Goal: Task Accomplishment & Management: Complete application form

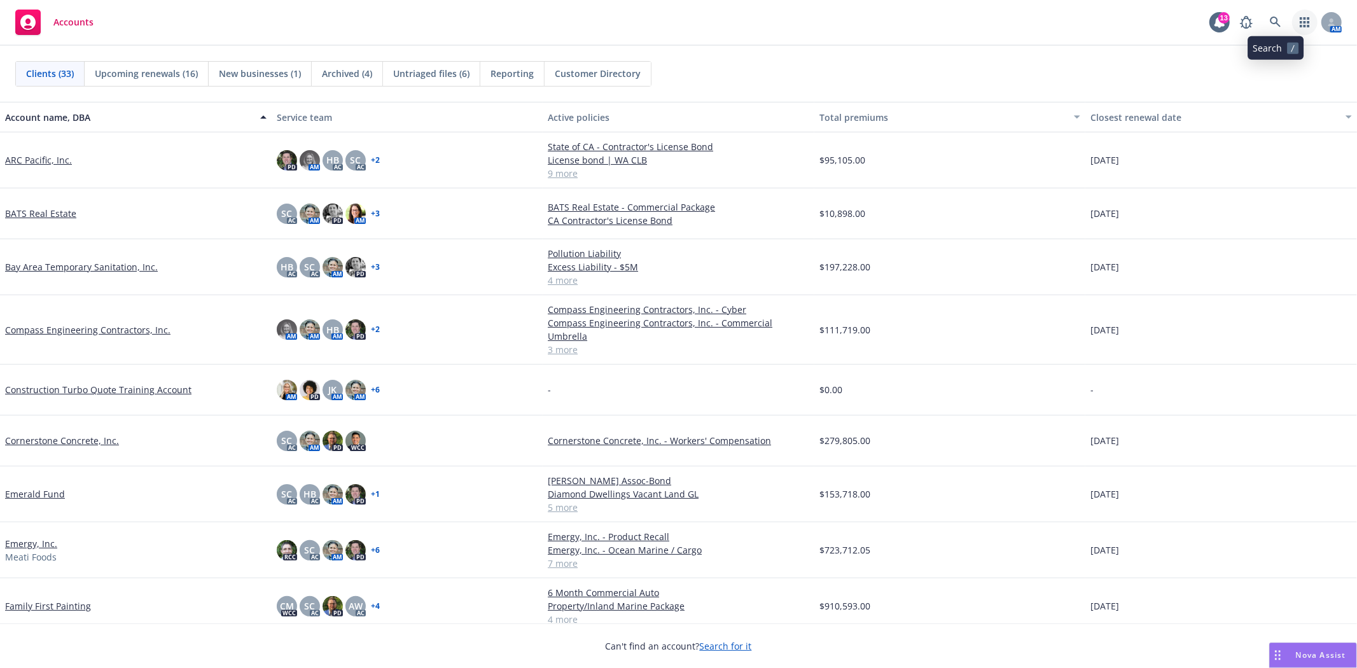
click at [1309, 19] on icon "button" at bounding box center [1305, 22] width 10 height 10
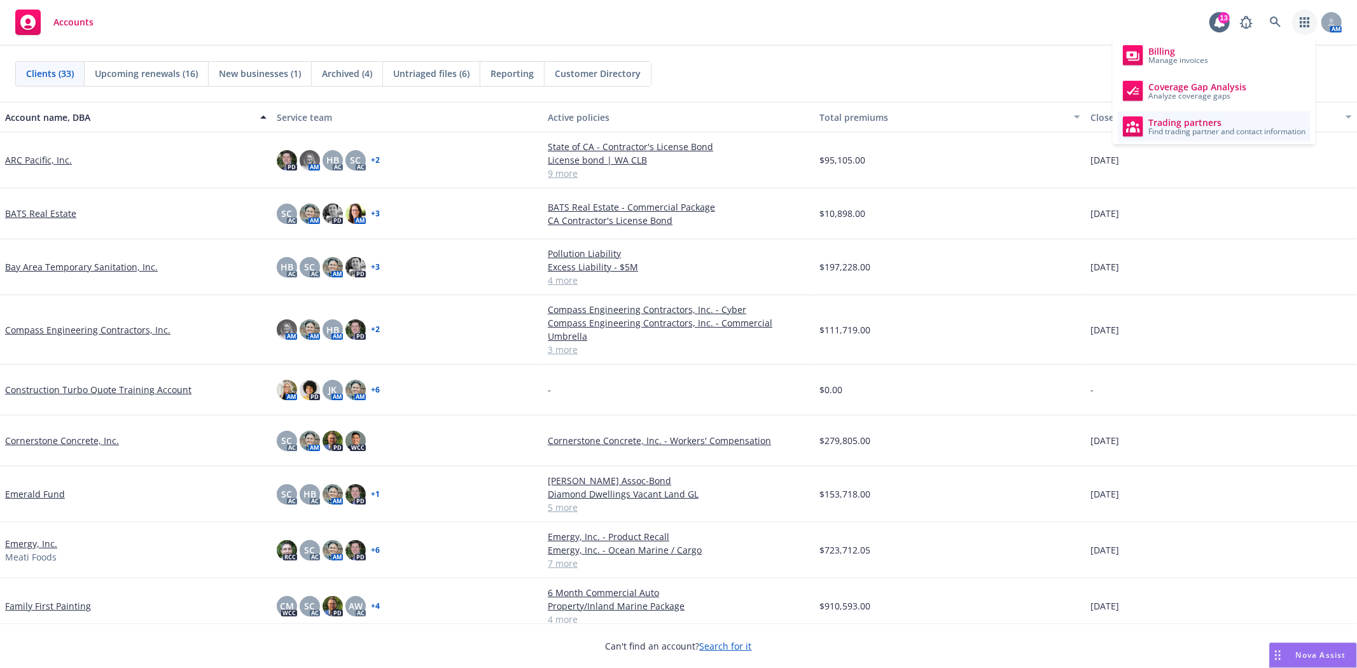
click at [1191, 121] on span "Trading partners" at bounding box center [1226, 123] width 157 height 10
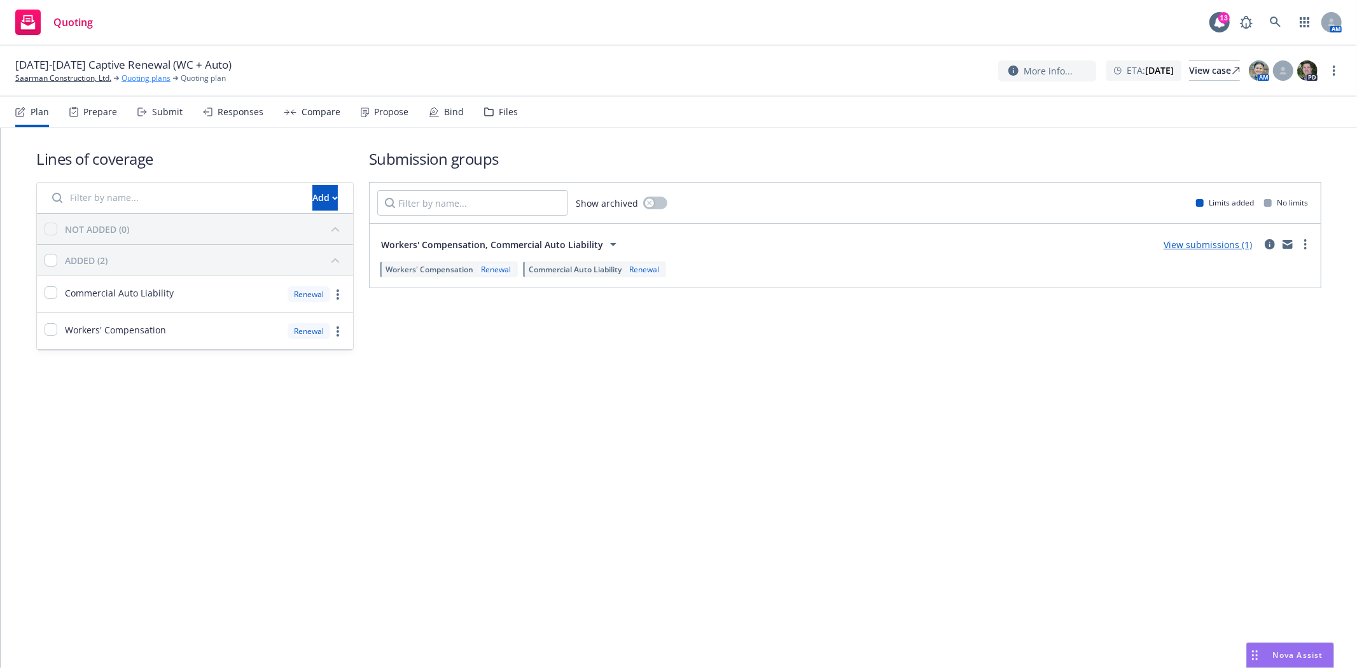
click at [144, 83] on link "Quoting plans" at bounding box center [146, 78] width 49 height 11
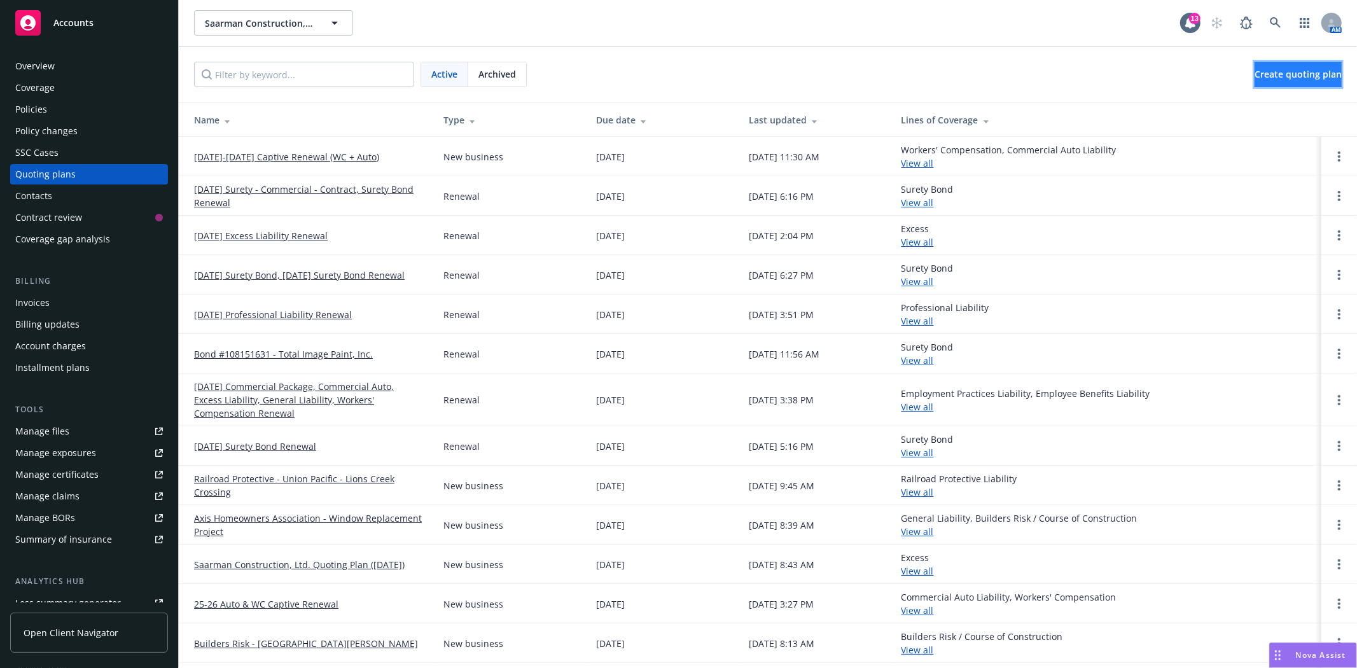
click at [1254, 73] on span "Create quoting plan" at bounding box center [1297, 74] width 87 height 12
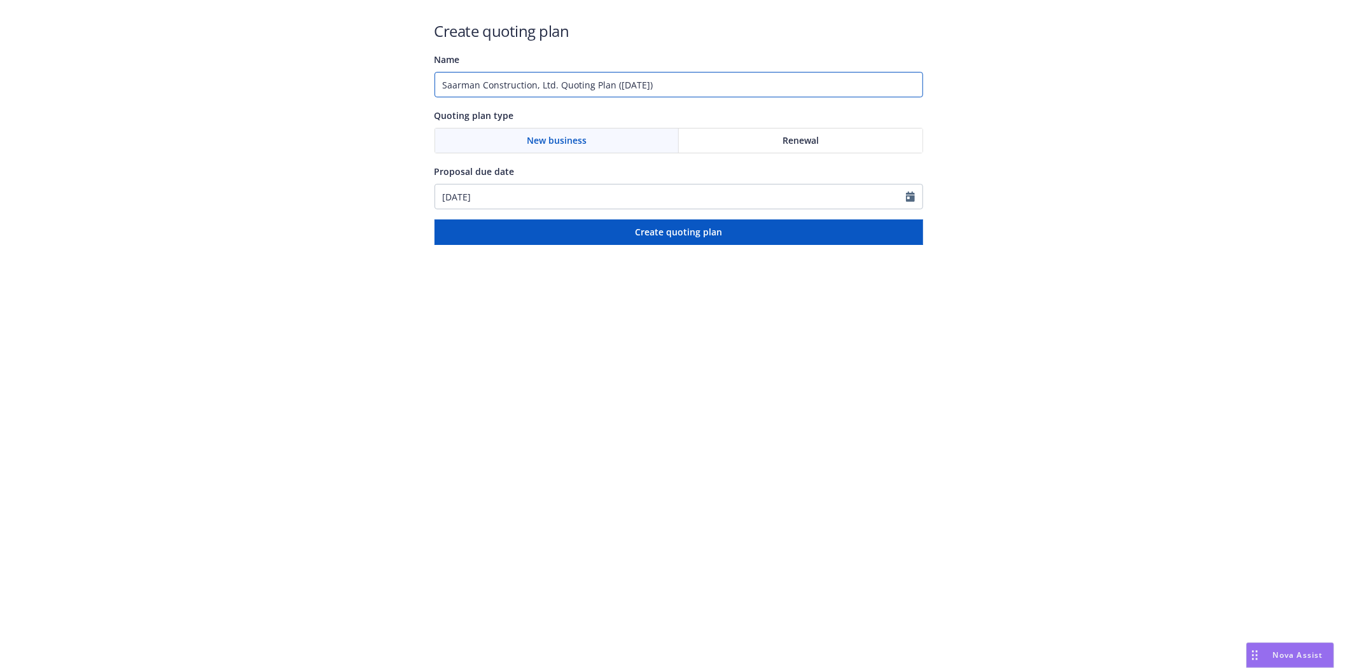
click at [676, 86] on input "Saarman Construction, Ltd. Quoting Plan (2025-08-21)" at bounding box center [678, 84] width 489 height 25
drag, startPoint x: 676, startPoint y: 86, endPoint x: 289, endPoint y: 81, distance: 387.4
click at [289, 81] on div "Create quoting plan Name Saarman Construction, Ltd. Quoting Plan (2025-08-21) Q…" at bounding box center [678, 122] width 1357 height 245
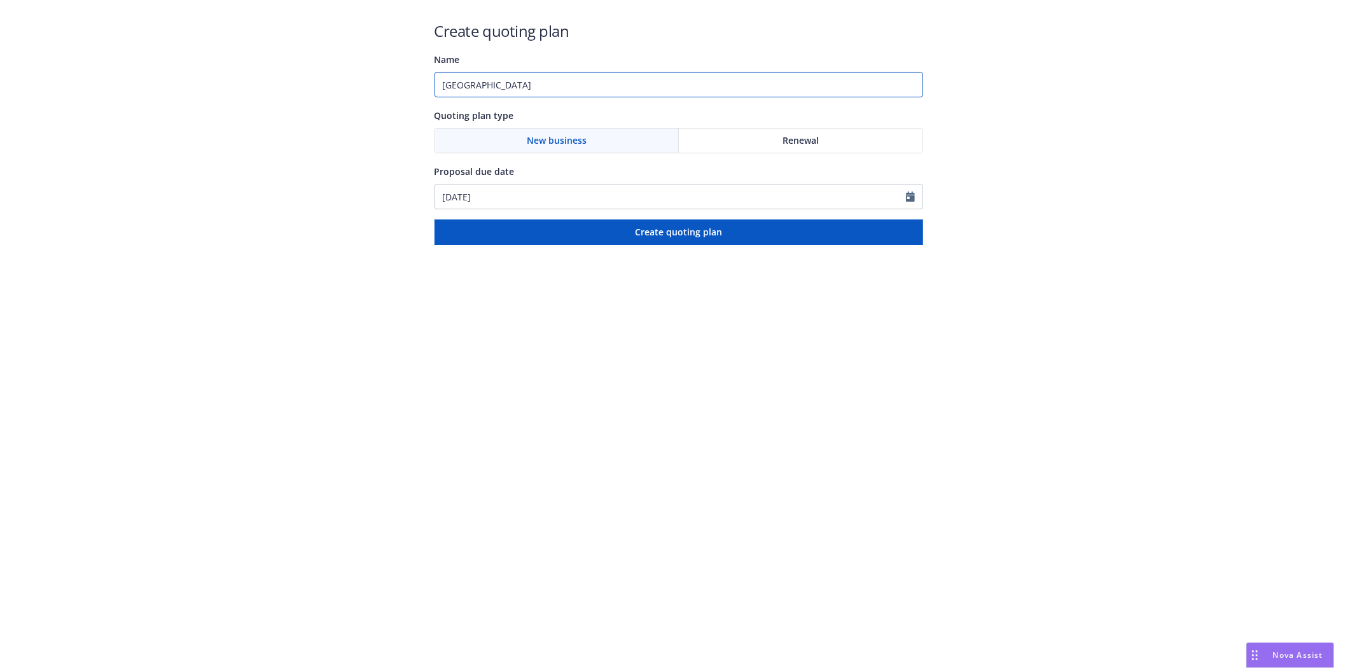
click at [520, 85] on input "Paru Street" at bounding box center [678, 84] width 489 height 25
type input "Paru Street LLC"
click at [908, 197] on icon "Calendar" at bounding box center [910, 196] width 9 height 10
select select "8"
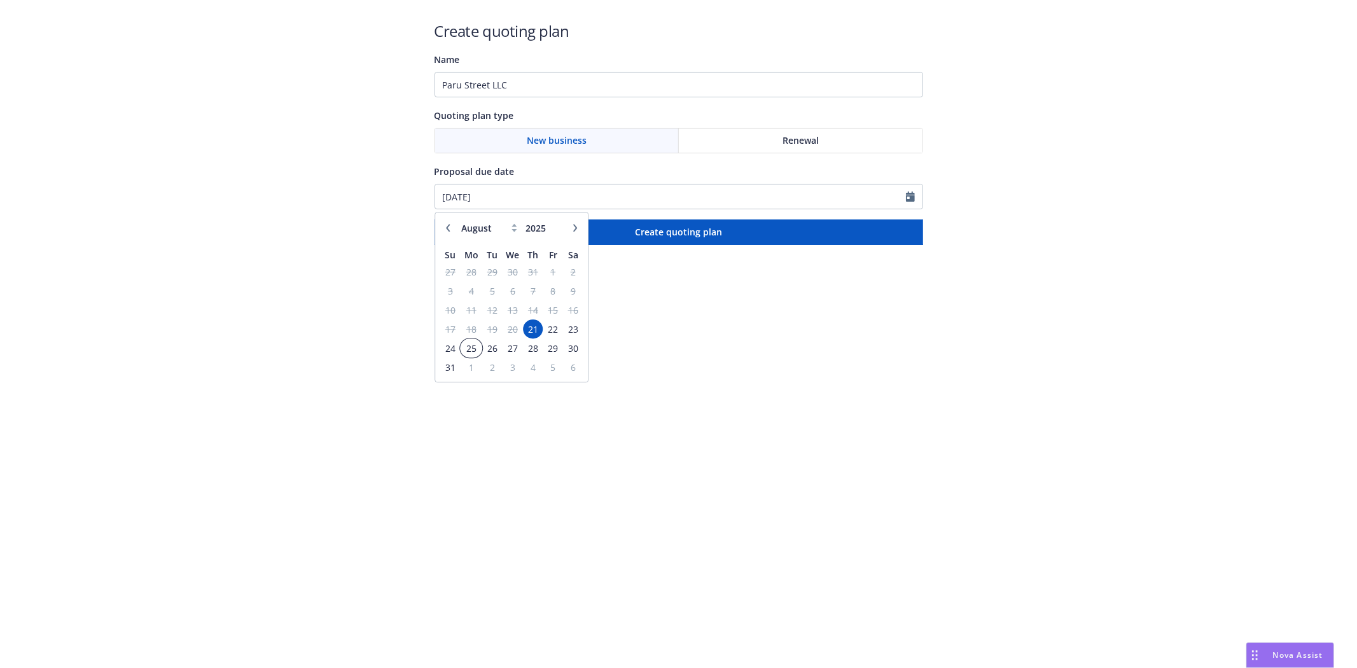
click at [472, 351] on span "25" at bounding box center [471, 348] width 19 height 16
type input "08/25/2025"
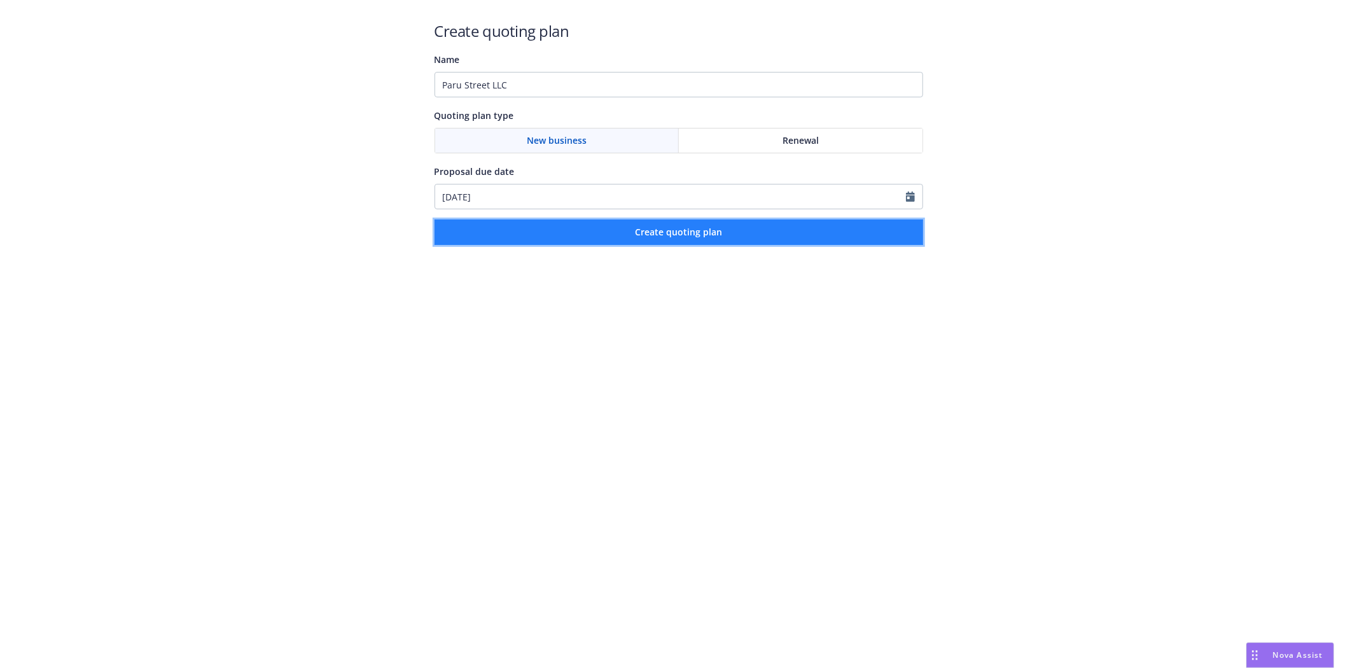
click at [667, 237] on span "Create quoting plan" at bounding box center [678, 232] width 87 height 12
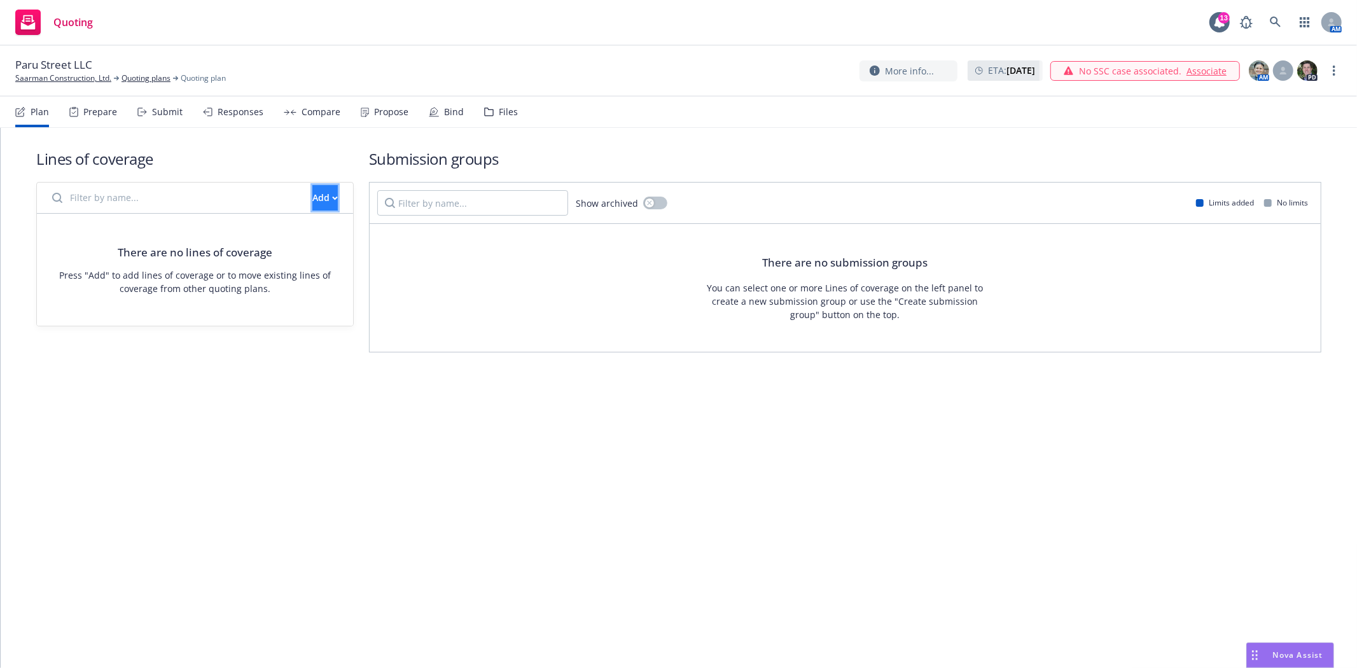
click at [312, 193] on div "Add" at bounding box center [324, 198] width 25 height 24
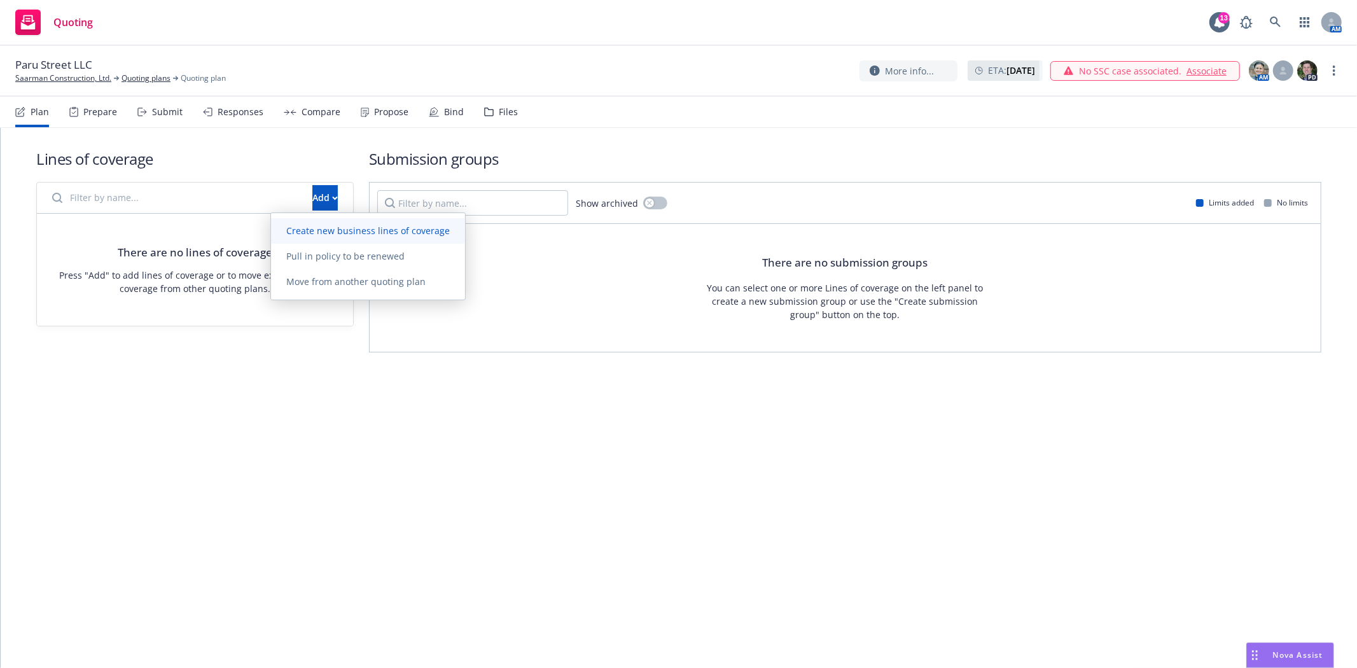
click at [304, 233] on span "Create new business lines of coverage" at bounding box center [368, 231] width 194 height 12
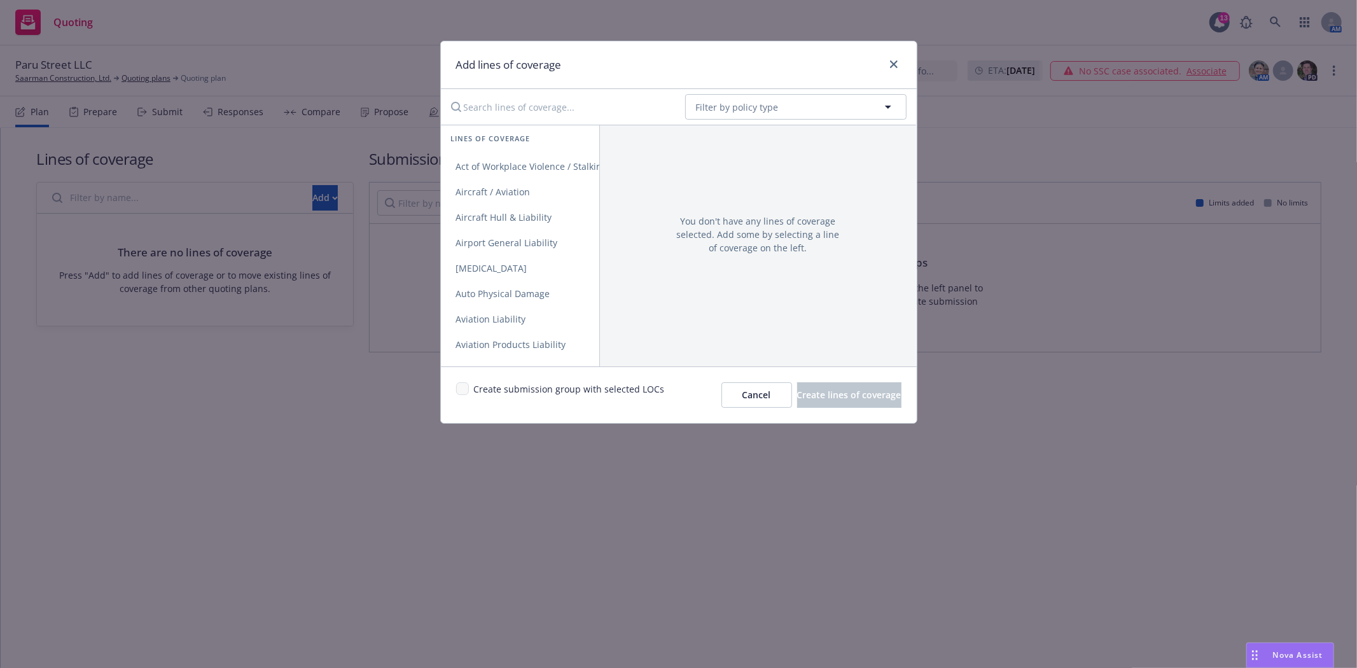
click at [560, 106] on input "Search lines of coverage..." at bounding box center [559, 106] width 232 height 25
click at [524, 164] on span "General Liability" at bounding box center [491, 166] width 100 height 12
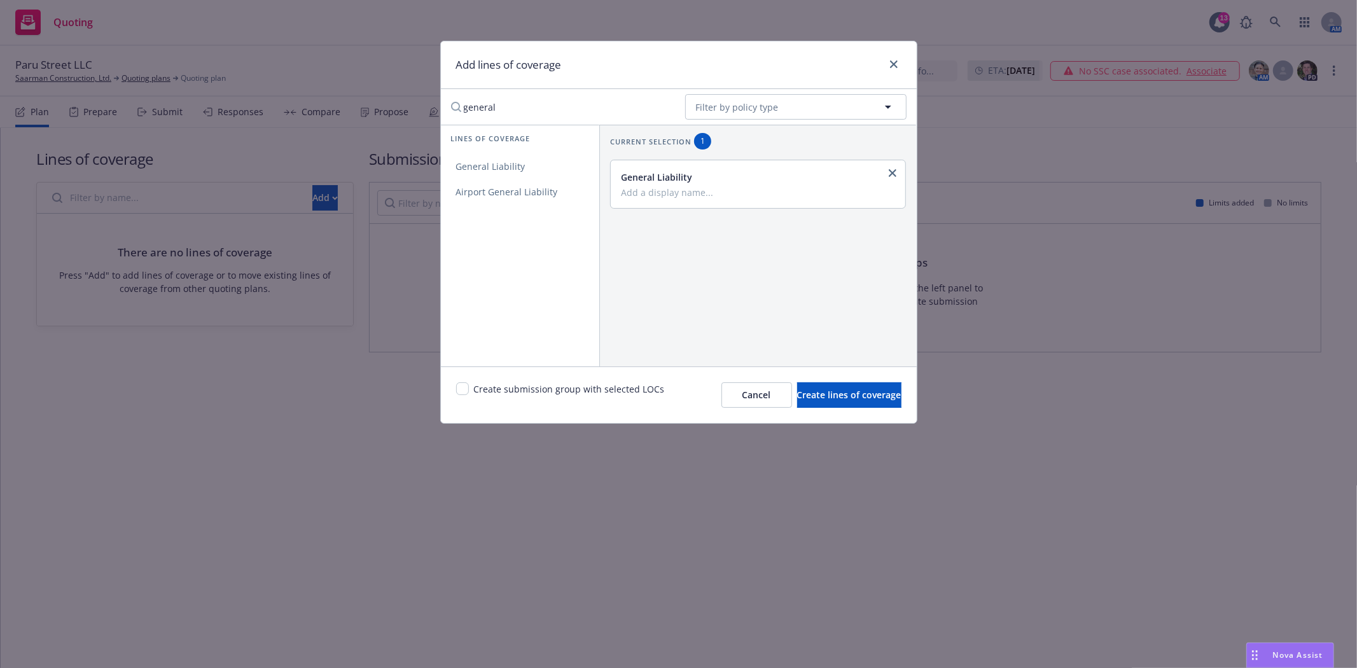
click at [503, 110] on input "general" at bounding box center [559, 106] width 232 height 25
click at [510, 168] on span "Commercial Property" at bounding box center [501, 166] width 120 height 12
click at [494, 109] on input "prop" at bounding box center [559, 106] width 232 height 25
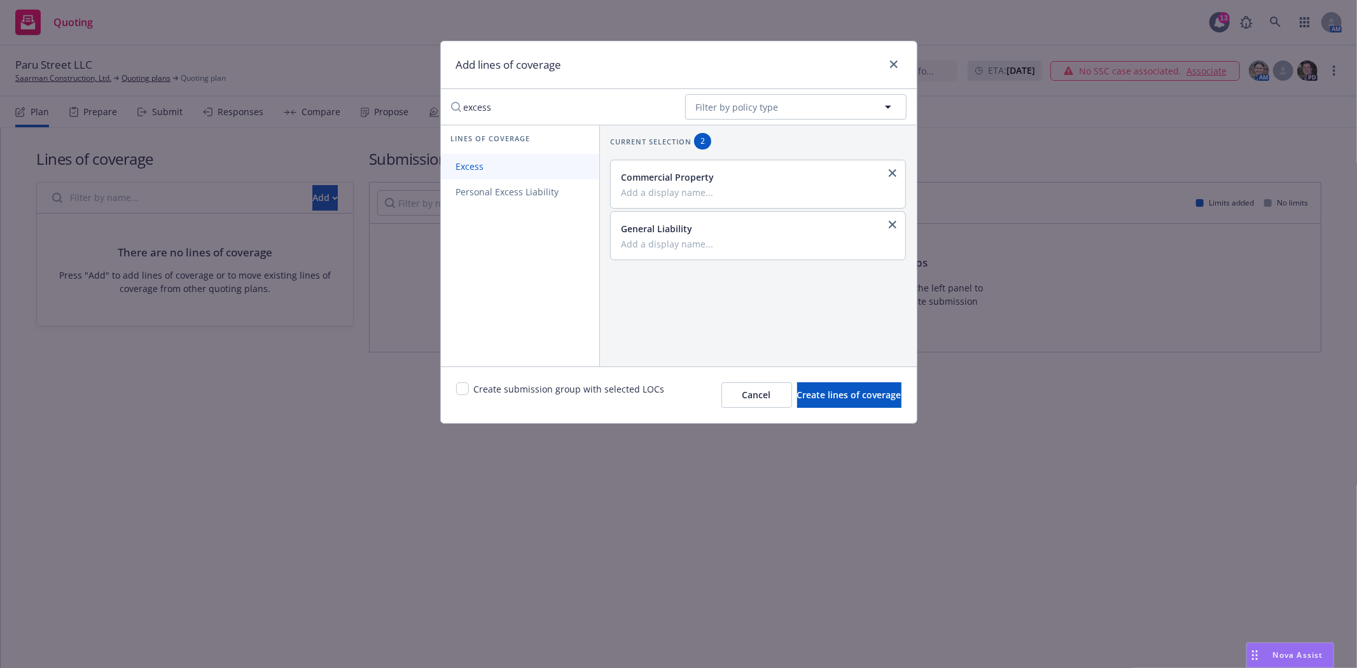
type input "excess"
click at [485, 174] on link "Excess" at bounding box center [520, 166] width 158 height 25
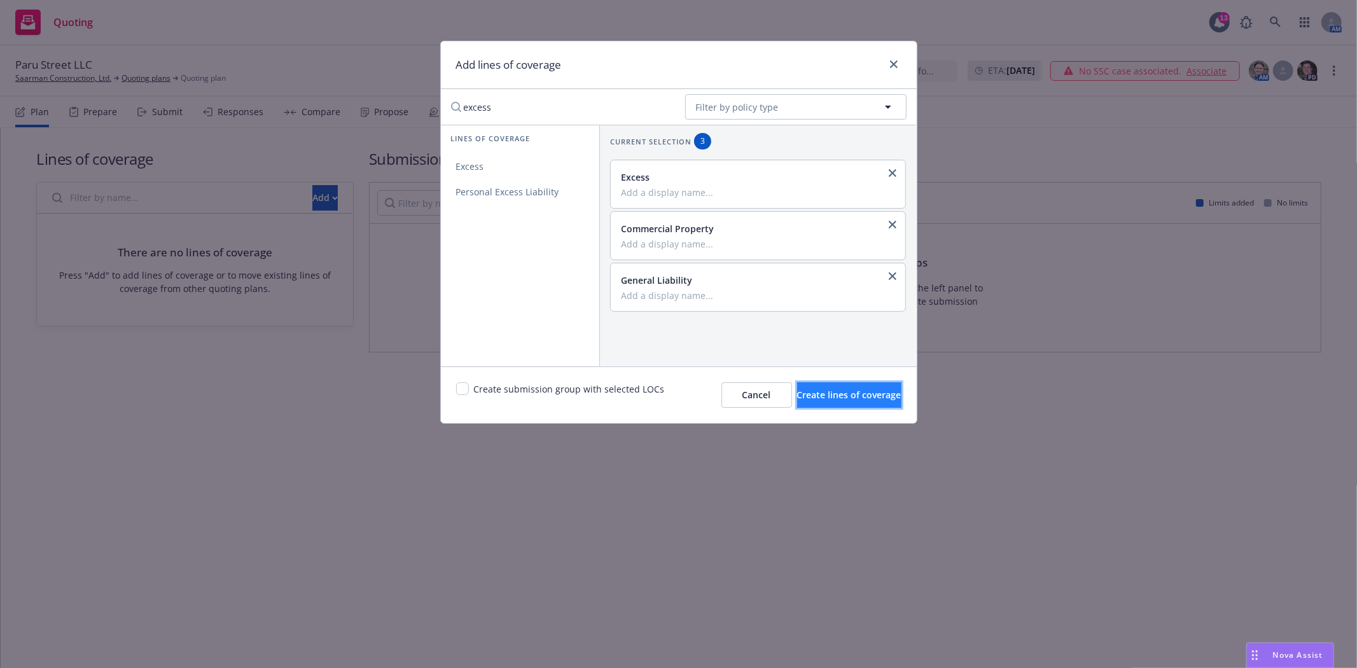
click at [797, 397] on span "Create lines of coverage" at bounding box center [849, 395] width 104 height 12
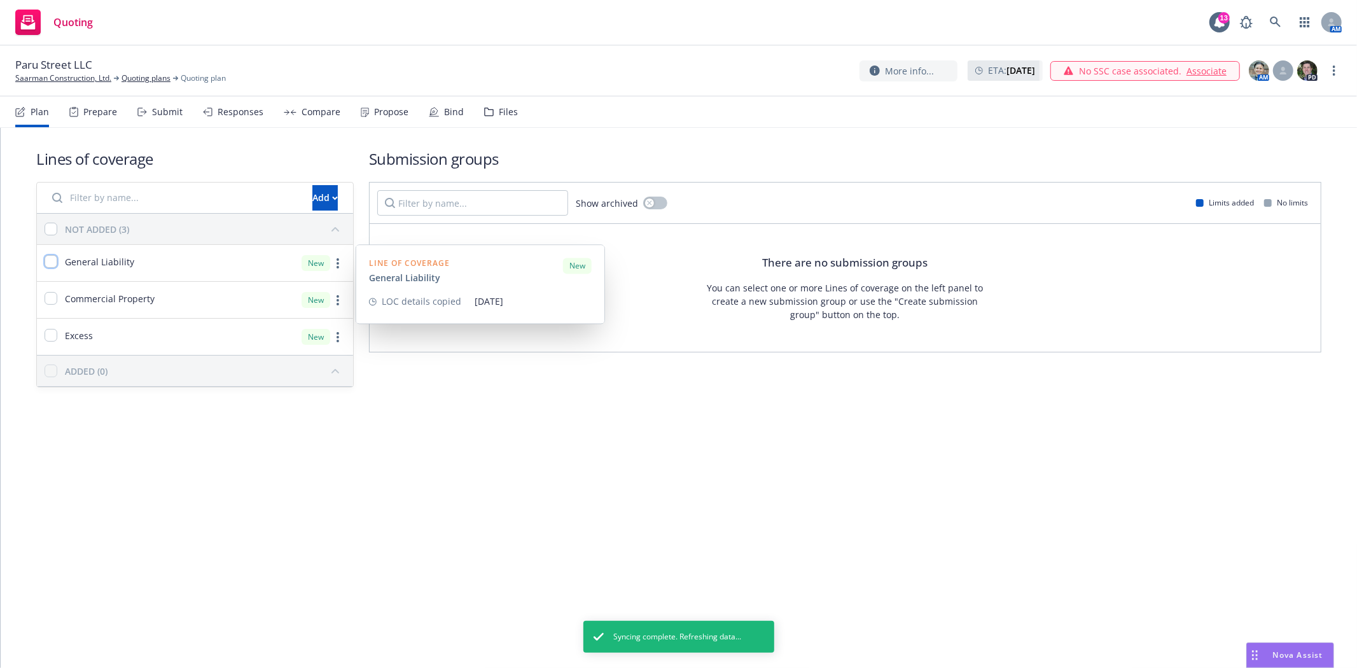
click at [48, 263] on input "checkbox" at bounding box center [51, 261] width 13 height 13
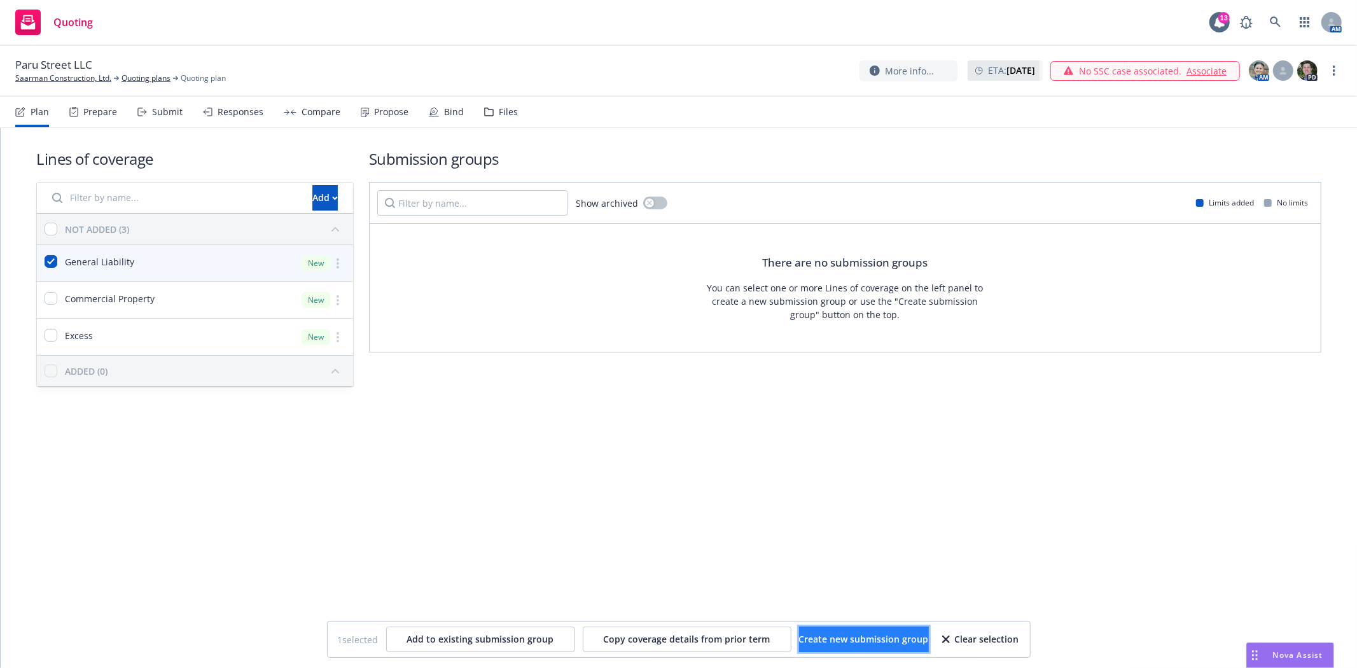
click at [817, 635] on span "Create new submission group" at bounding box center [864, 639] width 130 height 12
checkbox input "false"
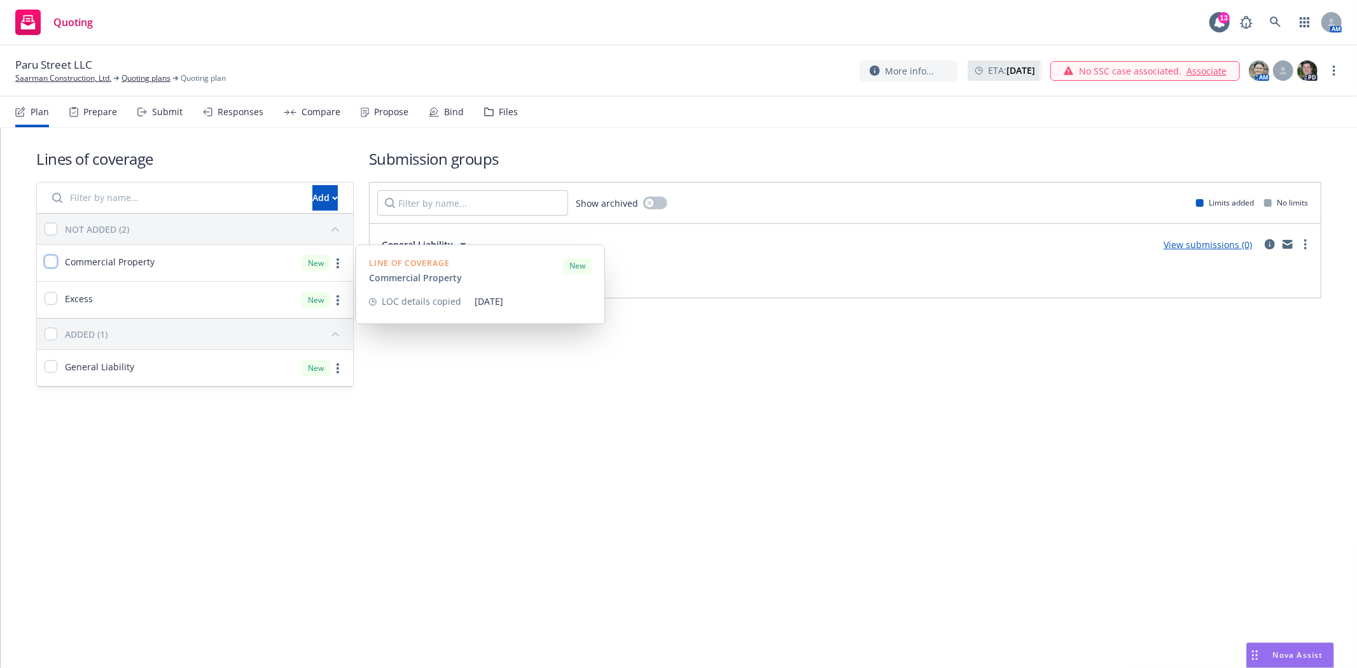
click at [49, 265] on input "checkbox" at bounding box center [51, 261] width 13 height 13
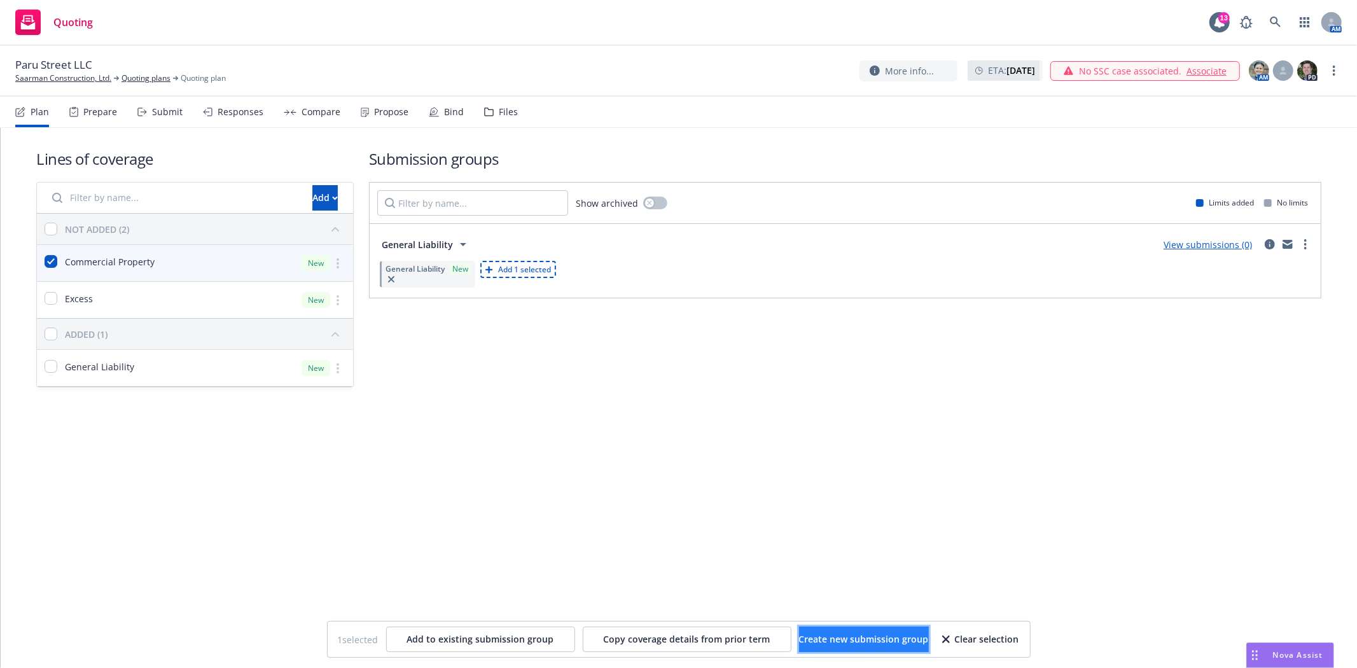
click at [811, 640] on span "Create new submission group" at bounding box center [864, 639] width 130 height 12
checkbox input "false"
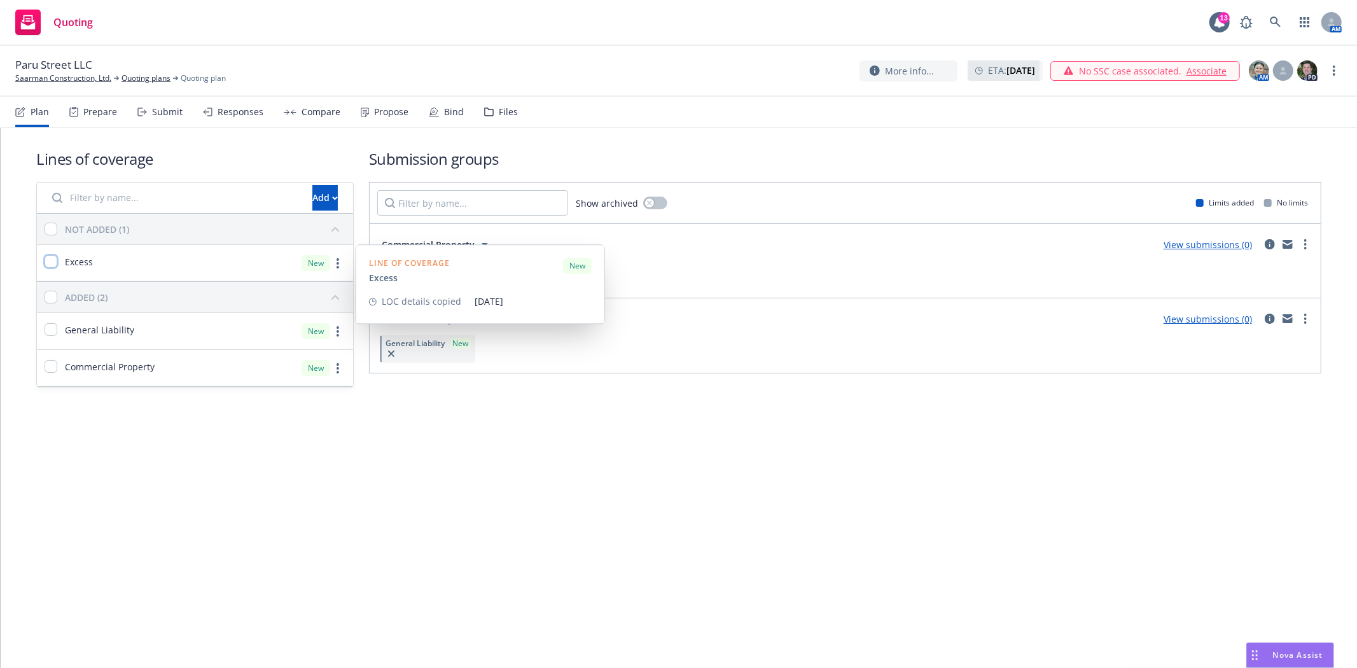
click at [46, 264] on input "checkbox" at bounding box center [51, 261] width 13 height 13
checkbox input "true"
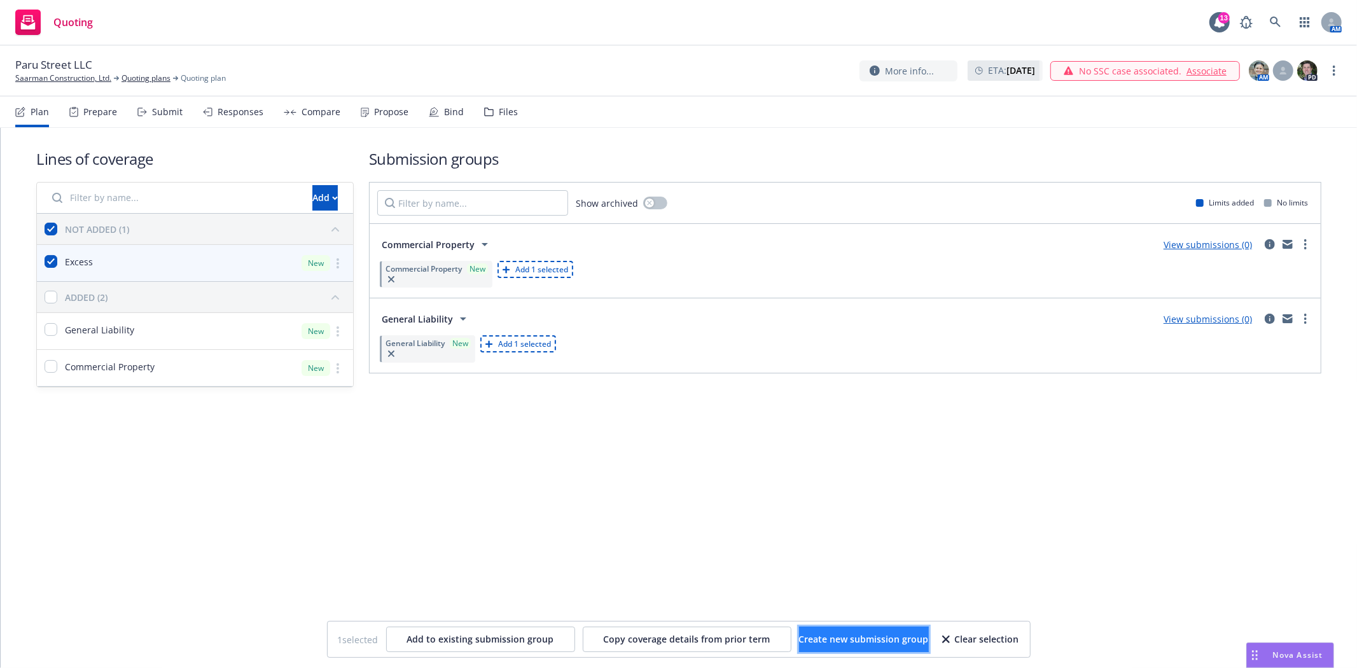
click at [836, 643] on span "Create new submission group" at bounding box center [864, 639] width 130 height 12
checkbox input "false"
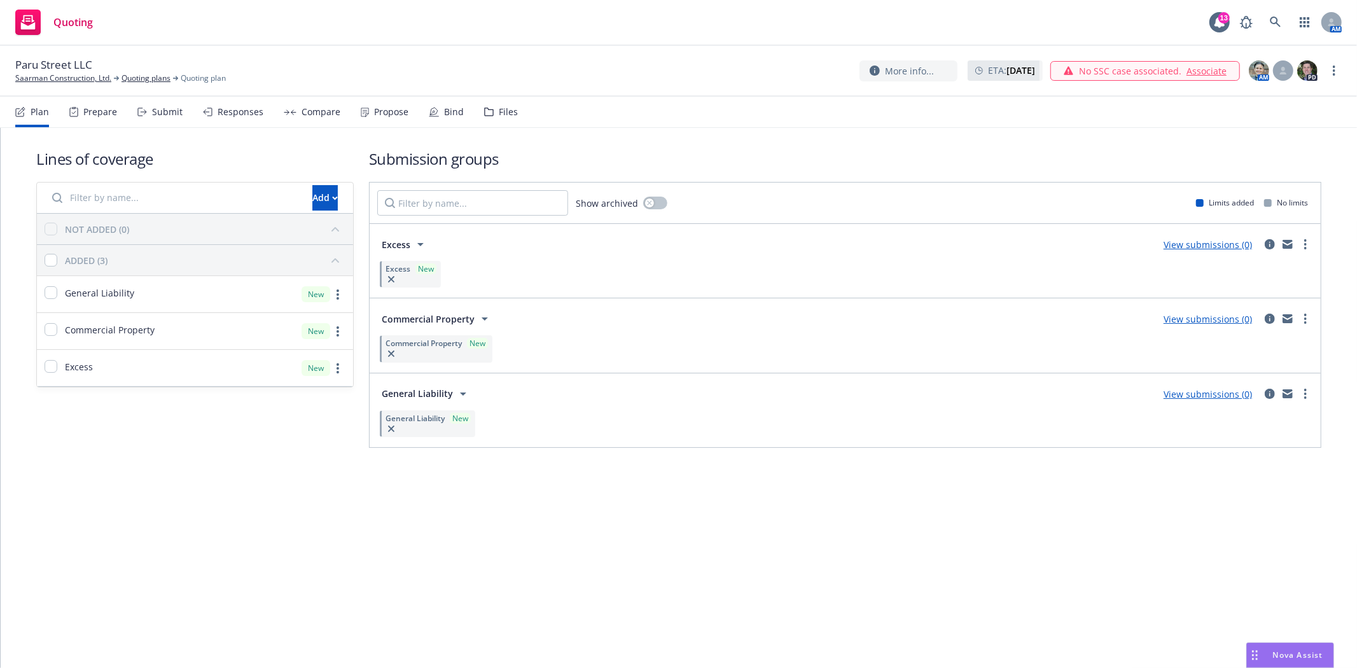
drag, startPoint x: 1305, startPoint y: 245, endPoint x: 964, endPoint y: 250, distance: 341.0
click at [964, 250] on div "Excess View submissions (0)" at bounding box center [845, 244] width 936 height 25
click at [1308, 247] on link "more" at bounding box center [1305, 244] width 15 height 15
click at [1261, 358] on link "Add market to approach" at bounding box center [1245, 351] width 134 height 25
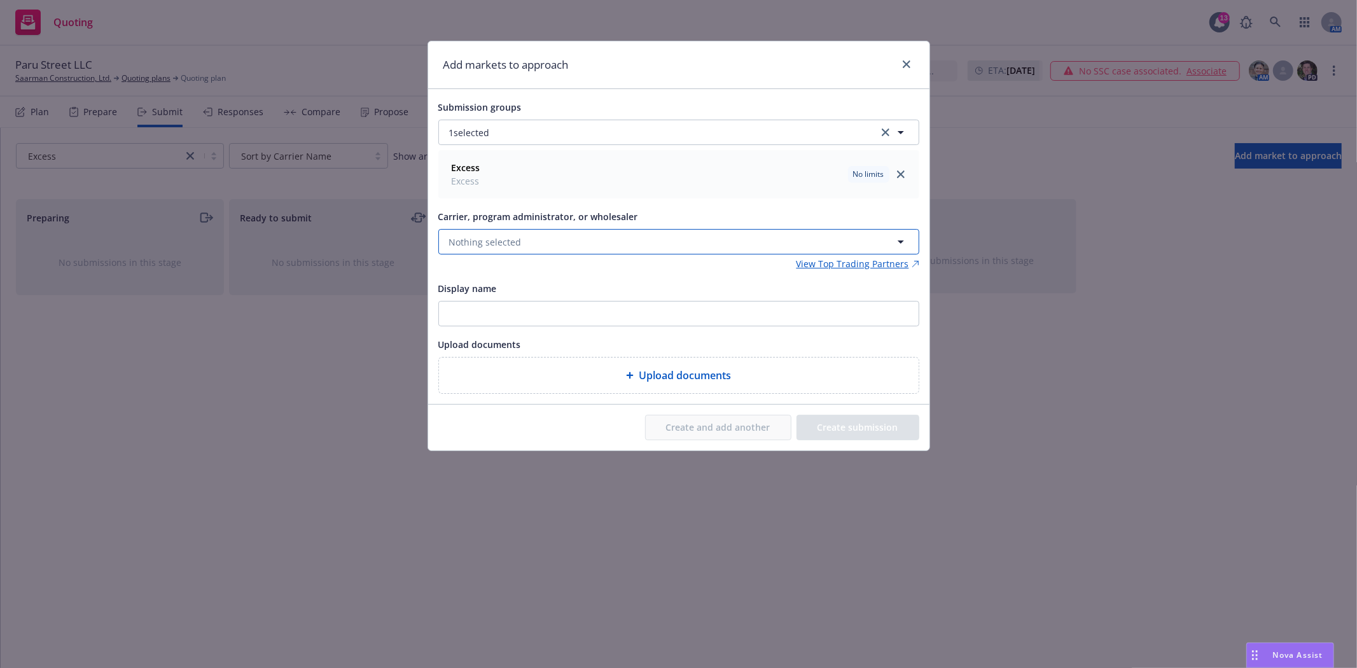
click at [532, 235] on button "Nothing selected" at bounding box center [678, 241] width 481 height 25
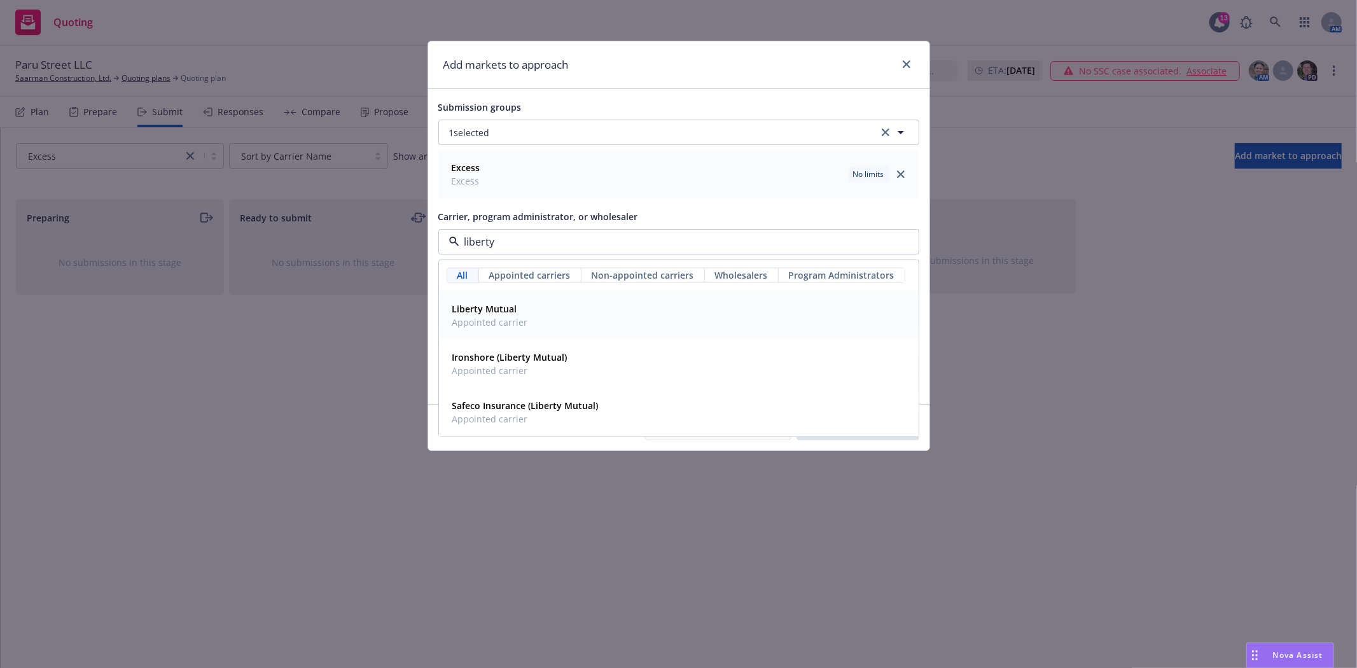
click at [514, 316] on span "Liberty Mutual" at bounding box center [490, 308] width 76 height 13
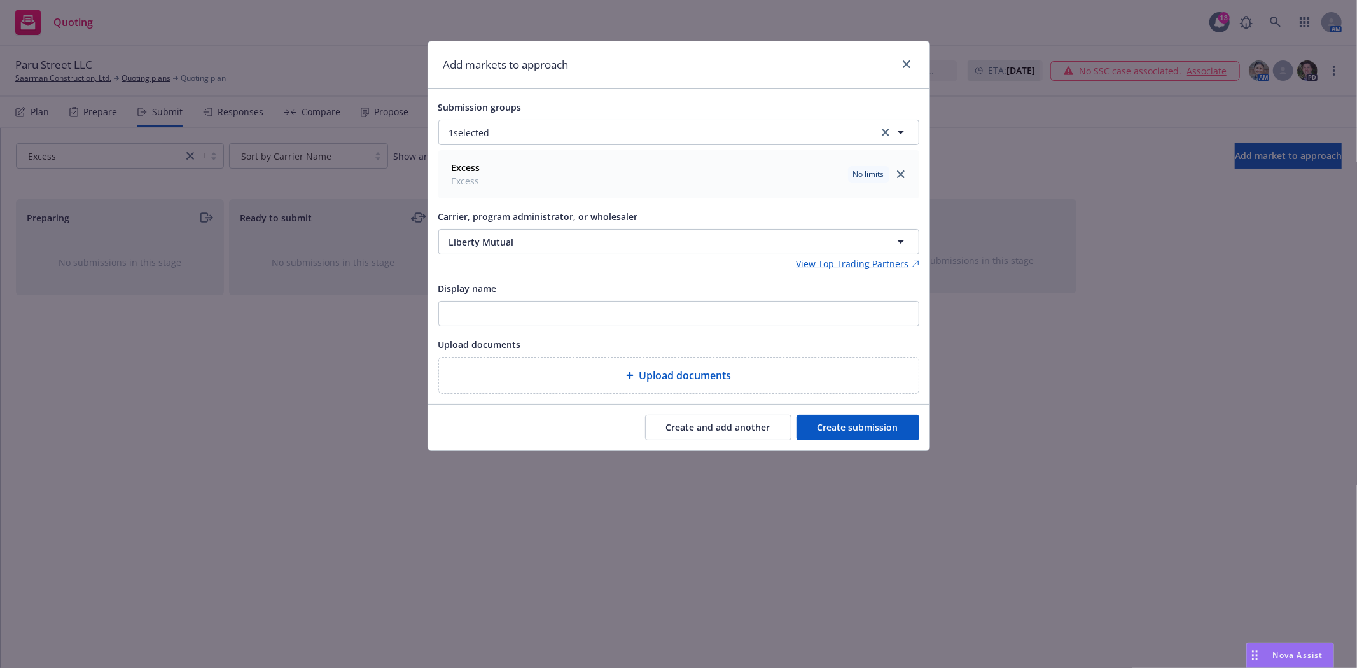
click at [687, 429] on button "Create and add another" at bounding box center [718, 427] width 146 height 25
click at [527, 237] on button "Nothing selected" at bounding box center [678, 241] width 481 height 25
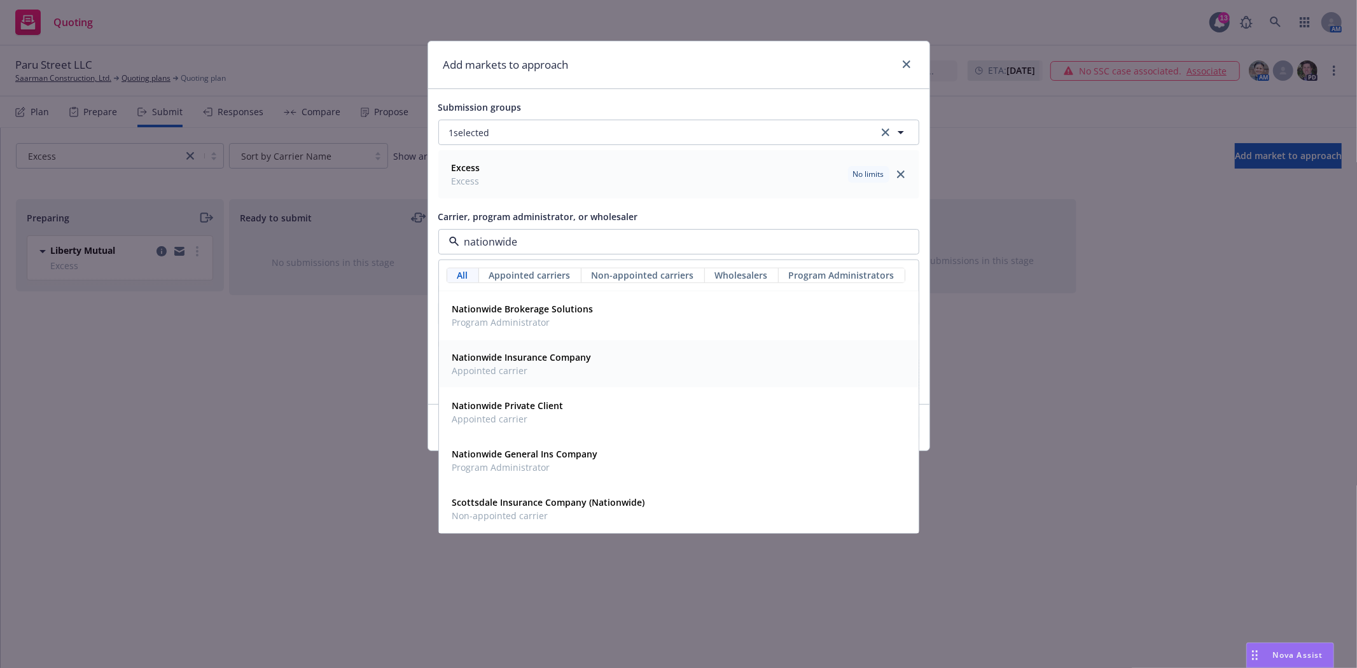
click at [558, 354] on strong "Nationwide Insurance Company" at bounding box center [521, 357] width 139 height 12
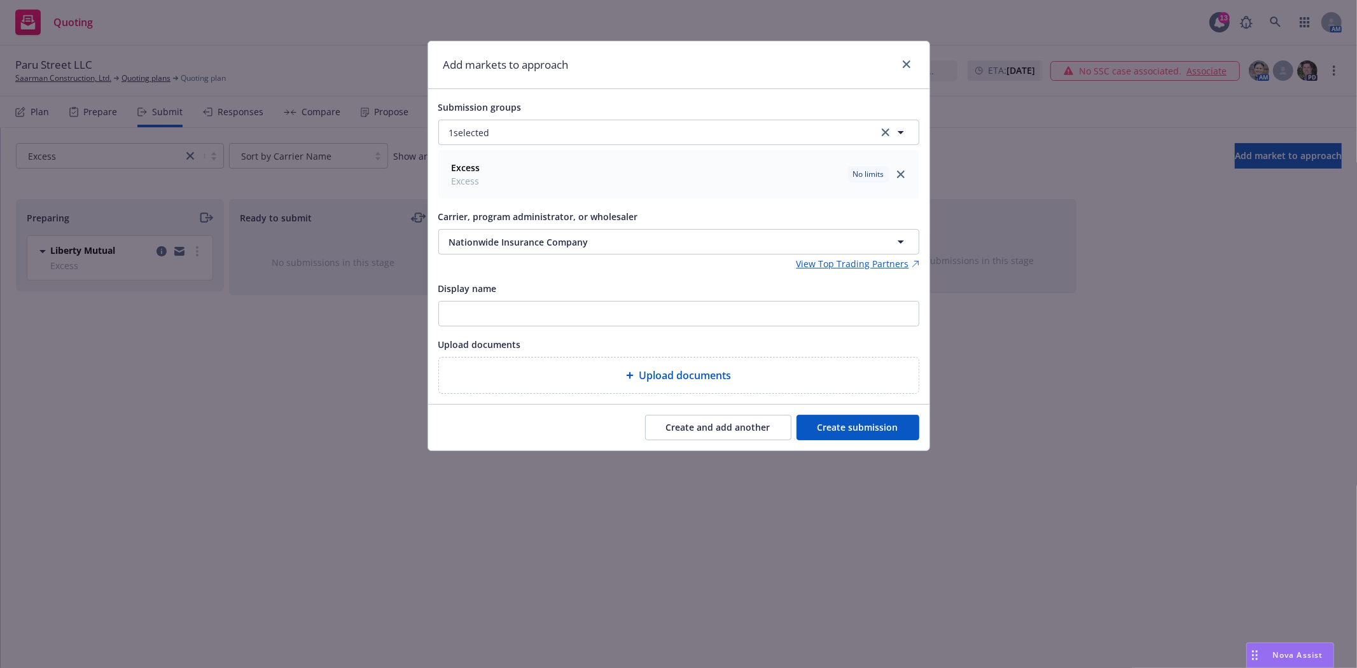
click at [710, 433] on button "Create and add another" at bounding box center [718, 427] width 146 height 25
click at [518, 235] on span "Nothing selected" at bounding box center [485, 241] width 73 height 13
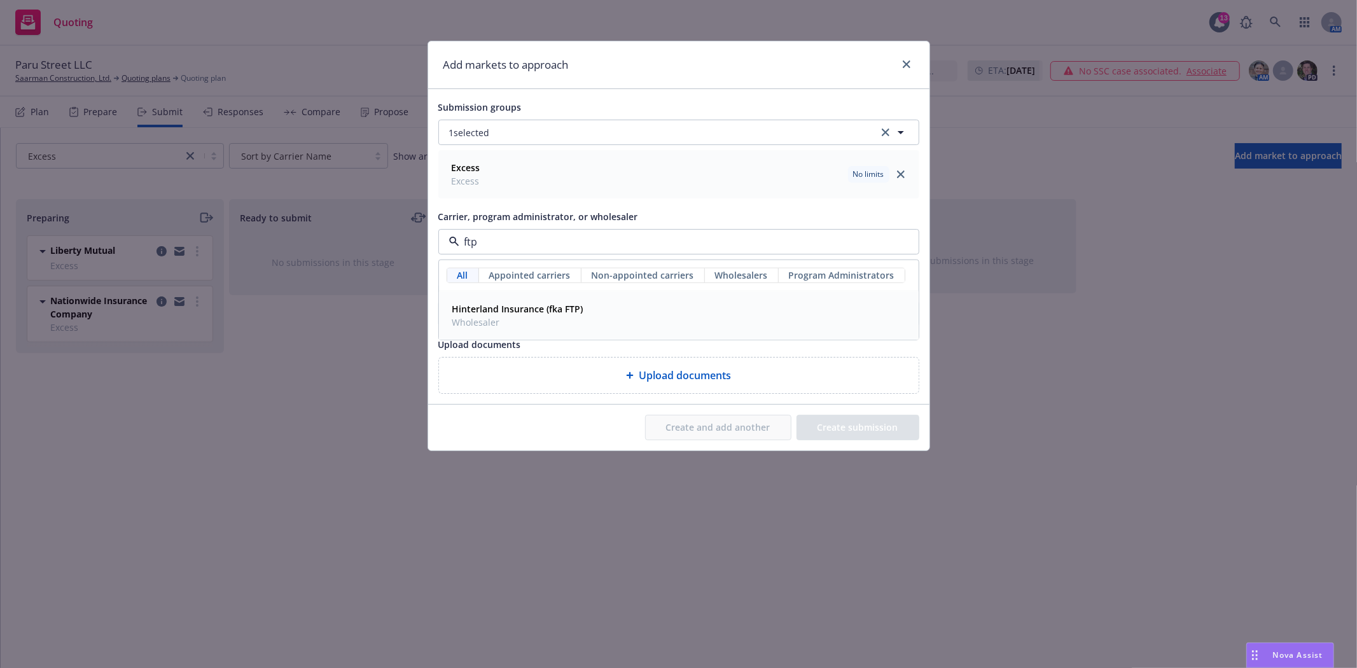
click at [511, 303] on strong "Hinterland Insurance (fka FTP)" at bounding box center [517, 309] width 131 height 12
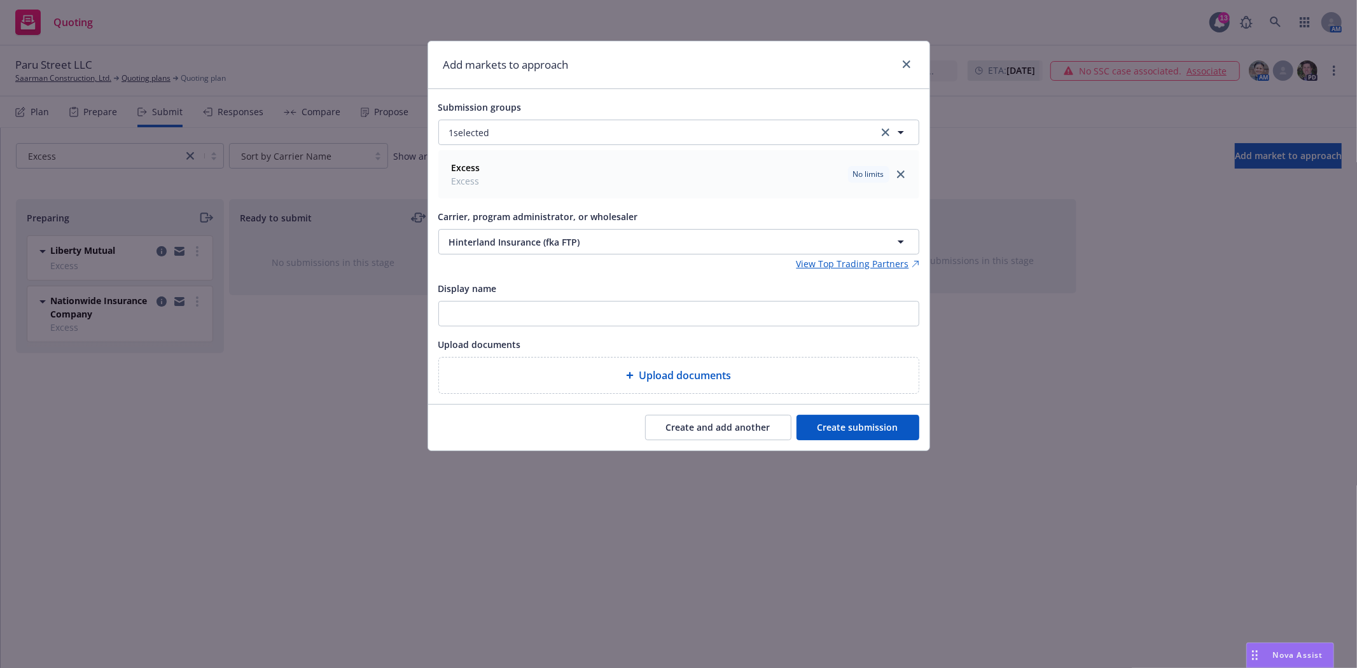
click at [678, 431] on button "Create and add another" at bounding box center [718, 427] width 146 height 25
click at [481, 246] on span "Nothing selected" at bounding box center [485, 241] width 73 height 13
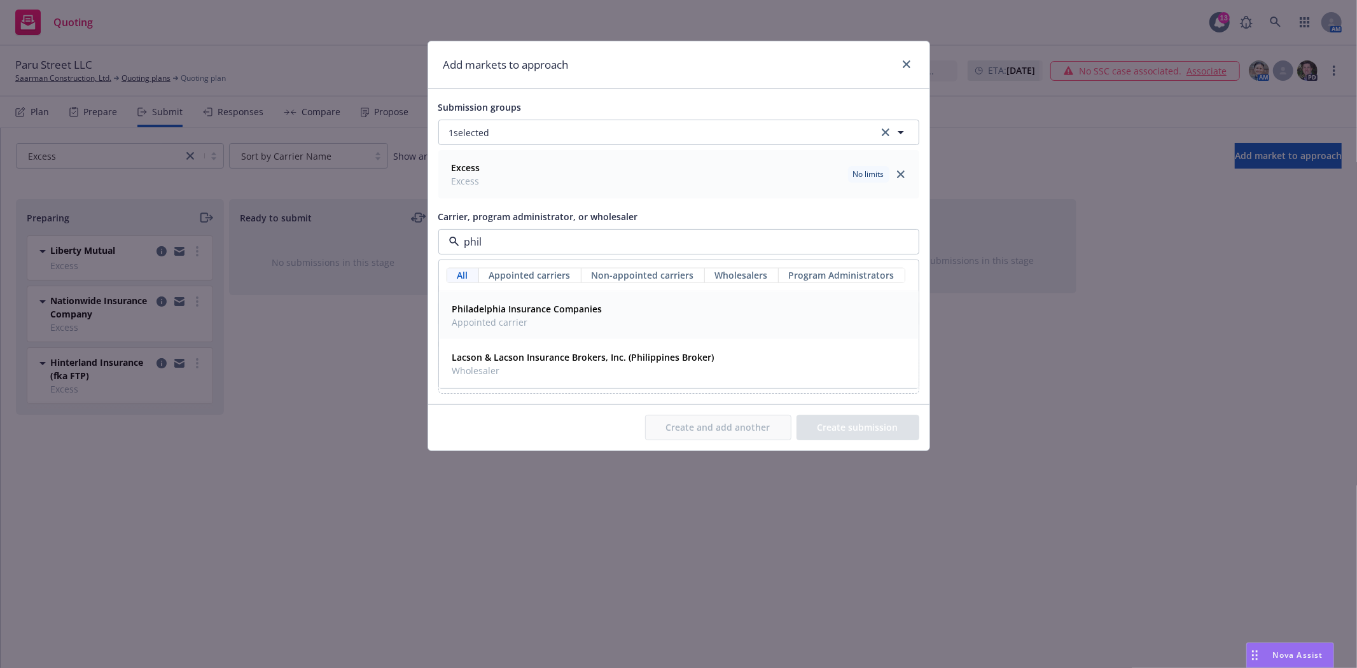
click at [490, 310] on strong "Philadelphia Insurance Companies" at bounding box center [527, 309] width 150 height 12
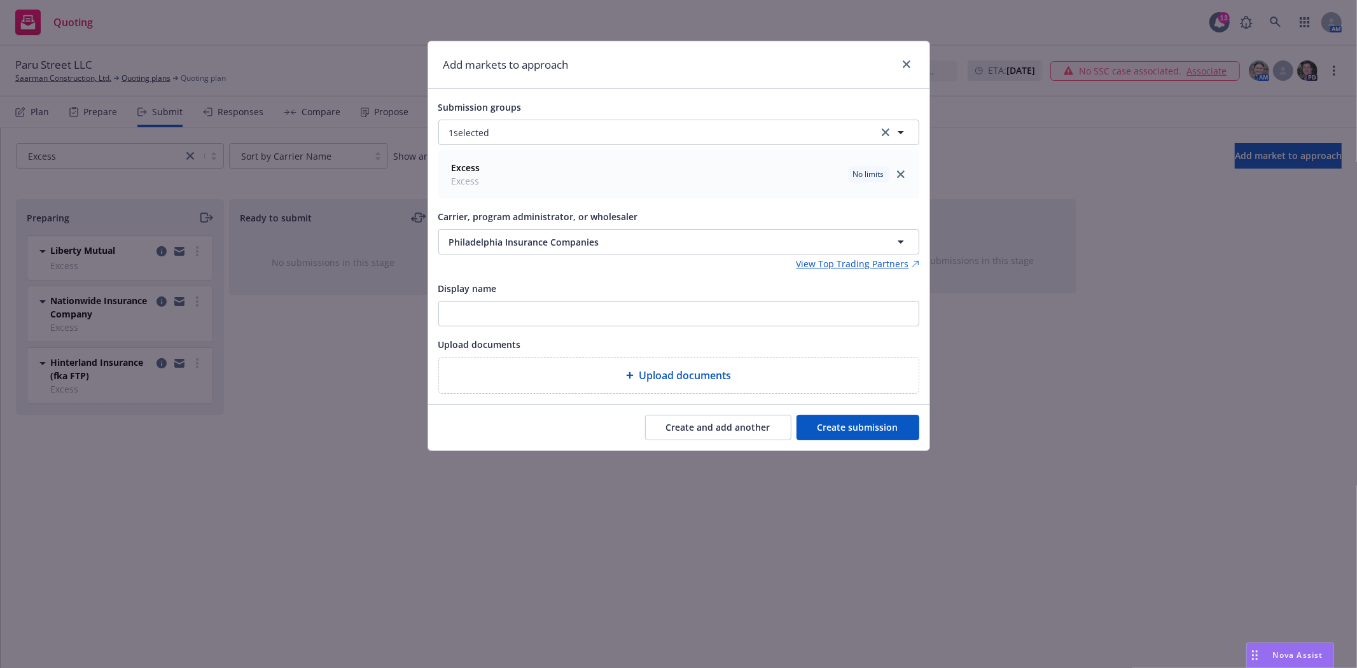
click at [700, 429] on button "Create and add another" at bounding box center [718, 427] width 146 height 25
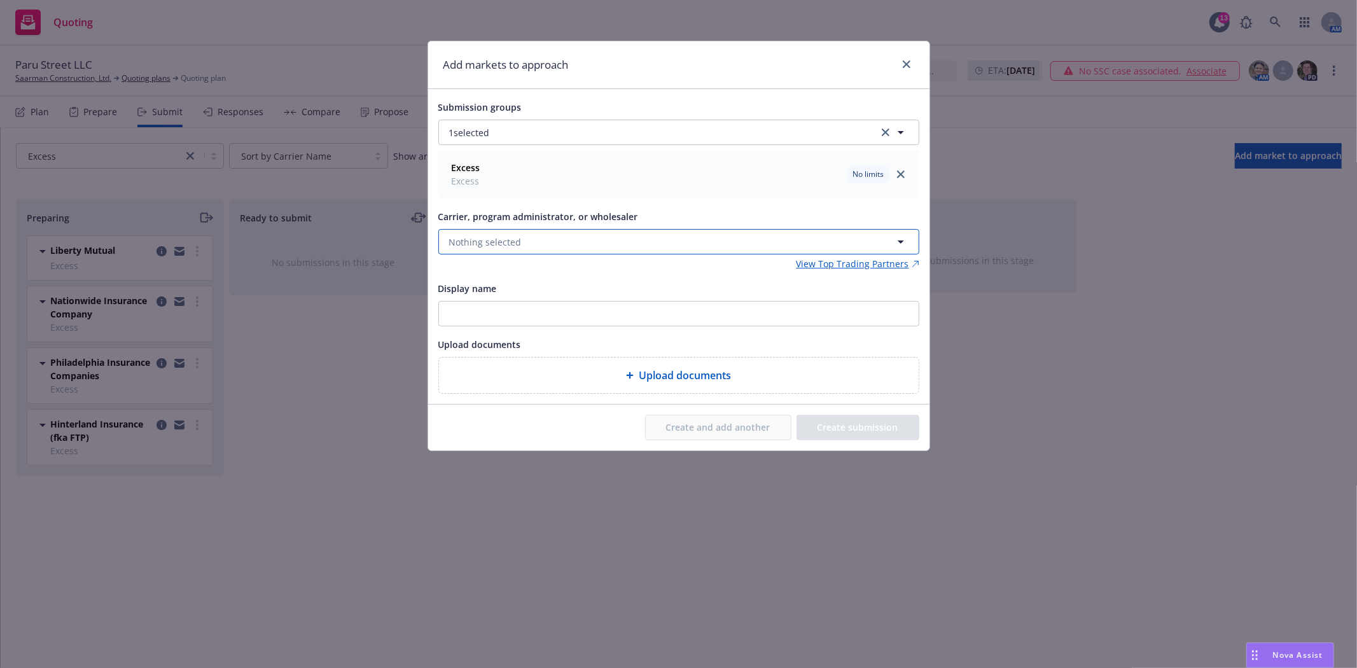
click at [477, 238] on span "Nothing selected" at bounding box center [485, 241] width 73 height 13
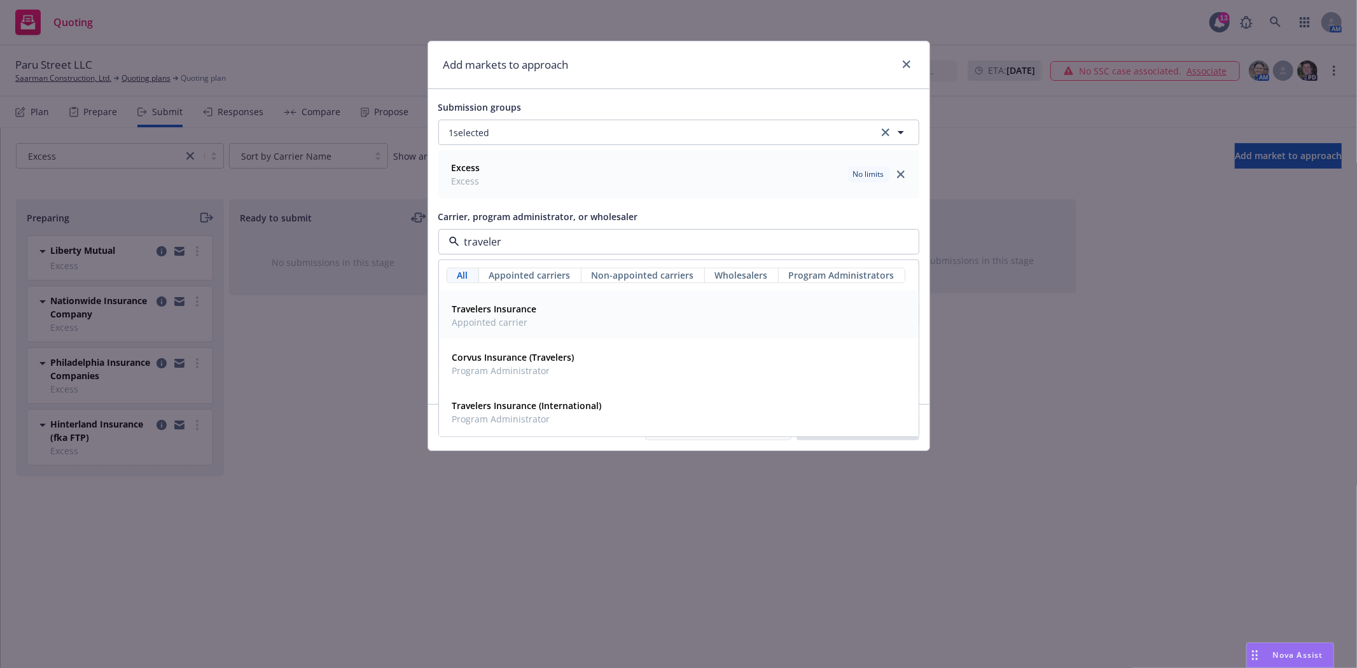
click at [476, 304] on strong "Travelers Insurance" at bounding box center [494, 309] width 85 height 12
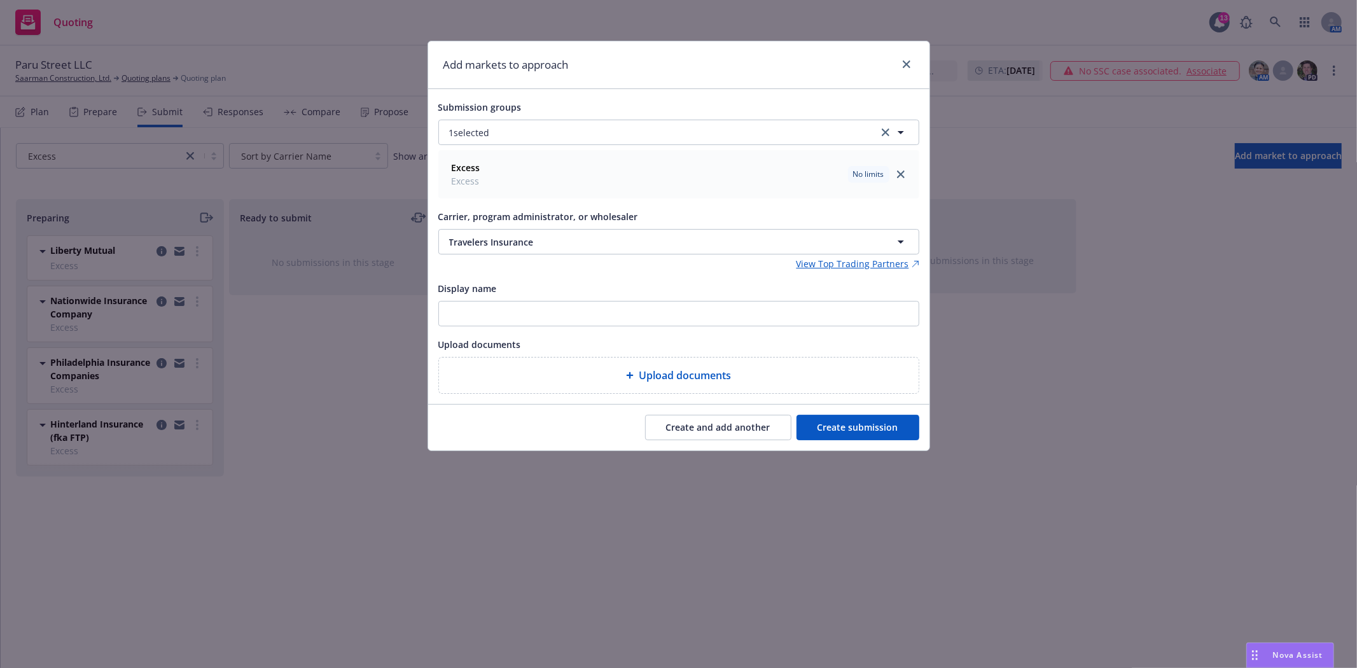
click at [717, 431] on button "Create and add another" at bounding box center [718, 427] width 146 height 25
click at [512, 237] on span "Nothing selected" at bounding box center [485, 241] width 73 height 13
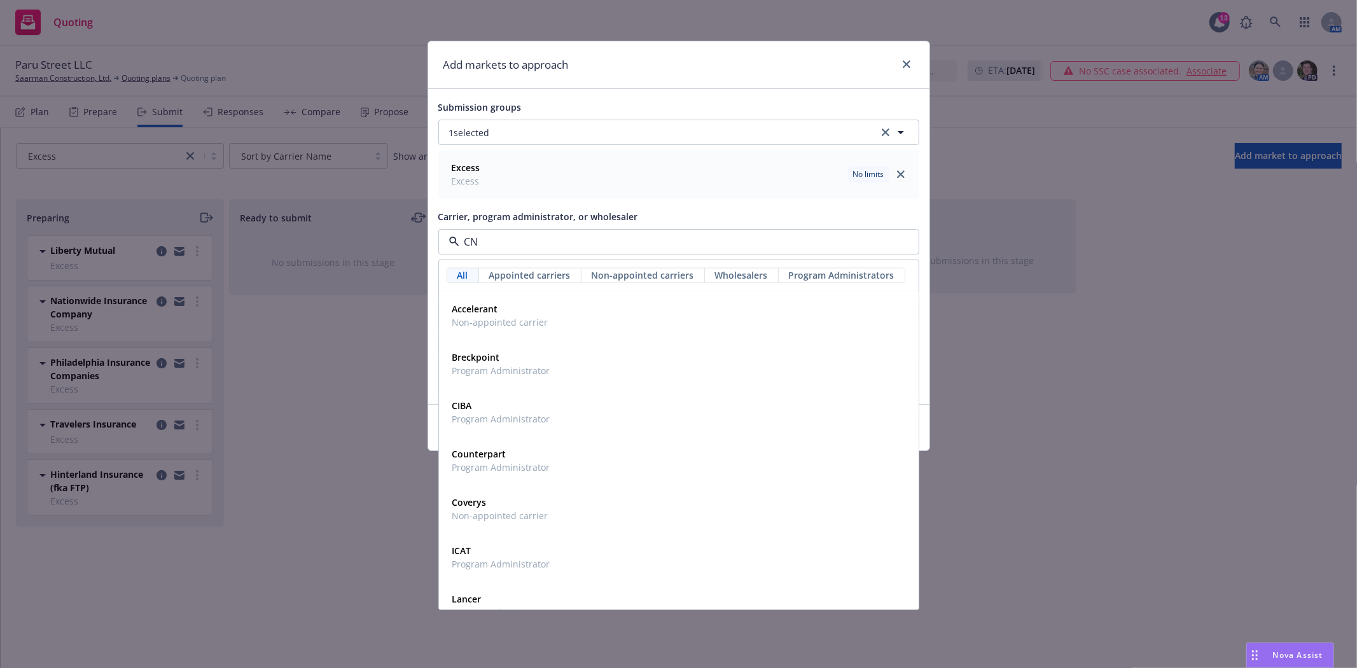
type input "CNA"
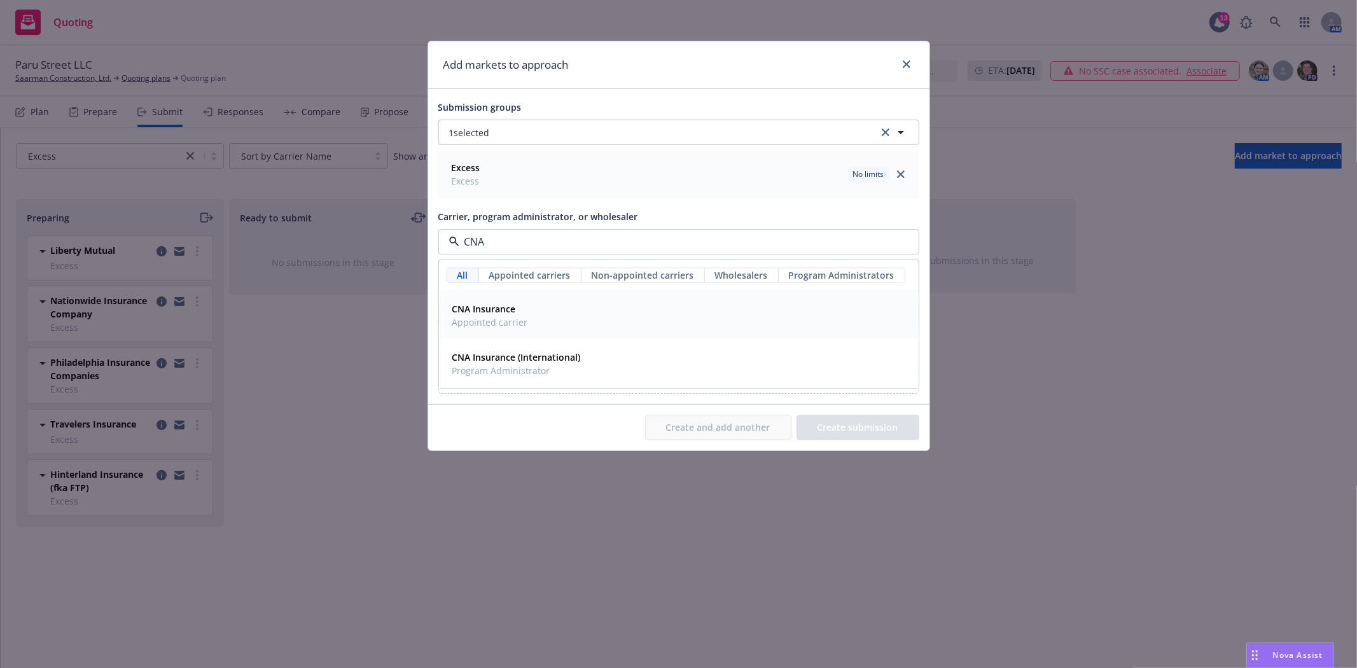
click at [499, 312] on strong "CNA Insurance" at bounding box center [484, 309] width 64 height 12
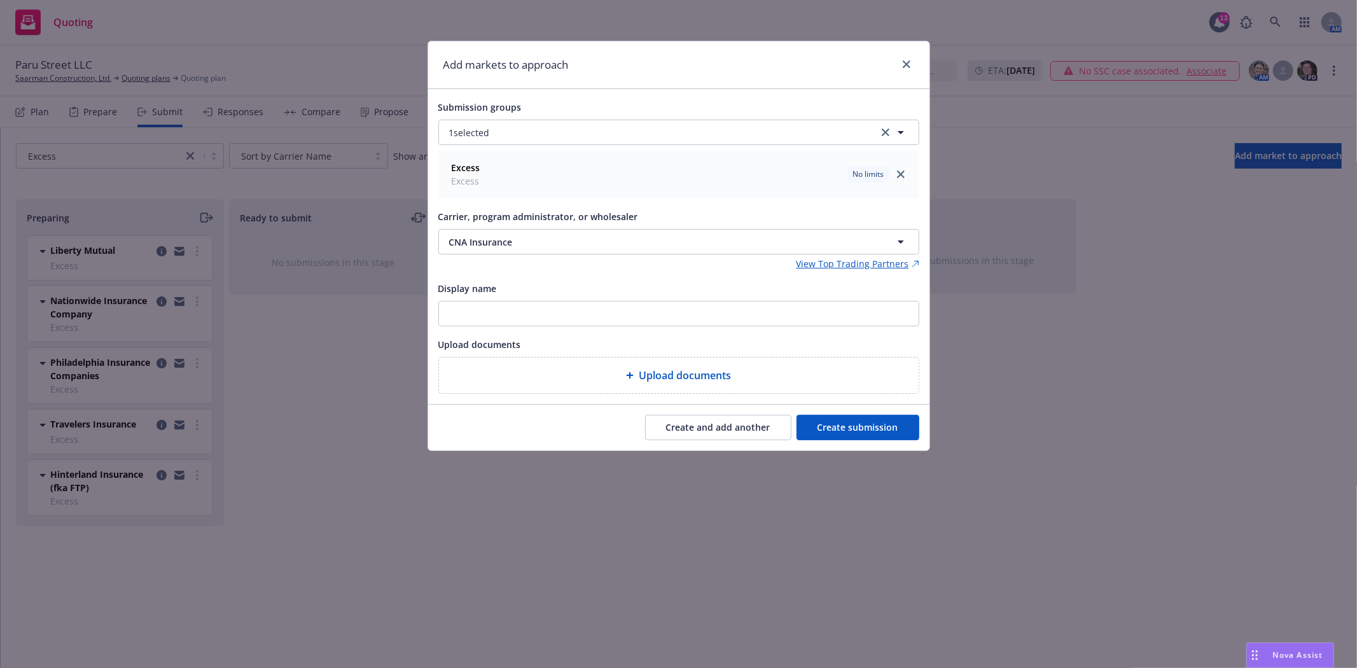
click at [732, 427] on button "Create and add another" at bounding box center [718, 427] width 146 height 25
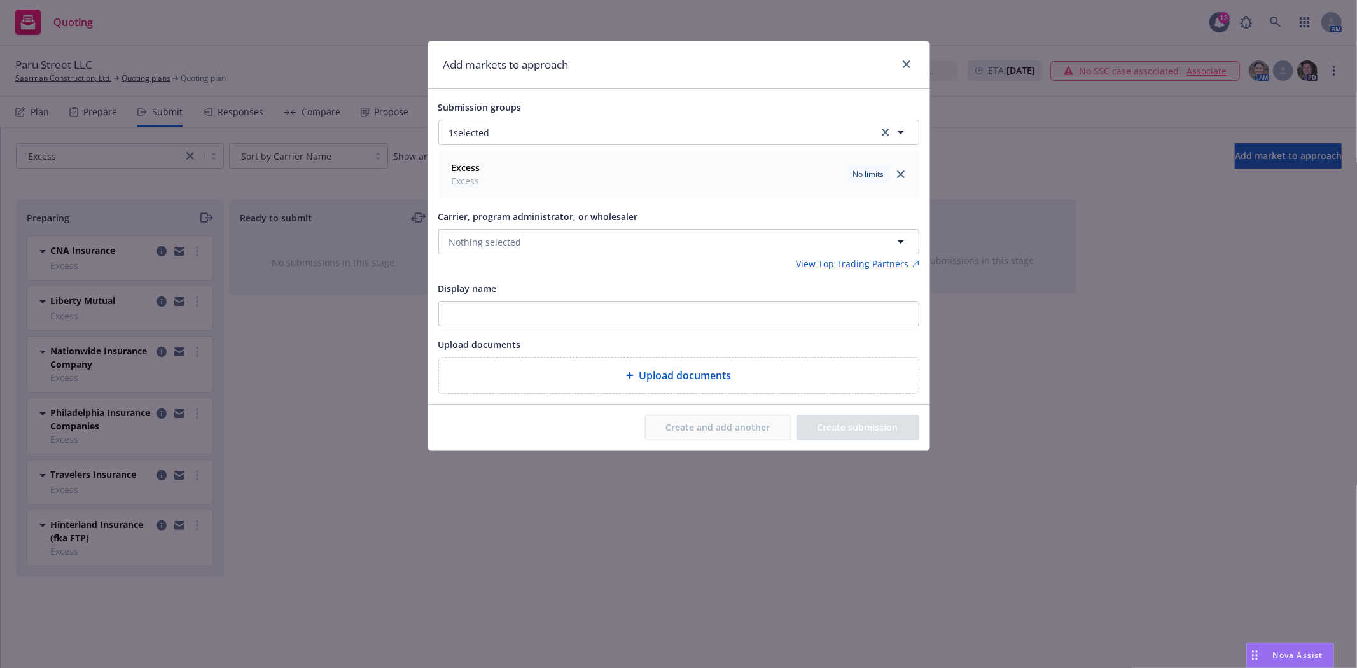
drag, startPoint x: 562, startPoint y: 244, endPoint x: 529, endPoint y: 70, distance: 176.9
click at [529, 70] on h1 "Add markets to approach" at bounding box center [505, 65] width 125 height 17
click at [900, 62] on link "close" at bounding box center [906, 64] width 15 height 15
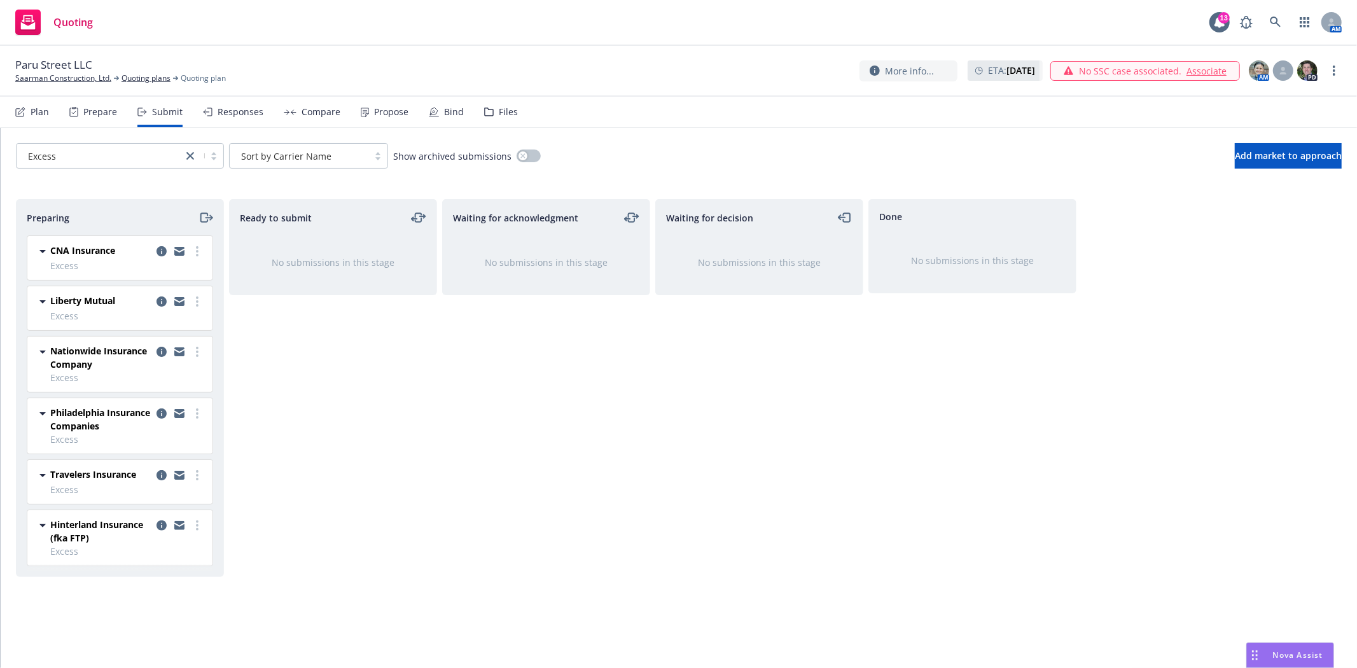
click at [499, 113] on div "Files" at bounding box center [508, 112] width 19 height 10
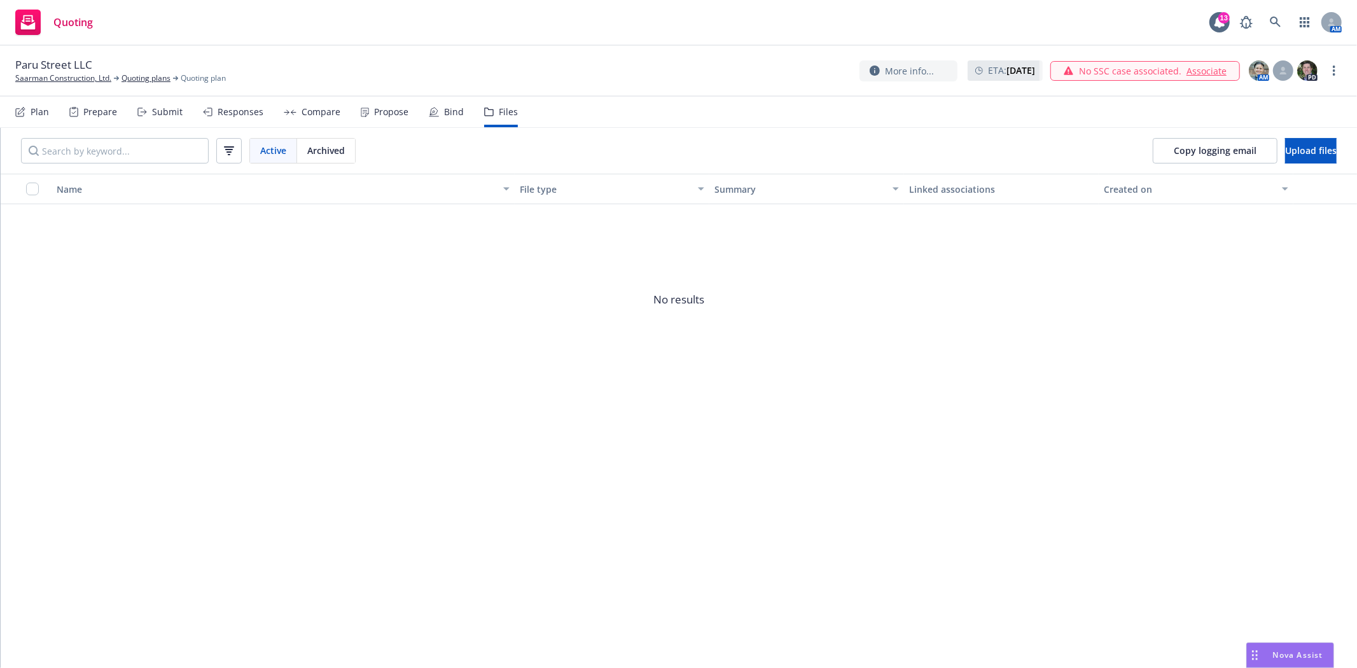
click at [173, 113] on div "Submit" at bounding box center [167, 112] width 31 height 10
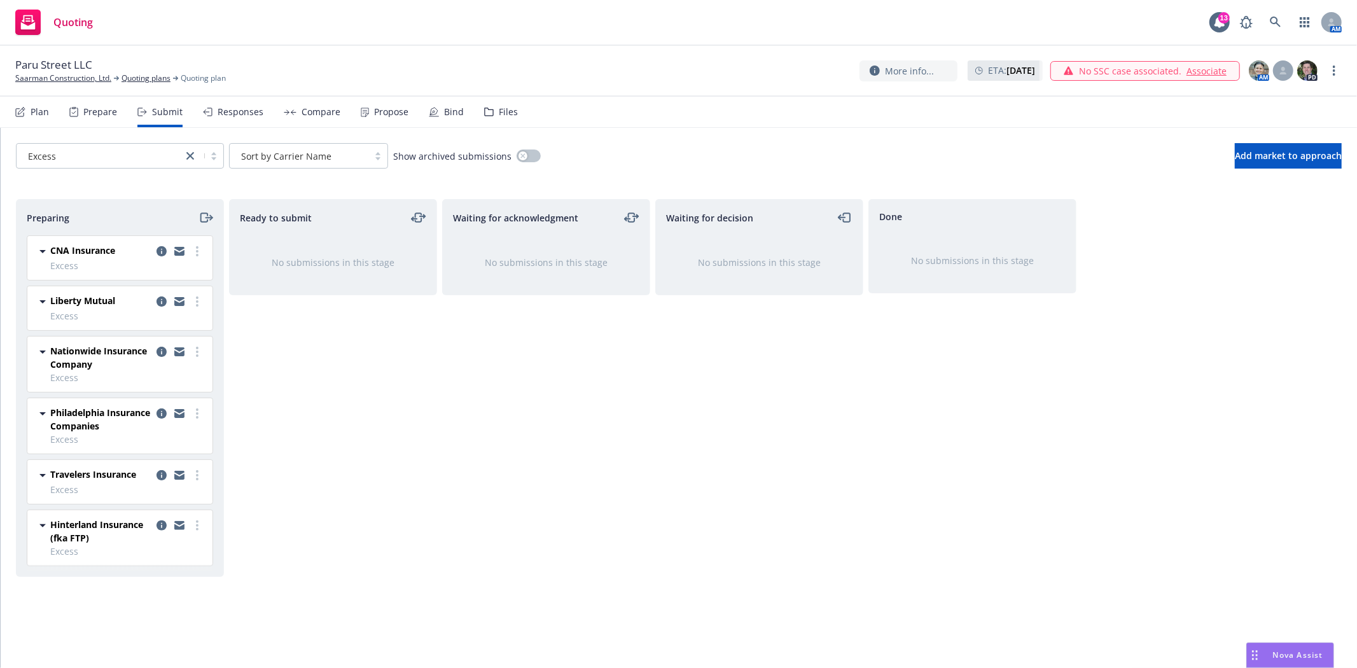
click at [764, 495] on div "Waiting for decision No submissions in this stage" at bounding box center [759, 420] width 208 height 442
click at [173, 251] on link "copy logging email" at bounding box center [179, 251] width 15 height 15
click at [206, 213] on icon "moveRight" at bounding box center [203, 217] width 7 height 9
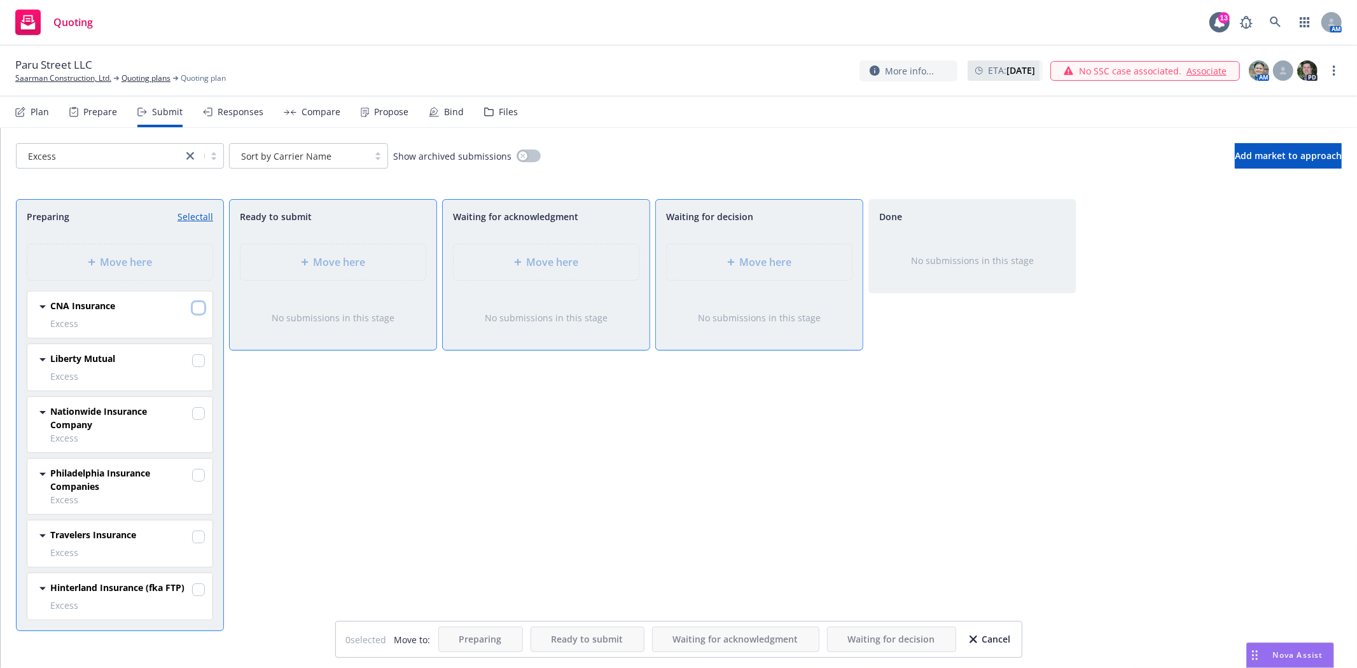
click at [198, 306] on input "checkbox" at bounding box center [198, 308] width 13 height 13
checkbox input "true"
click at [717, 269] on div "Move here" at bounding box center [759, 261] width 165 height 15
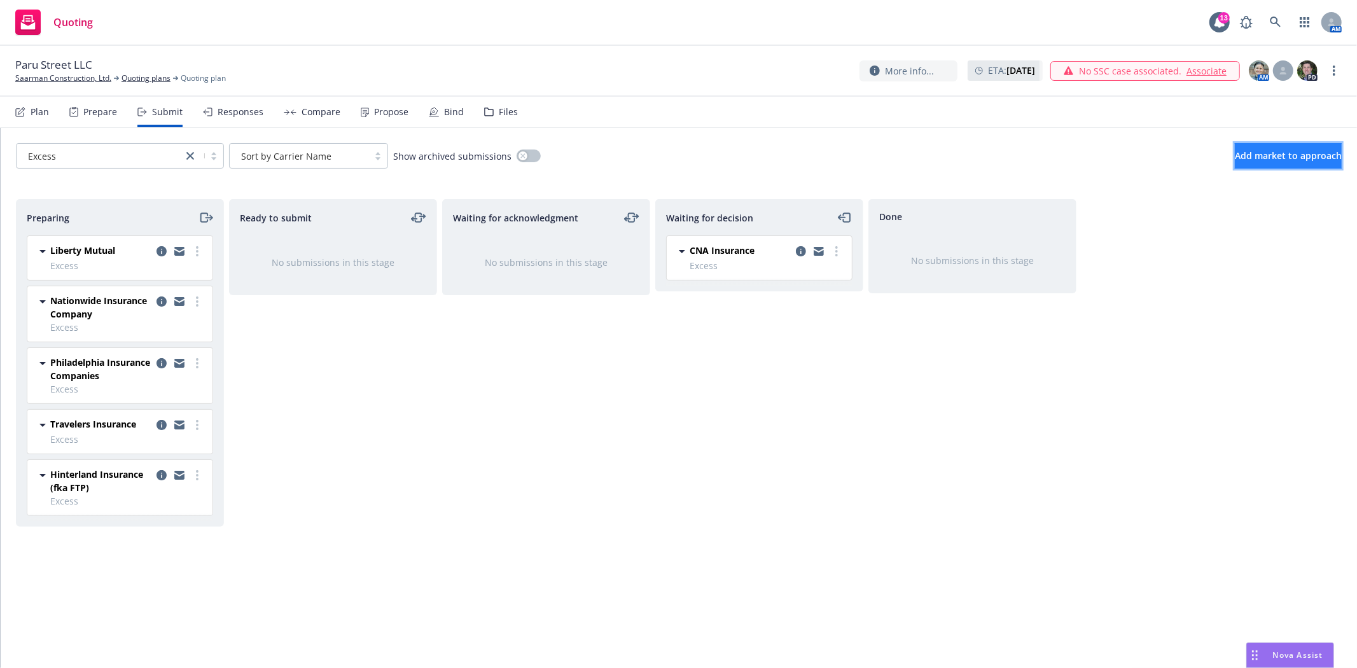
click at [1307, 154] on span "Add market to approach" at bounding box center [1288, 155] width 107 height 12
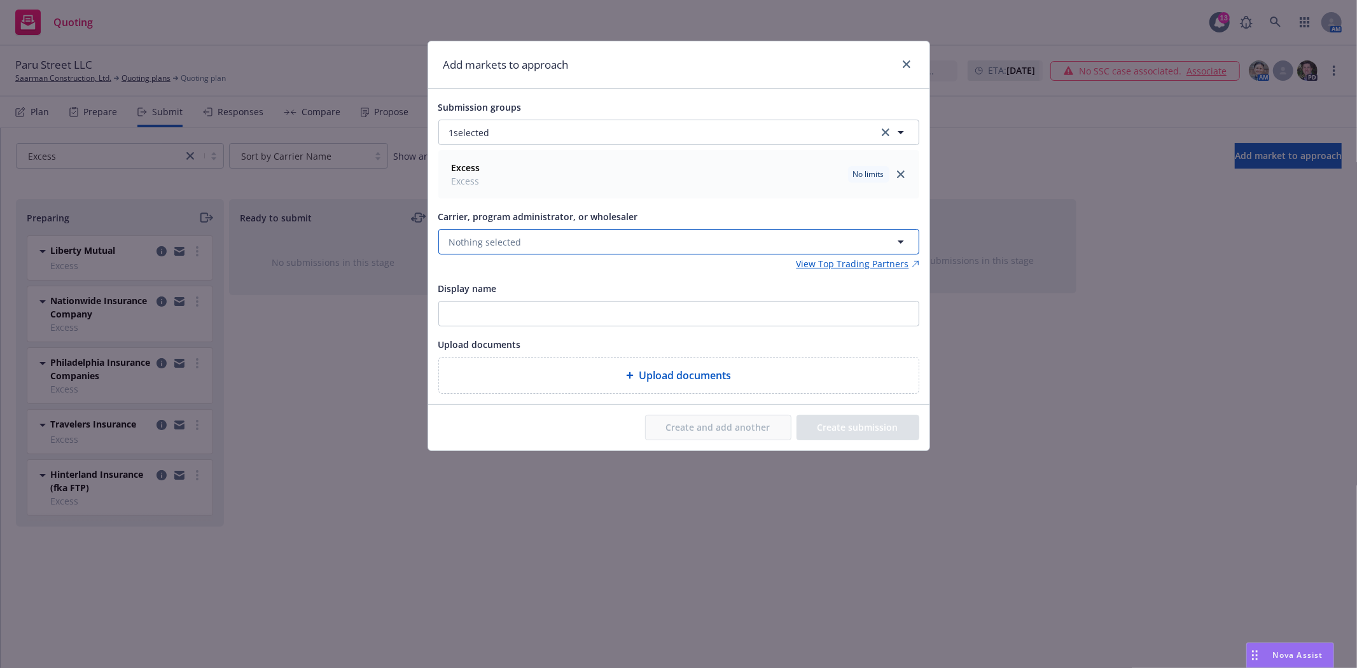
click at [550, 242] on button "Nothing selected" at bounding box center [678, 241] width 481 height 25
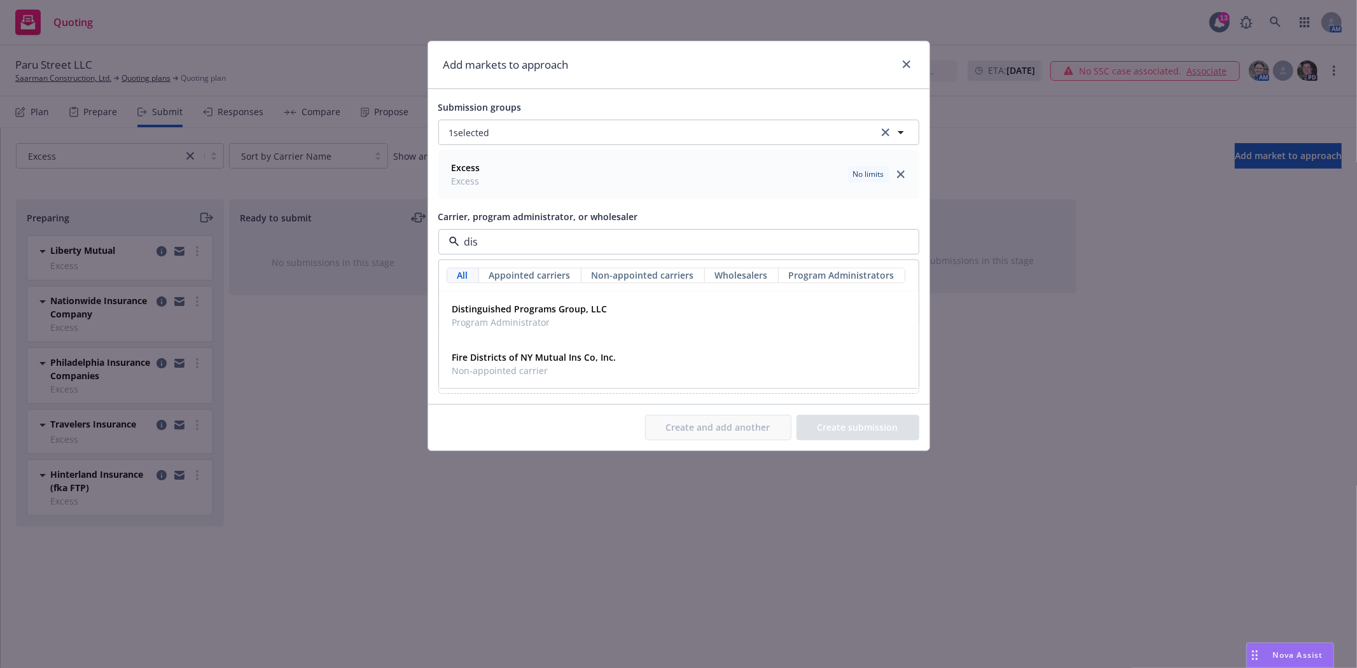
type input "dist"
click at [517, 315] on strong "Distinguished Programs Group, LLC" at bounding box center [529, 309] width 155 height 12
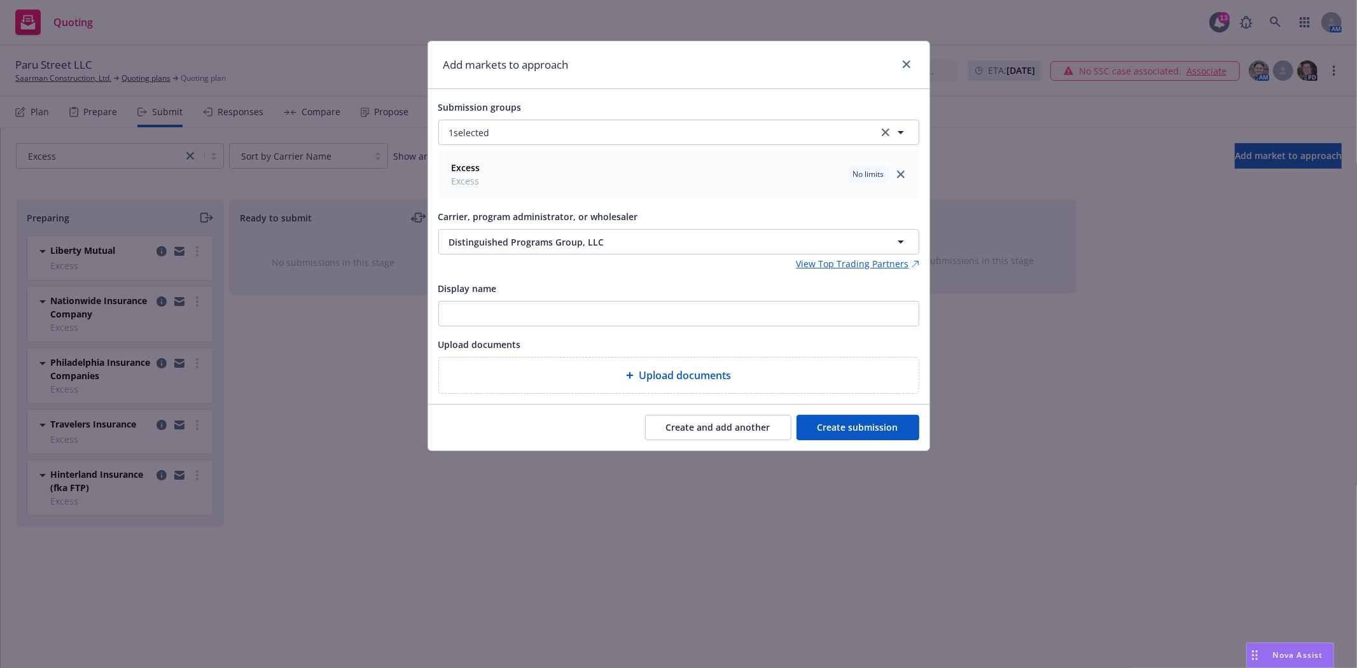
click at [859, 428] on button "Create submission" at bounding box center [857, 427] width 123 height 25
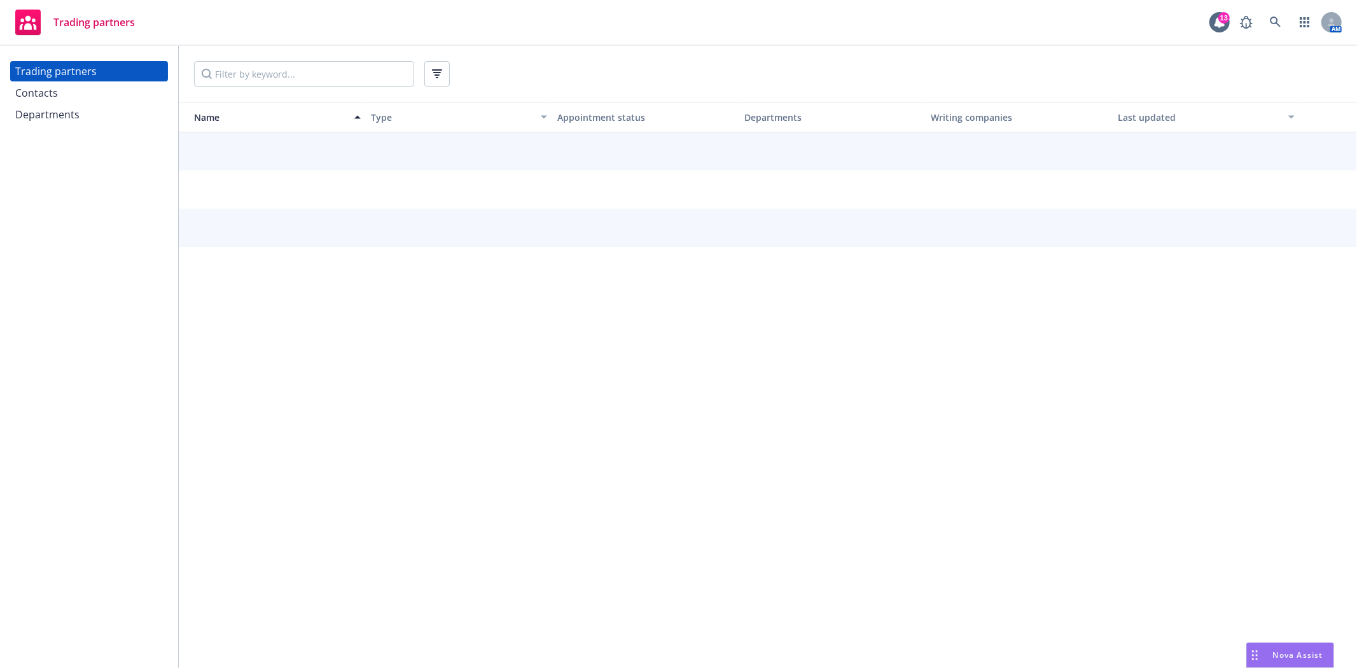
click at [37, 93] on div "Contacts" at bounding box center [36, 93] width 43 height 20
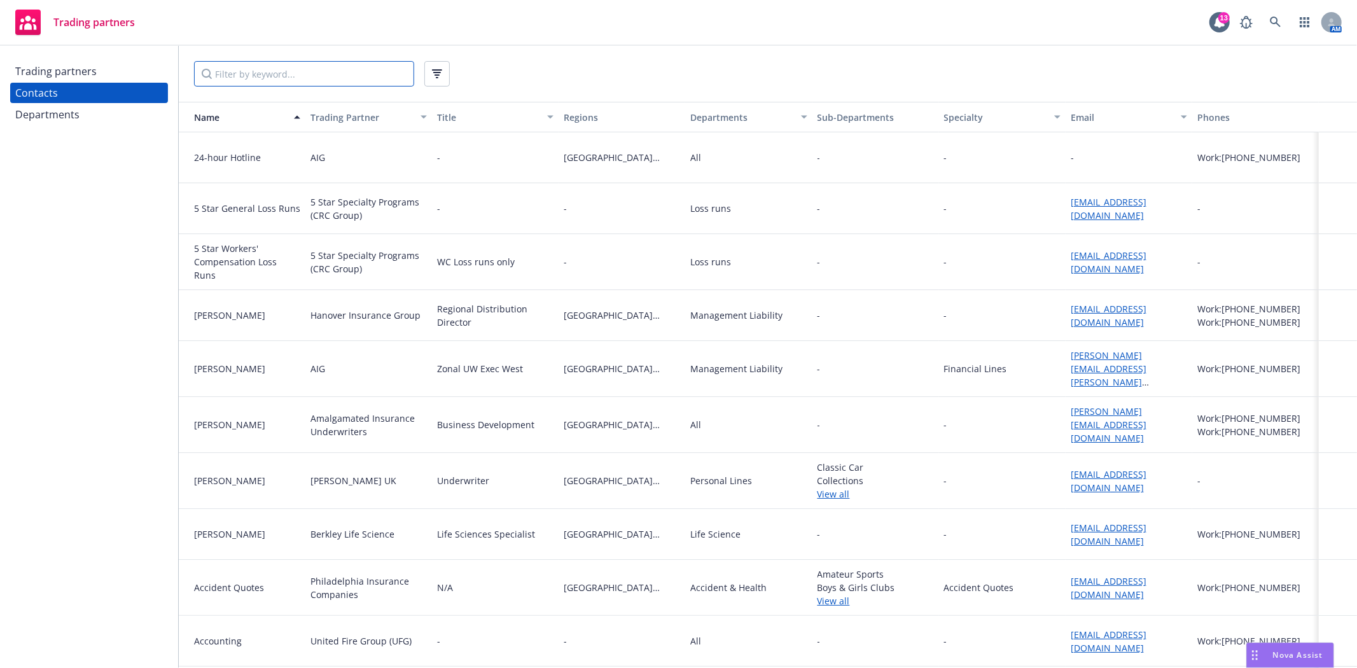
click at [250, 73] on input "Filter by keyword..." at bounding box center [304, 73] width 220 height 25
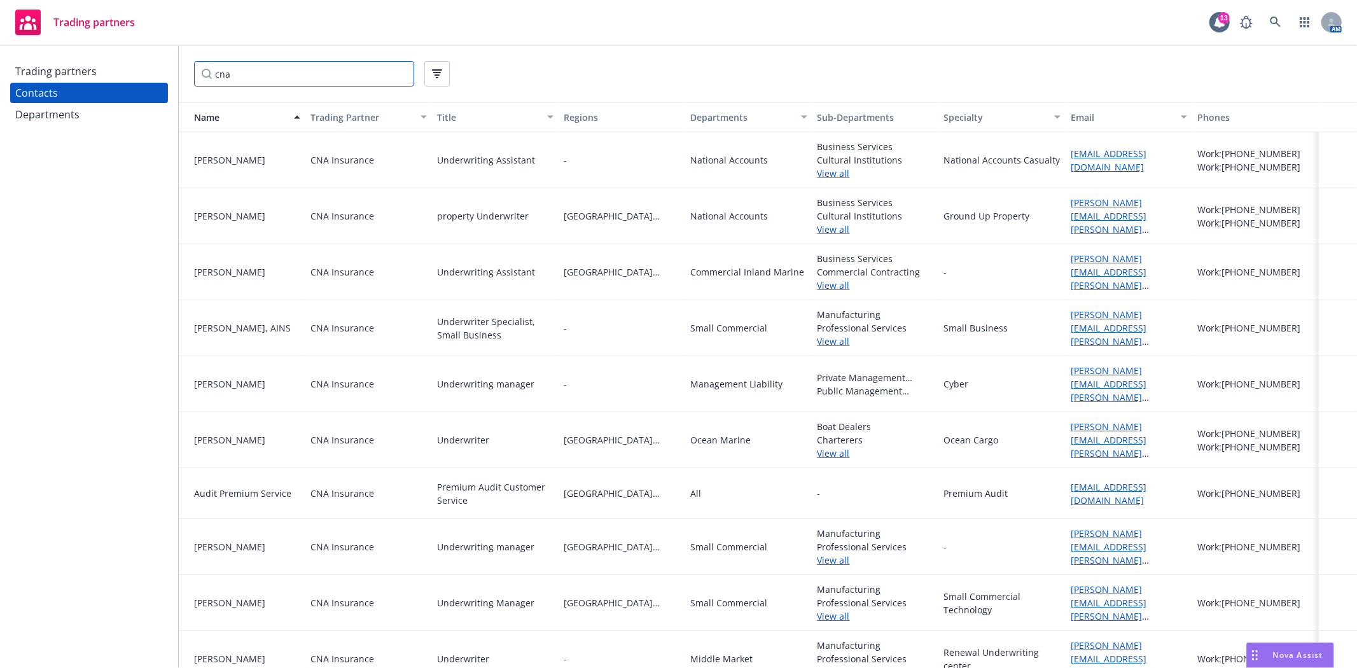
type input "cna"
click at [821, 609] on link "View all" at bounding box center [875, 615] width 116 height 13
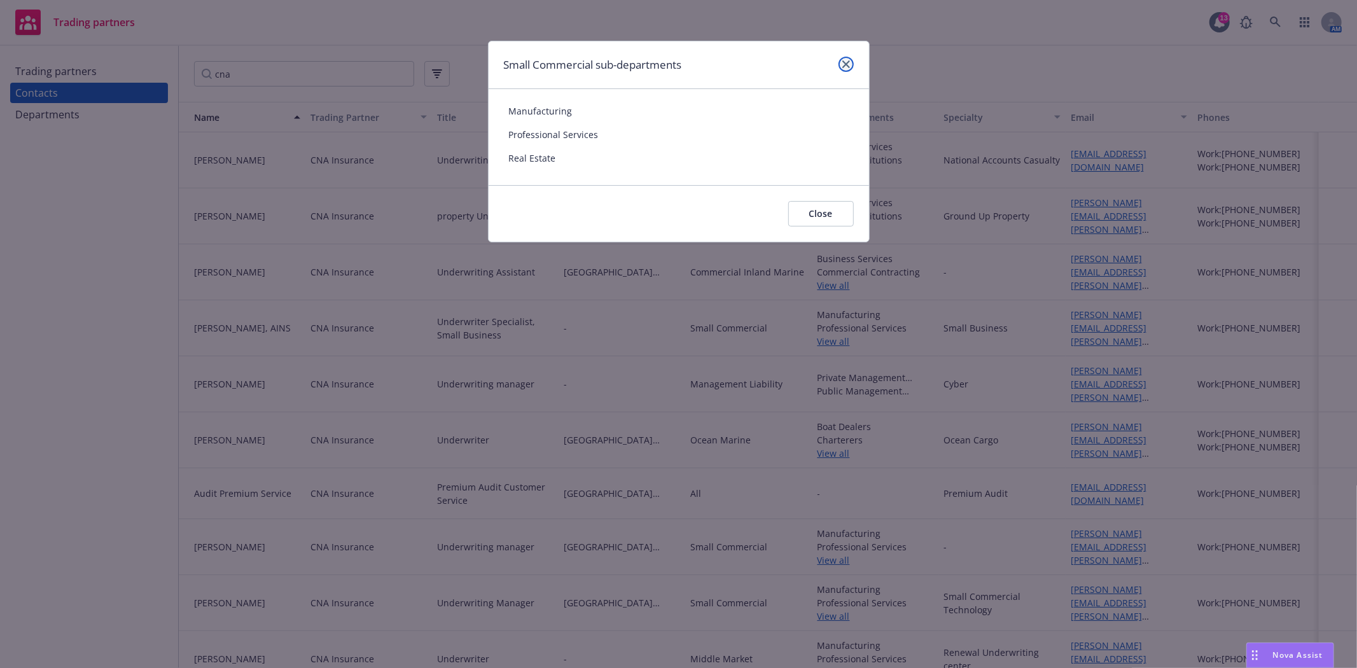
click at [849, 58] on link "close" at bounding box center [845, 64] width 15 height 15
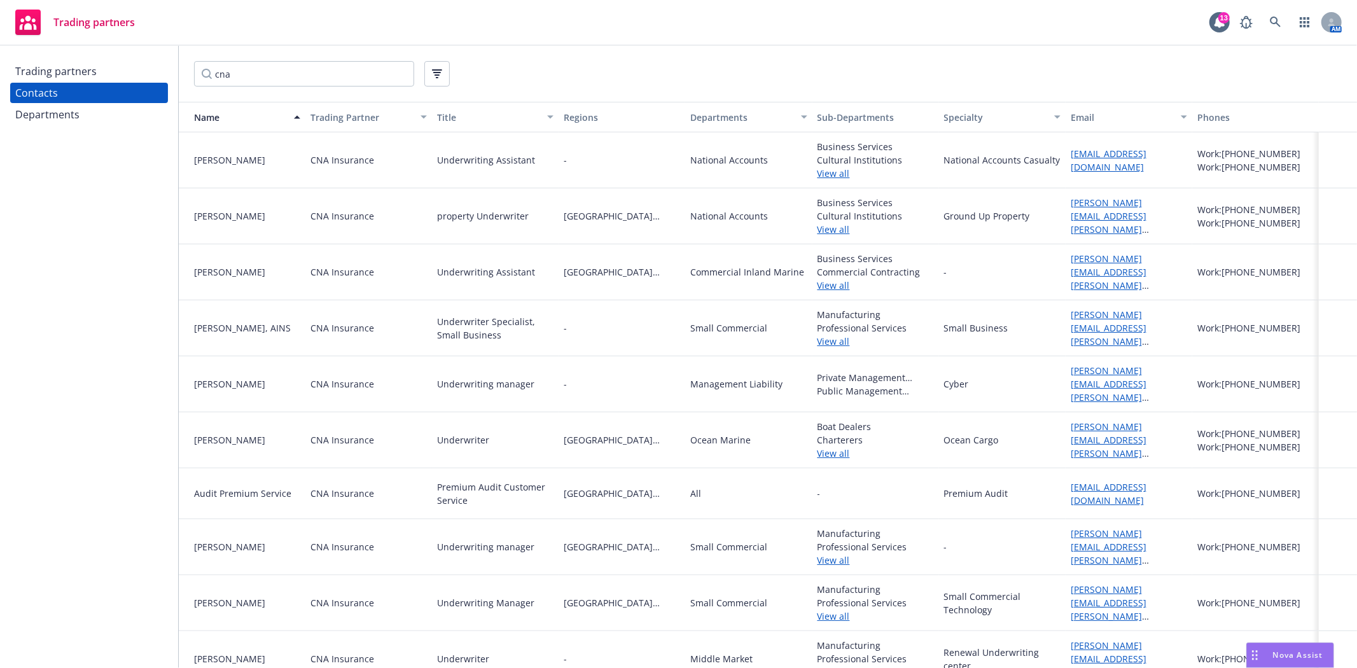
click at [831, 345] on link "View all" at bounding box center [875, 341] width 116 height 13
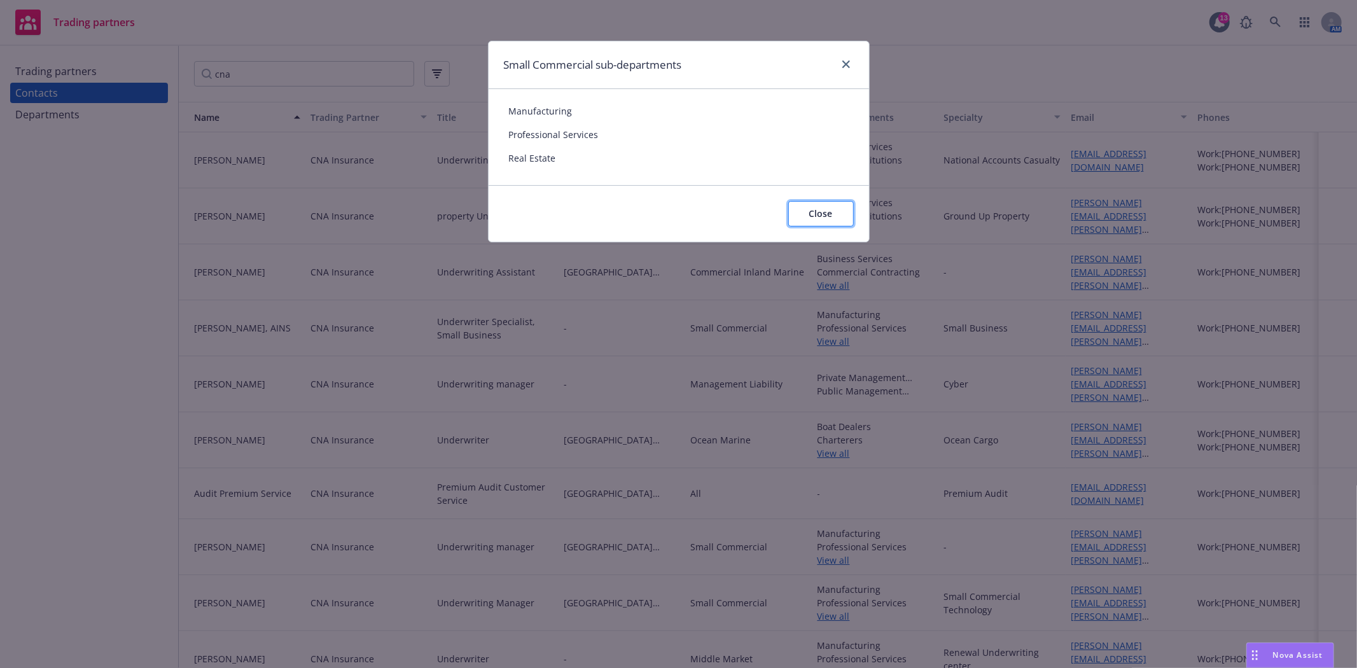
click at [840, 219] on button "Close" at bounding box center [821, 213] width 66 height 25
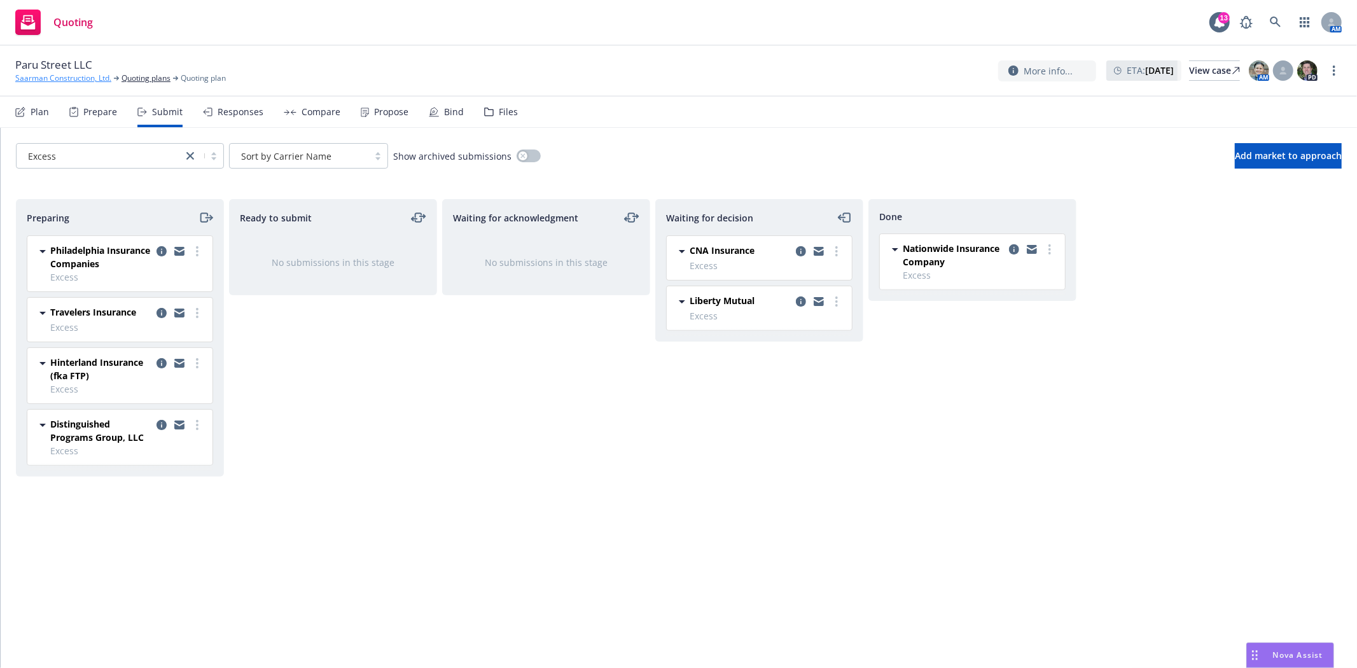
click at [81, 83] on link "Saarman Construction, Ltd." at bounding box center [63, 78] width 96 height 11
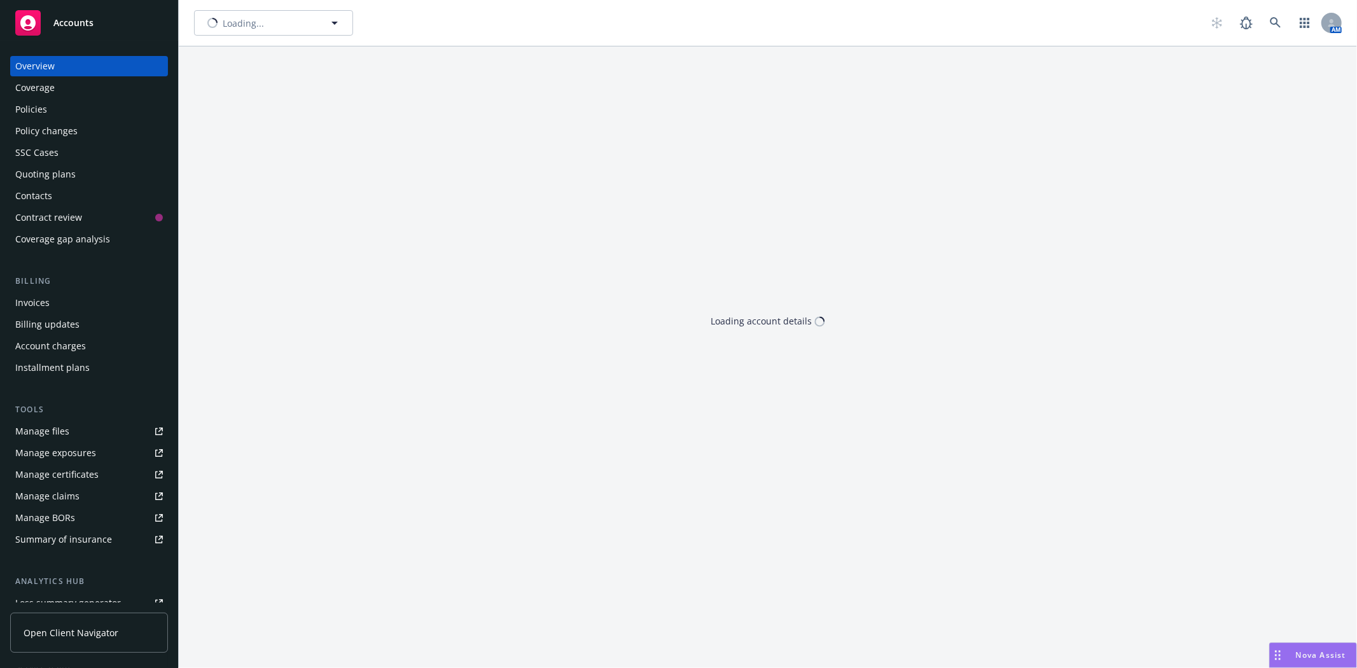
click at [57, 104] on div "Policies" at bounding box center [89, 109] width 148 height 20
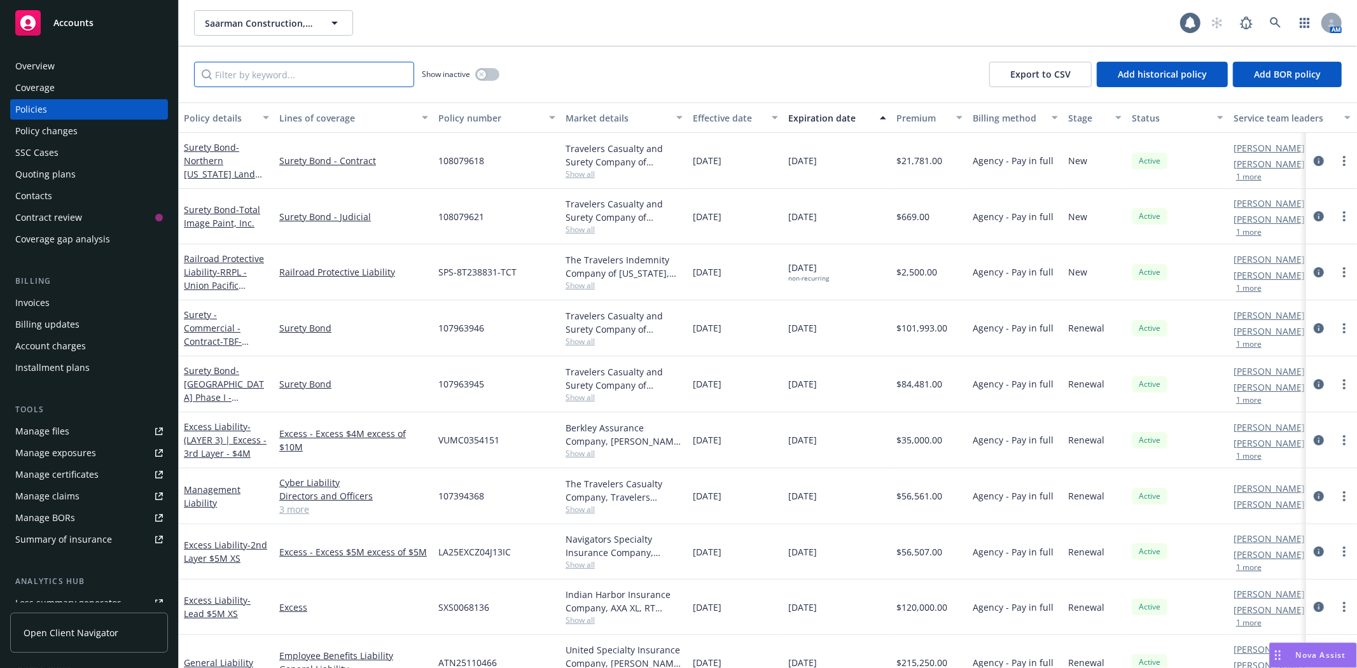
click at [229, 79] on input "Filter by keyword..." at bounding box center [304, 74] width 220 height 25
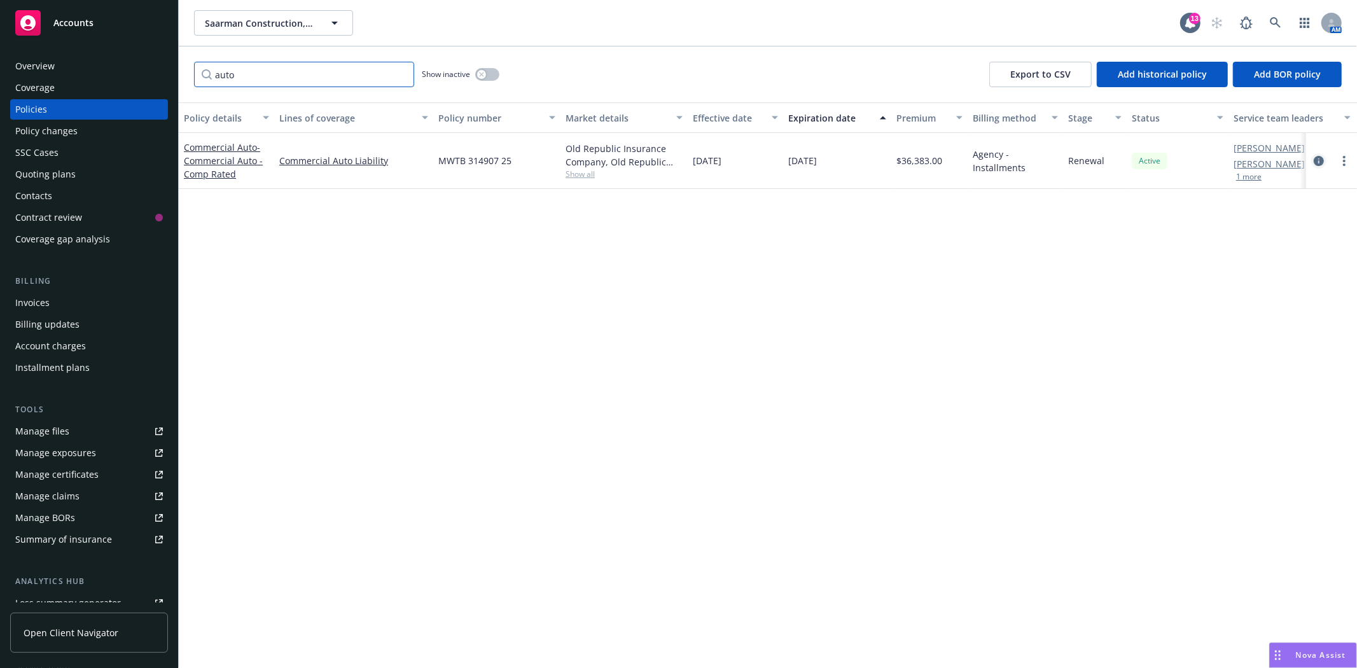
type input "auto"
click at [1317, 160] on icon "circleInformation" at bounding box center [1319, 161] width 10 height 10
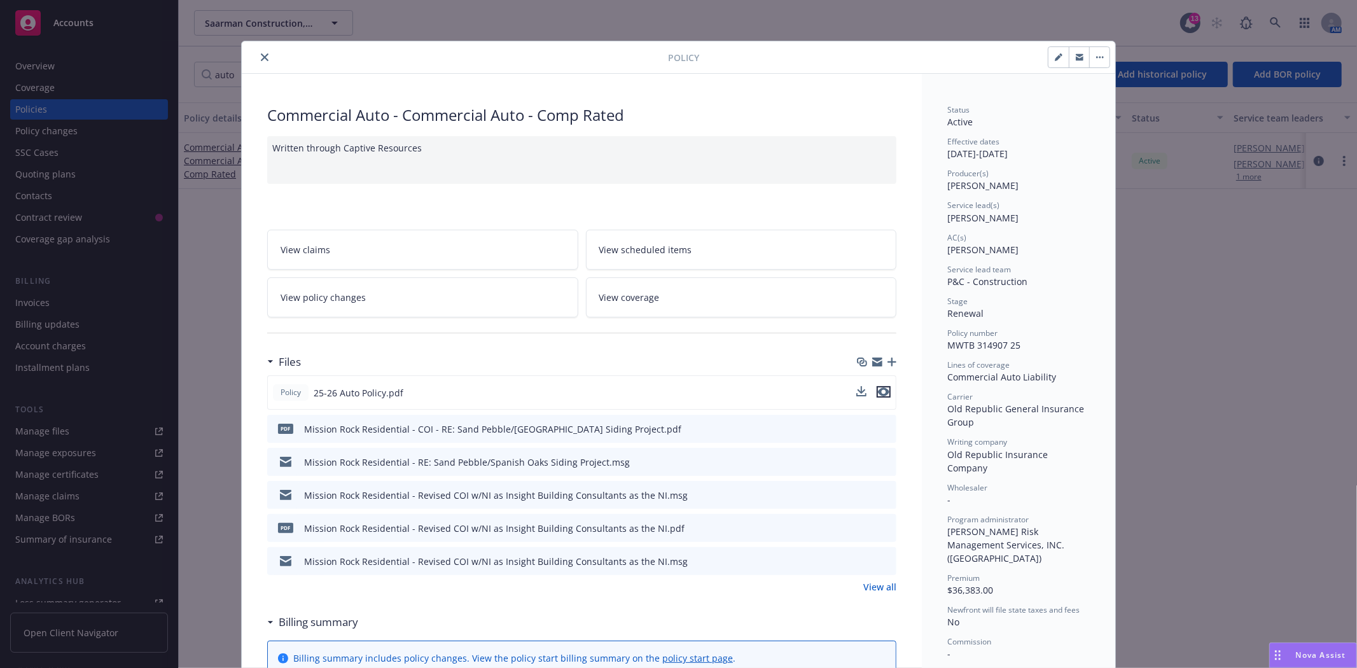
click at [882, 391] on icon "preview file" at bounding box center [883, 391] width 11 height 9
click at [263, 55] on button "close" at bounding box center [264, 57] width 15 height 15
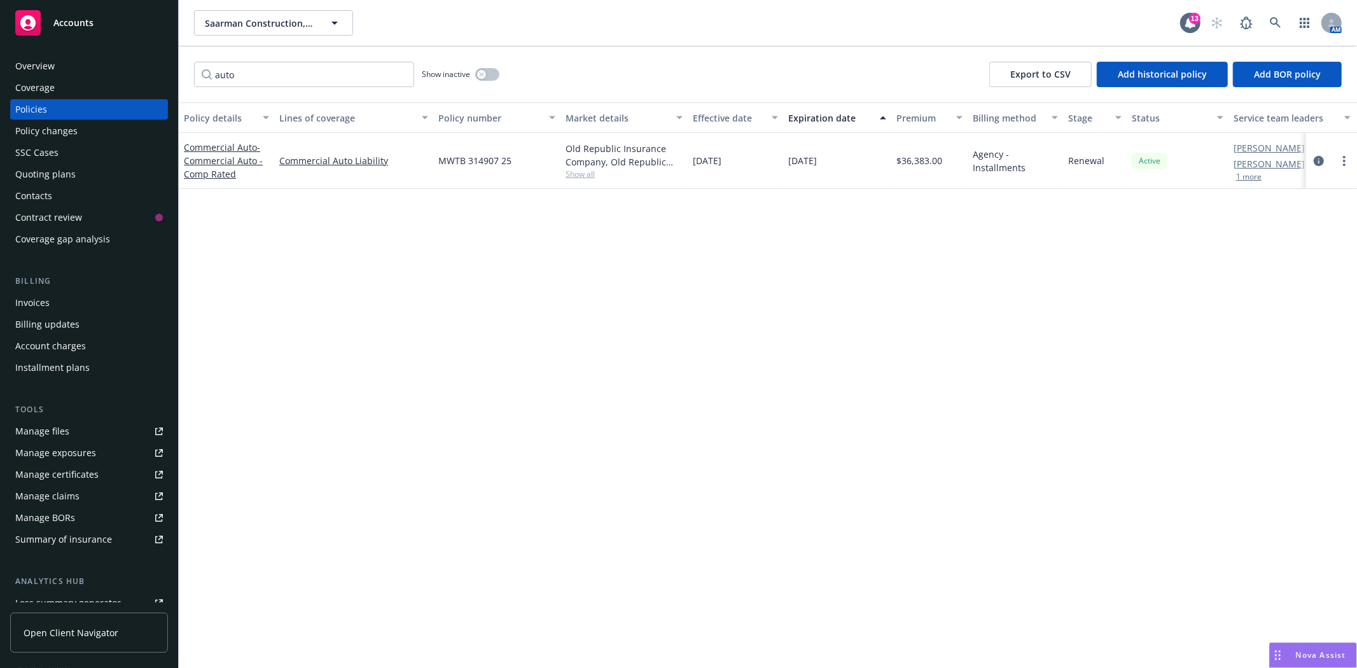
click at [83, 170] on div "Quoting plans" at bounding box center [89, 174] width 148 height 20
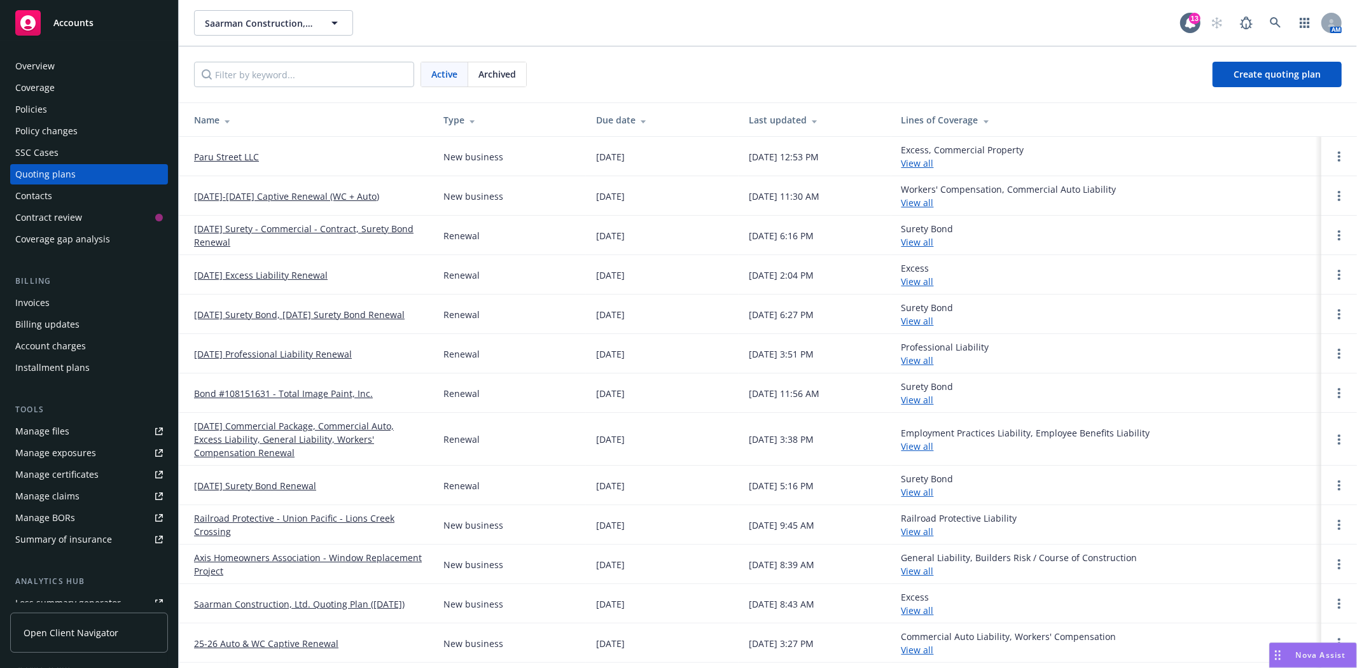
click at [344, 191] on link "[DATE]-[DATE] Captive Renewal (WC + Auto)" at bounding box center [286, 196] width 185 height 13
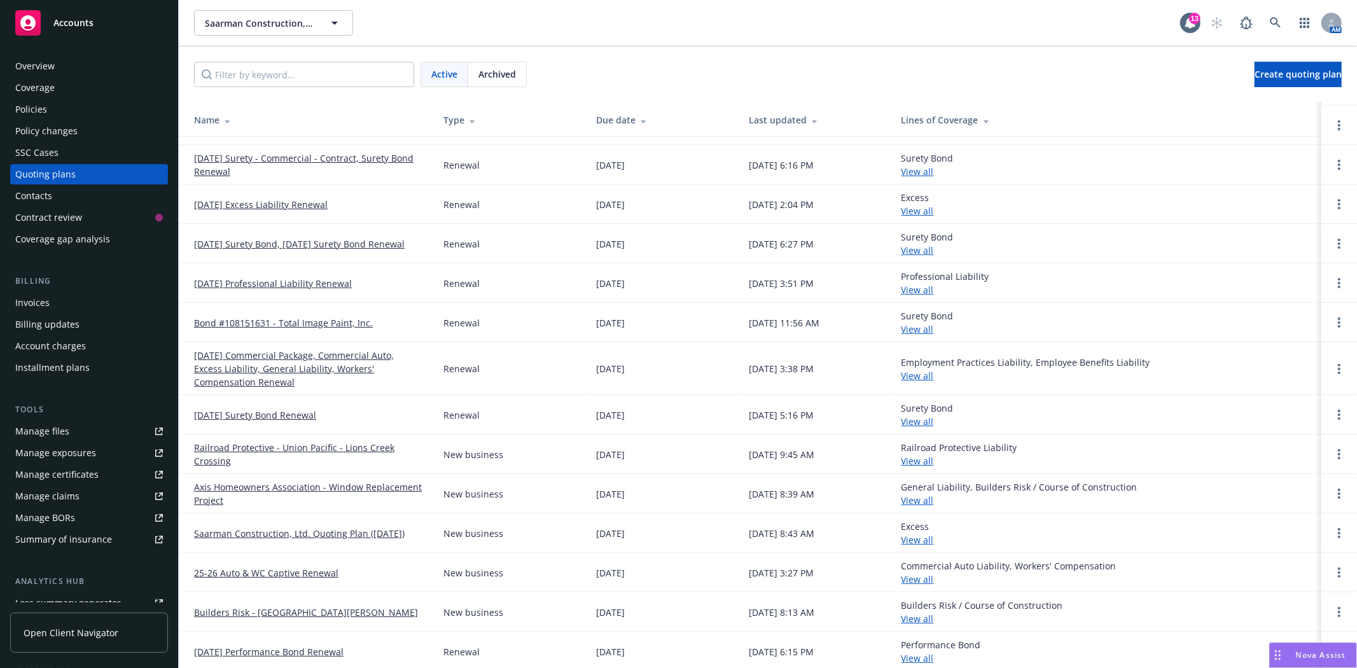
scroll to position [74, 0]
click at [307, 564] on link "25-26 Auto & WC Captive Renewal" at bounding box center [266, 569] width 144 height 13
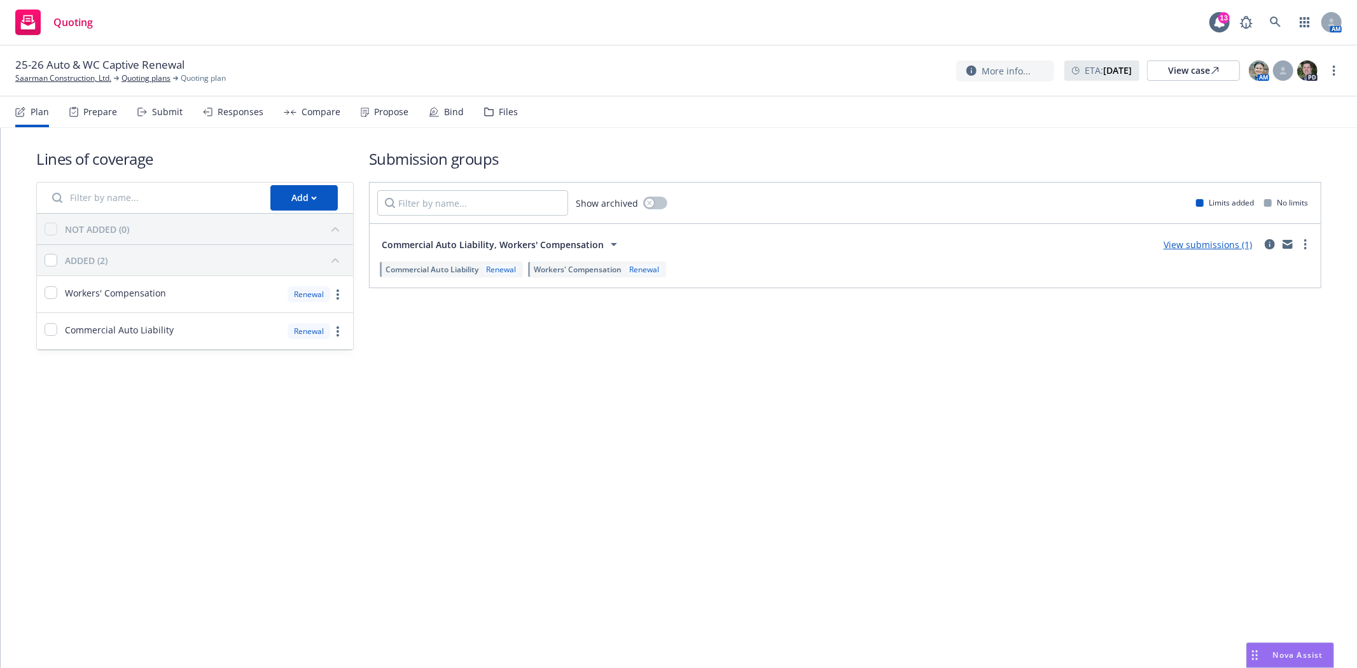
click at [499, 111] on div "Files" at bounding box center [508, 112] width 19 height 10
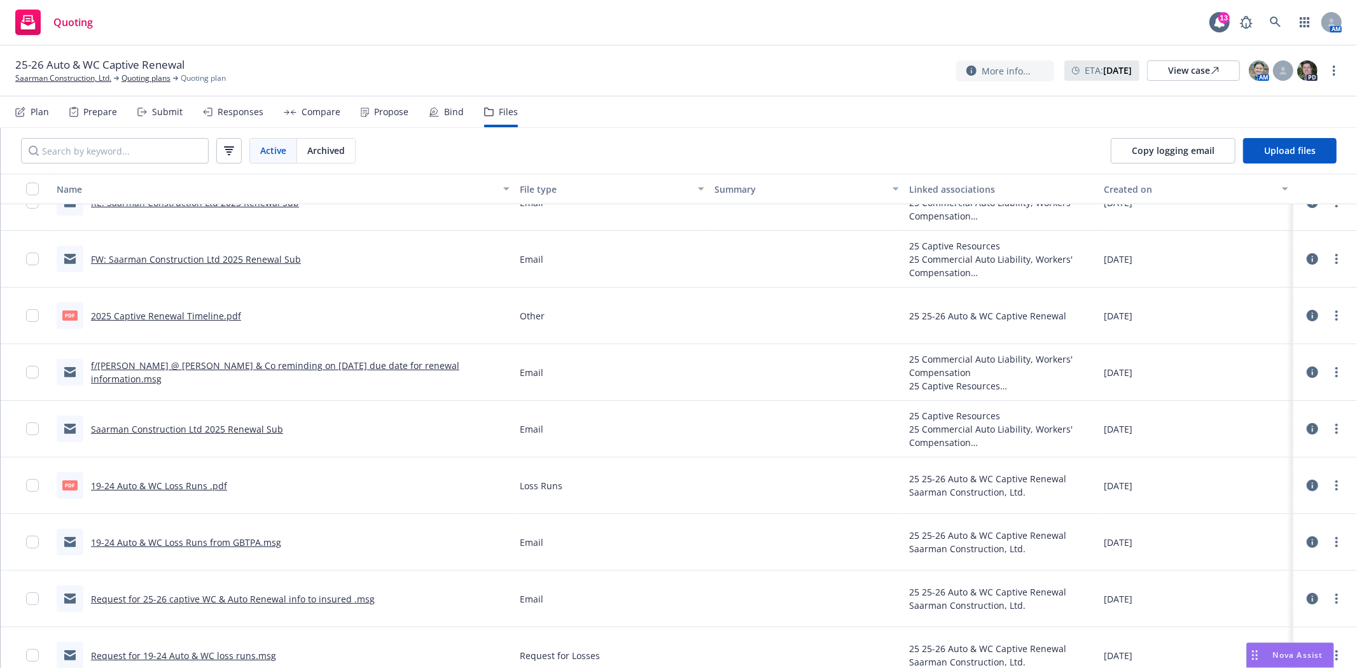
scroll to position [46, 0]
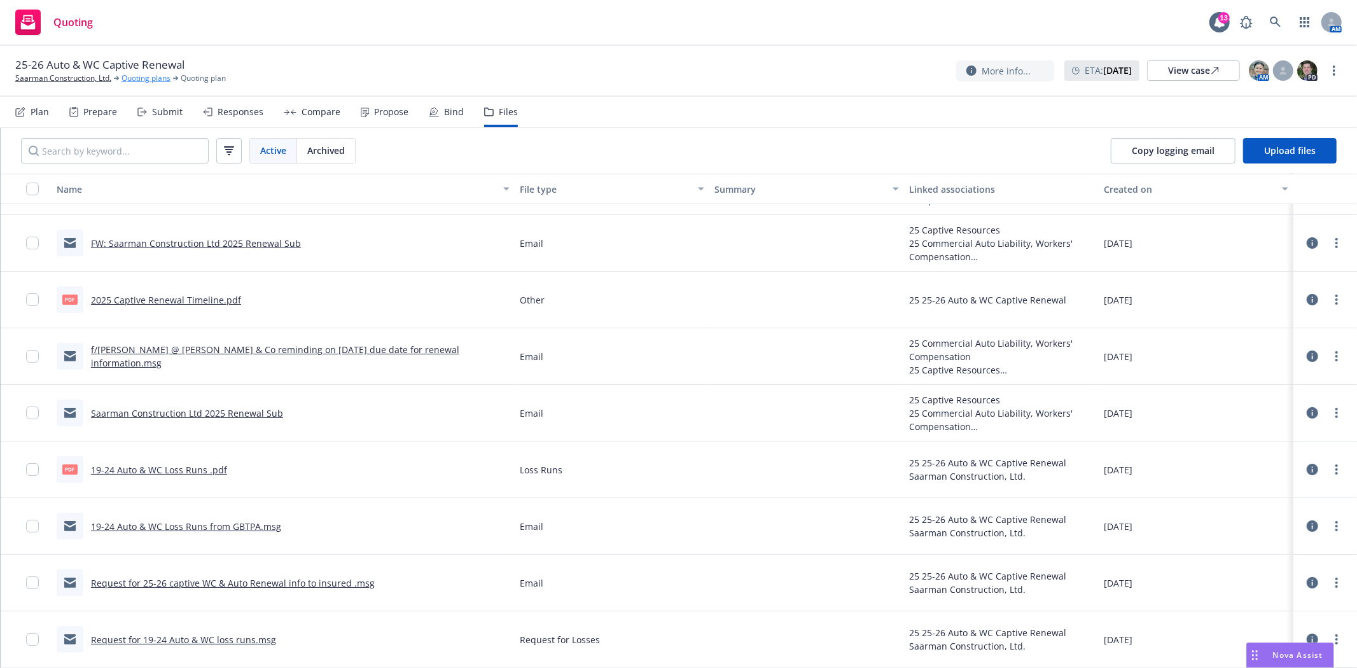
click at [142, 77] on link "Quoting plans" at bounding box center [146, 78] width 49 height 11
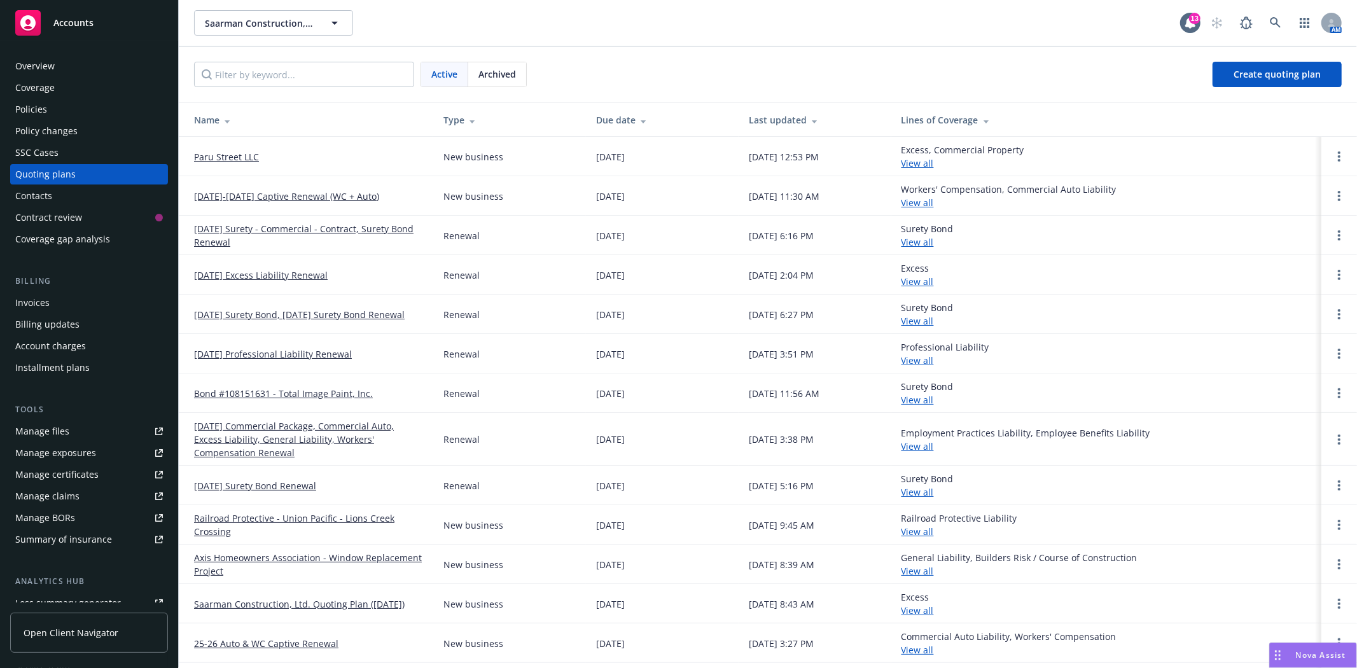
click at [505, 79] on span "Archived" at bounding box center [497, 73] width 38 height 13
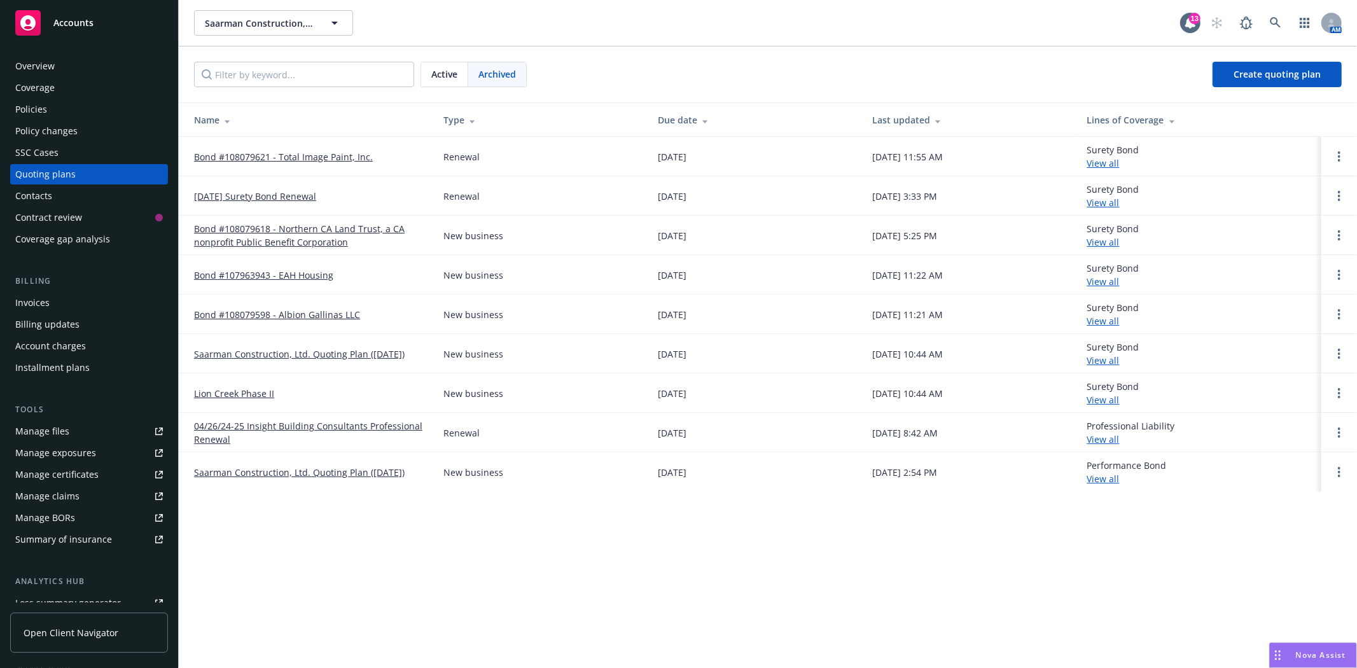
click at [434, 78] on span "Active" at bounding box center [444, 73] width 26 height 13
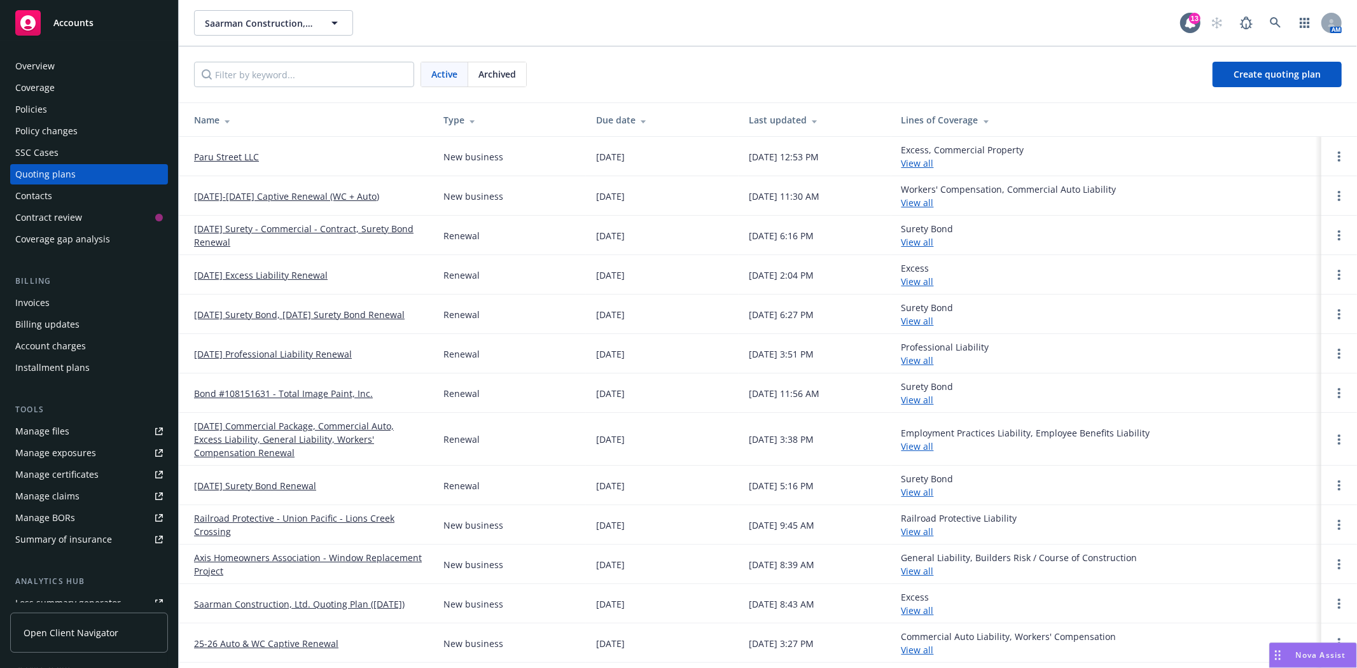
scroll to position [74, 0]
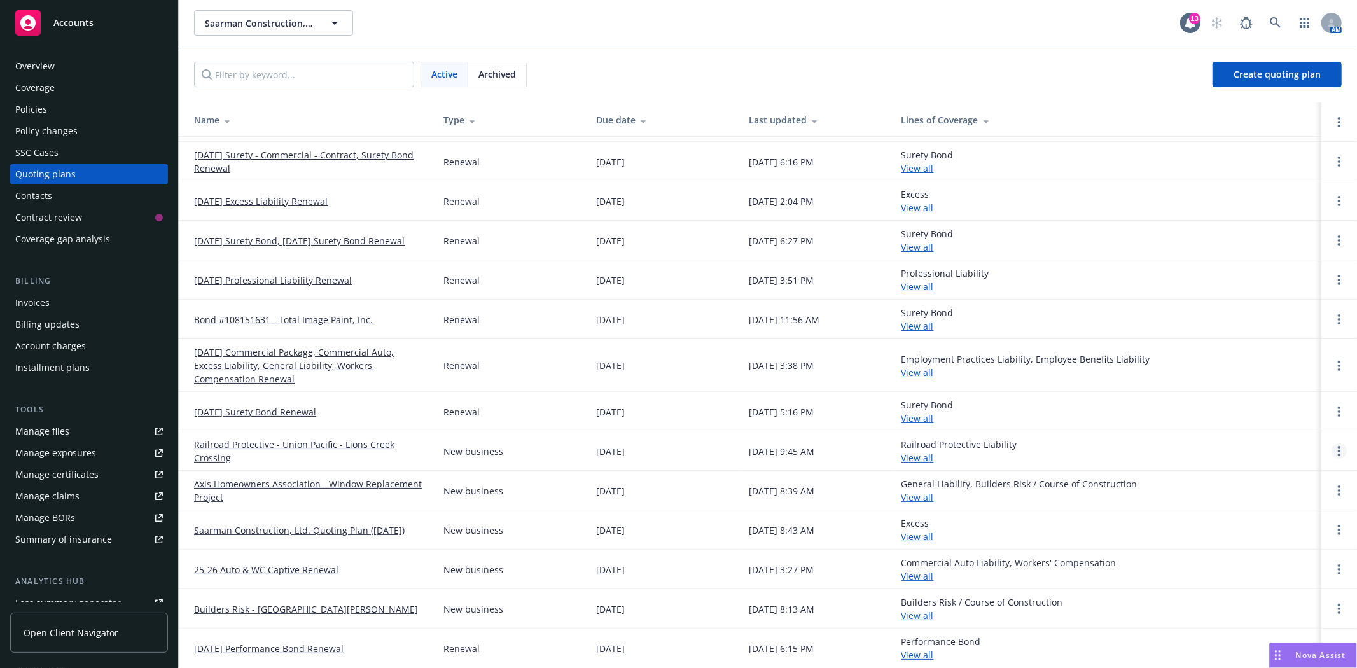
click at [1331, 448] on link "Open options" at bounding box center [1338, 450] width 15 height 15
click at [1234, 436] on span "Archive" at bounding box center [1239, 441] width 62 height 12
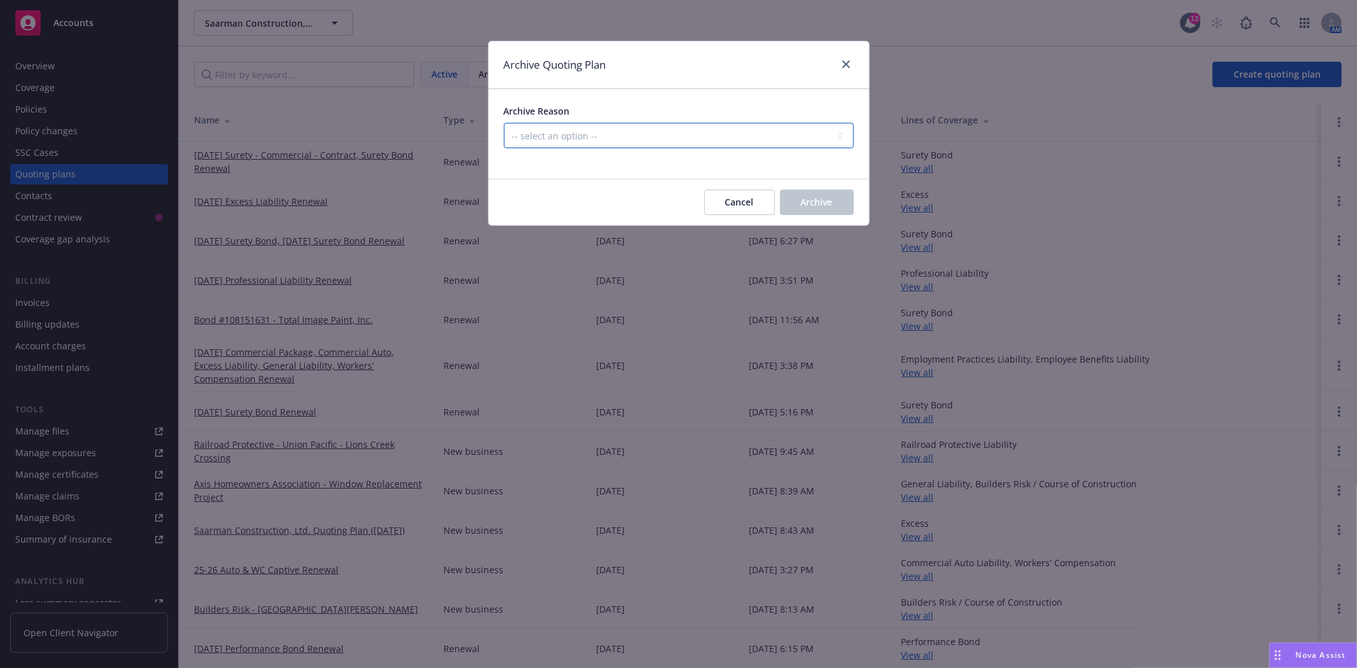
click at [622, 136] on select "-- select an option -- Created by error Duplicate New business opportunity lost…" at bounding box center [679, 135] width 350 height 25
select select "ARCHIVED_NEW_BUSINESS_COMPLETED"
click at [504, 123] on select "-- select an option -- Created by error Duplicate New business opportunity lost…" at bounding box center [679, 135] width 350 height 25
click at [788, 196] on button "Archive" at bounding box center [817, 202] width 74 height 25
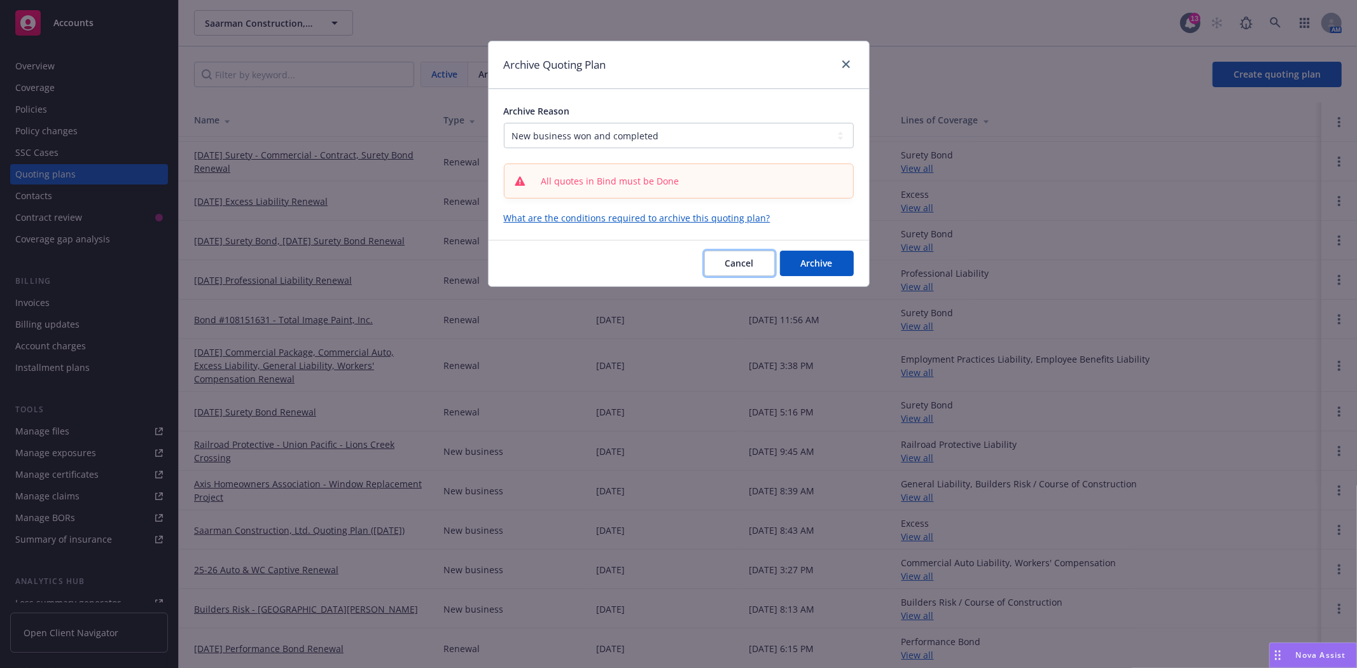
click at [758, 264] on button "Cancel" at bounding box center [739, 263] width 71 height 25
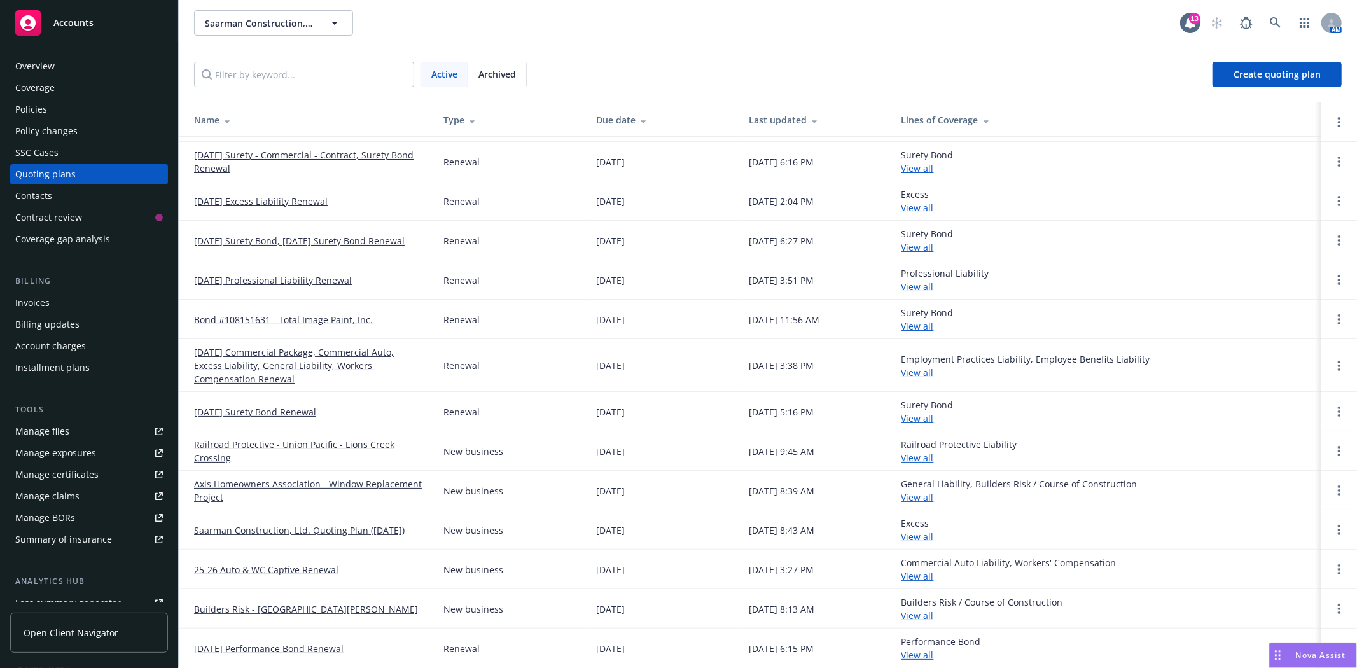
click at [314, 440] on link "Railroad Protective - Union Pacific - Lions Creek Crossing" at bounding box center [308, 451] width 229 height 27
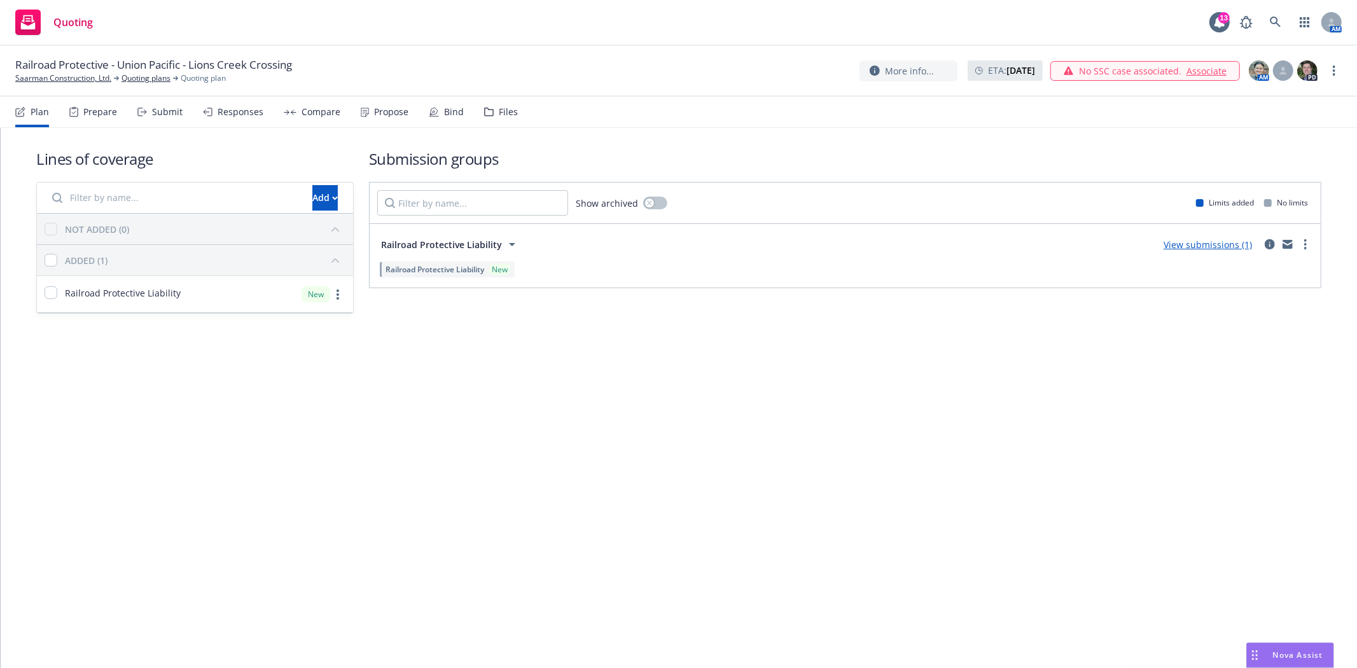
click at [450, 113] on div "Bind" at bounding box center [454, 112] width 20 height 10
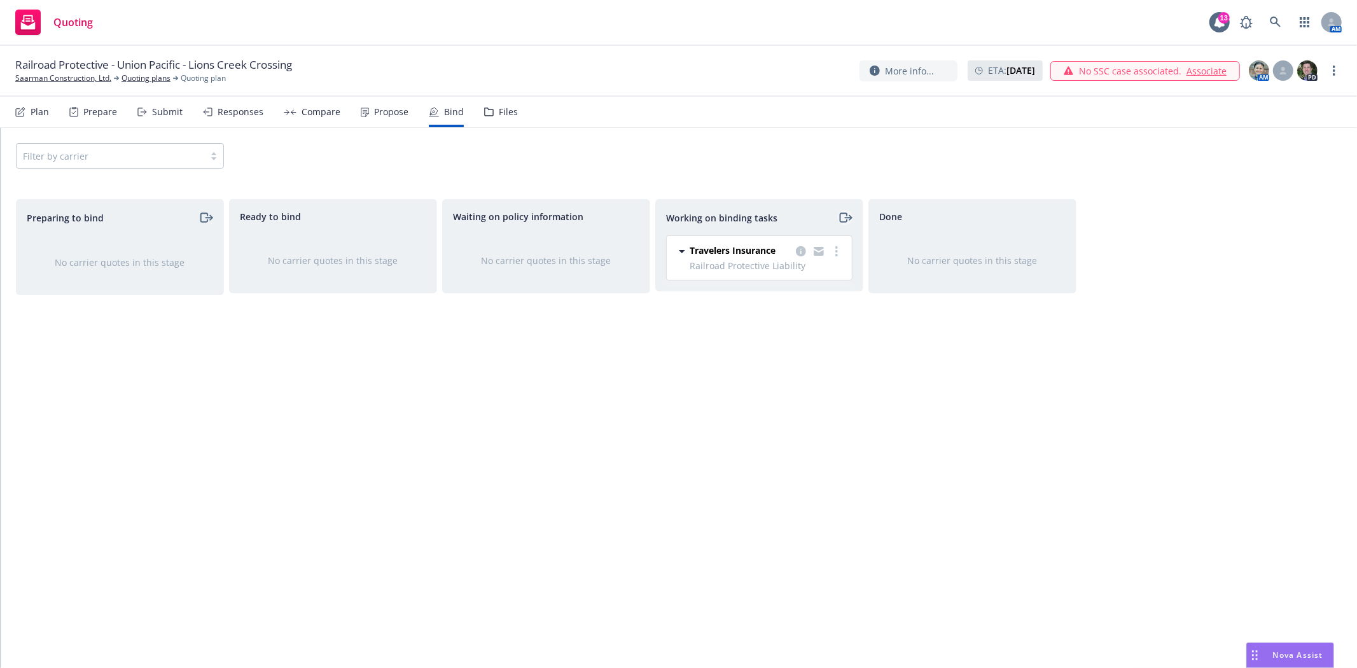
click at [843, 219] on icon "moveRight" at bounding box center [845, 217] width 15 height 15
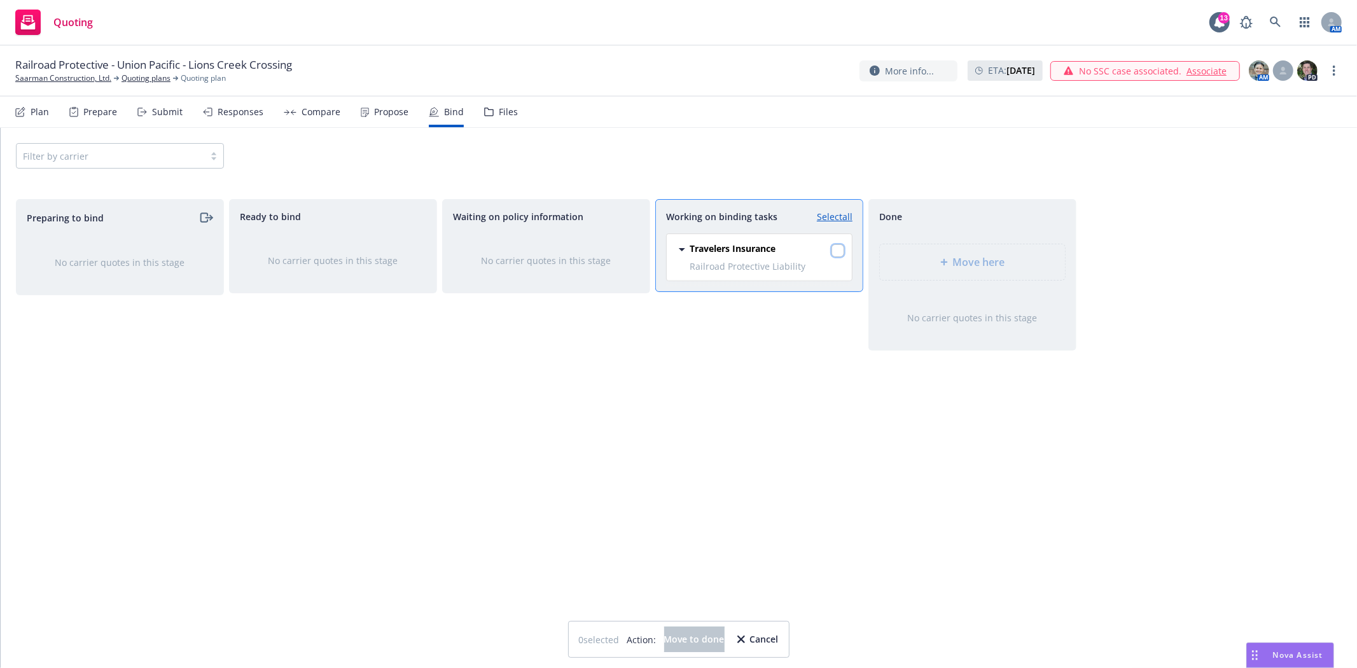
click at [841, 253] on input "checkbox" at bounding box center [837, 250] width 13 height 13
checkbox input "true"
click at [955, 257] on span "Move here" at bounding box center [979, 261] width 52 height 15
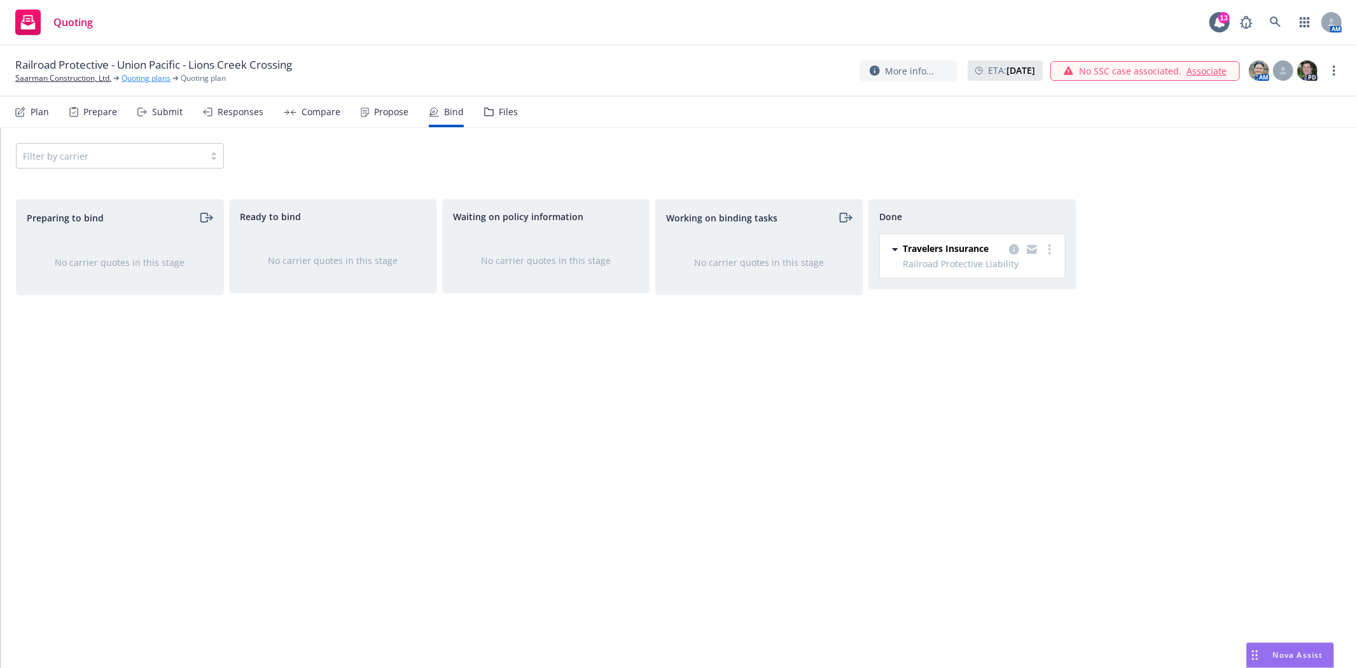
click at [157, 73] on link "Quoting plans" at bounding box center [146, 78] width 49 height 11
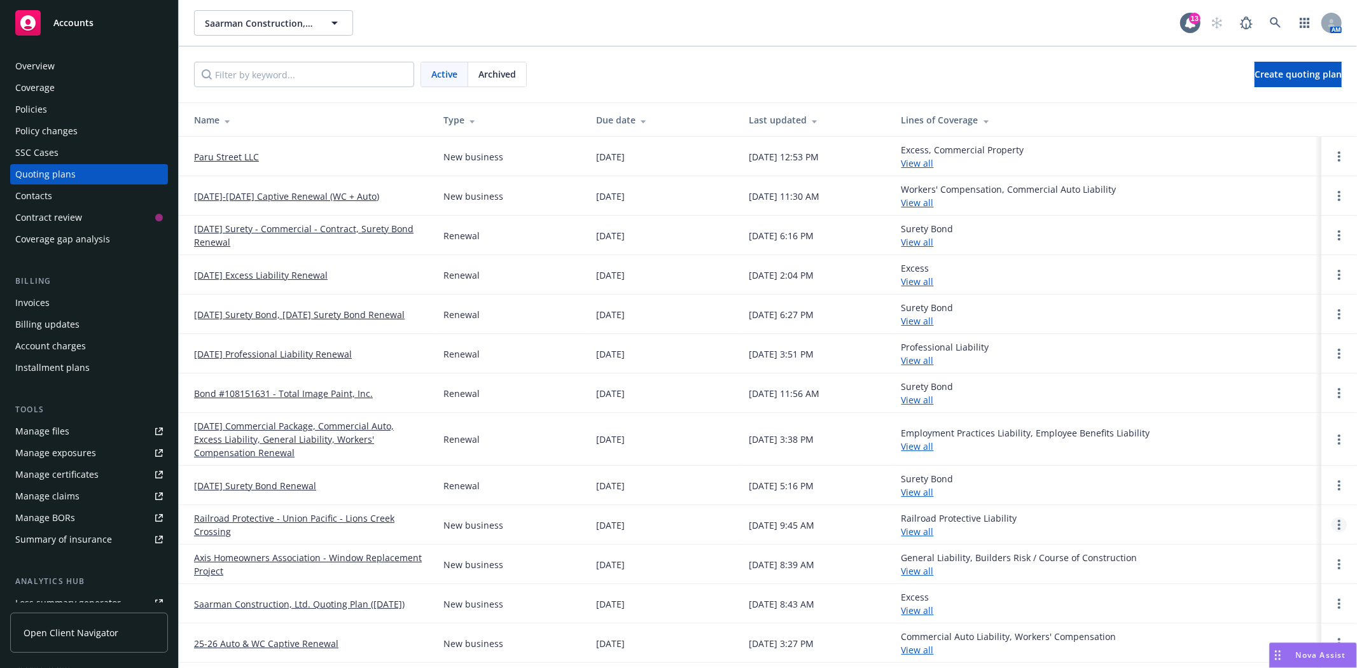
click at [1331, 524] on link "Open options" at bounding box center [1338, 524] width 15 height 15
click at [1283, 522] on link "Archive" at bounding box center [1263, 515] width 111 height 25
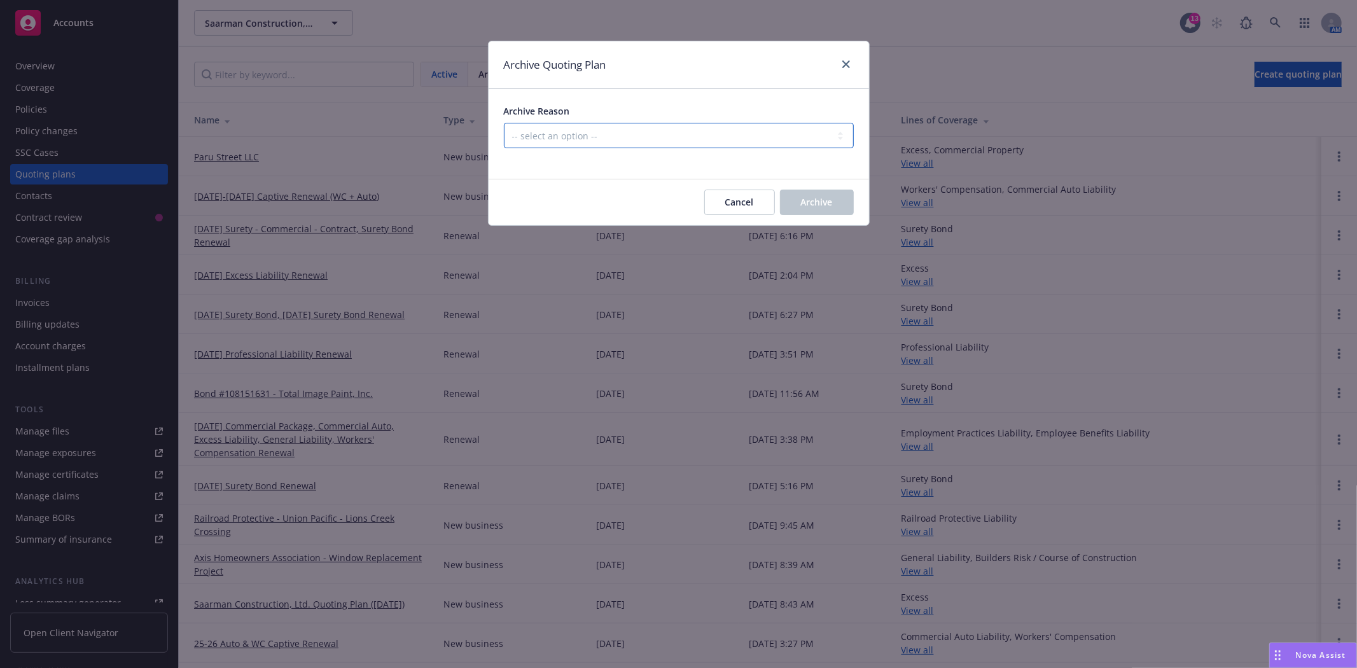
click at [645, 138] on select "-- select an option -- Created by error Duplicate New business opportunity lost…" at bounding box center [679, 135] width 350 height 25
select select "ARCHIVED_NEW_BUSINESS_COMPLETED"
click at [504, 123] on select "-- select an option -- Created by error Duplicate New business opportunity lost…" at bounding box center [679, 135] width 350 height 25
click at [809, 202] on span "Archive" at bounding box center [817, 202] width 32 height 12
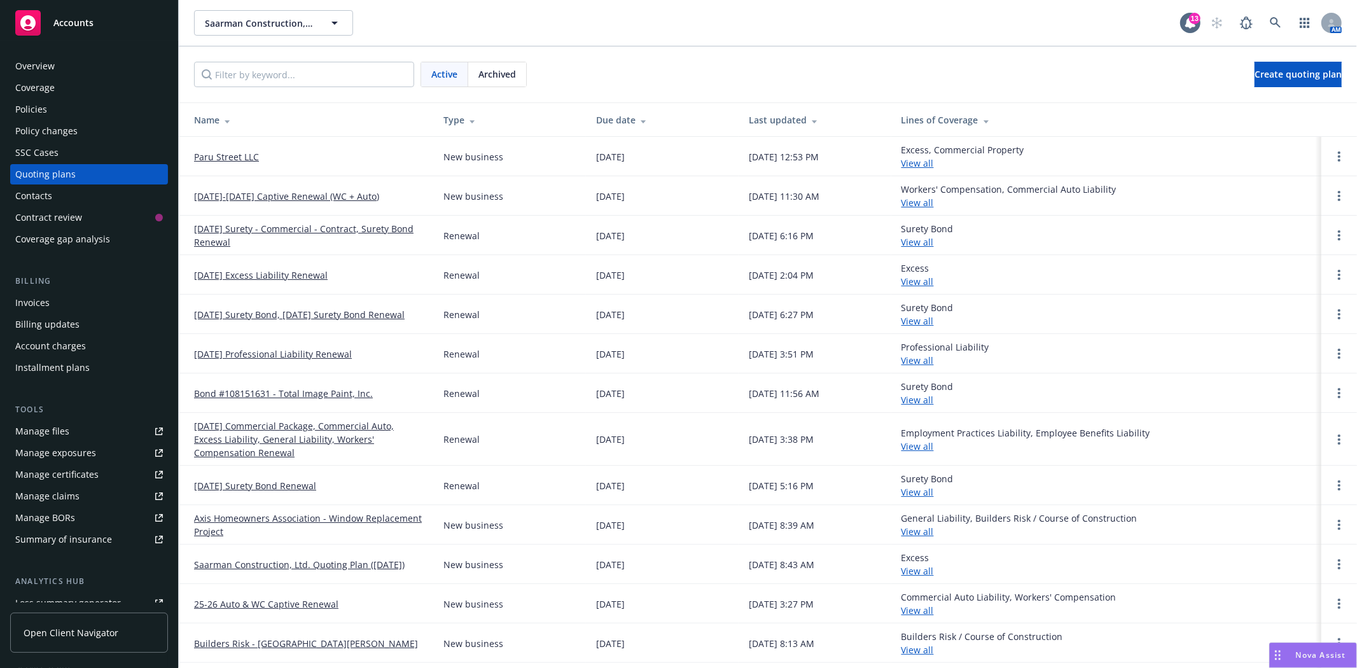
scroll to position [34, 0]
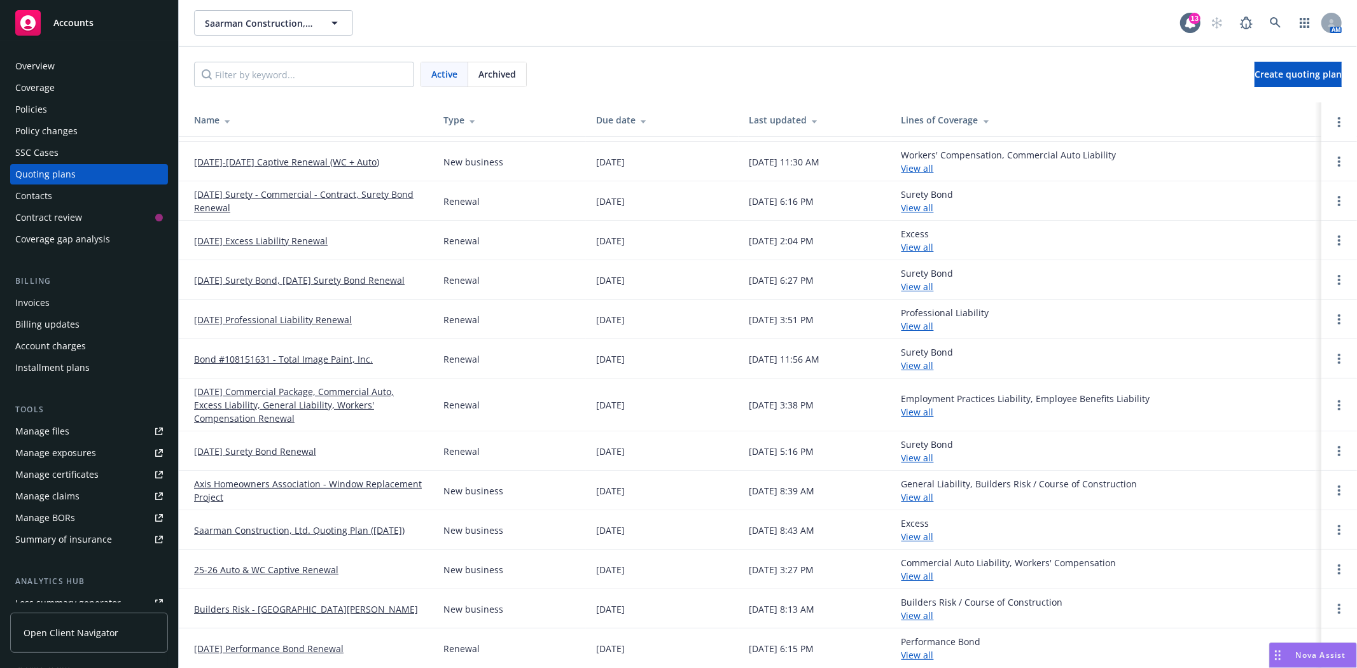
click at [284, 399] on link "[DATE] Commercial Package, Commercial Auto, Excess Liability, General Liability…" at bounding box center [308, 405] width 229 height 40
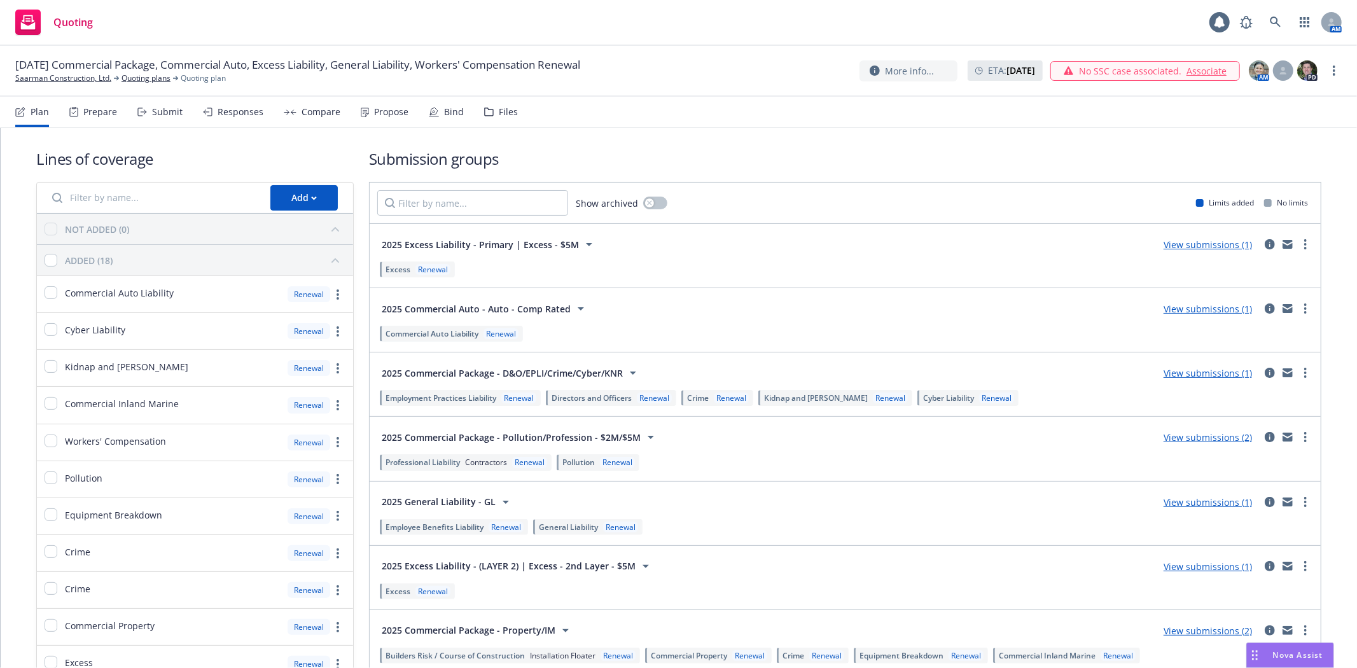
click at [500, 109] on div "Files" at bounding box center [508, 112] width 19 height 10
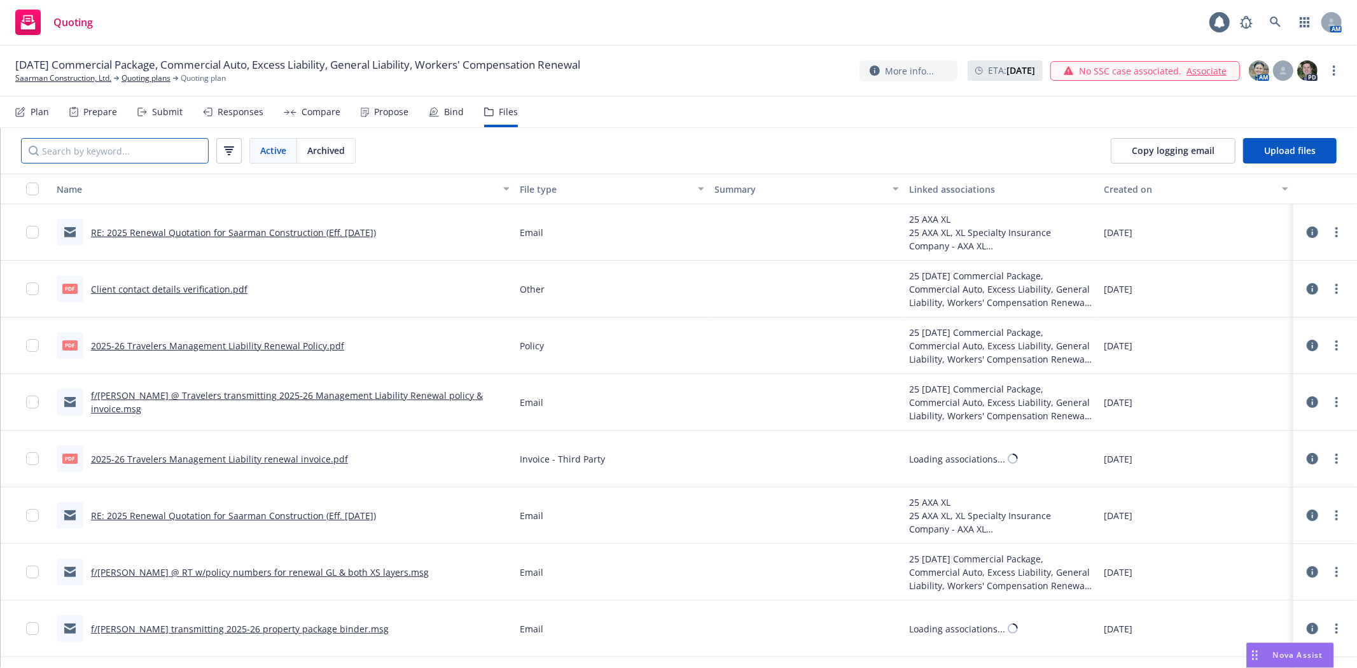
click at [99, 157] on input "Search by keyword..." at bounding box center [115, 150] width 188 height 25
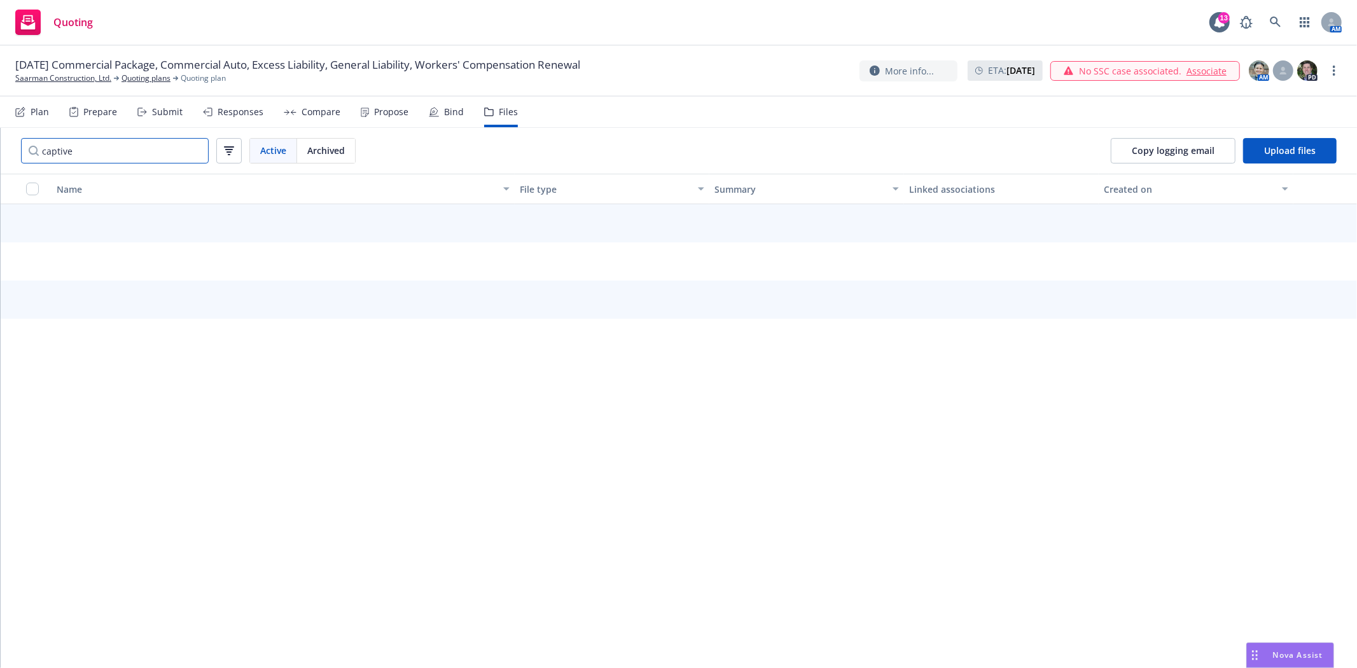
click at [99, 157] on input "captive" at bounding box center [115, 150] width 188 height 25
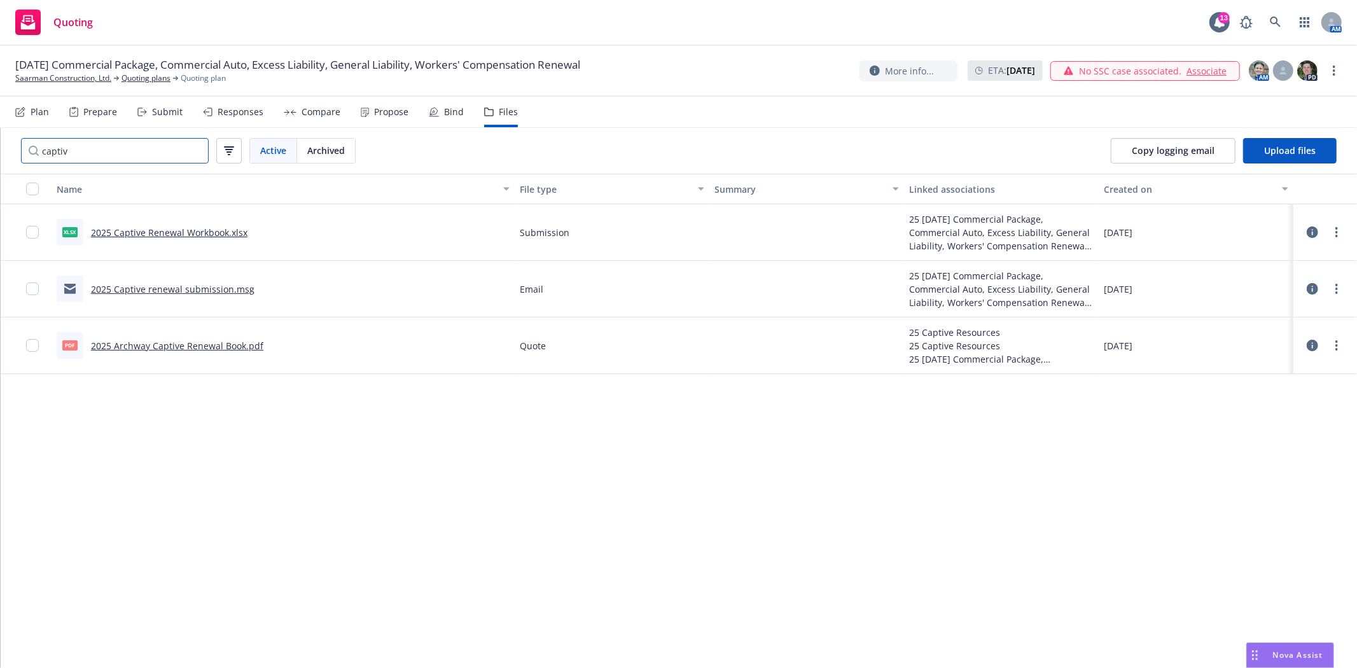
type input "captiv"
click at [192, 348] on link "2025 Archway Captive Renewal Book.pdf" at bounding box center [177, 346] width 172 height 12
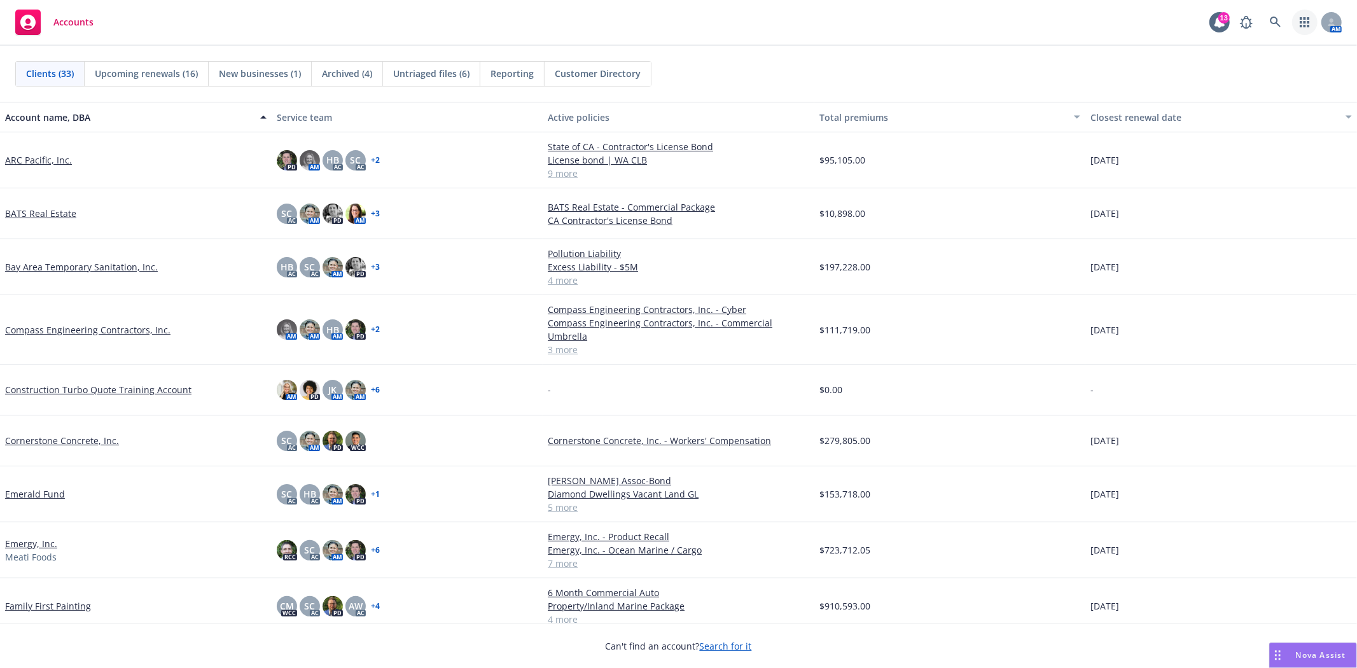
click at [1308, 22] on icon "button" at bounding box center [1305, 22] width 10 height 10
click at [1251, 129] on span "Find trading partner and contact information" at bounding box center [1226, 132] width 157 height 8
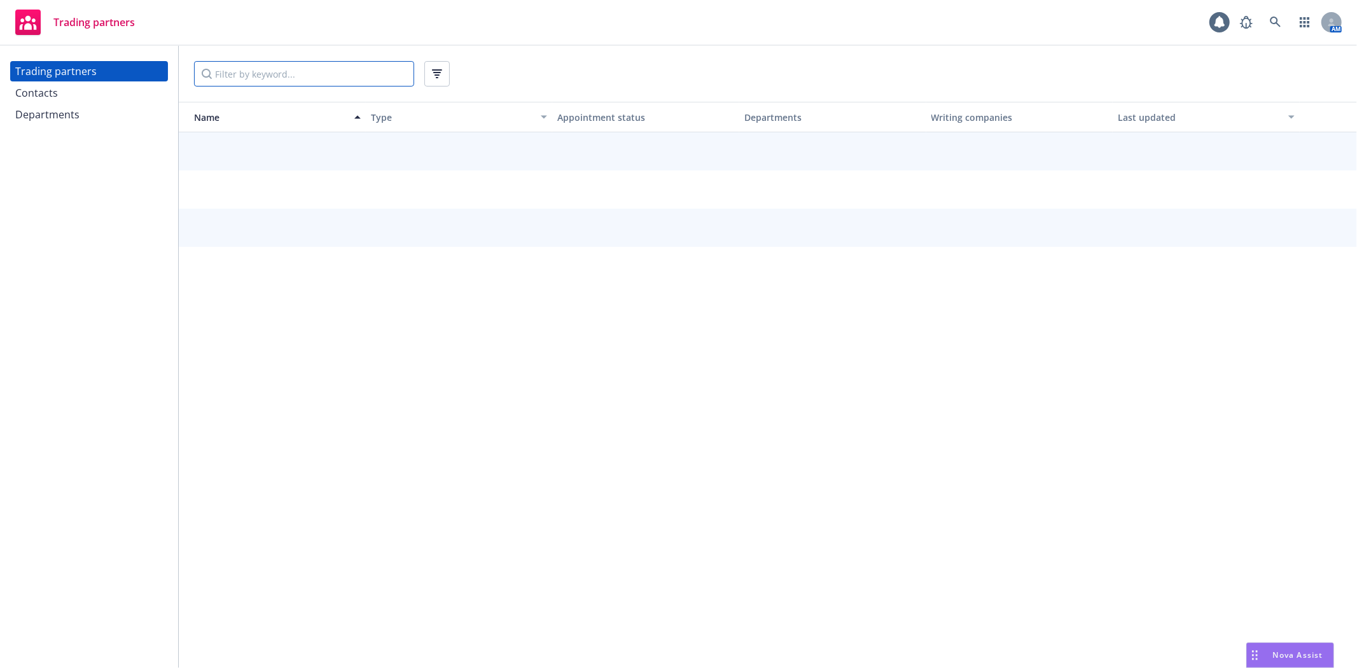
click at [316, 76] on input "Filter by keyword..." at bounding box center [304, 73] width 220 height 25
click at [30, 90] on div "Contacts" at bounding box center [36, 93] width 43 height 20
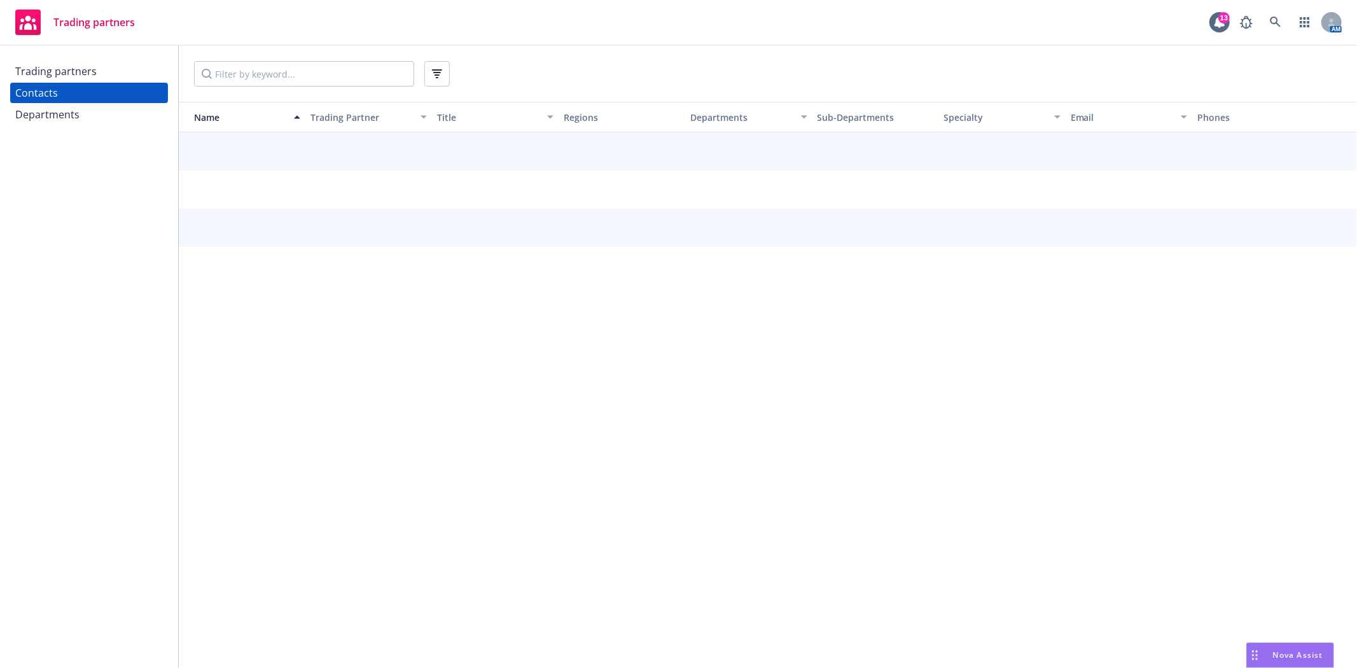
click at [260, 90] on div at bounding box center [768, 74] width 1178 height 56
click at [274, 73] on input "Filter by keyword..." at bounding box center [304, 73] width 220 height 25
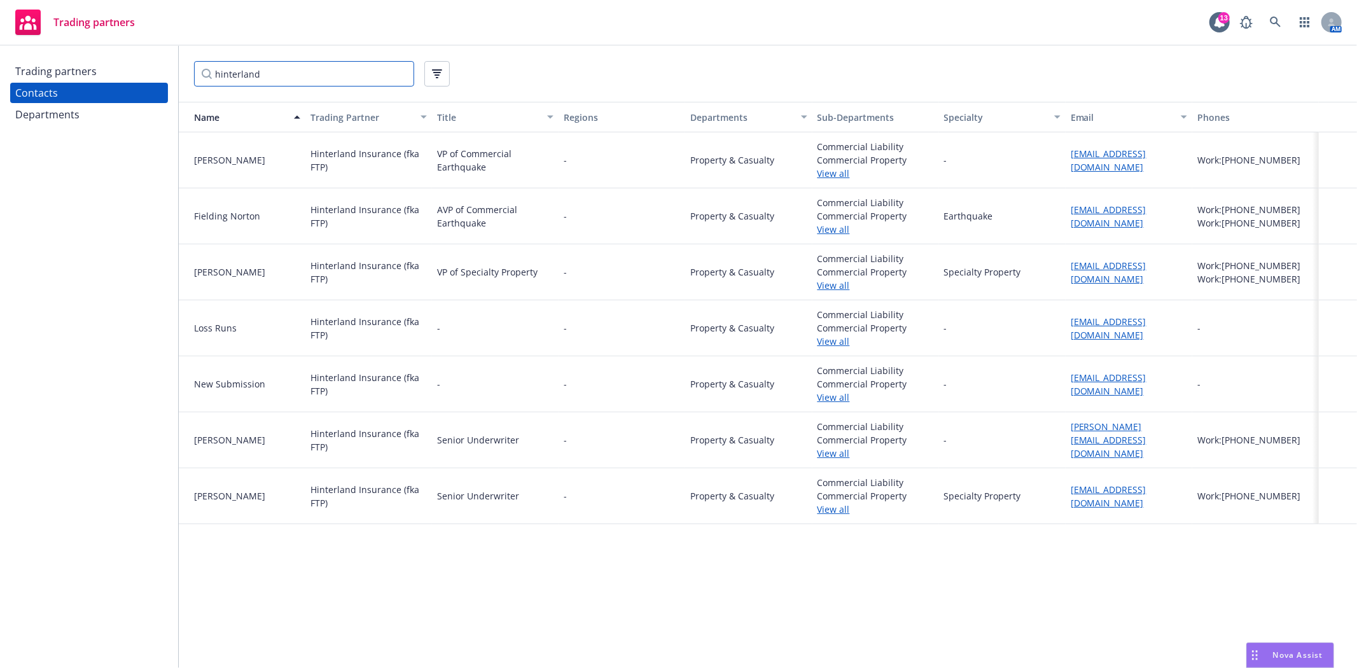
type input "hinterland"
click at [1143, 376] on link "specialtyproperty@hinterlandins.com" at bounding box center [1109, 384] width 76 height 25
click at [1130, 380] on link "specialtyproperty@hinterlandins.com" at bounding box center [1109, 384] width 76 height 25
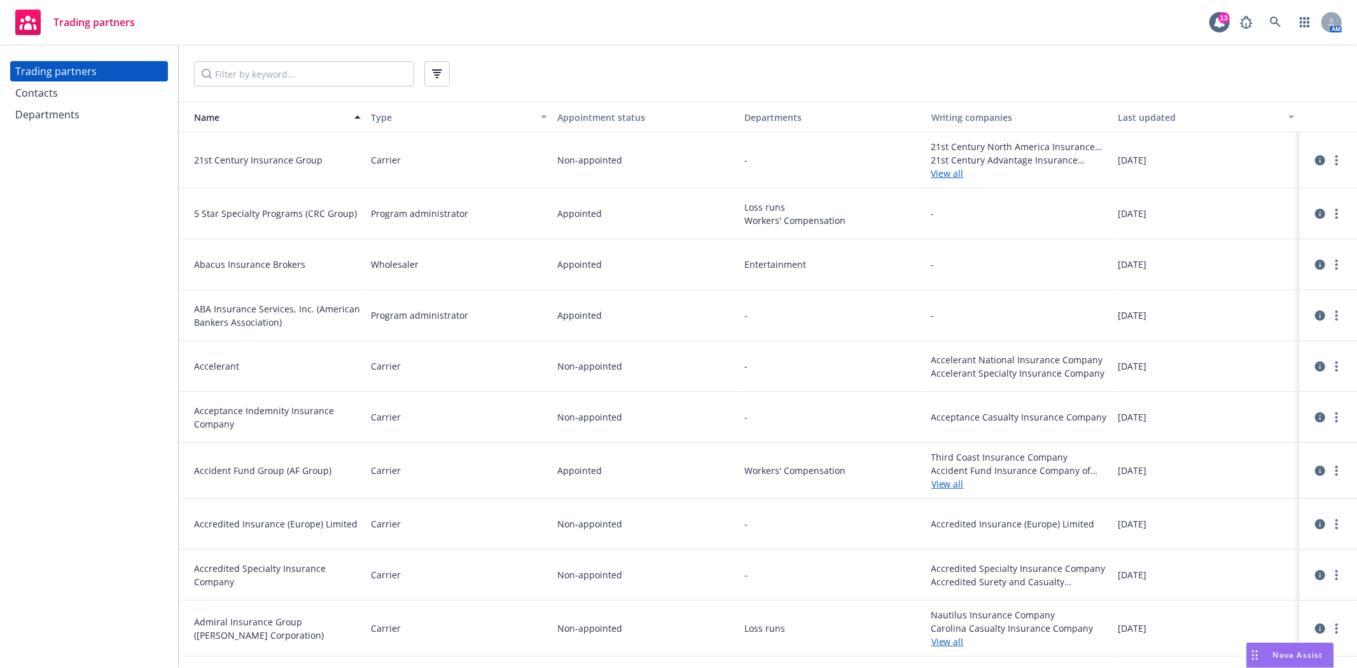
click at [109, 92] on div "Contacts" at bounding box center [89, 93] width 148 height 20
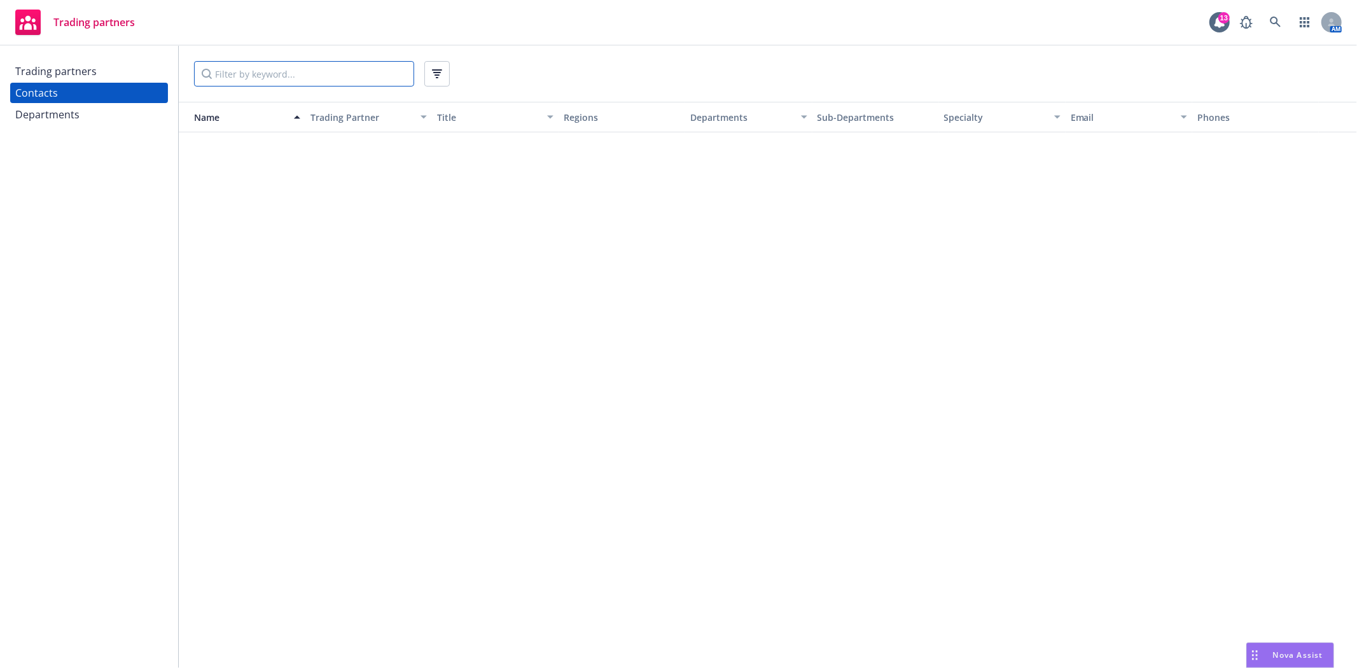
click at [288, 78] on input "Filter by keyword..." at bounding box center [304, 73] width 220 height 25
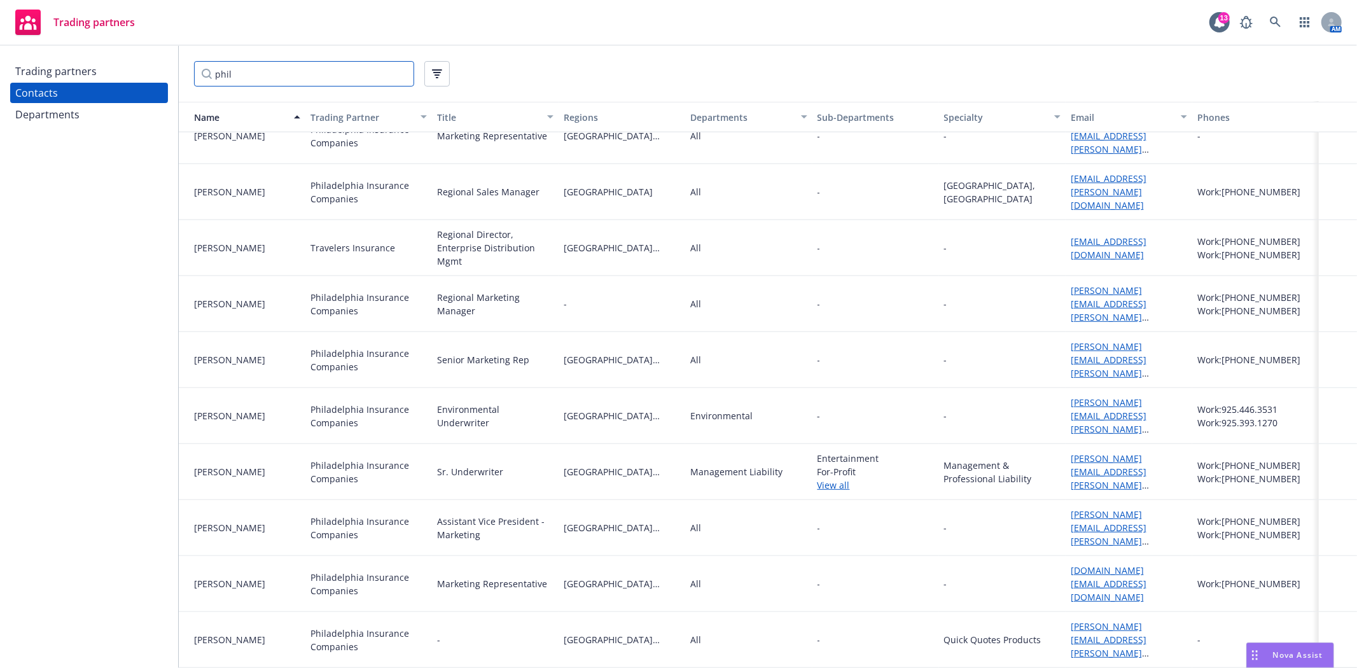
scroll to position [594, 0]
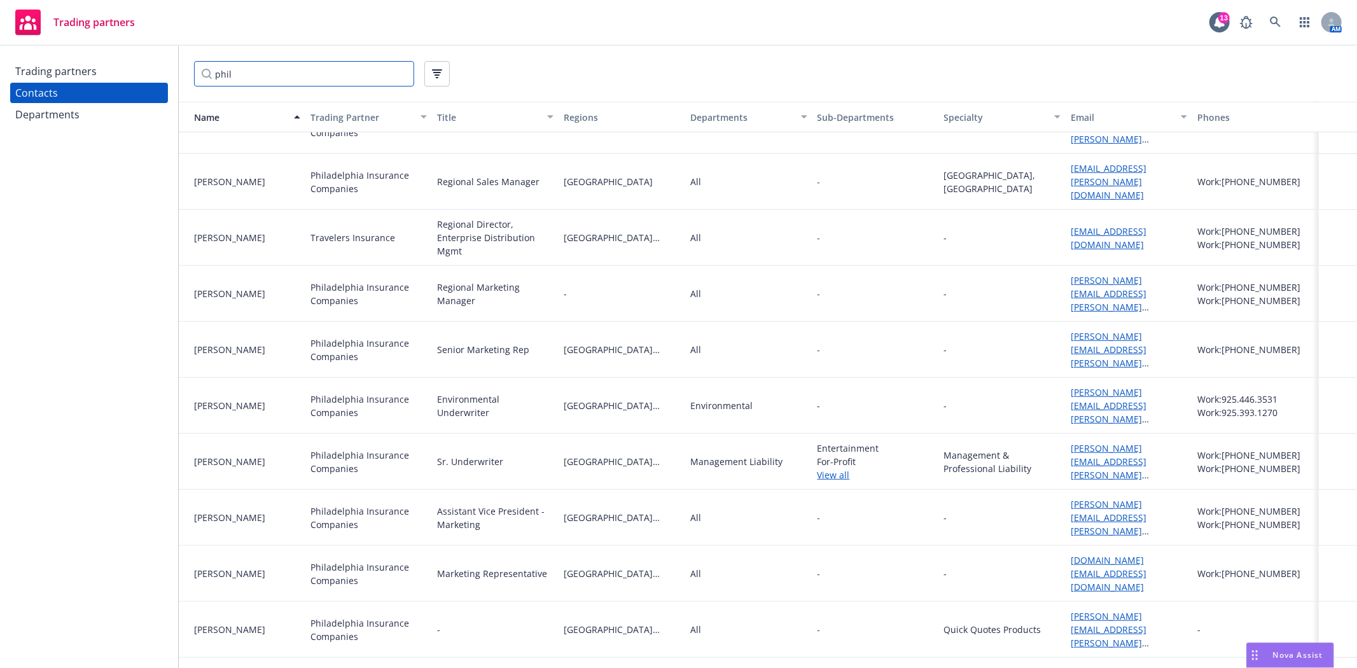
type input "phil"
click at [53, 61] on div "Trading partners" at bounding box center [55, 71] width 81 height 20
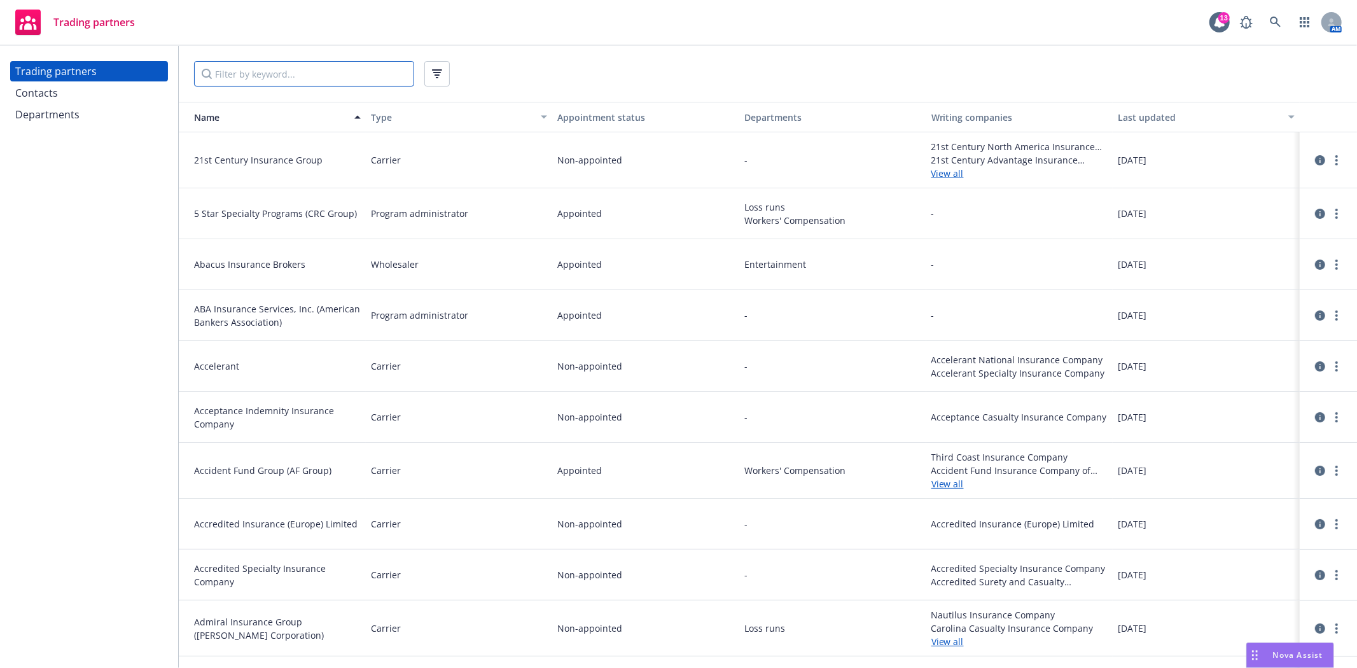
click at [249, 78] on input "Filter by keyword..." at bounding box center [304, 73] width 220 height 25
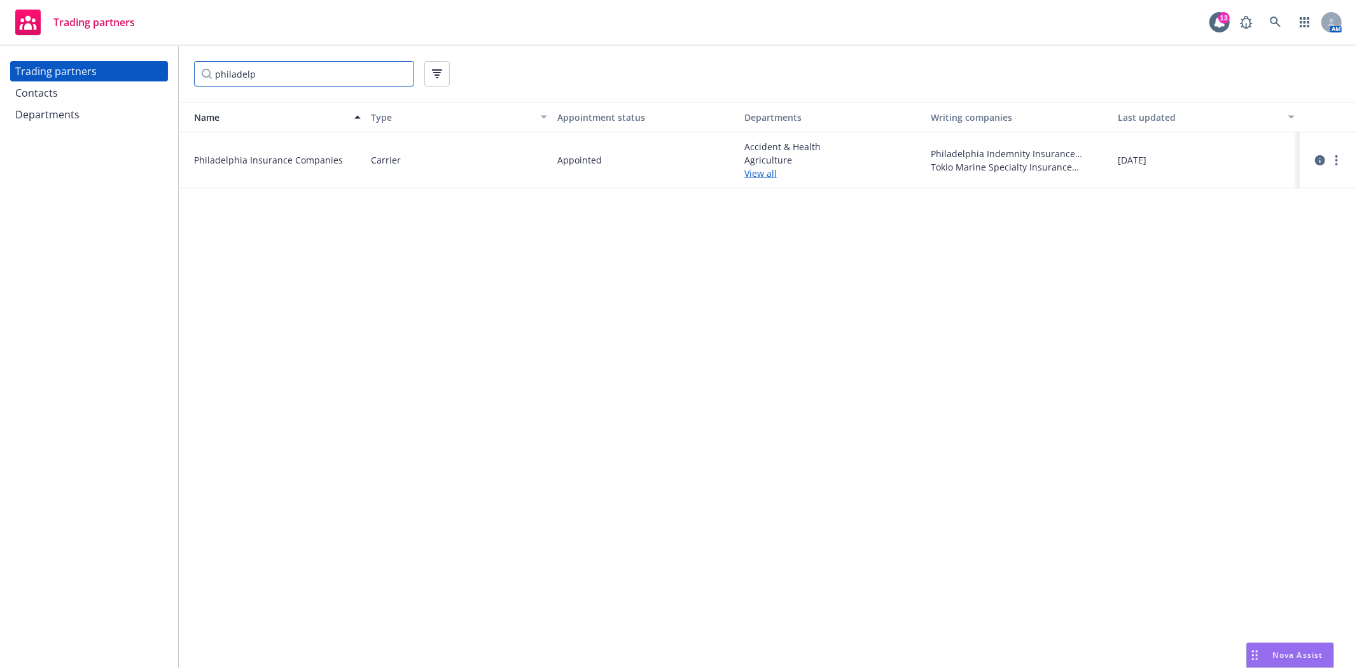
type input "philadelp"
click at [755, 174] on link "View all" at bounding box center [832, 173] width 177 height 13
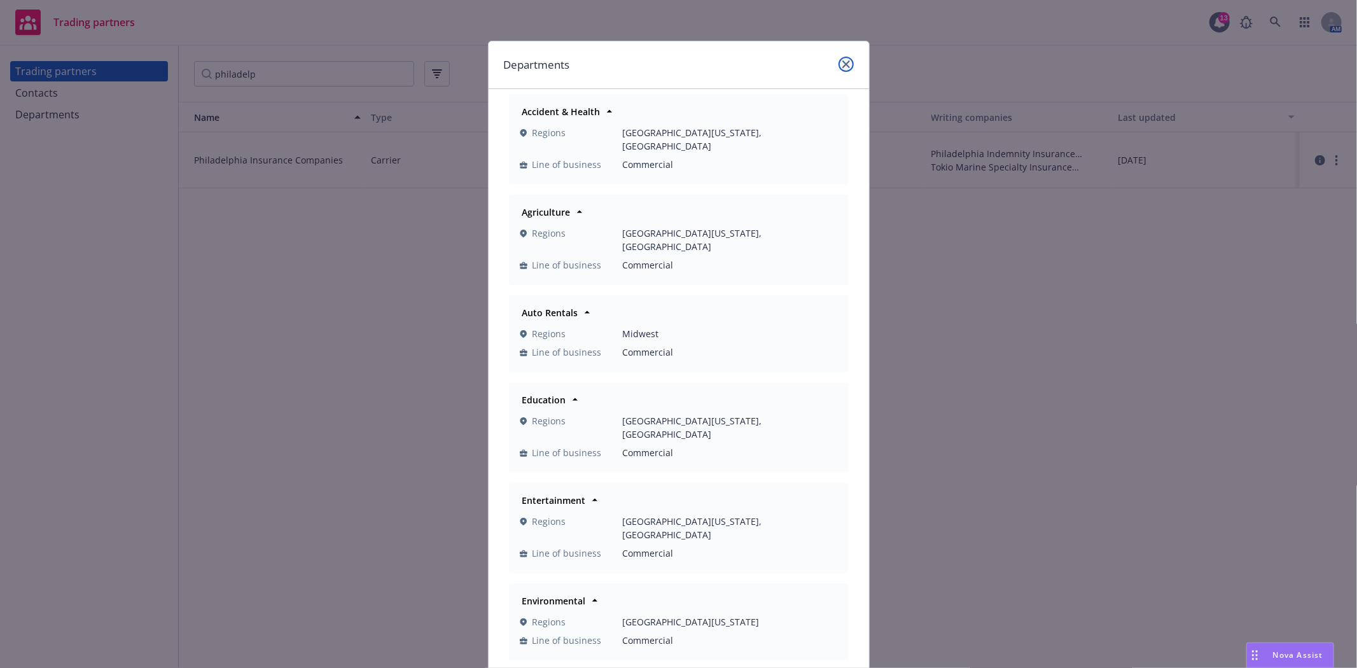
click at [838, 64] on link "close" at bounding box center [845, 64] width 15 height 15
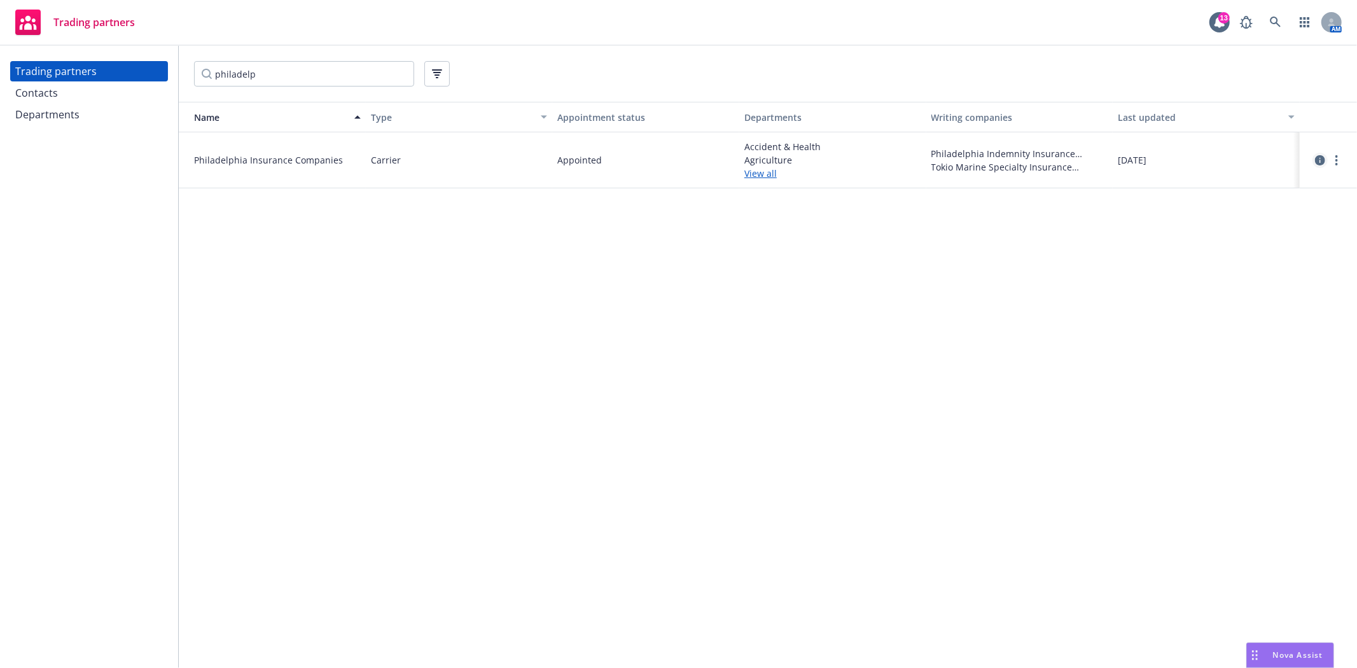
click at [1324, 155] on icon "circleInformation" at bounding box center [1320, 160] width 10 height 10
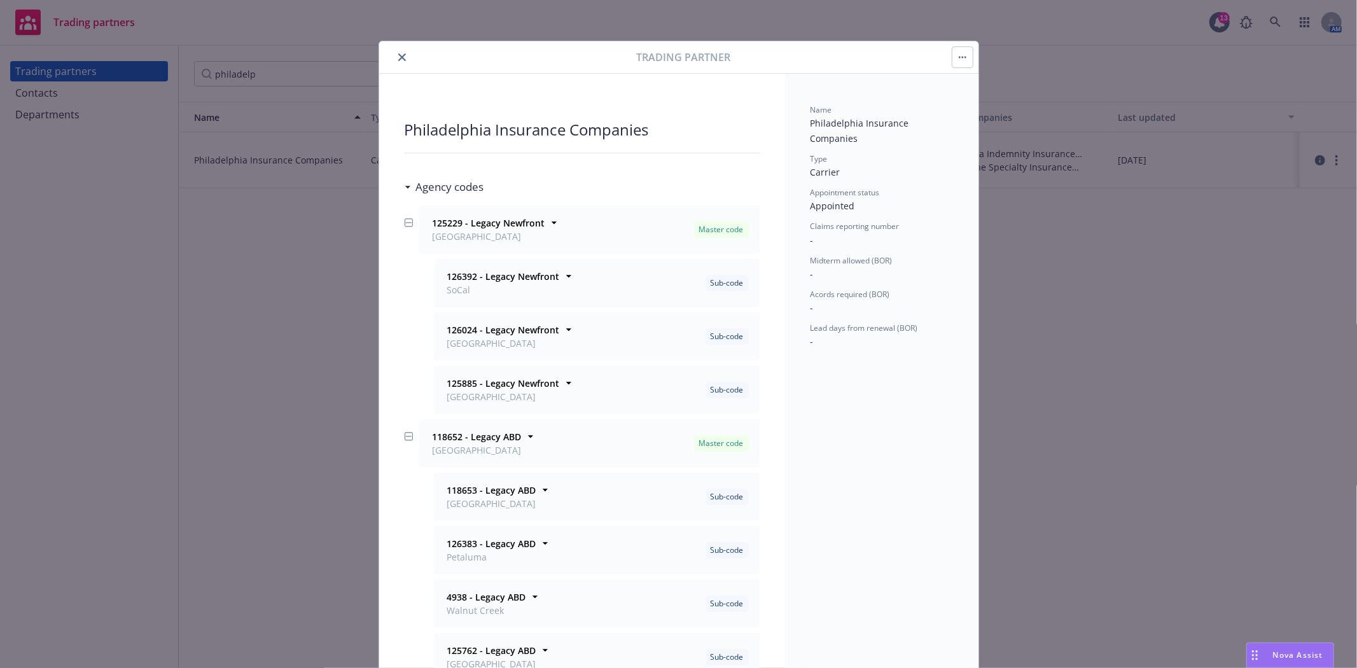
scroll to position [71, 0]
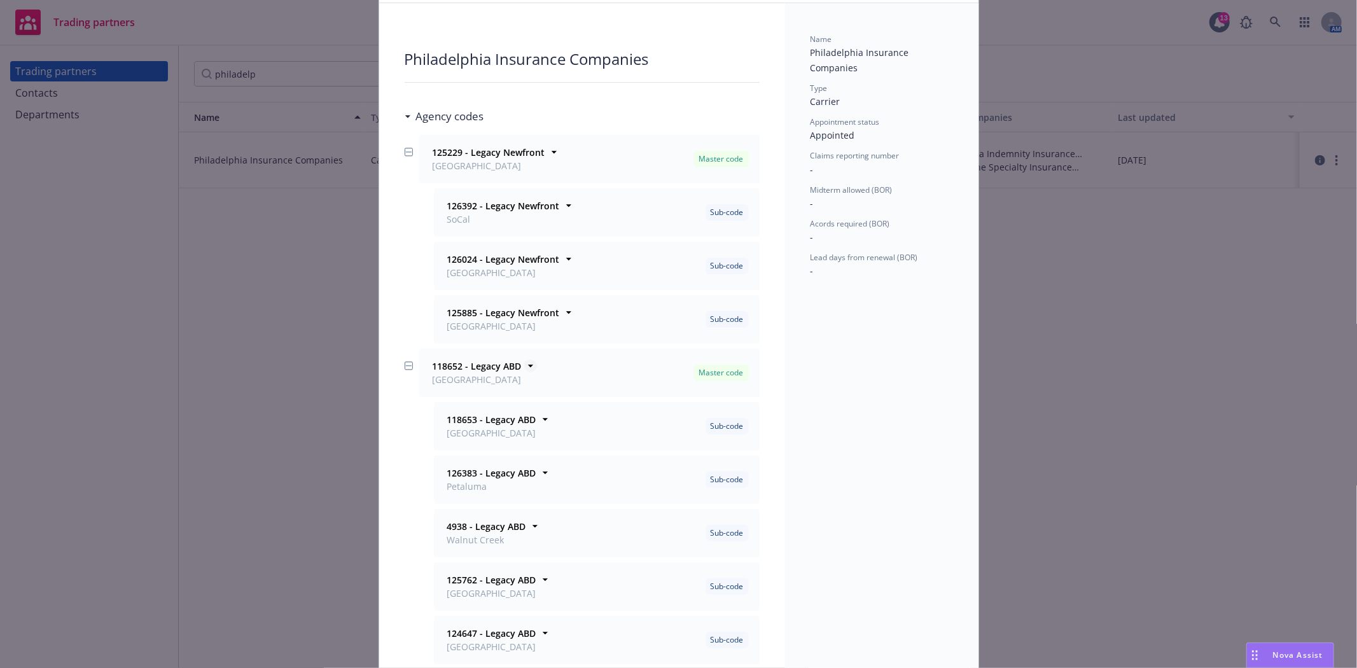
click at [438, 366] on strong "118652 - Legacy ABD" at bounding box center [477, 366] width 89 height 12
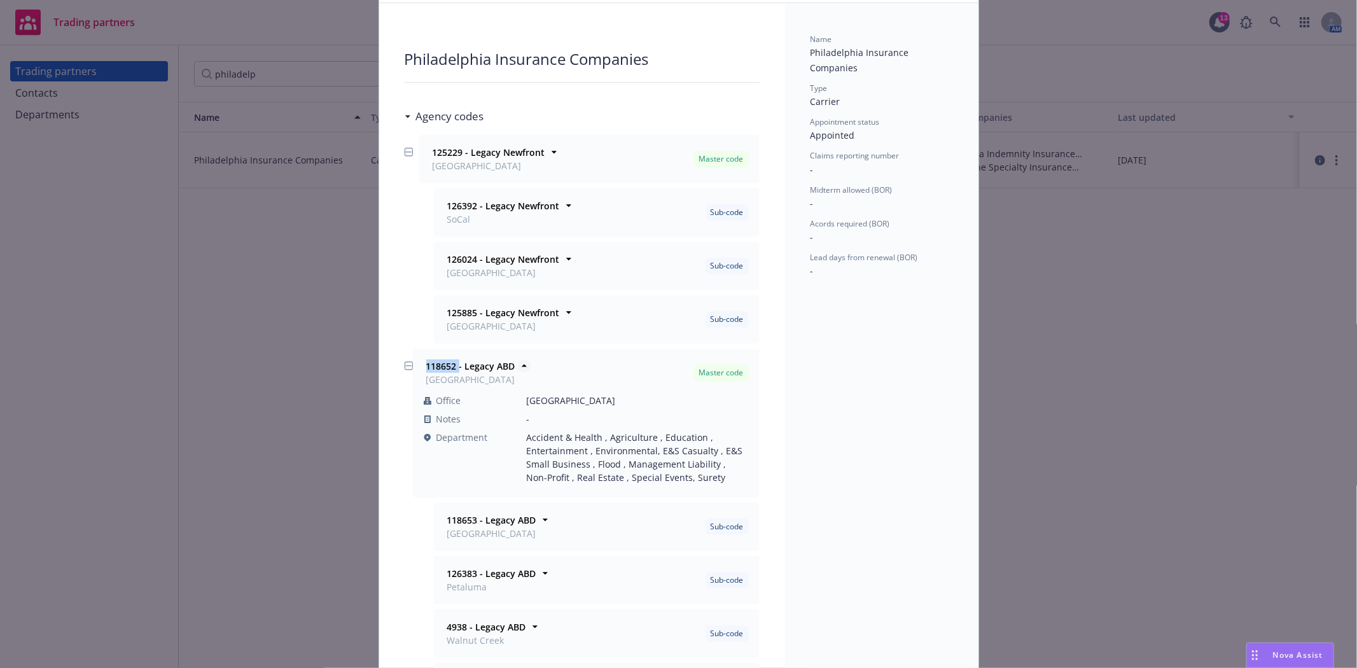
click at [438, 366] on strong "118652 - Legacy ABD" at bounding box center [470, 366] width 89 height 12
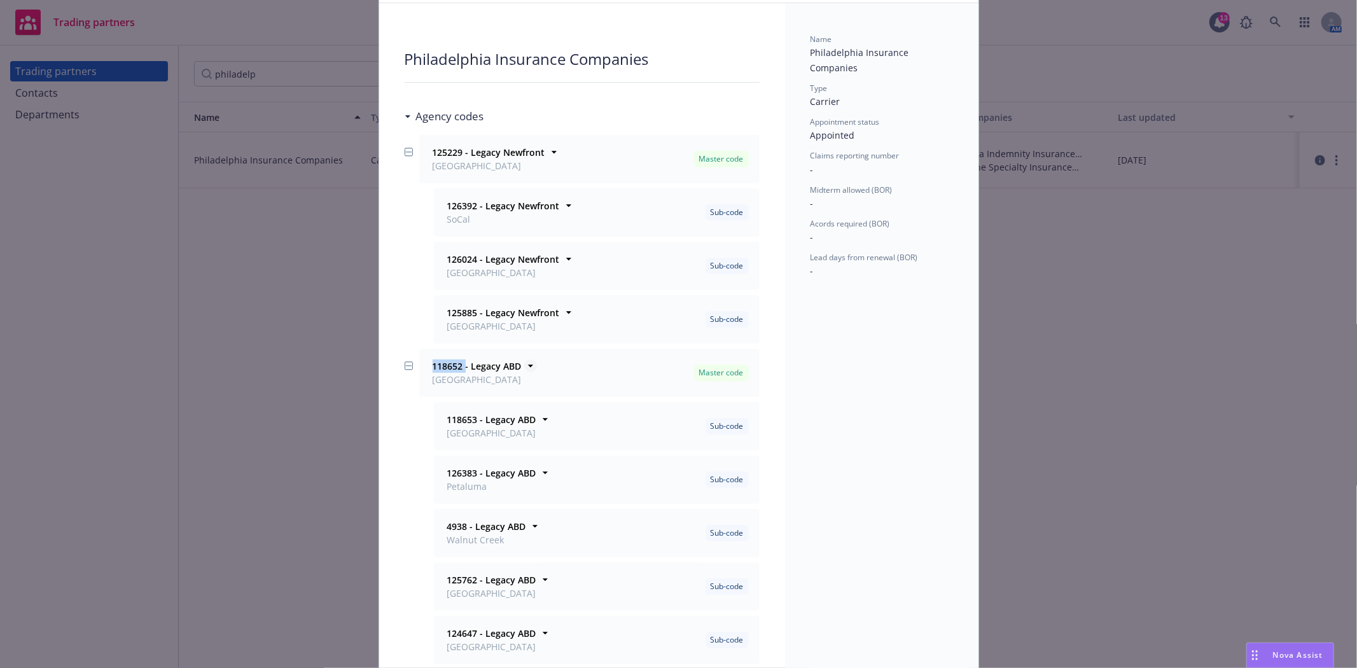
click at [438, 366] on strong "118652 - Legacy ABD" at bounding box center [477, 366] width 89 height 12
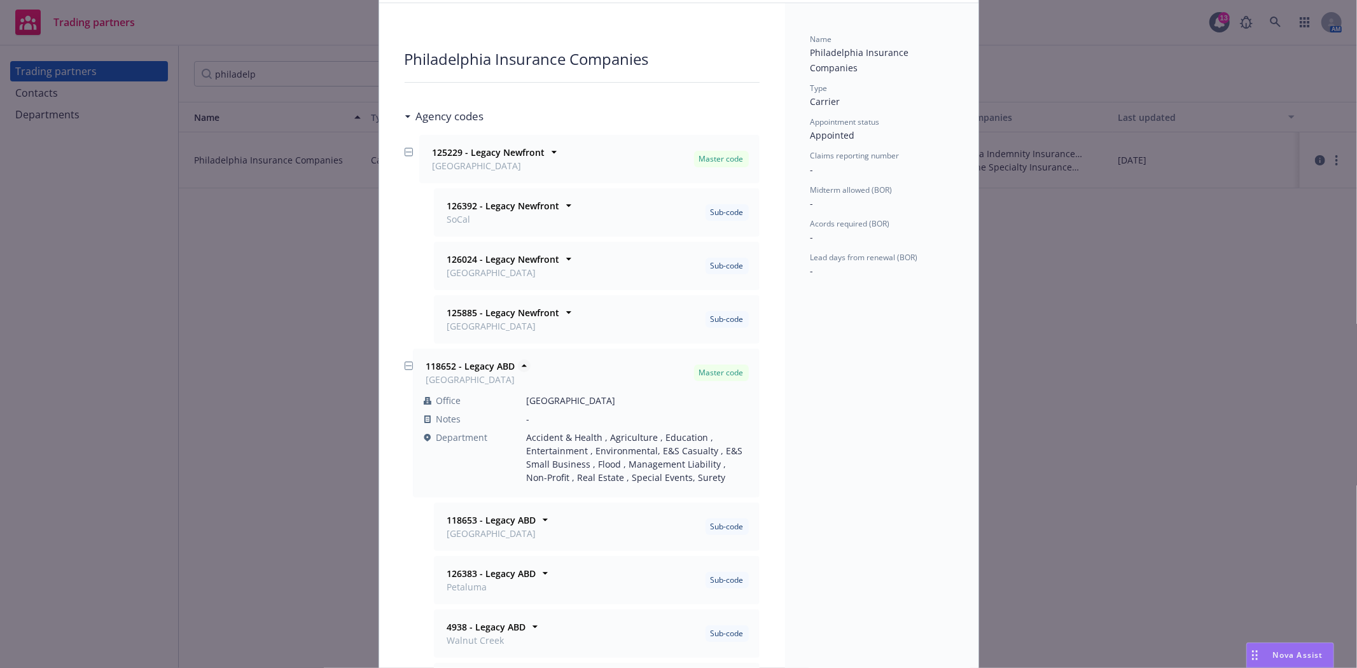
click at [438, 366] on strong "118652 - Legacy ABD" at bounding box center [470, 366] width 89 height 12
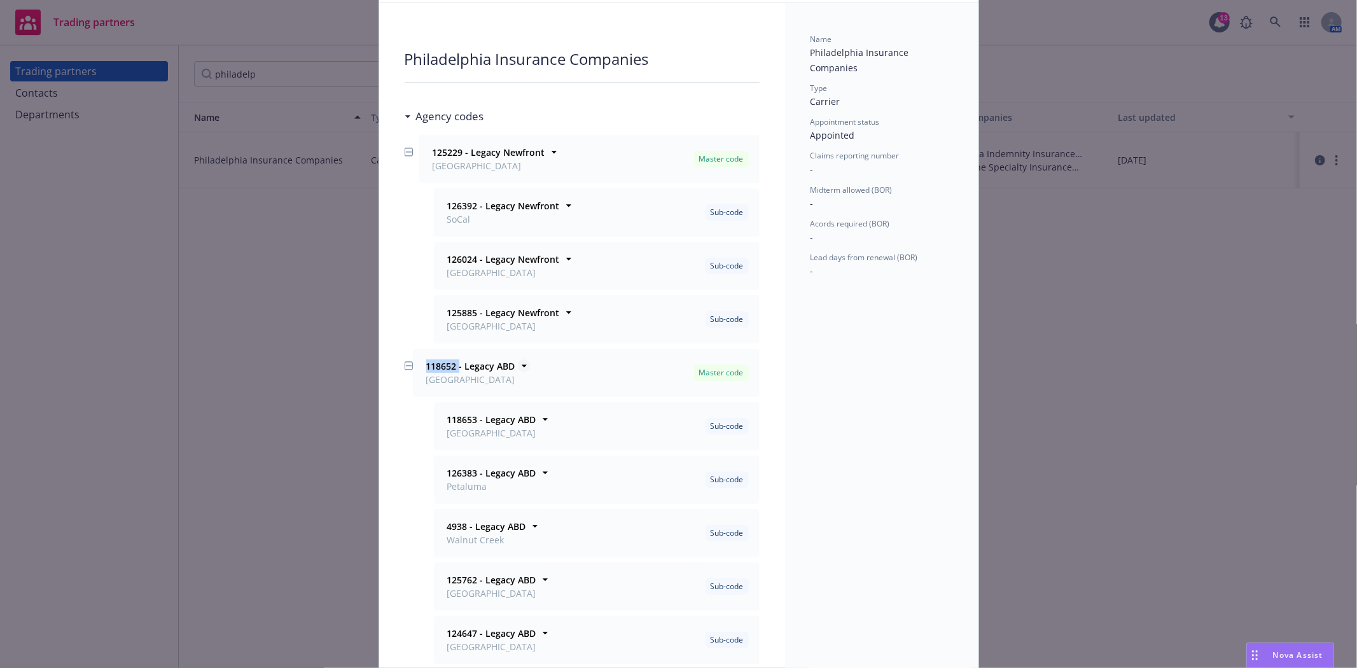
click at [438, 366] on strong "118652 - Legacy ABD" at bounding box center [470, 366] width 89 height 12
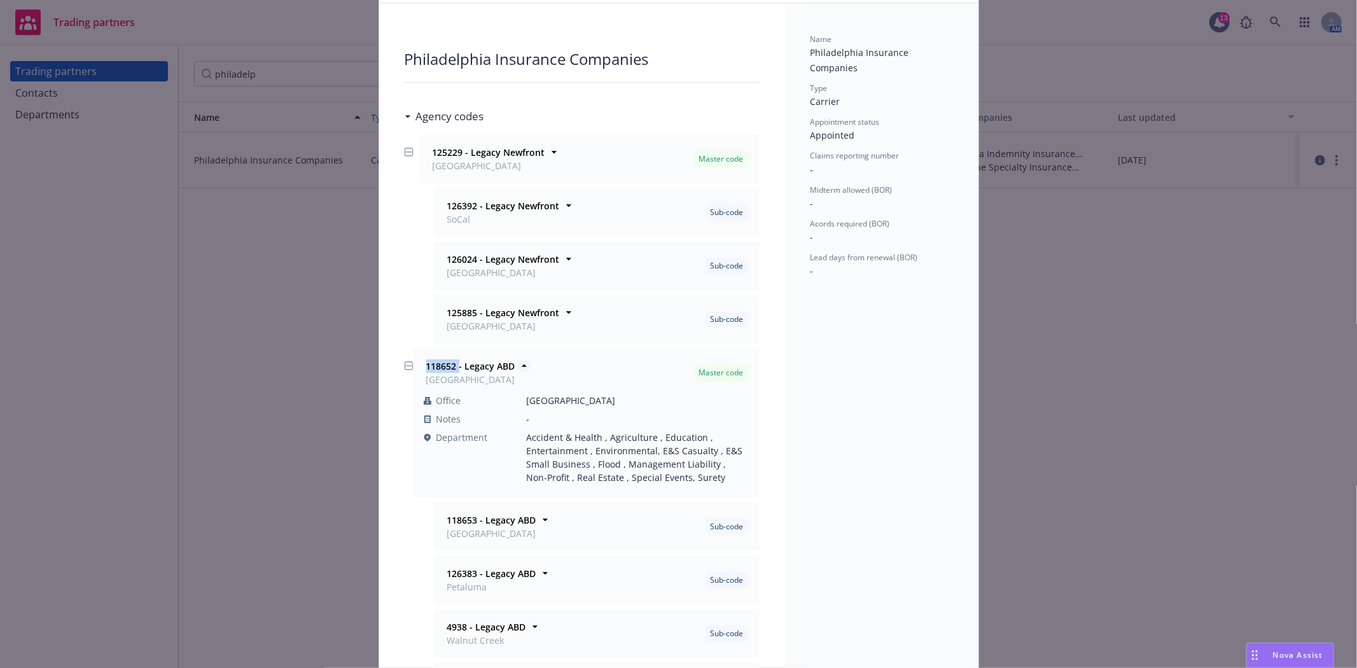
copy strong "118652"
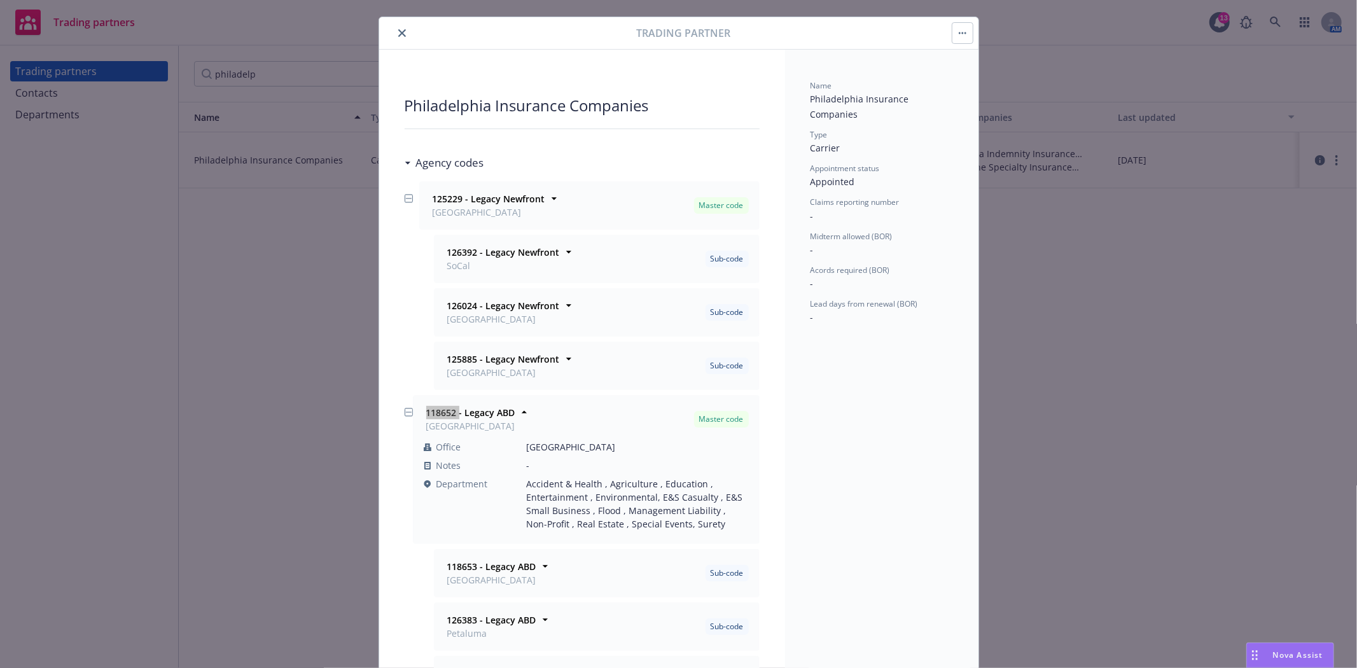
scroll to position [0, 0]
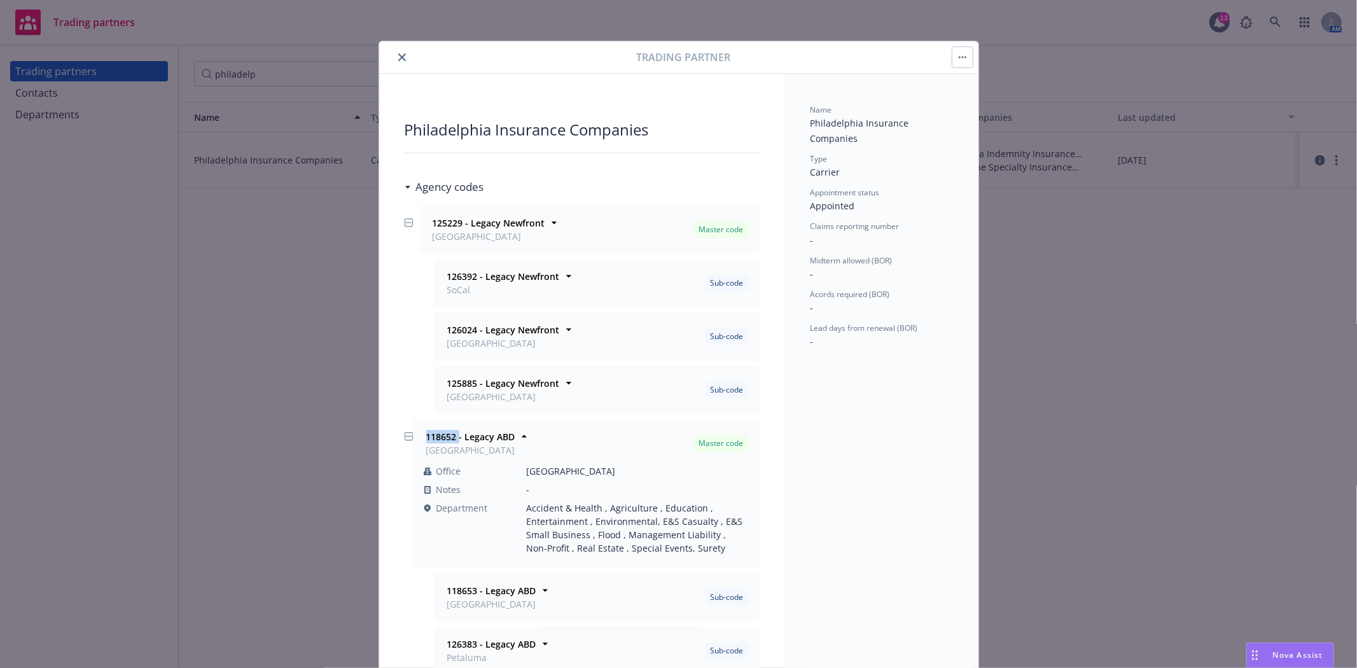
click at [398, 57] on icon "close" at bounding box center [402, 57] width 8 height 8
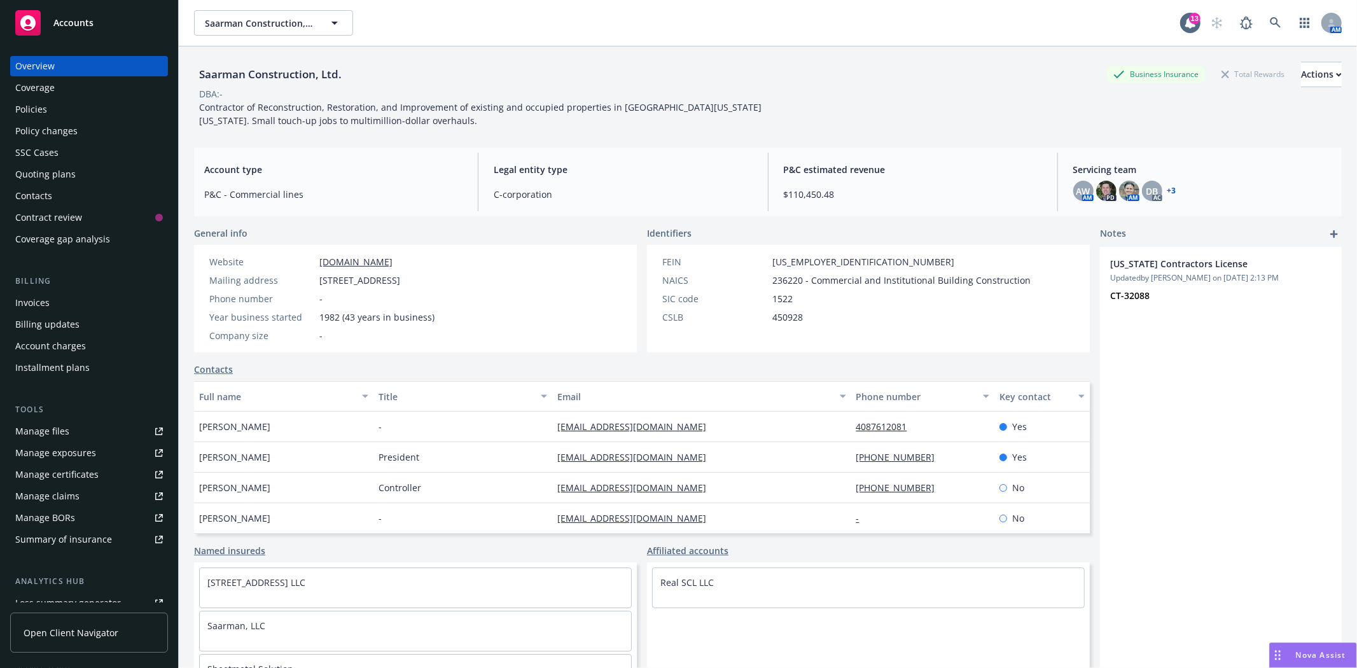
click at [95, 34] on div "Accounts" at bounding box center [89, 22] width 148 height 25
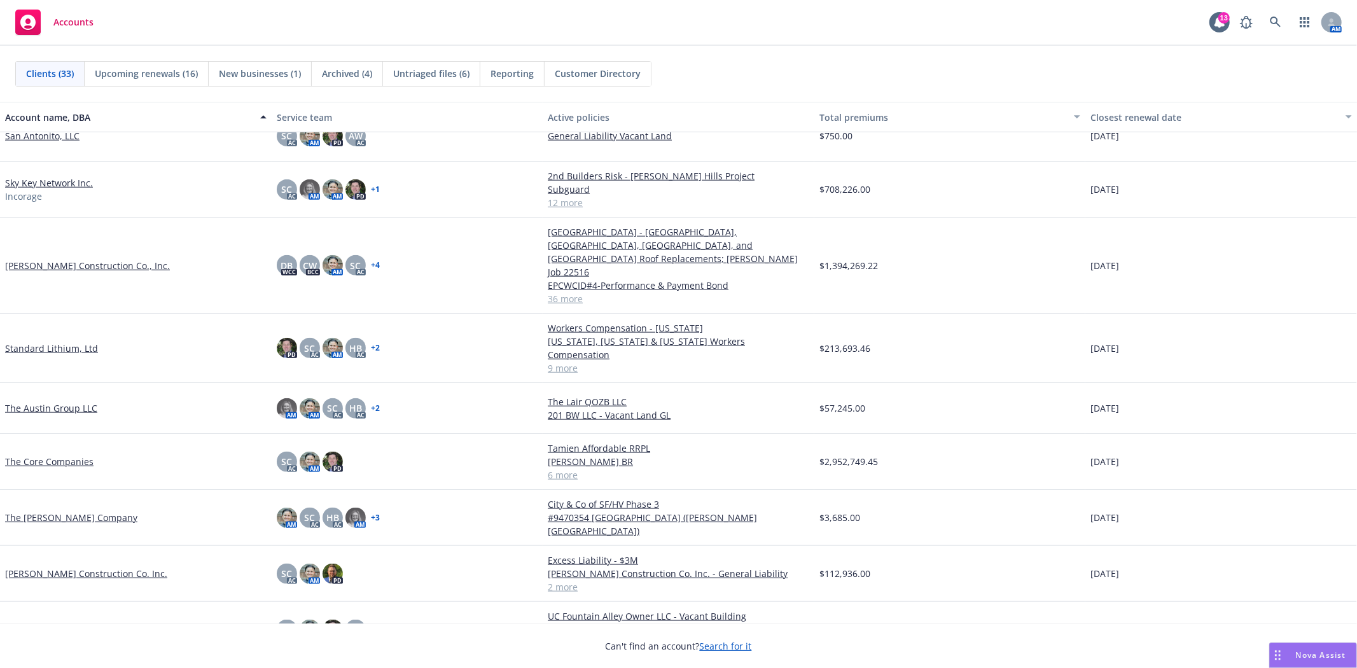
scroll to position [1201, 0]
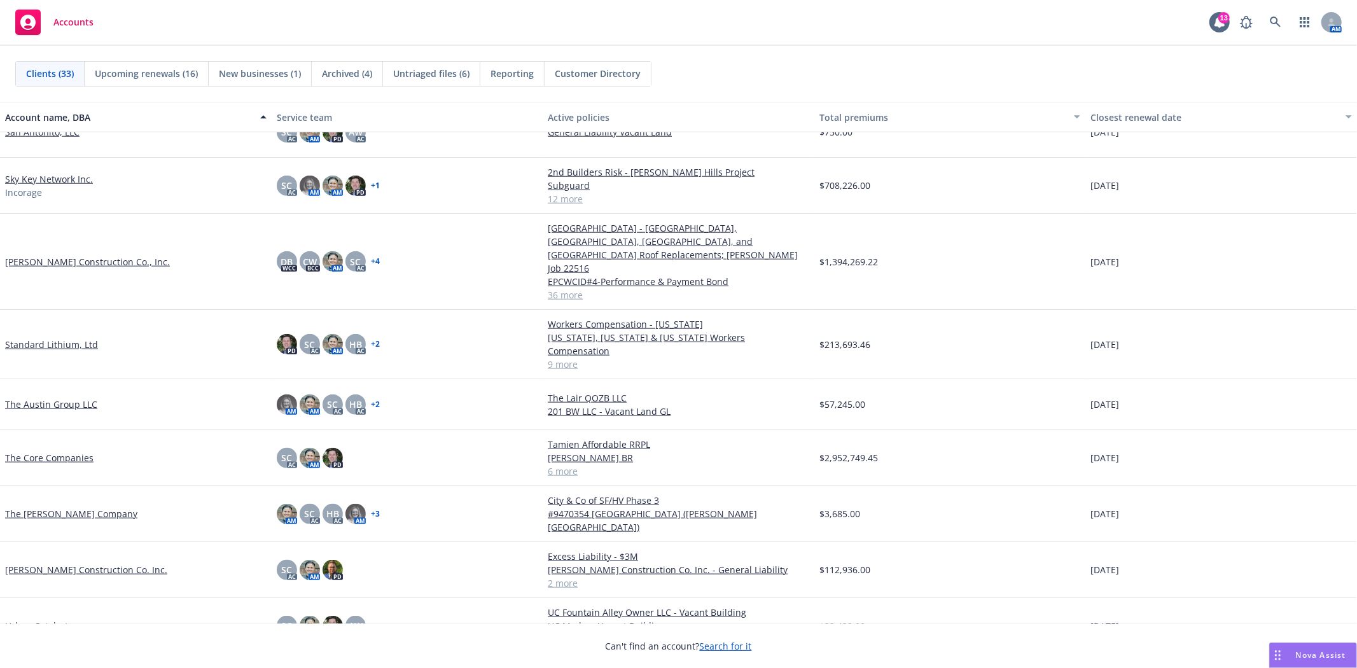
click at [90, 507] on link "The [PERSON_NAME] Company" at bounding box center [71, 513] width 132 height 13
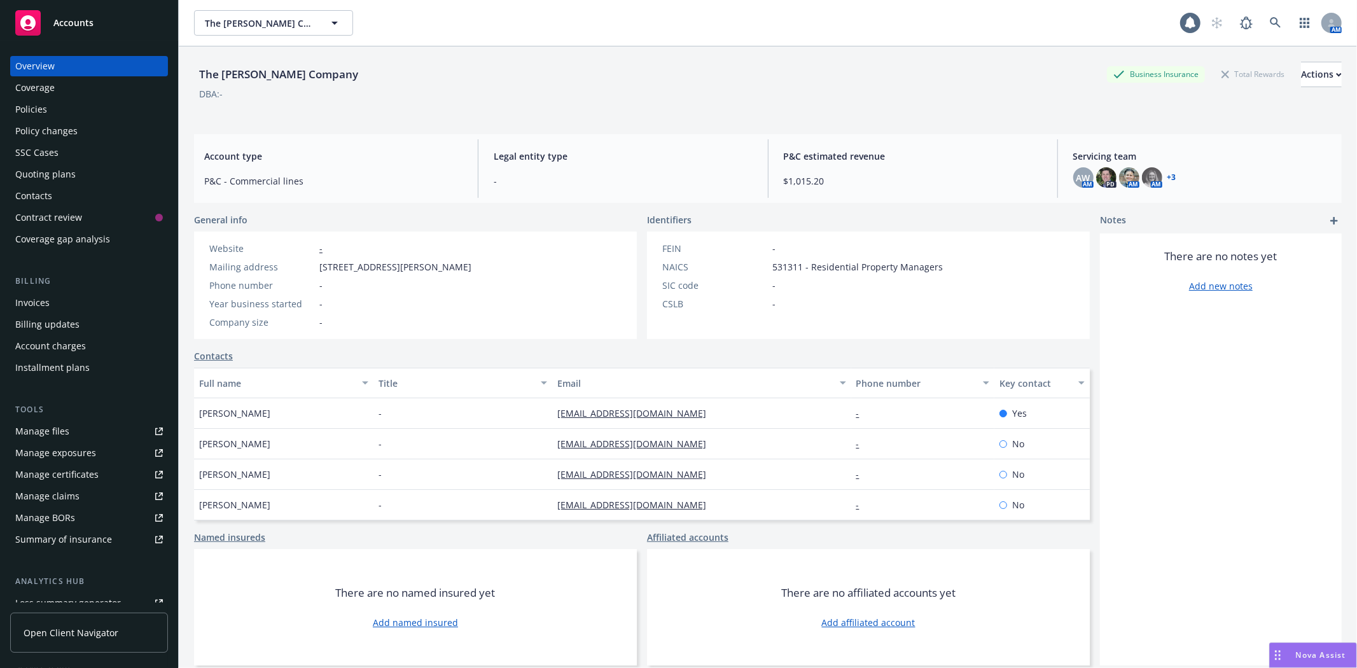
click at [29, 177] on div "Quoting plans" at bounding box center [45, 174] width 60 height 20
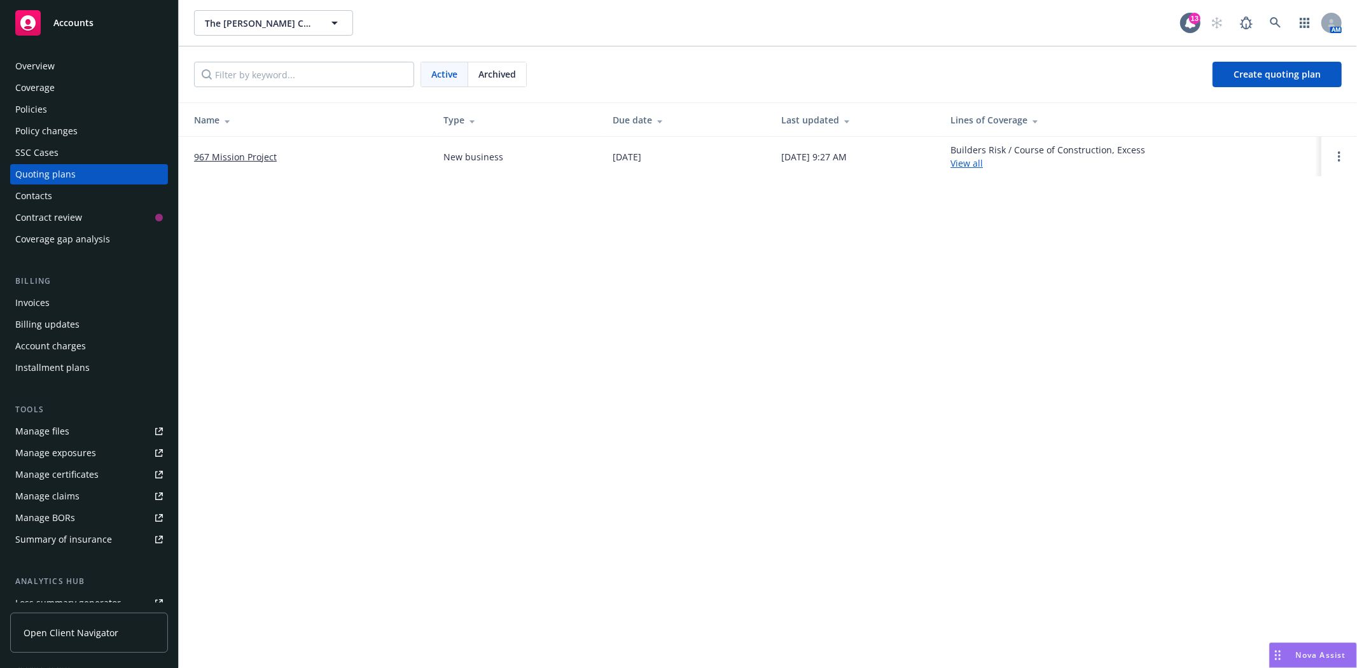
click at [261, 154] on link "967 Mission Project" at bounding box center [235, 156] width 83 height 13
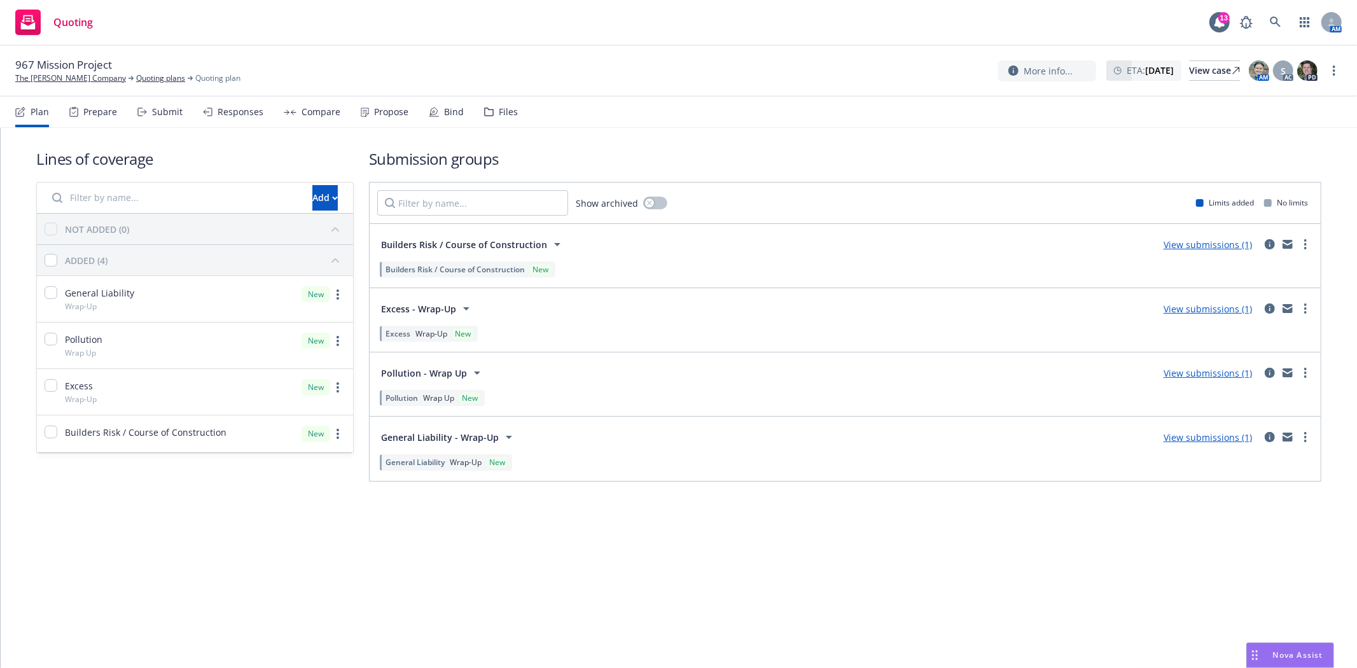
click at [490, 118] on div "Files" at bounding box center [501, 112] width 34 height 31
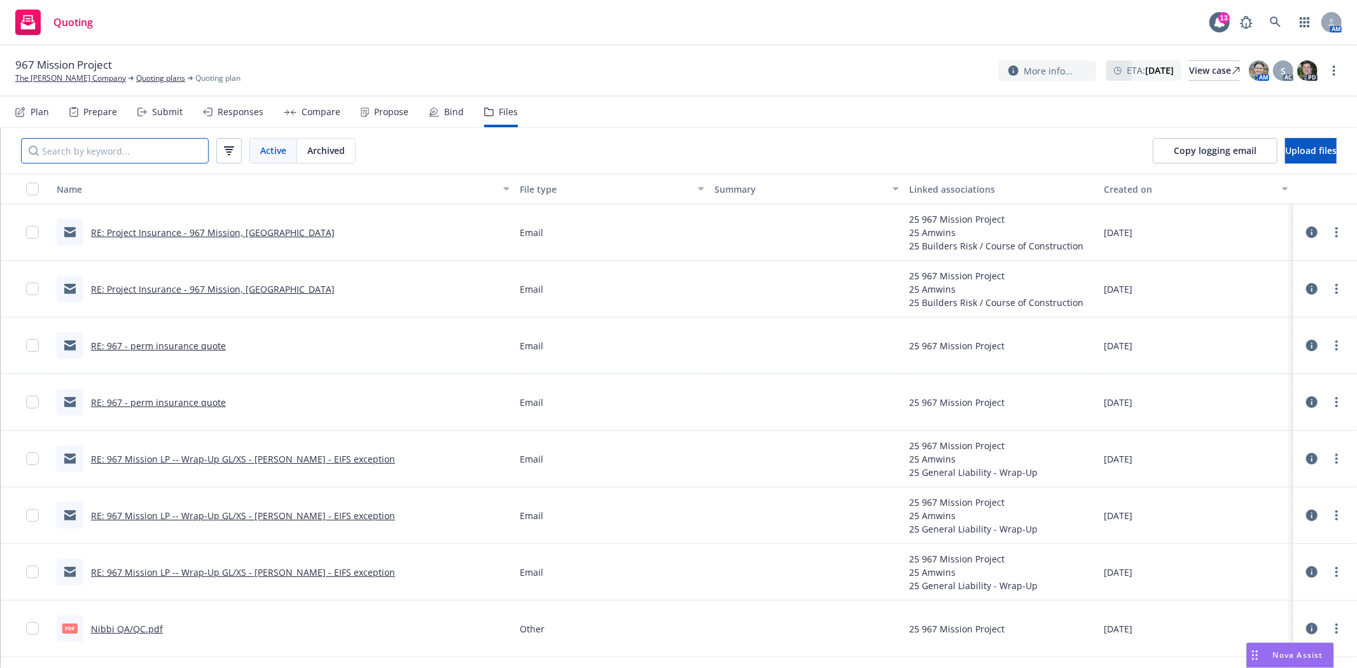
click at [174, 156] on input "Search by keyword..." at bounding box center [115, 150] width 188 height 25
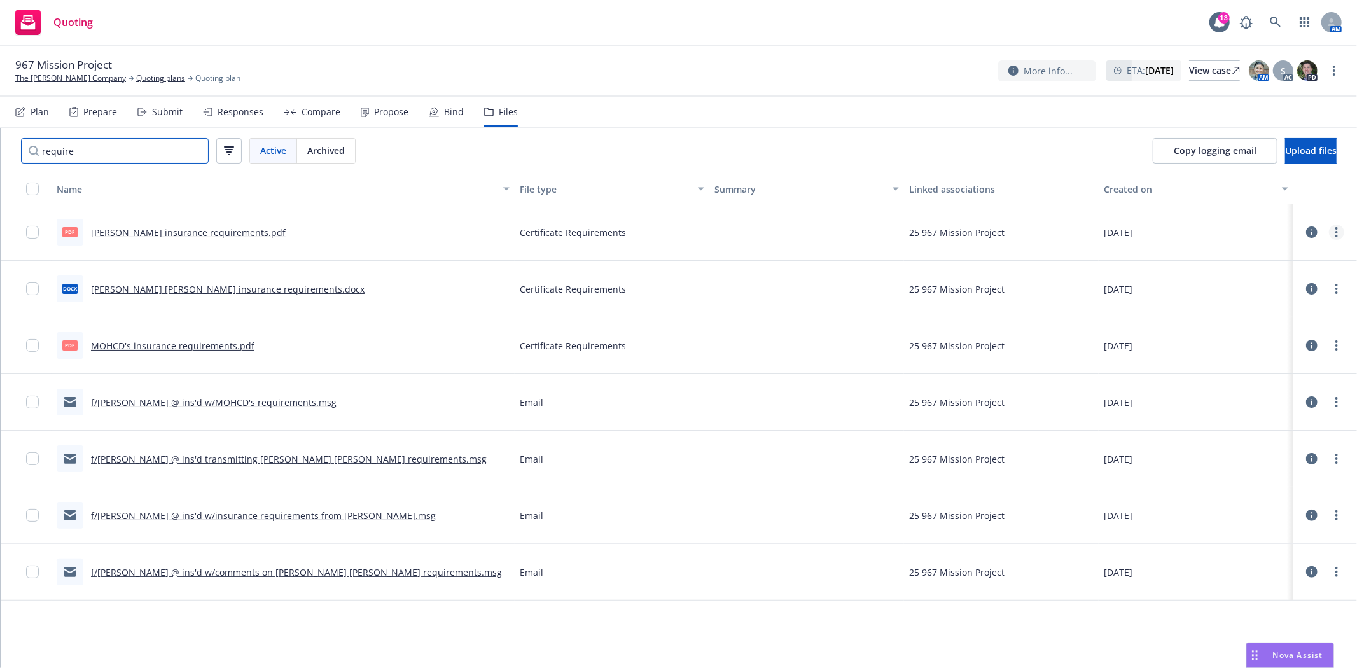
type input "require"
click at [1334, 232] on link "more" at bounding box center [1336, 232] width 15 height 15
click at [1291, 281] on link "Download" at bounding box center [1280, 284] width 127 height 25
click at [1338, 288] on icon "more" at bounding box center [1336, 289] width 3 height 10
click at [1279, 341] on link "Download" at bounding box center [1280, 340] width 127 height 25
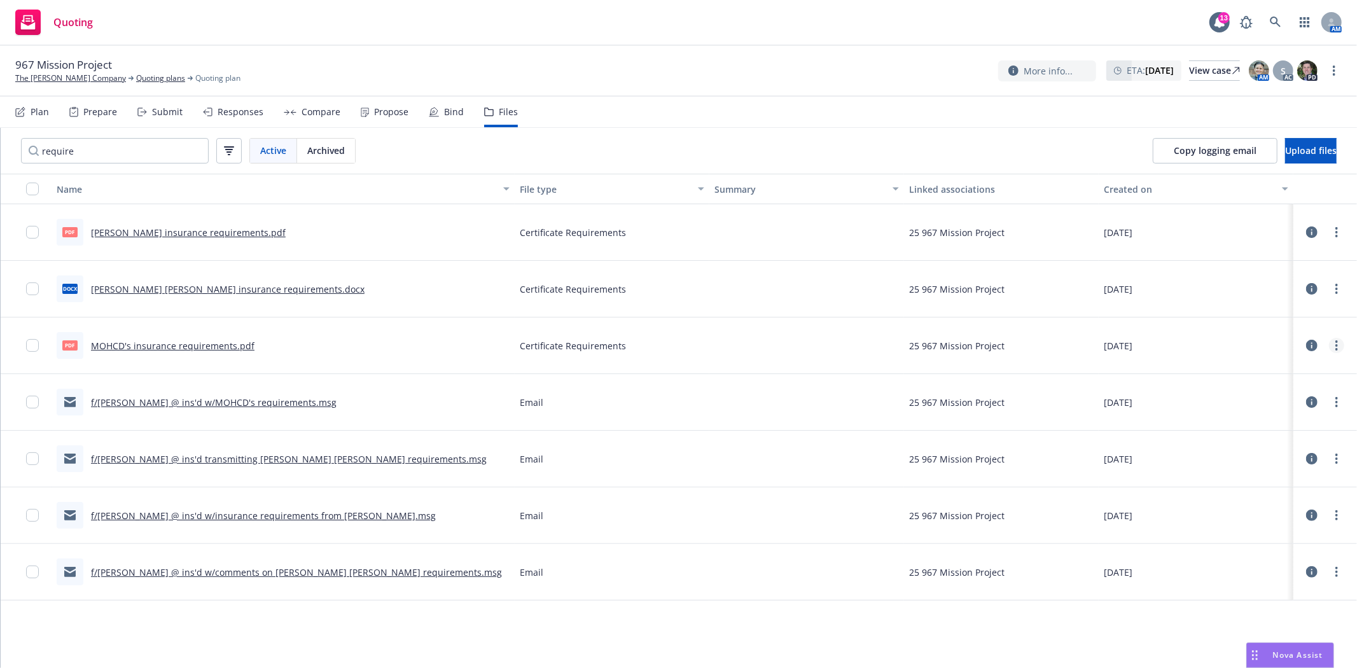
click at [1333, 344] on link "more" at bounding box center [1336, 345] width 15 height 15
click at [1295, 393] on link "Download" at bounding box center [1280, 396] width 127 height 25
click at [28, 78] on link "The John Stewart Company" at bounding box center [70, 78] width 111 height 11
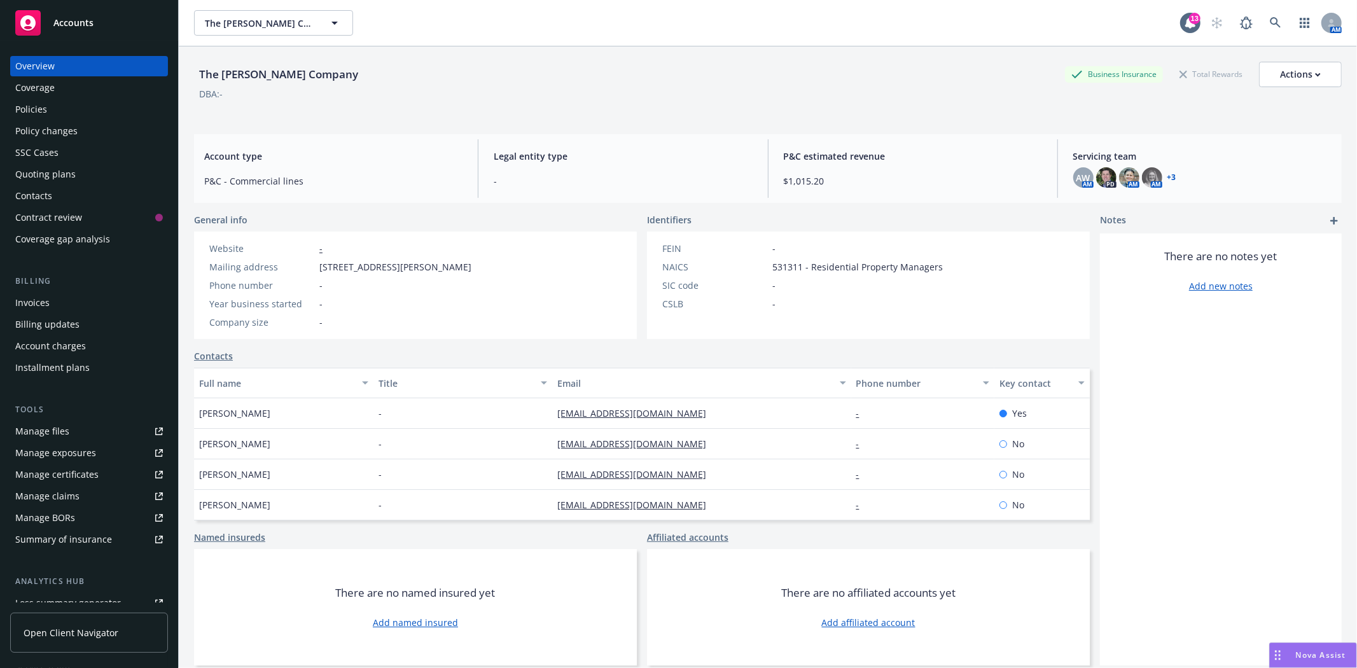
click at [80, 24] on span "Accounts" at bounding box center [73, 23] width 40 height 10
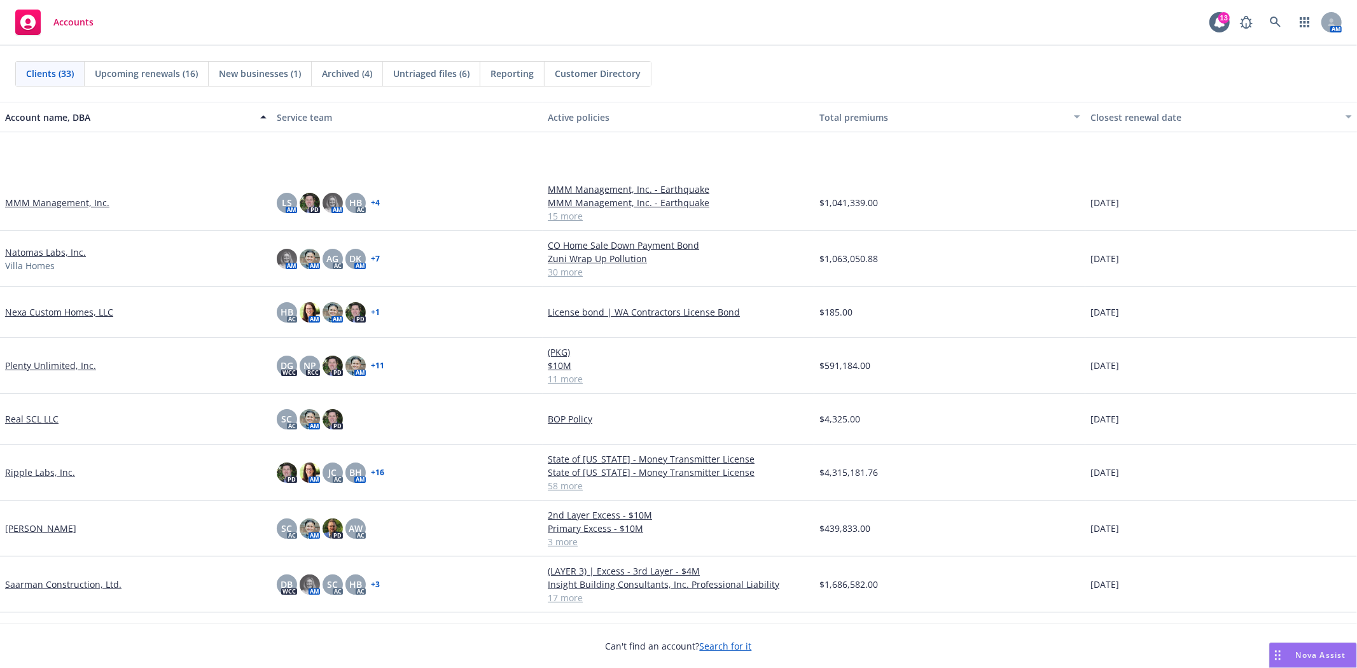
scroll to position [919, 0]
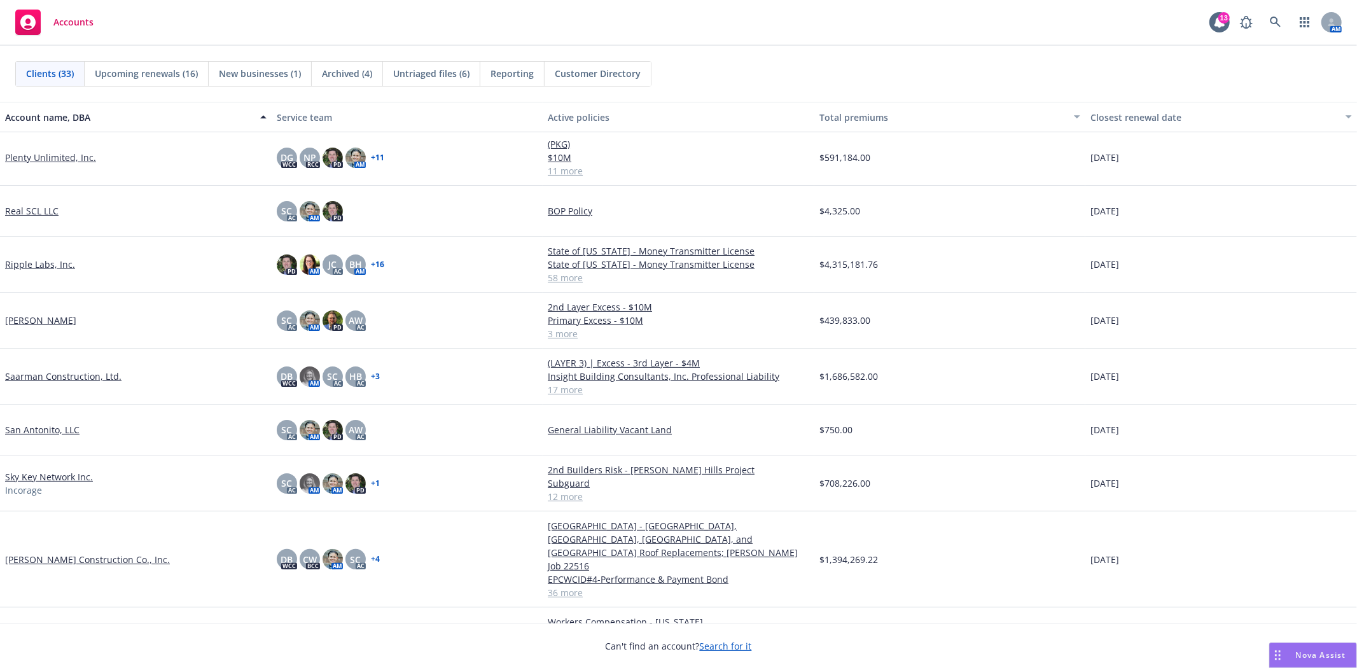
click at [52, 370] on link "Saarman Construction, Ltd." at bounding box center [63, 376] width 116 height 13
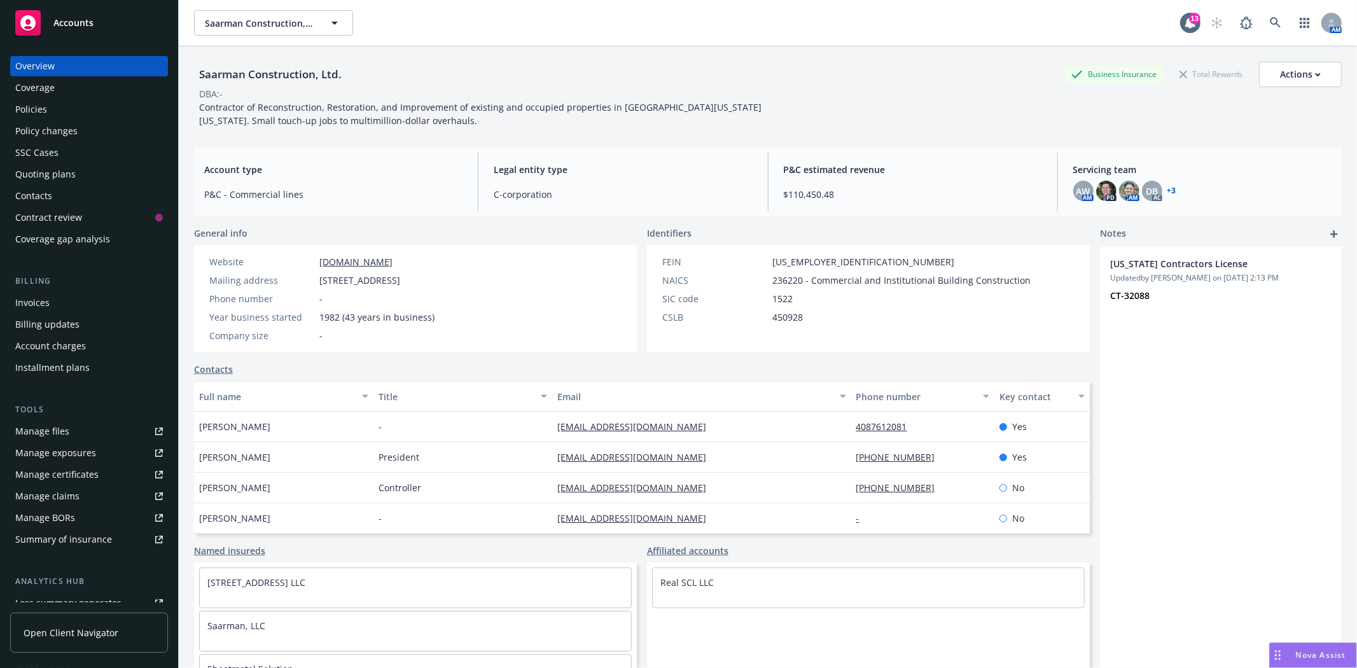
click at [70, 169] on div "Quoting plans" at bounding box center [45, 174] width 60 height 20
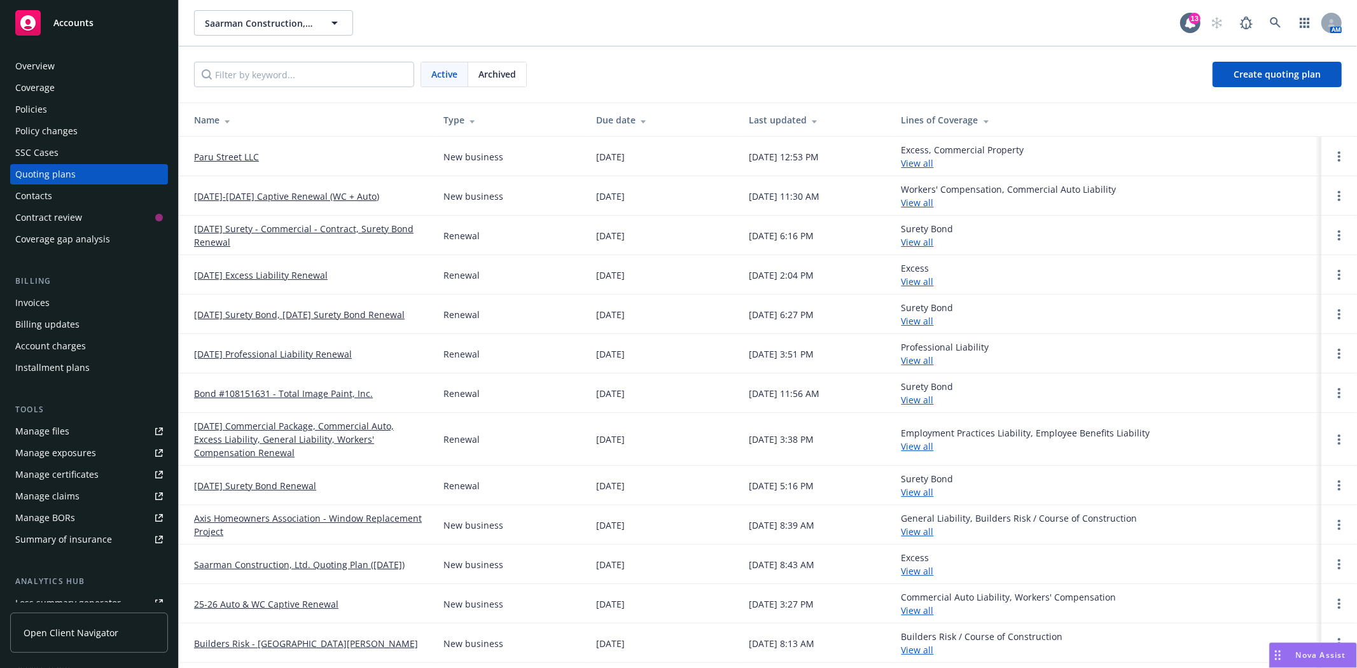
click at [232, 151] on link "Paru Street LLC" at bounding box center [226, 156] width 65 height 13
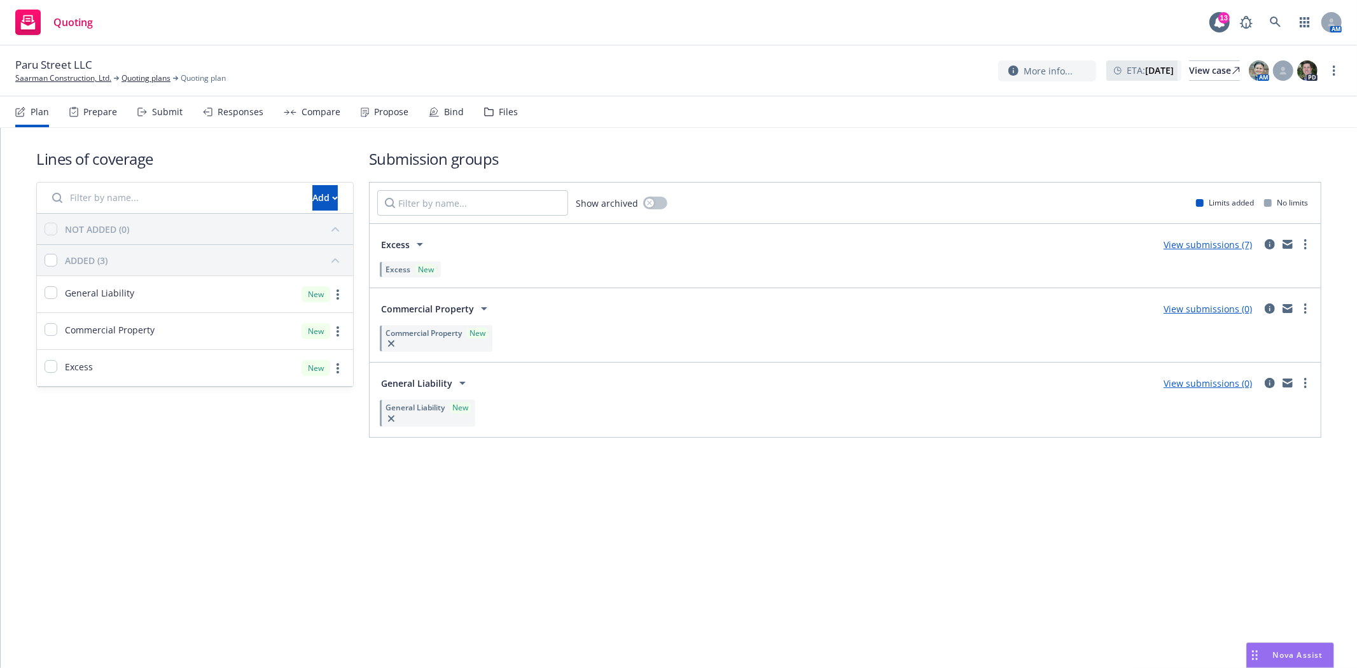
click at [246, 111] on div "Responses" at bounding box center [241, 112] width 46 height 10
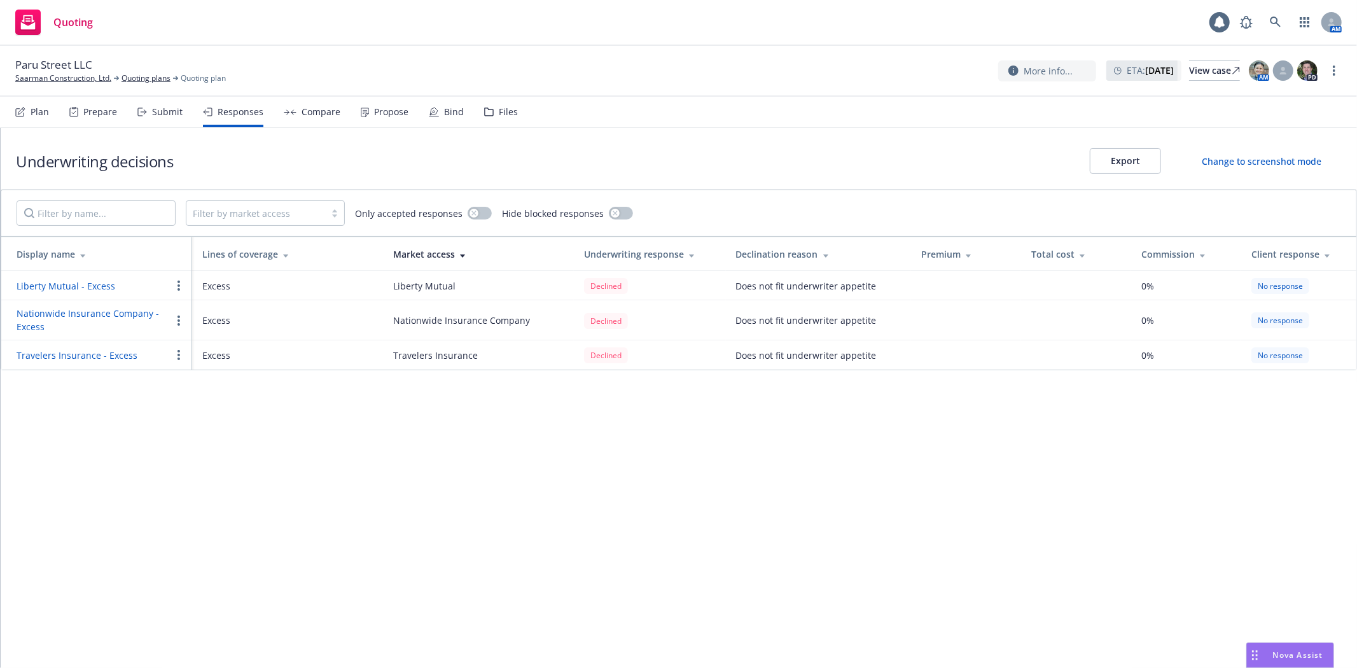
click at [165, 110] on div "Submit" at bounding box center [167, 112] width 31 height 10
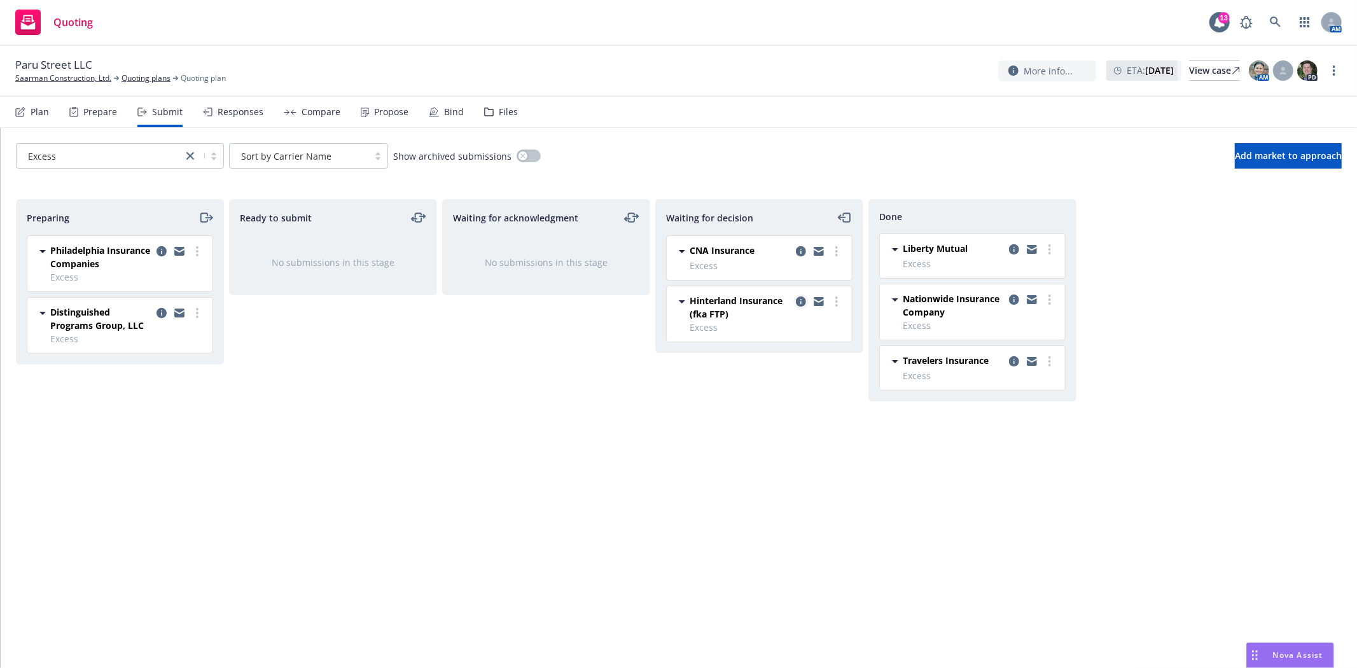
click at [798, 299] on icon "copy logging email" at bounding box center [801, 301] width 10 height 10
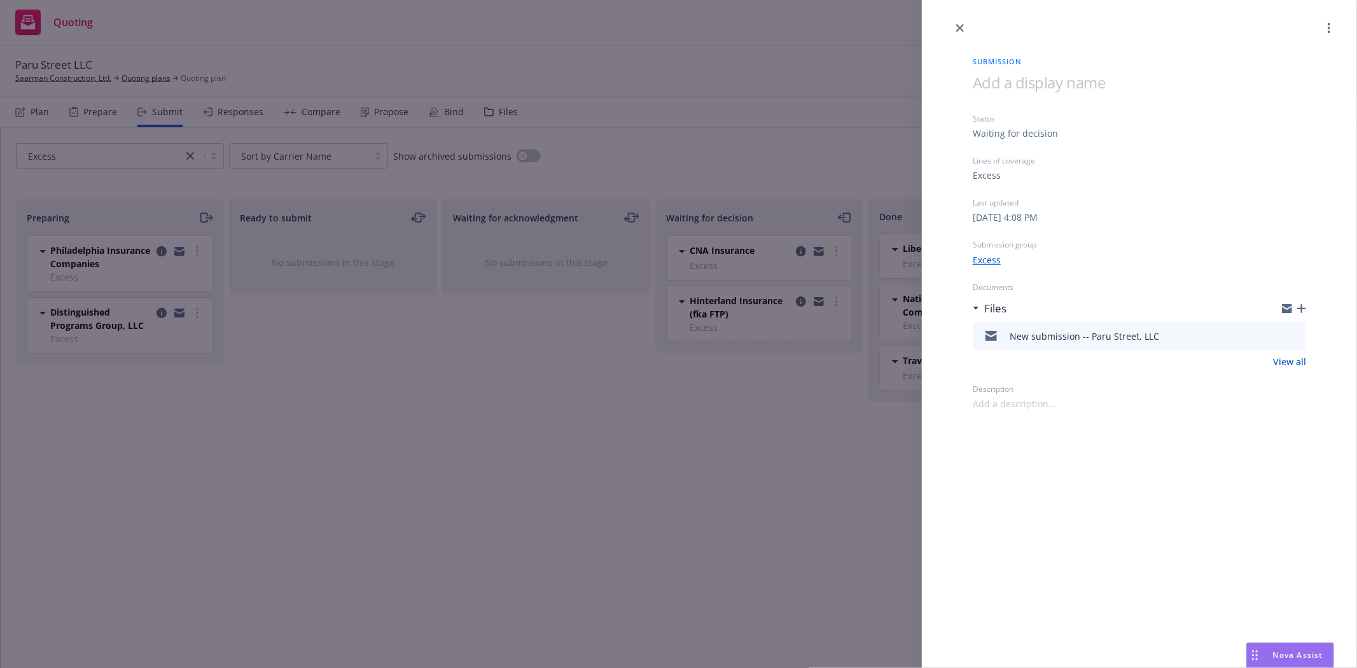
click at [1302, 310] on icon "button" at bounding box center [1301, 308] width 9 height 9
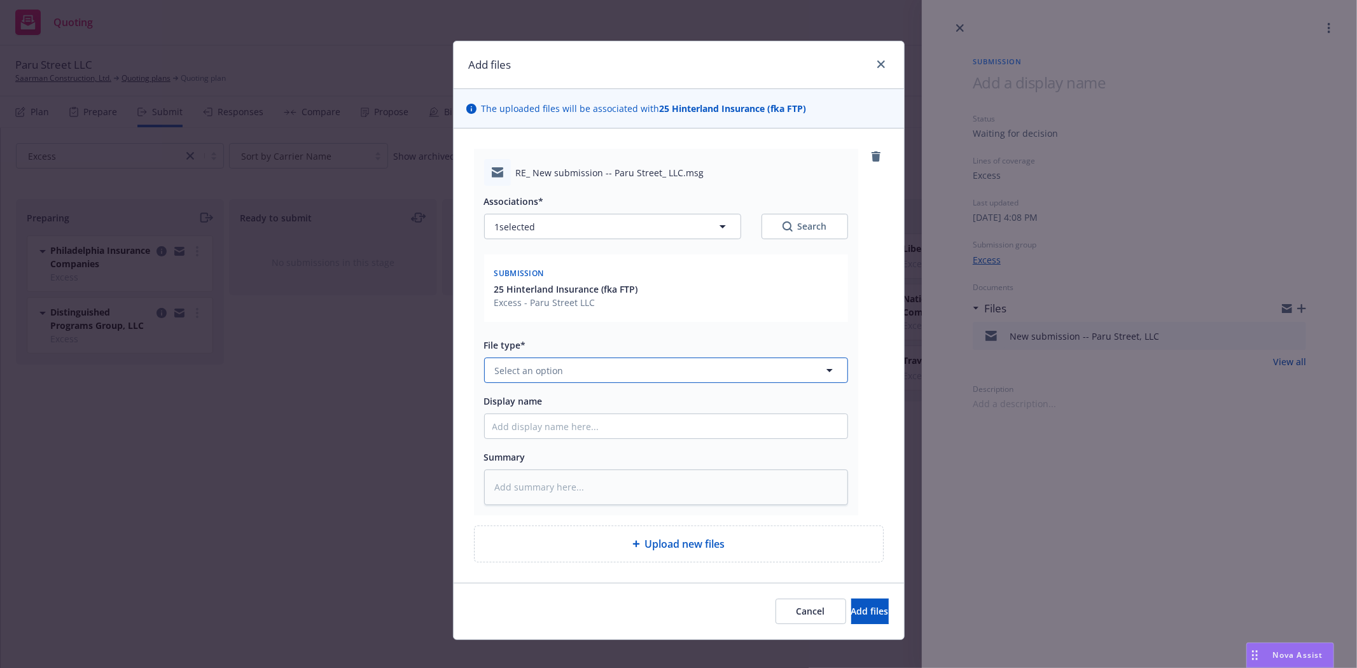
click at [536, 366] on span "Select an option" at bounding box center [529, 370] width 69 height 13
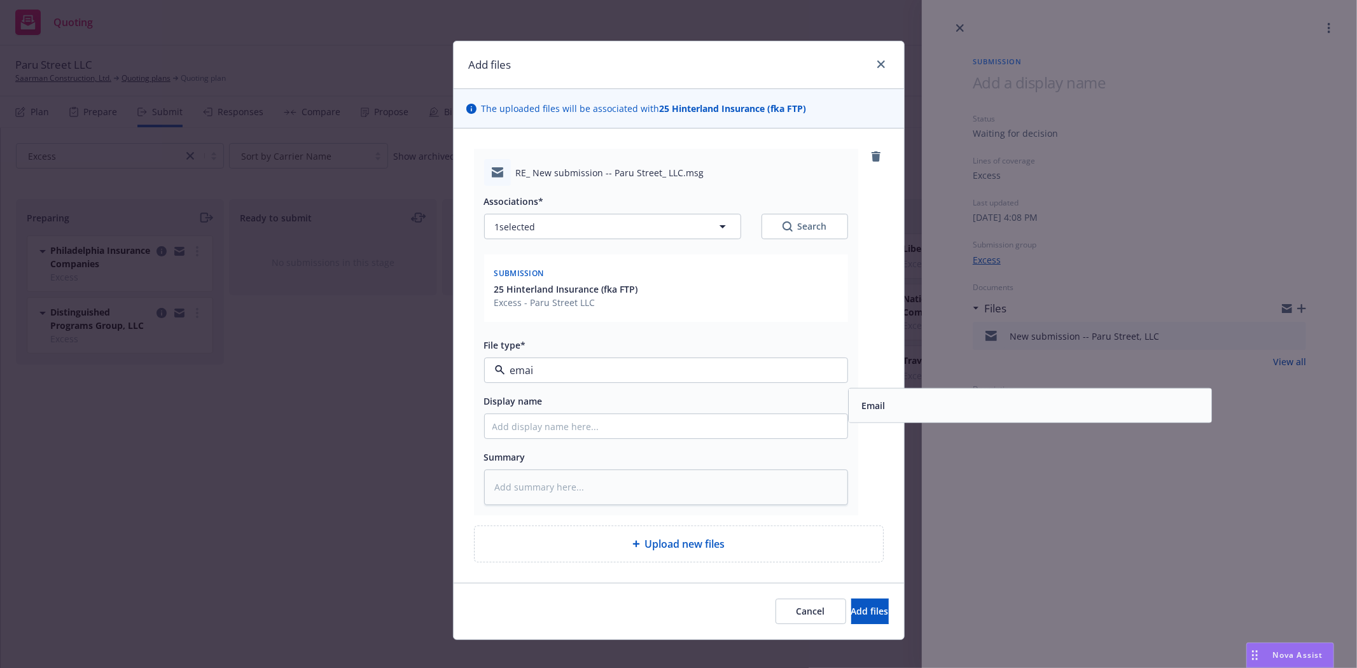
type input "email"
click at [898, 410] on div "Email" at bounding box center [1029, 405] width 347 height 18
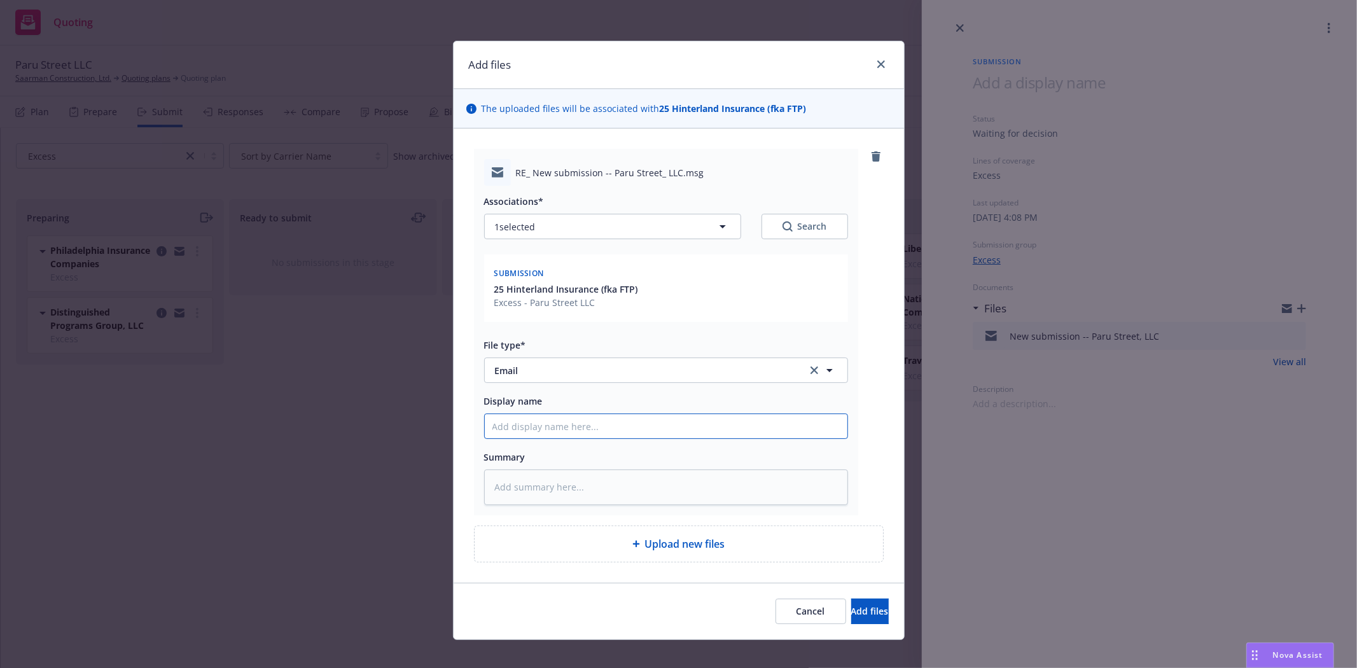
click at [693, 430] on input "Display name" at bounding box center [666, 426] width 363 height 24
type textarea "x"
type input "s"
type textarea "x"
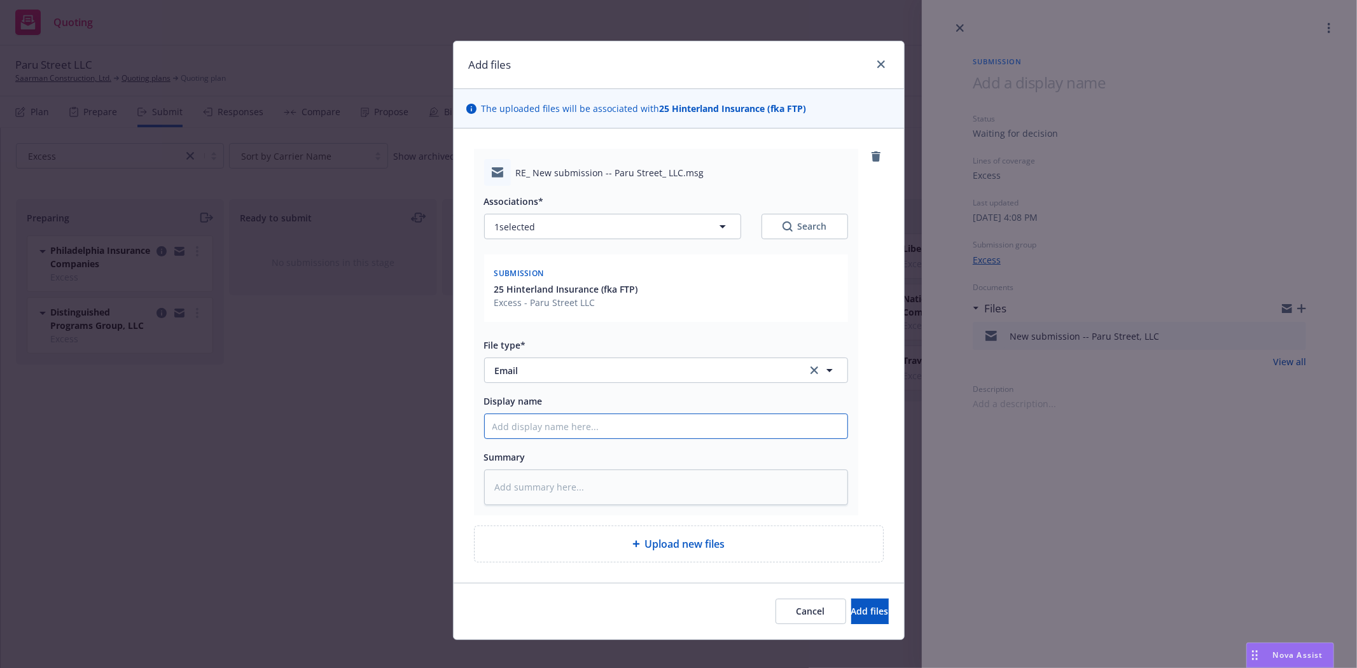
type input "S"
type textarea "x"
type input "Su"
type textarea "x"
type input "Sub"
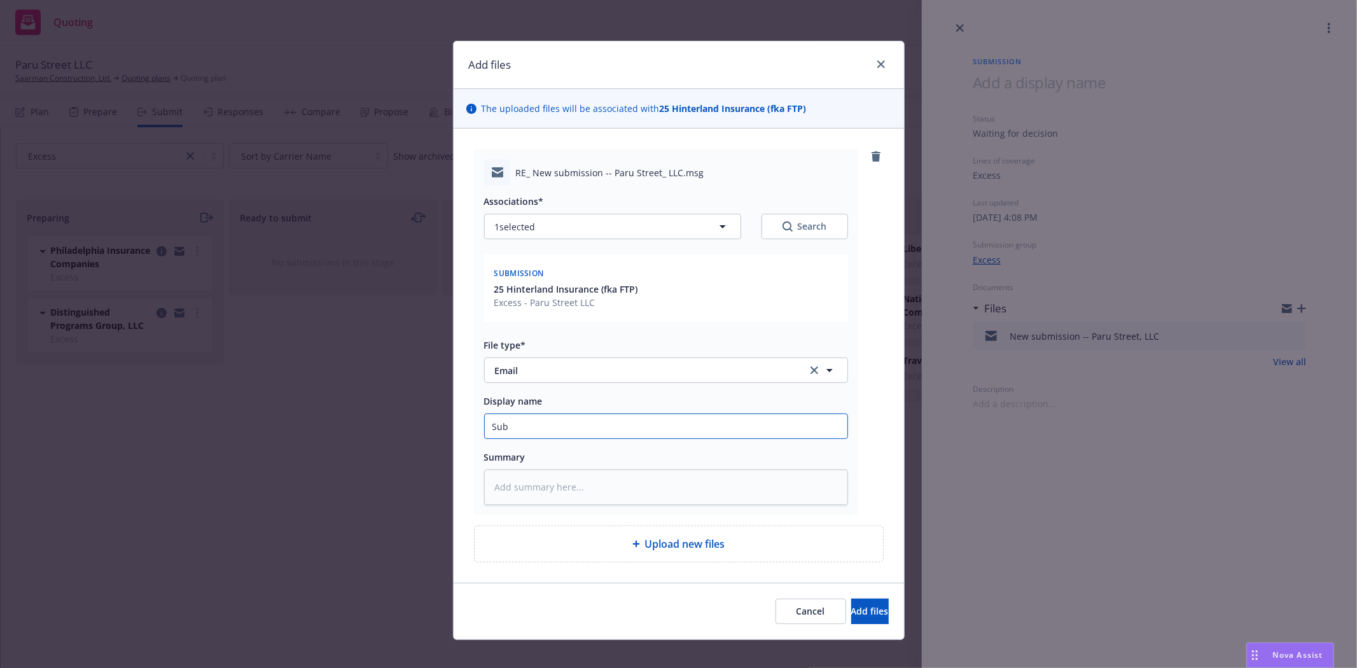
type textarea "x"
type input "Subm"
type textarea "x"
type input "Submi"
type textarea "x"
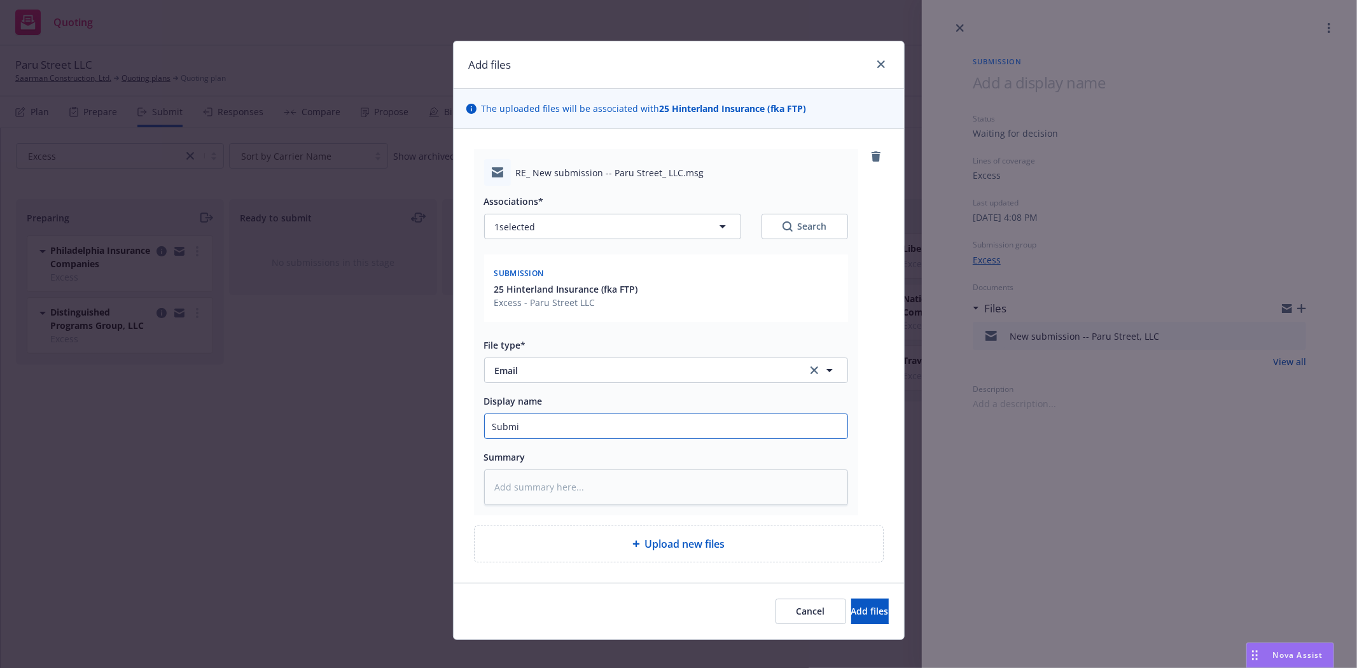
type input "Submis"
type textarea "x"
type input "Submiss"
type textarea "x"
type input "Submissi"
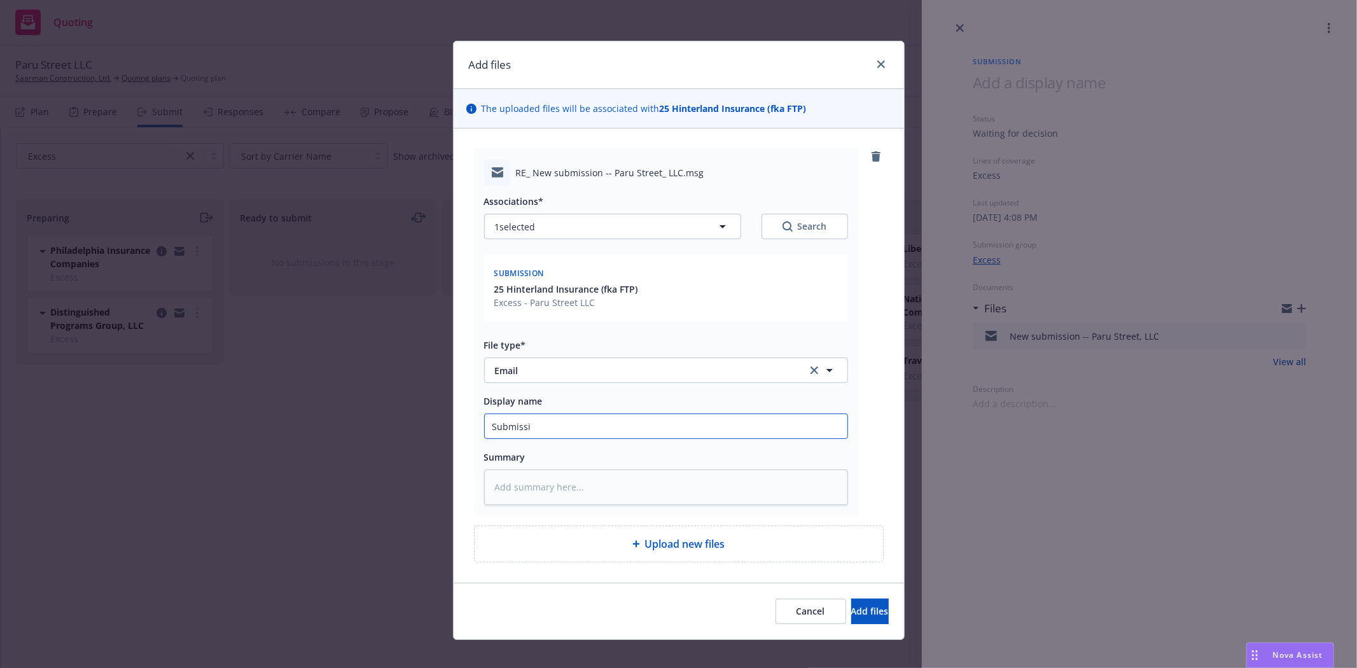
type textarea "x"
type input "Submissio"
type textarea "x"
type input "Submission"
type textarea "x"
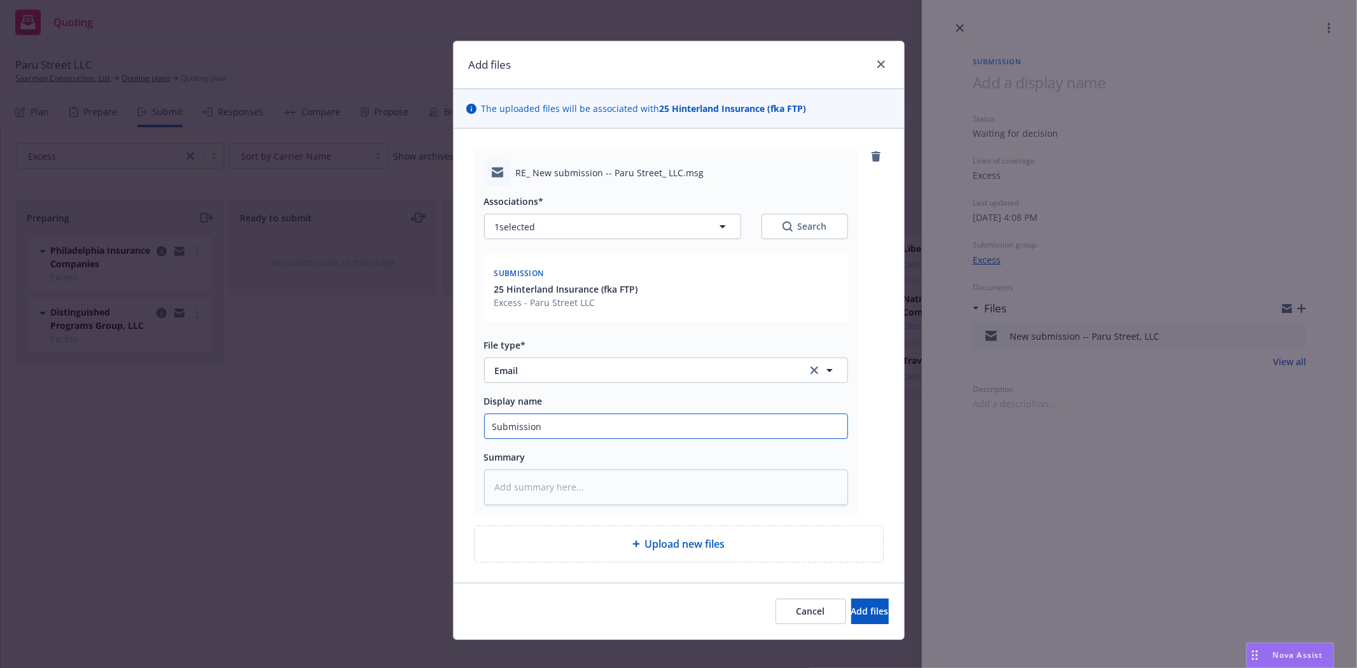
type input "Submission"
type textarea "x"
type input "Submission a"
type textarea "x"
type input "Submission ac"
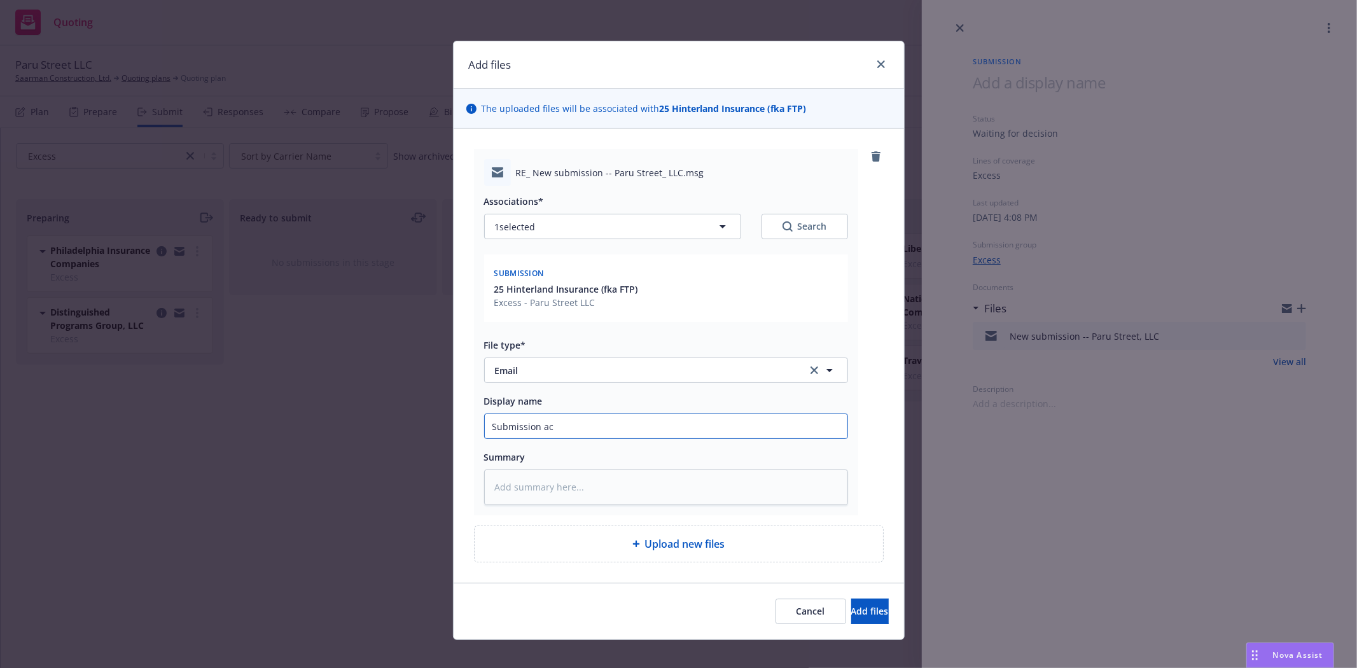
type textarea "x"
type input "Submission ack"
type textarea "x"
type input "Submission ackn"
type textarea "x"
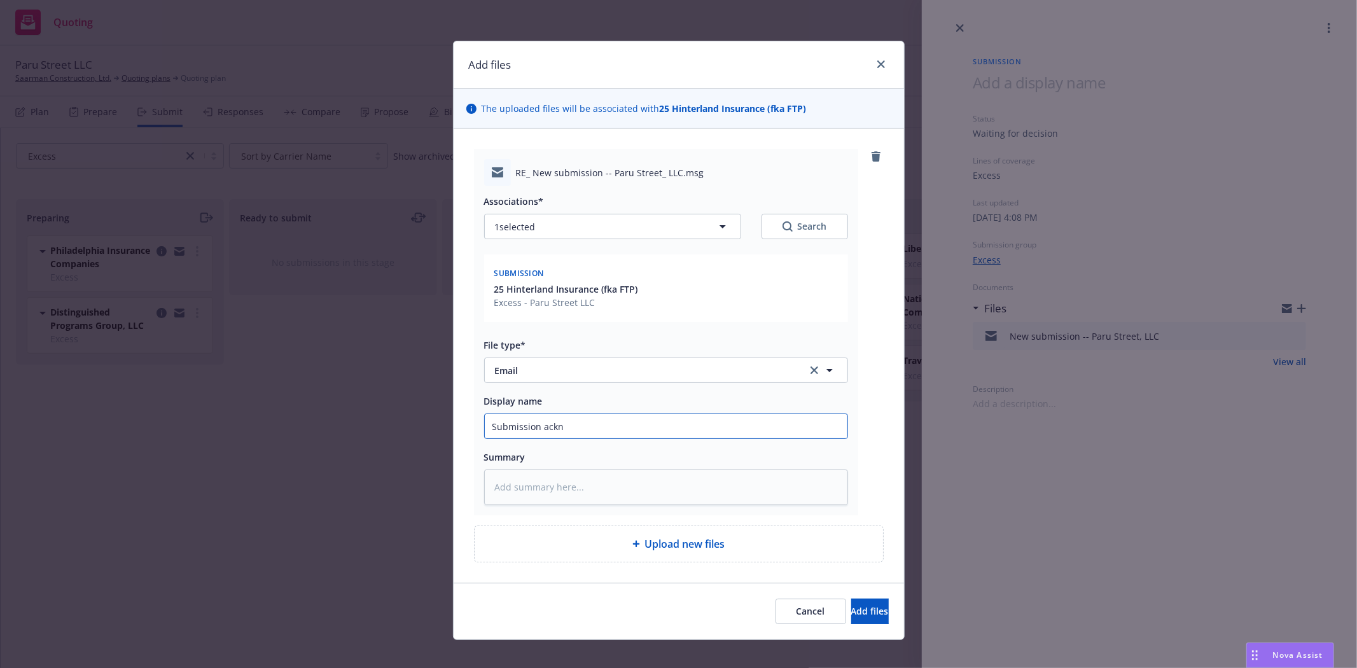
type input "Submission ackno"
type textarea "x"
type input "Submission acknow"
type textarea "x"
type input "Submission acknowl"
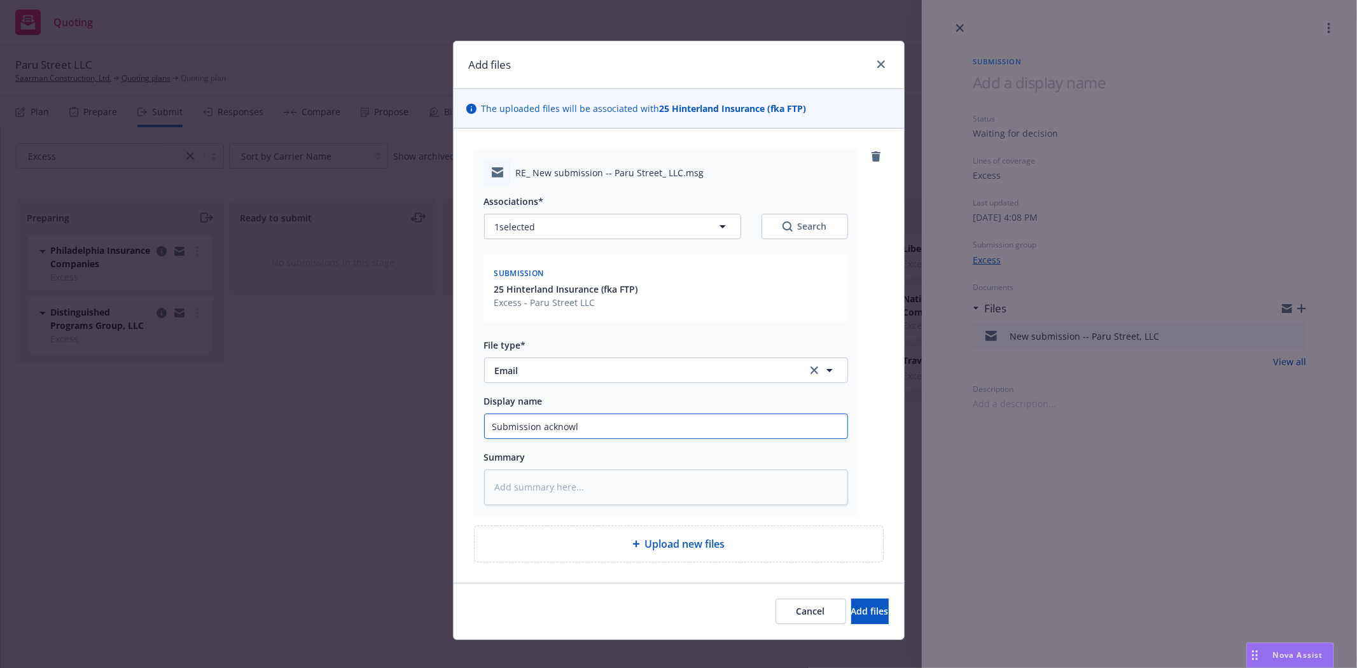
type textarea "x"
type input "Submission acknowle"
type textarea "x"
type input "Submission acknowled"
type textarea "x"
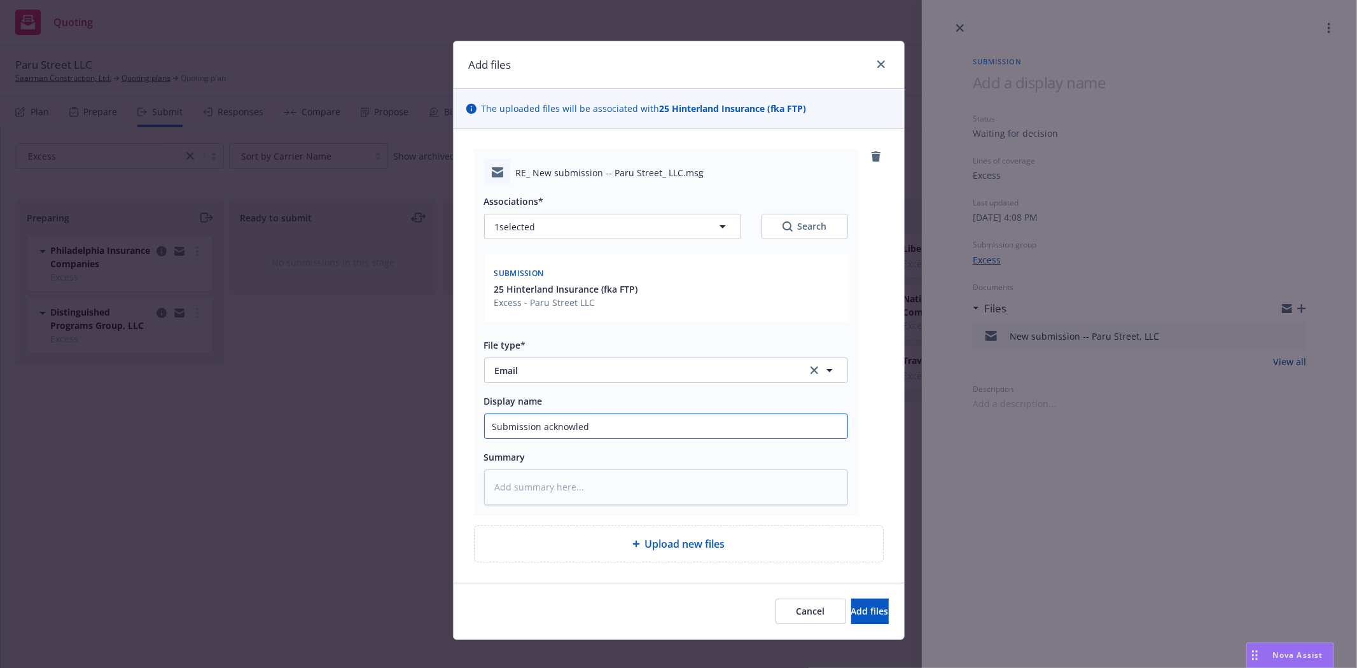
type input "Submission acknowledg"
type textarea "x"
type input "Submission acknowledge"
type textarea "x"
type input "Submission acknowledgem"
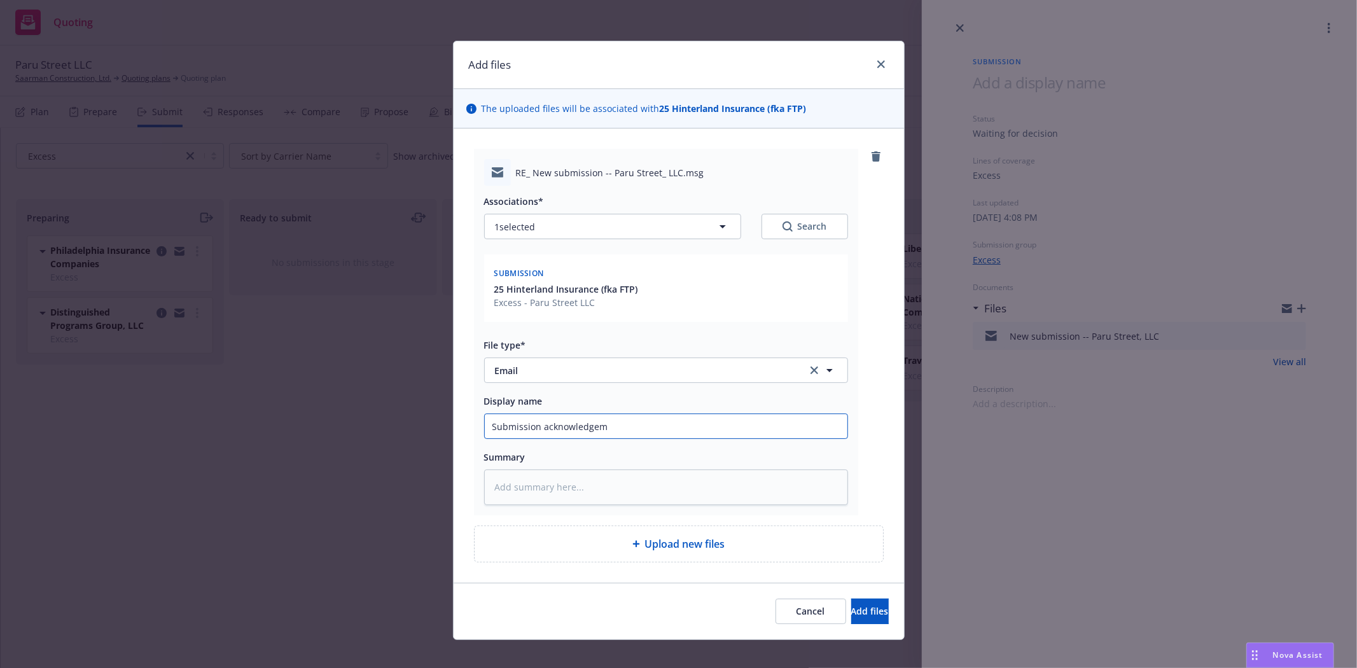
type textarea "x"
type input "Submission acknowledgeme"
type textarea "x"
type input "Submission acknowledgemen"
type textarea "x"
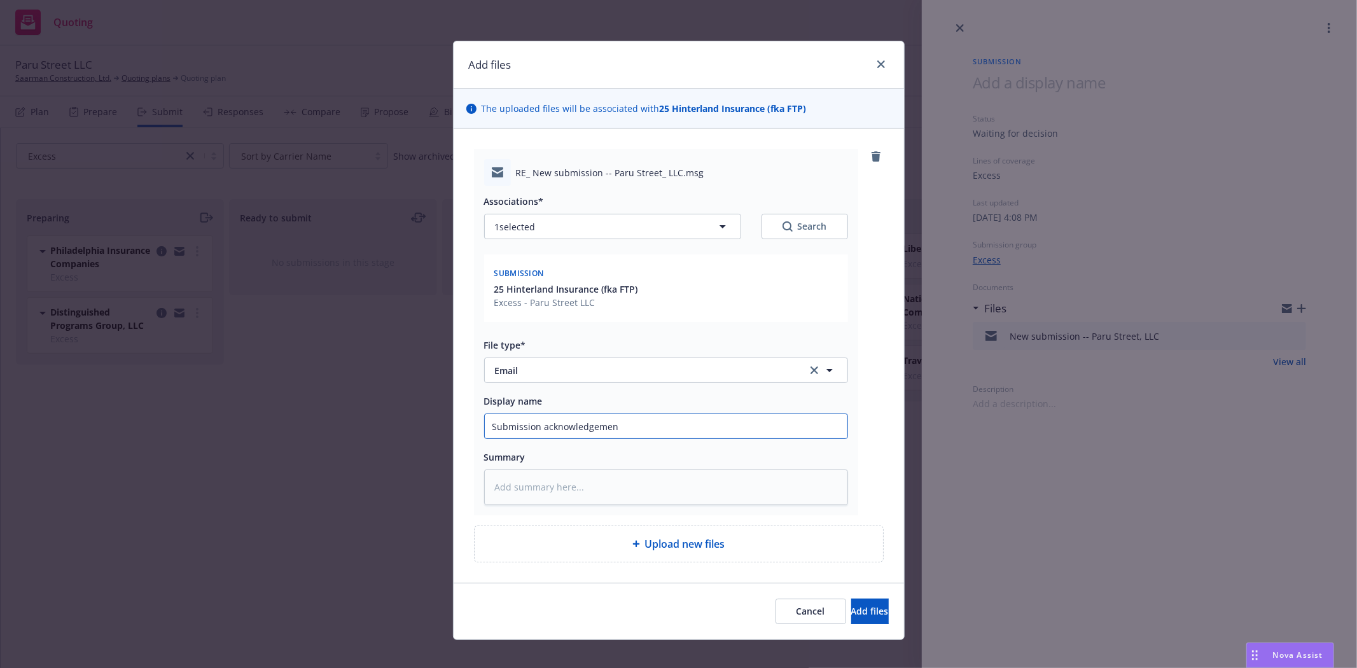
type input "Submission acknowledgement"
type textarea "x"
type input "Submission acknowledgement"
type textarea "x"
type input "Submission acknowledgement f"
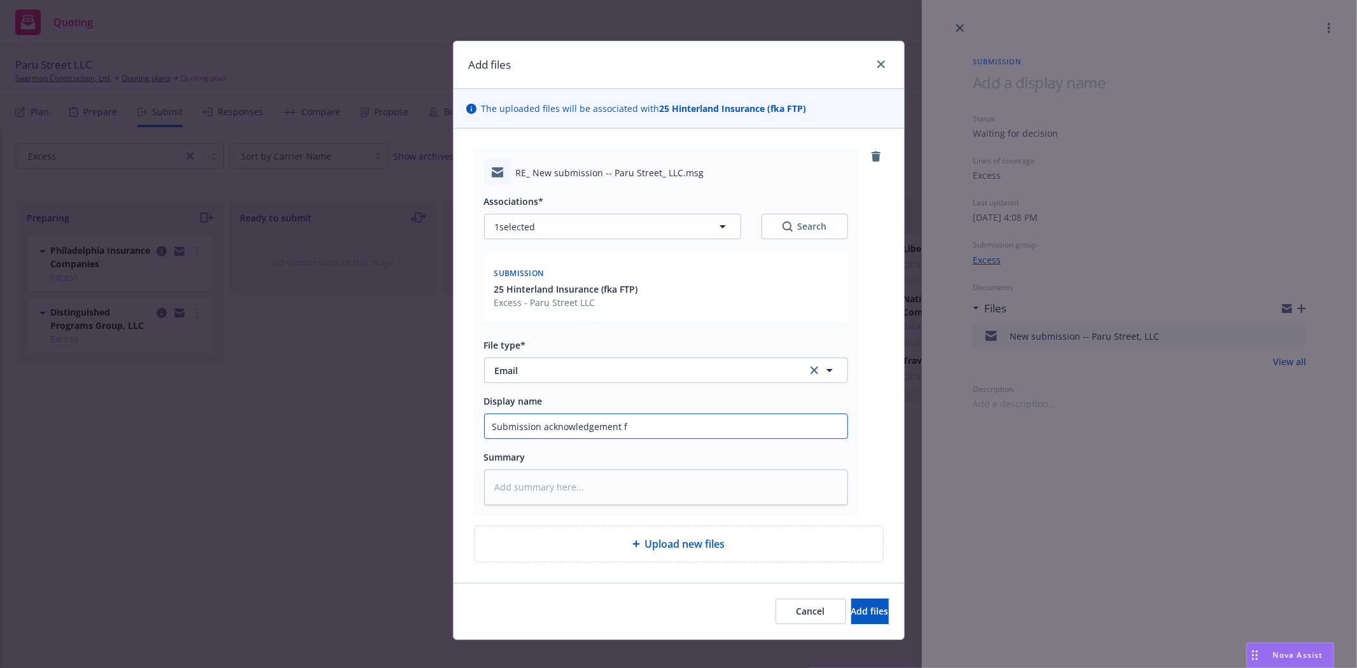
type textarea "x"
type input "Submission acknowledgement f/"
type textarea "x"
type input "Submission acknowledgement f/H"
type textarea "x"
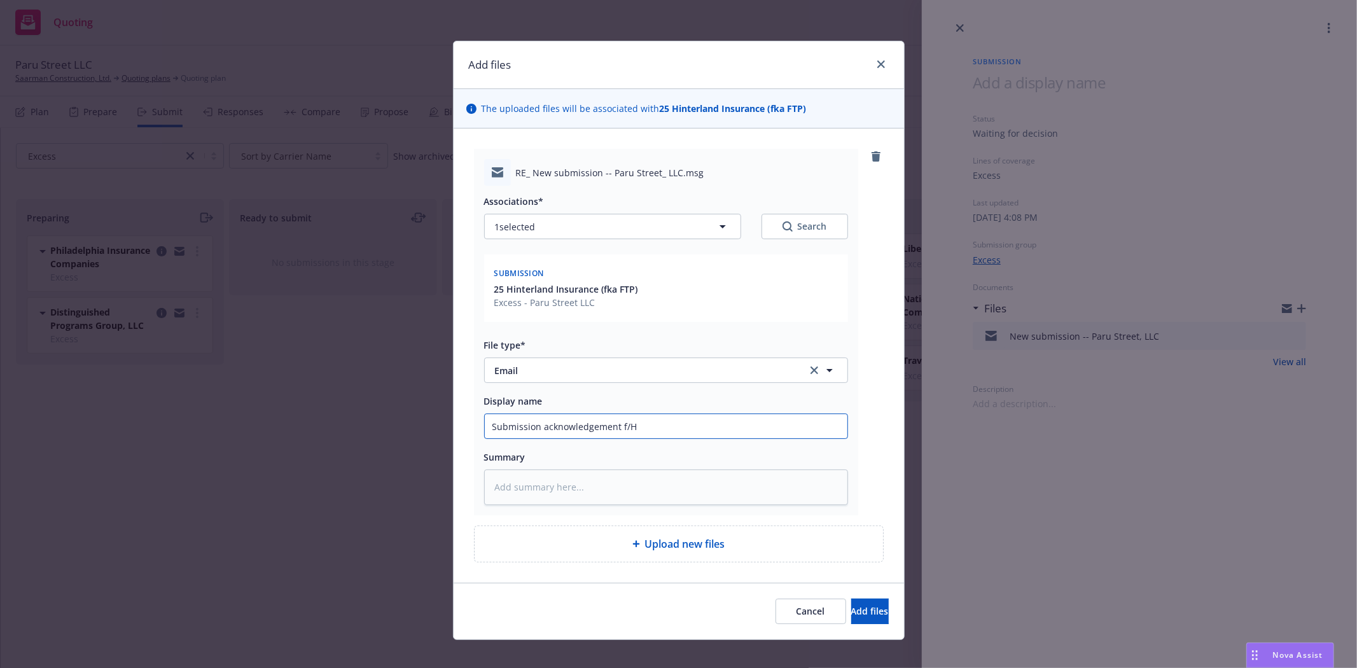
type input "Submission acknowledgement f/Hi"
type textarea "x"
type input "Submission acknowledgement f/Hin"
type textarea "x"
type input "Submission acknowledgement f/Hint"
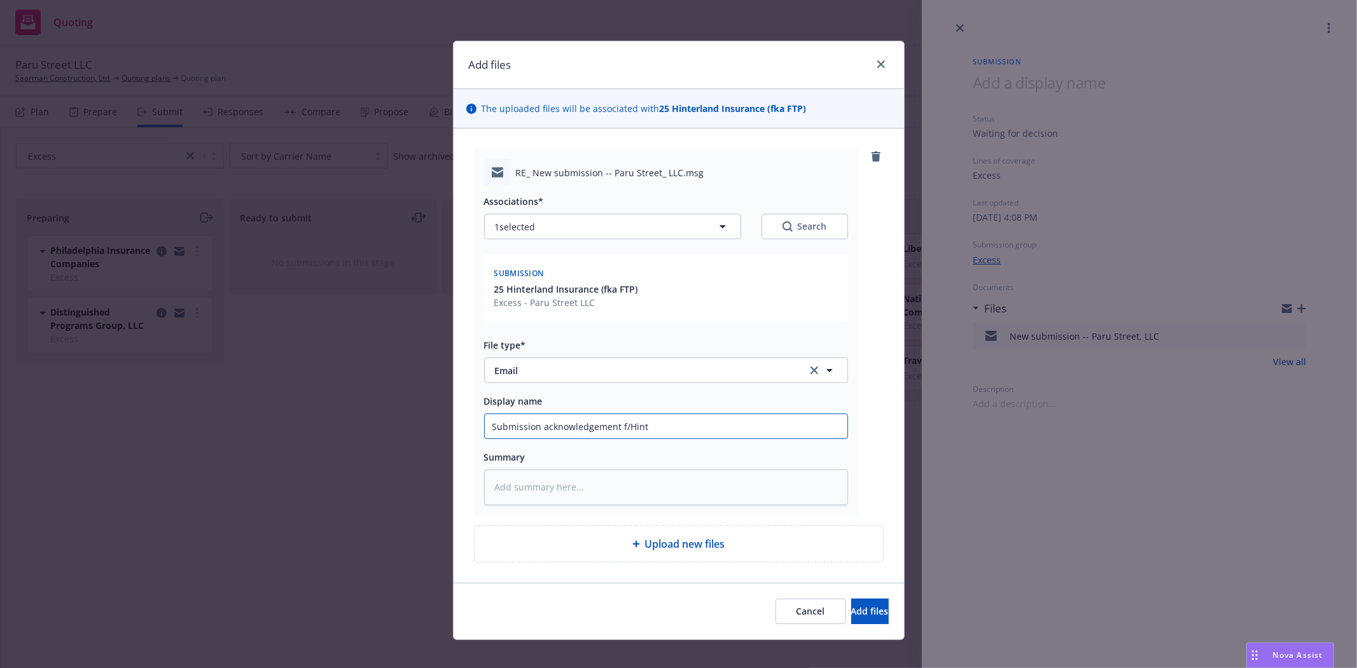
type textarea "x"
type input "Submission acknowledgement f/Hinte"
type textarea "x"
type input "Submission acknowledgement f/Hinter"
type textarea "x"
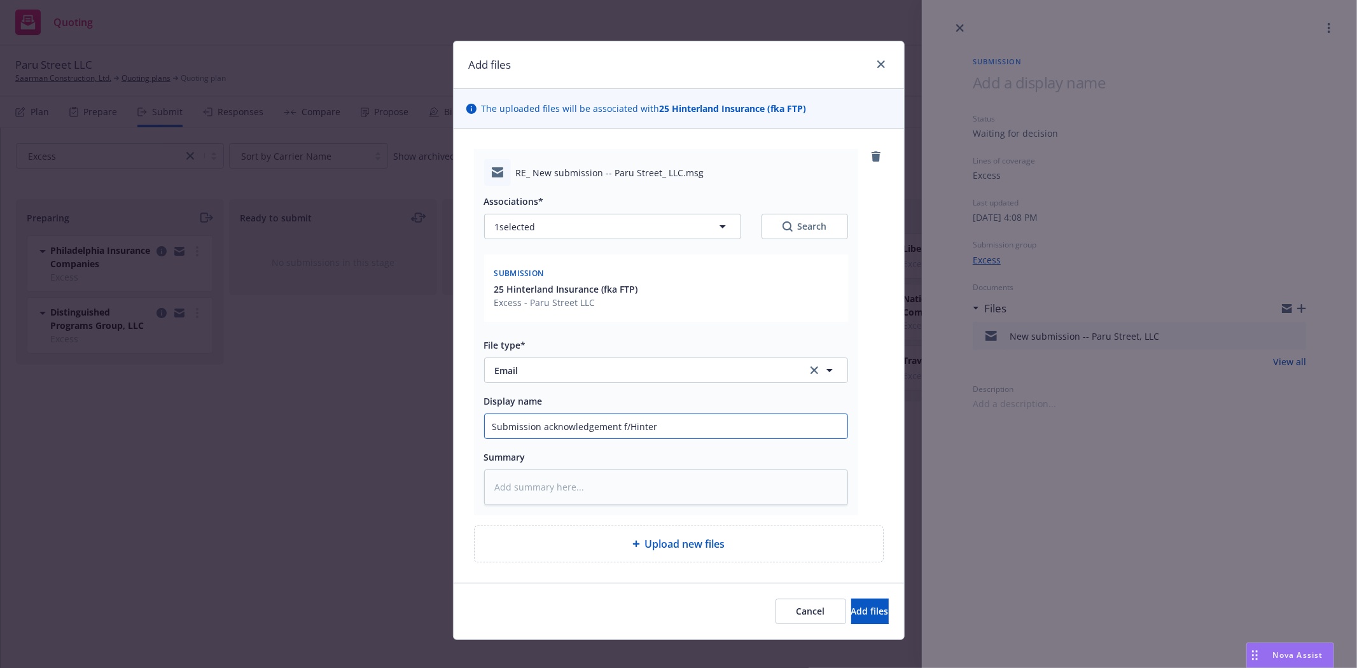
type input "Submission acknowledgement f/Hinterl"
type textarea "x"
type input "Submission acknowledgement f/Hinterla"
type textarea "x"
type input "Submission acknowledgement f/Hinterlan"
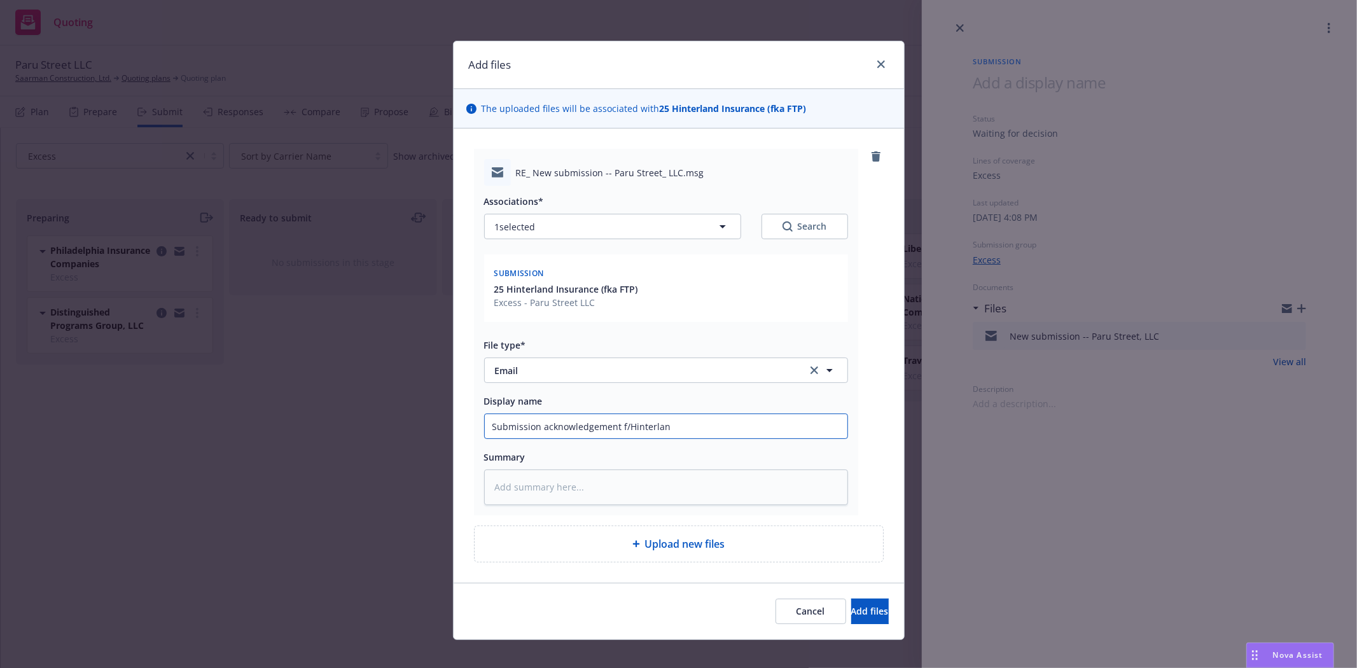
type textarea "x"
type input "Submission acknowledgement f/Hinterland"
click at [859, 609] on span "Add files" at bounding box center [870, 611] width 38 height 12
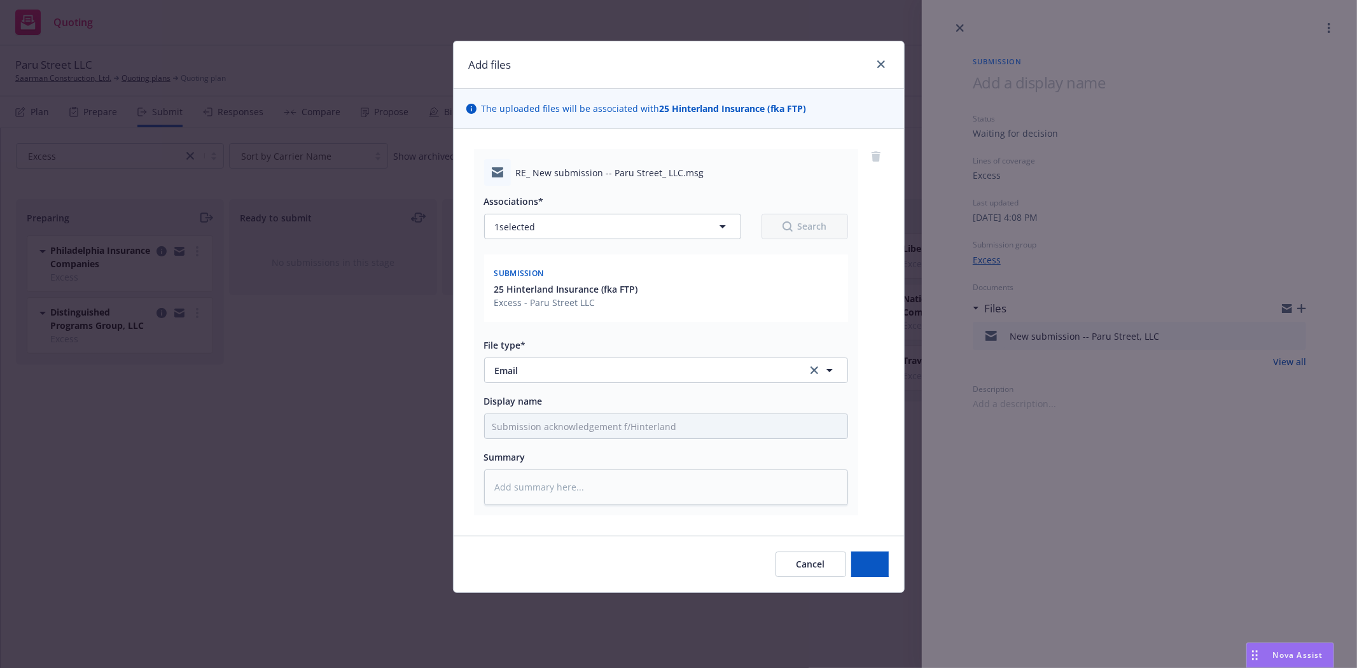
type textarea "x"
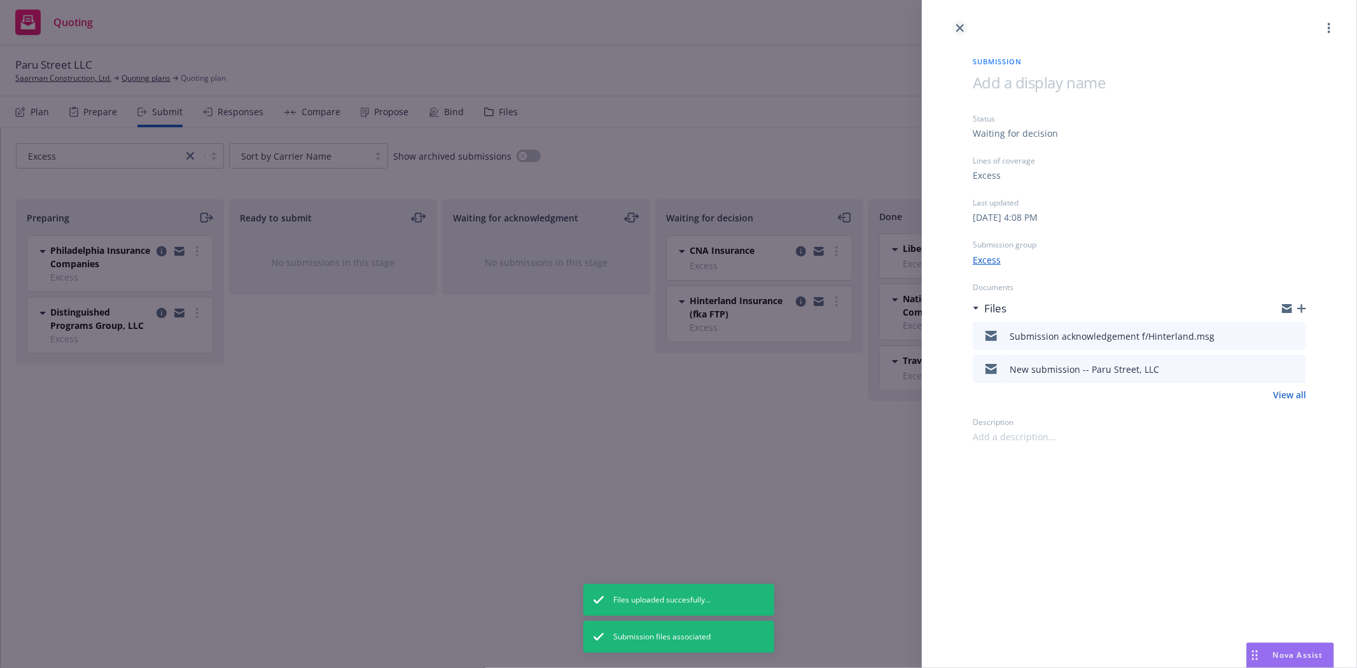
click at [956, 29] on icon "close" at bounding box center [960, 28] width 8 height 8
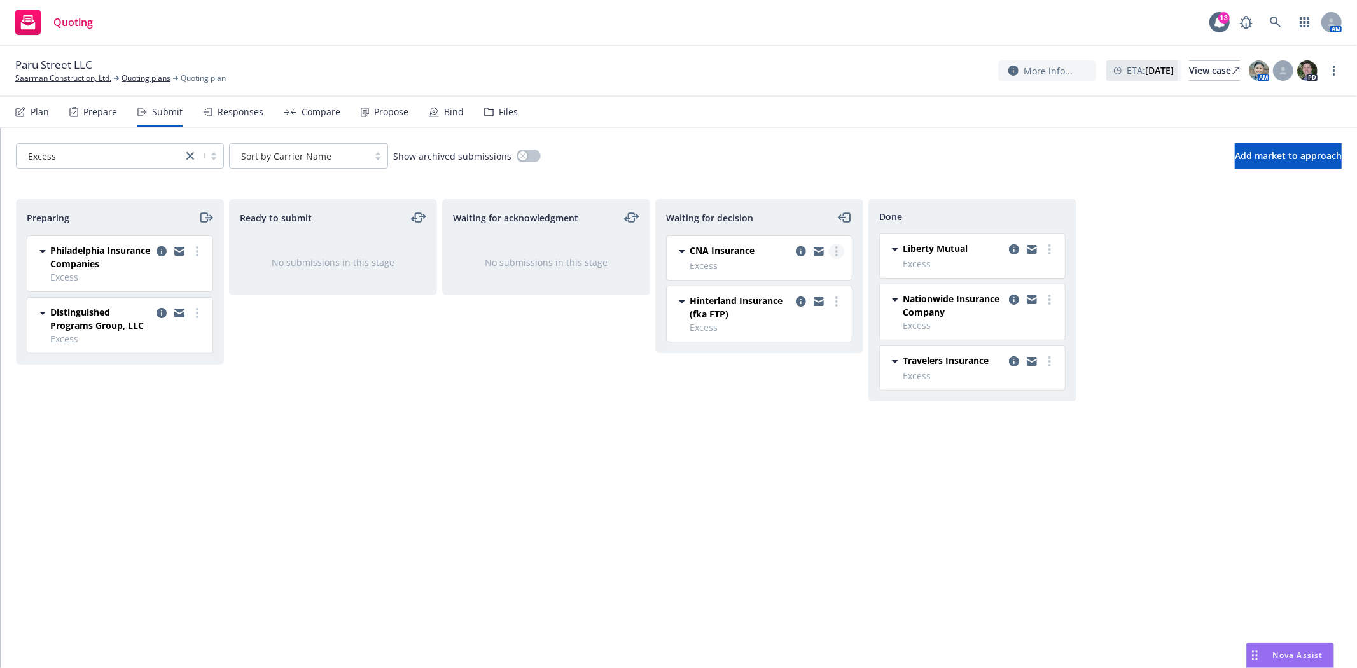
click at [833, 247] on link "more" at bounding box center [836, 251] width 15 height 15
click at [804, 361] on link "Add declined decision" at bounding box center [779, 354] width 127 height 25
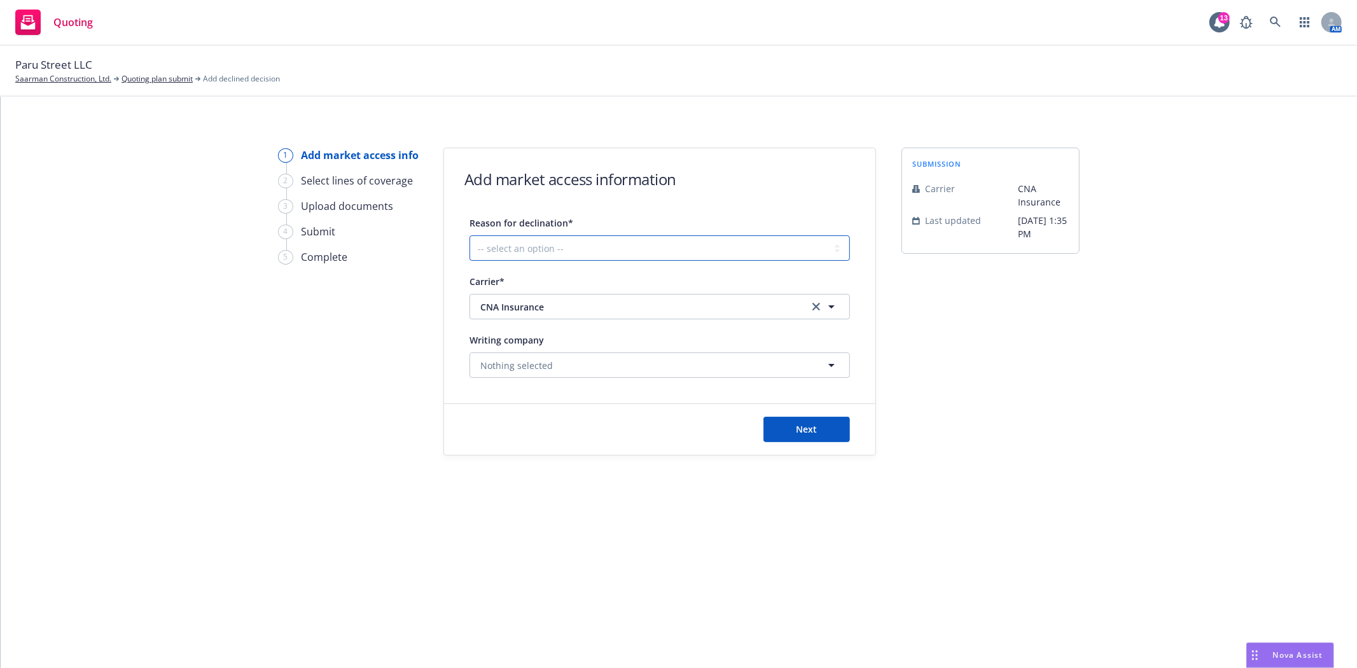
click at [525, 242] on select "-- select an option -- Cannot compete with other markets Carrier non-renewed Ca…" at bounding box center [659, 247] width 380 height 25
select select "DOES_NOT_FIT_UNDERWRITER_APPETITE"
click at [469, 235] on select "-- select an option -- Cannot compete with other markets Carrier non-renewed Ca…" at bounding box center [659, 247] width 380 height 25
click at [798, 427] on span "Next" at bounding box center [806, 429] width 21 height 12
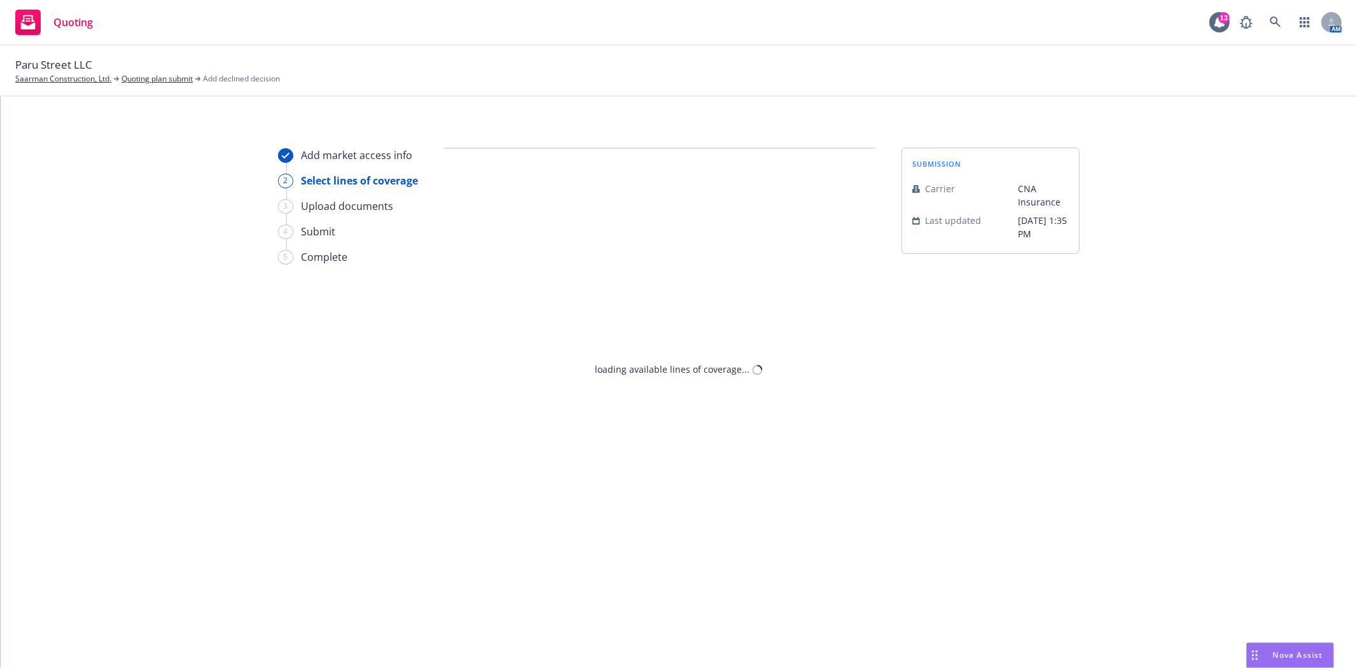
select select "DOES_NOT_FIT_UNDERWRITER_APPETITE"
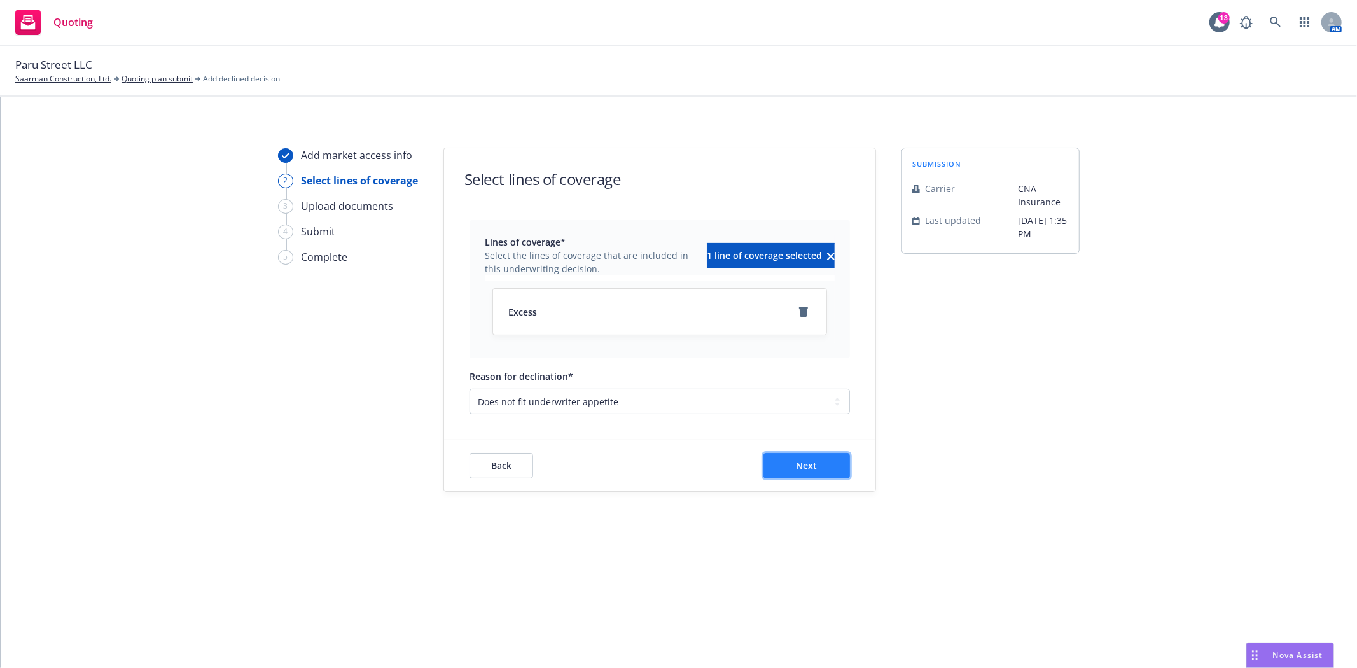
click at [826, 459] on button "Next" at bounding box center [806, 465] width 87 height 25
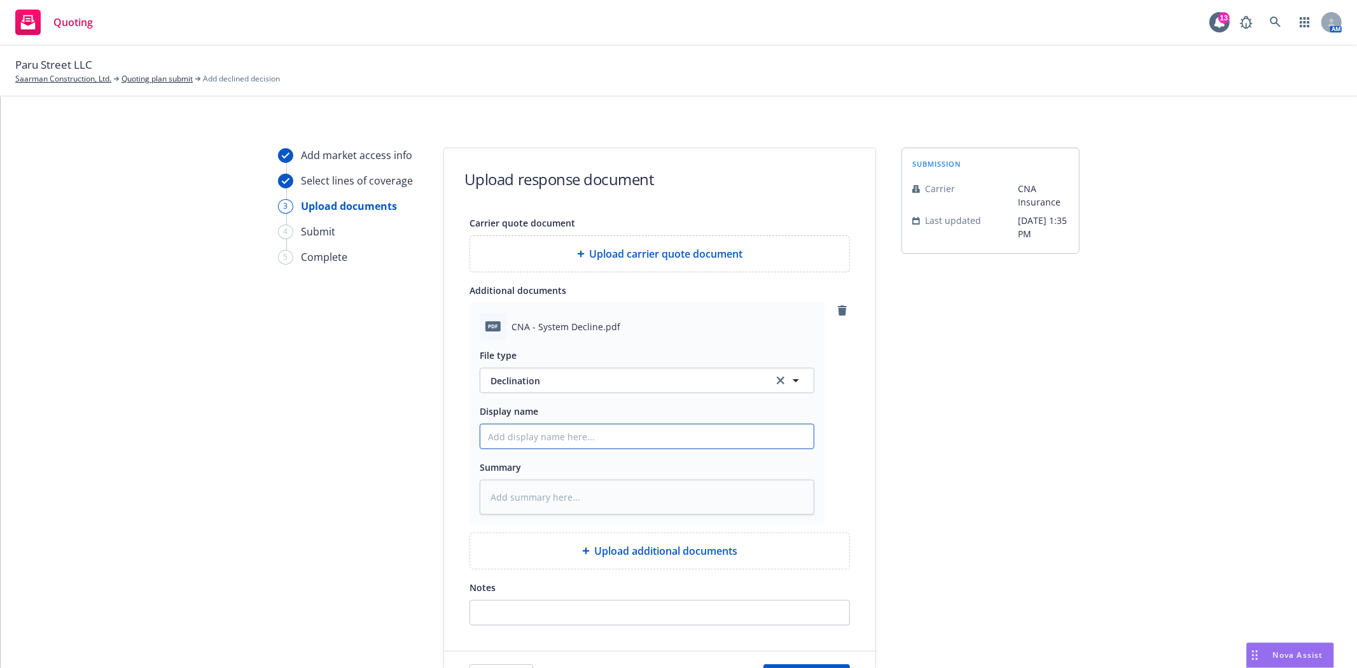
click at [574, 438] on input "Display name" at bounding box center [646, 436] width 333 height 24
type textarea "x"
type input "C"
type textarea "x"
type input "CN"
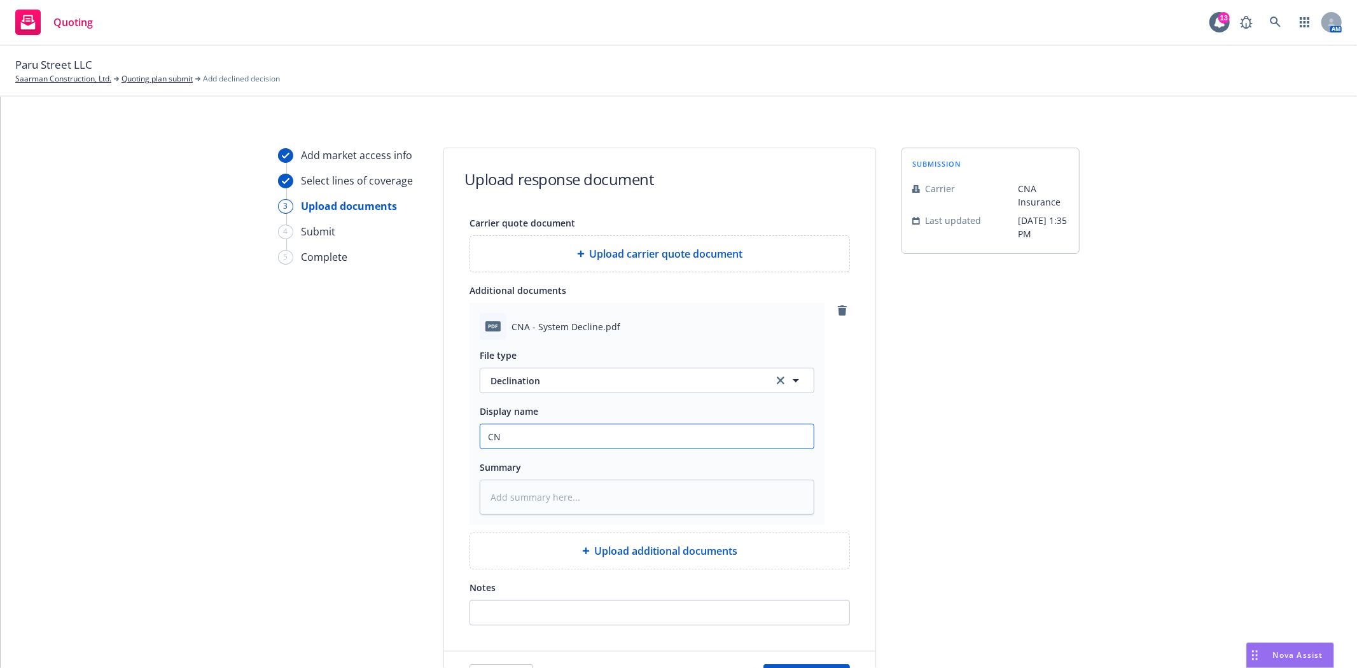
type textarea "x"
type input "CNA"
type textarea "x"
type input "CNA"
type textarea "x"
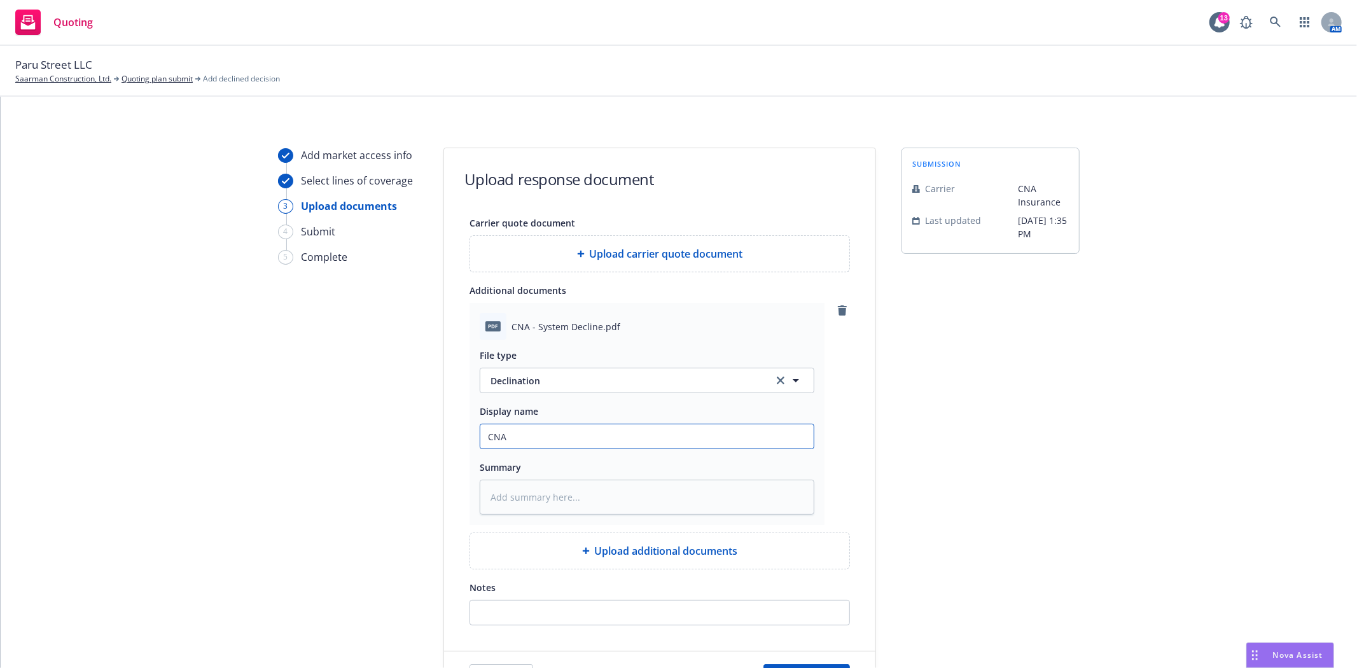
type input "CNA S"
type textarea "x"
type input "CNA Sy"
type textarea "x"
type input "CNA Sys"
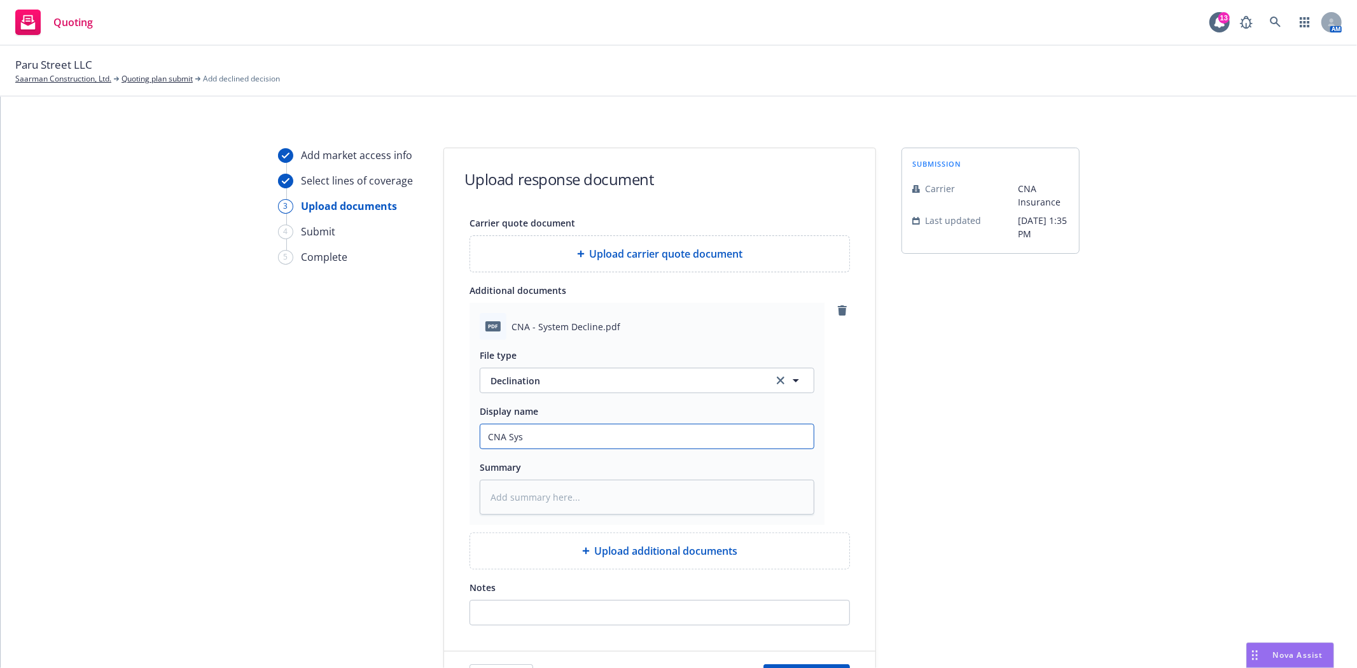
type textarea "x"
type input "CNA Syst"
type textarea "x"
type input "CNA Syste"
type textarea "x"
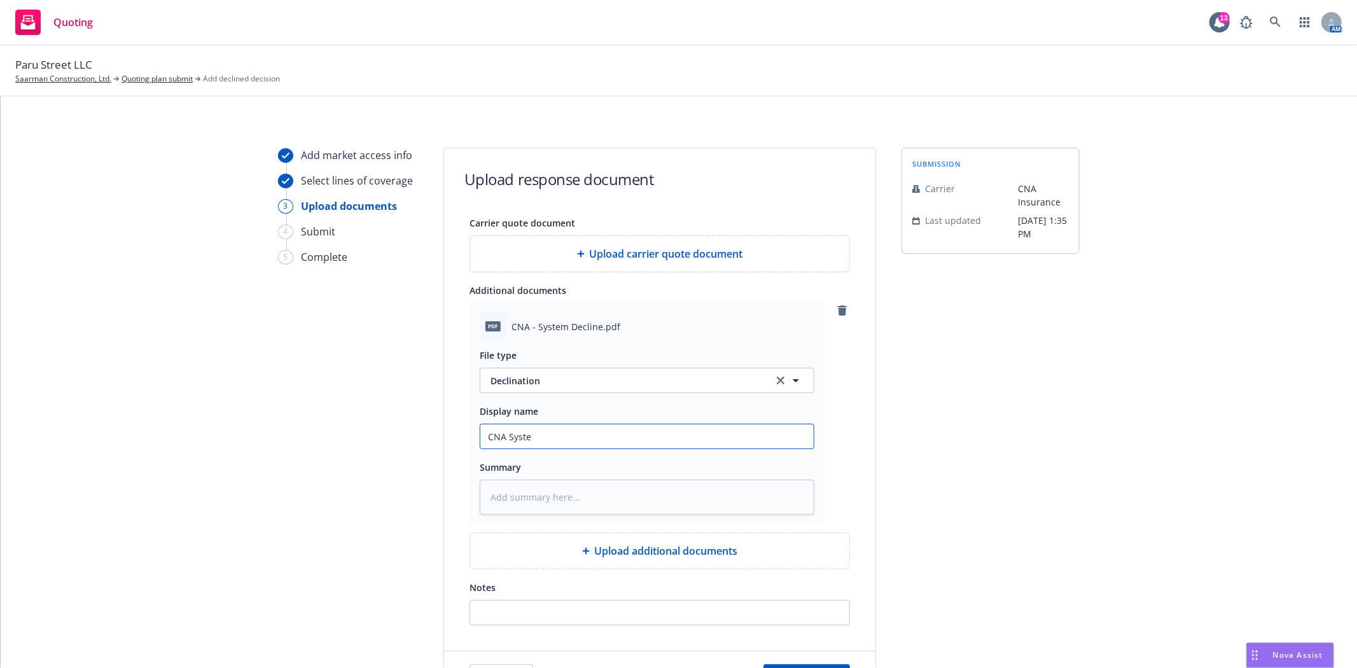
type input "CNA System"
type textarea "x"
type input "CNA System"
type textarea "x"
type input "CNA System D"
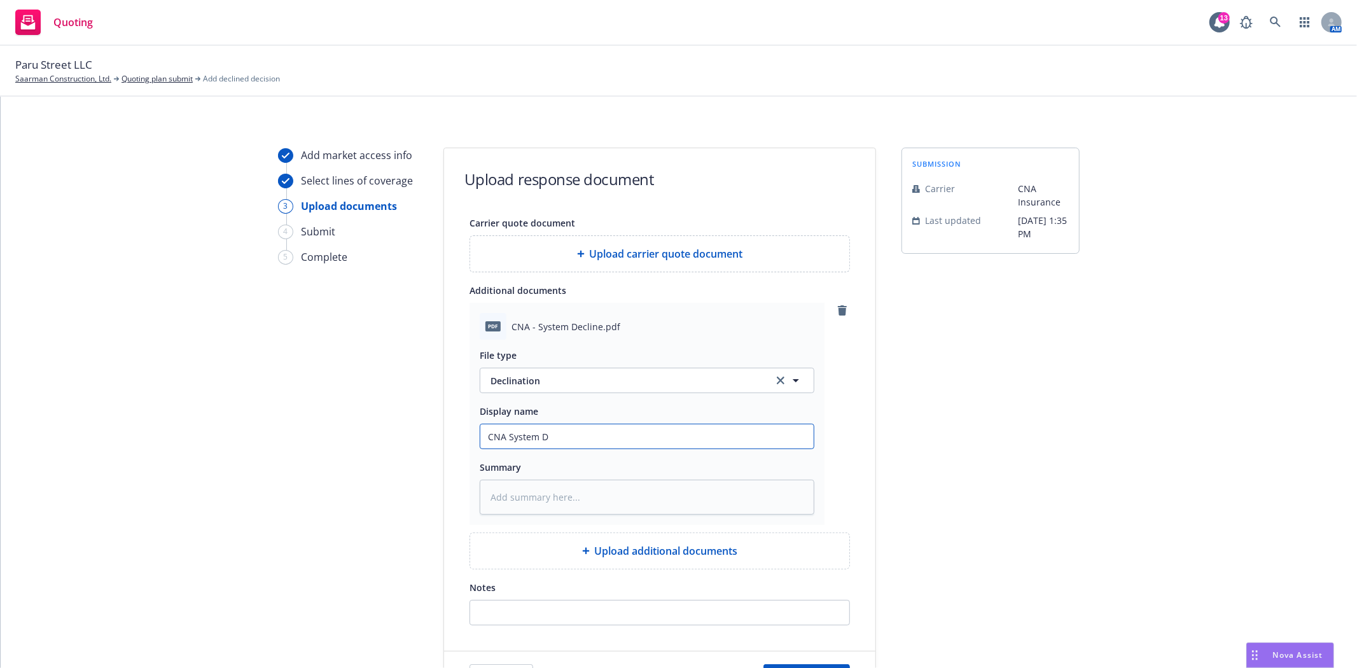
type textarea "x"
type input "CNA System De"
type textarea "x"
type input "CNA System Dec"
type textarea "x"
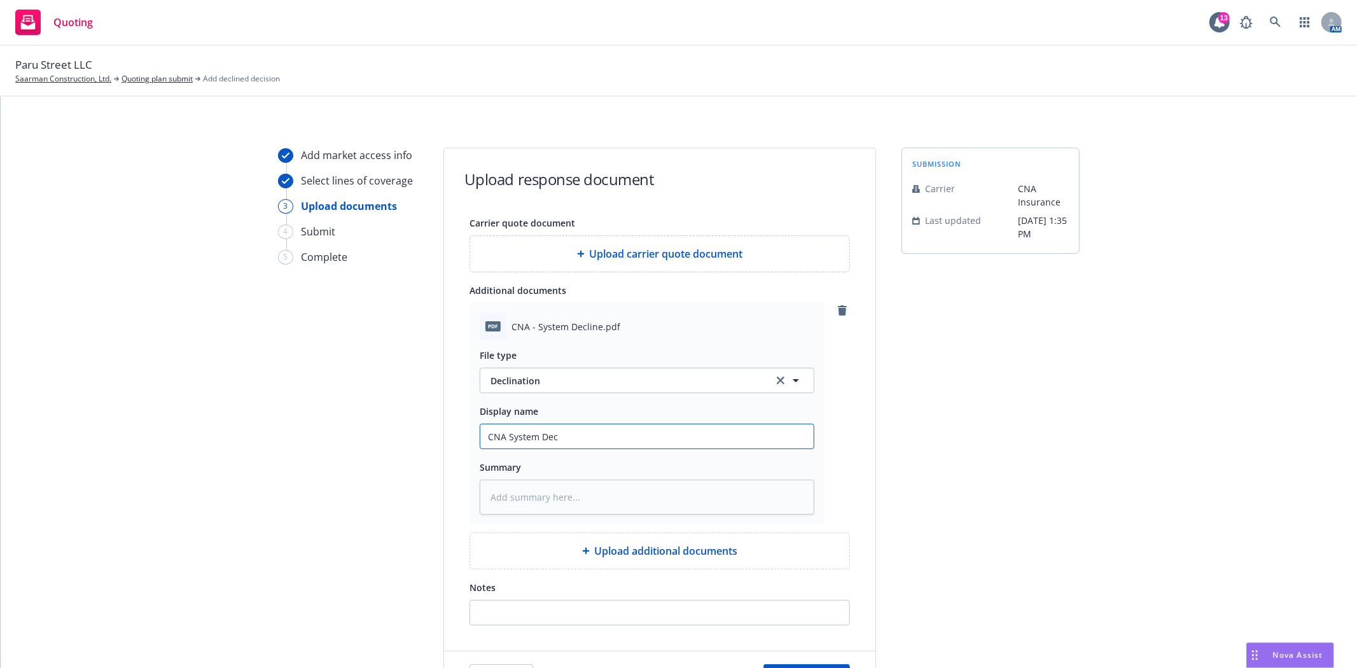
type input "CNA System Decl"
type textarea "x"
type input "CNA System Decli"
type textarea "x"
type input "CNA System Declin"
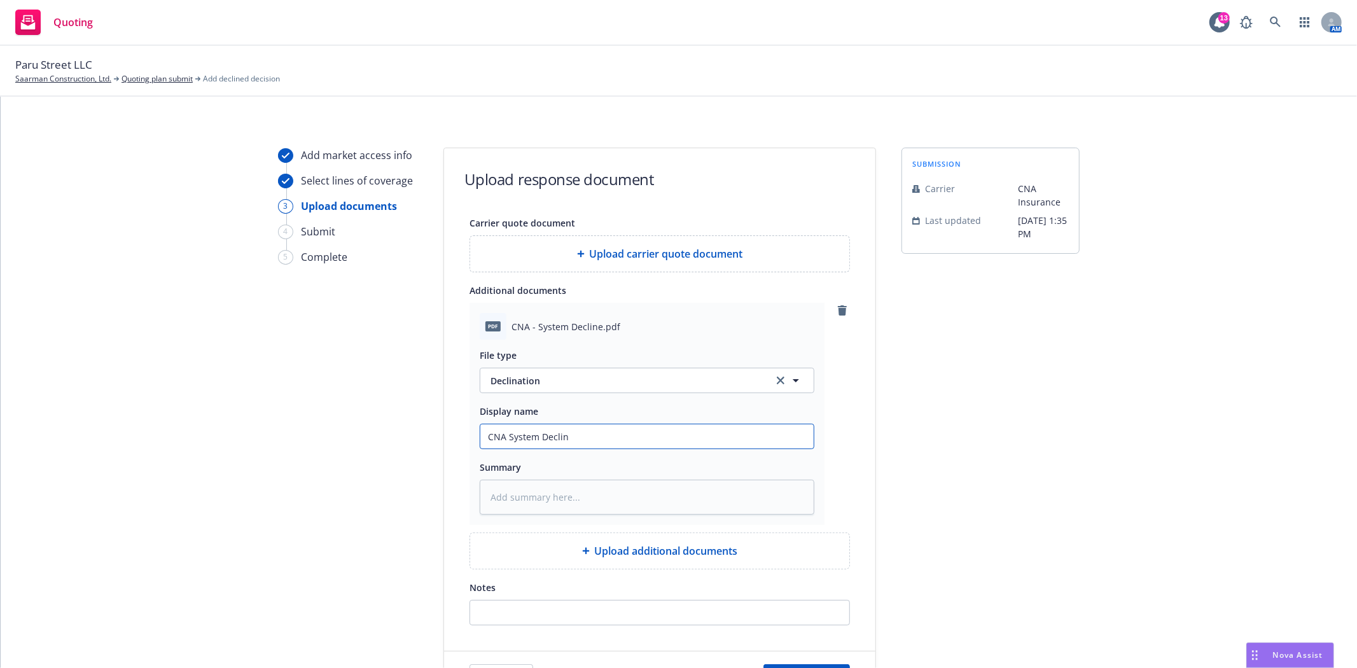
type textarea "x"
type input "CNA System Decline"
type textarea "x"
type input "CNA System Decline"
type textarea "x"
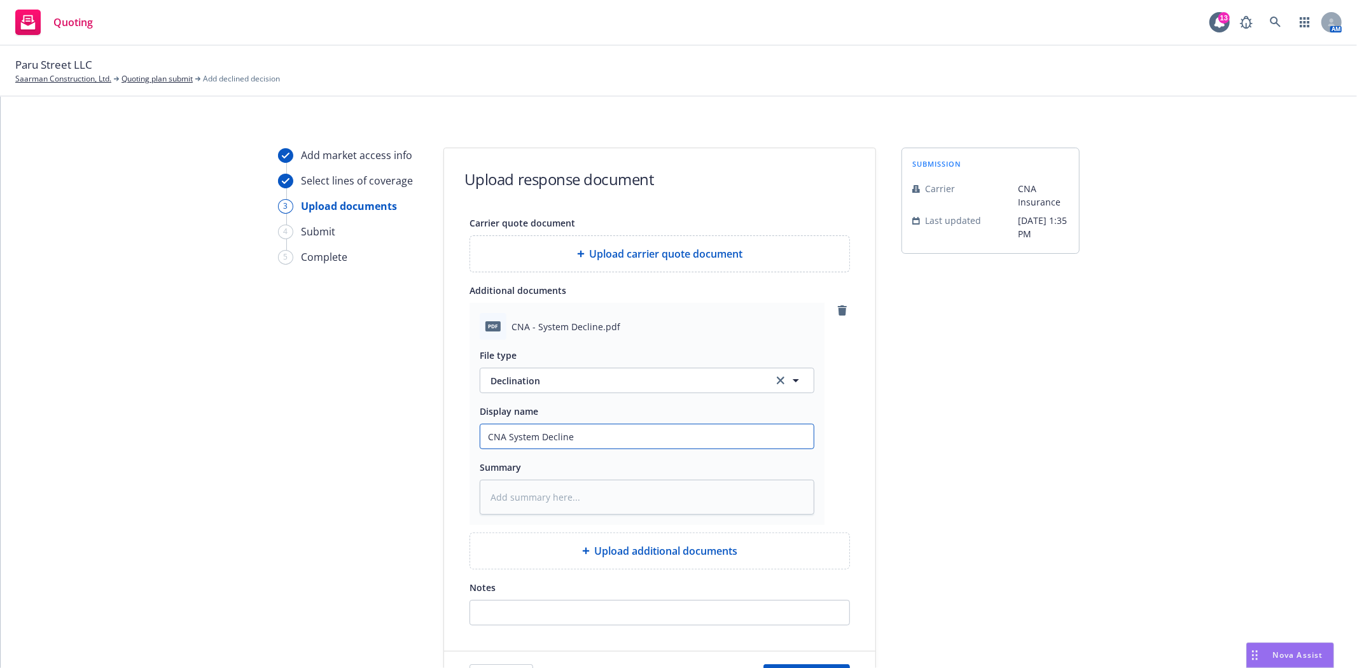
type input "CNA System Decline -"
type textarea "x"
type input "CNA System Decline -"
type textarea "x"
type input "CNA System Decline - p"
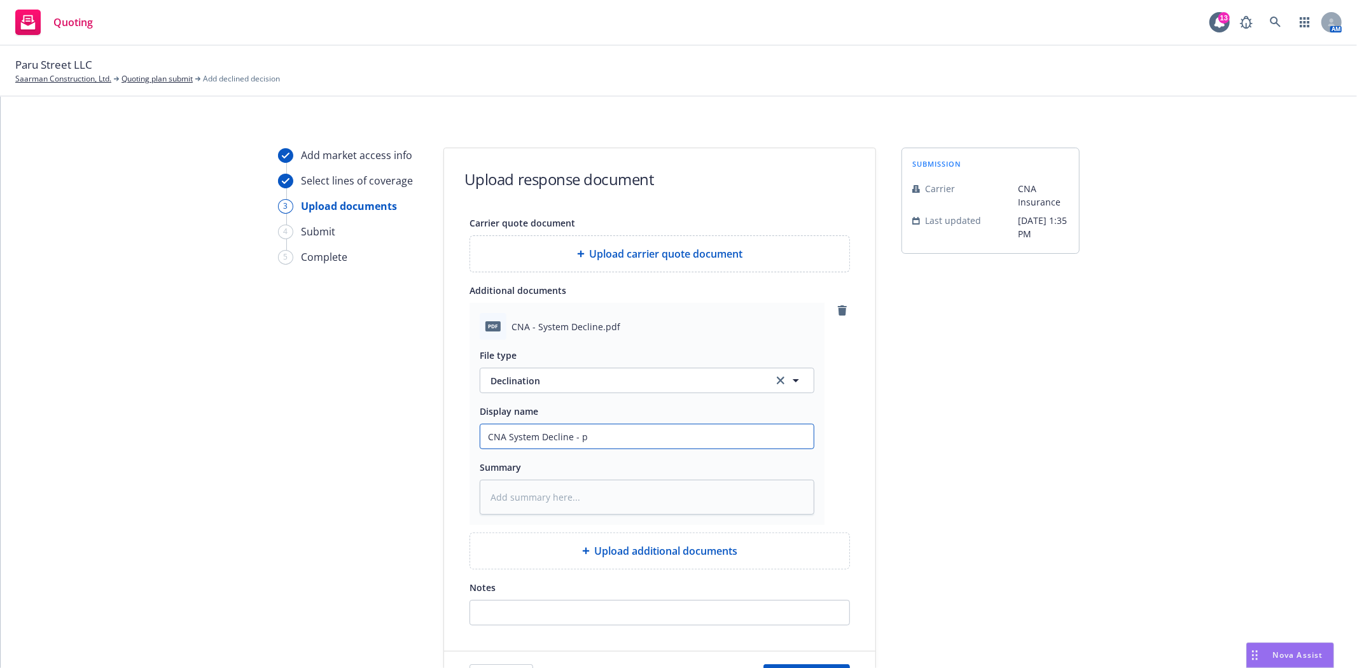
type textarea "x"
type input "CNA System Decline - pr"
type textarea "x"
type input "CNA System Decline - pro"
type textarea "x"
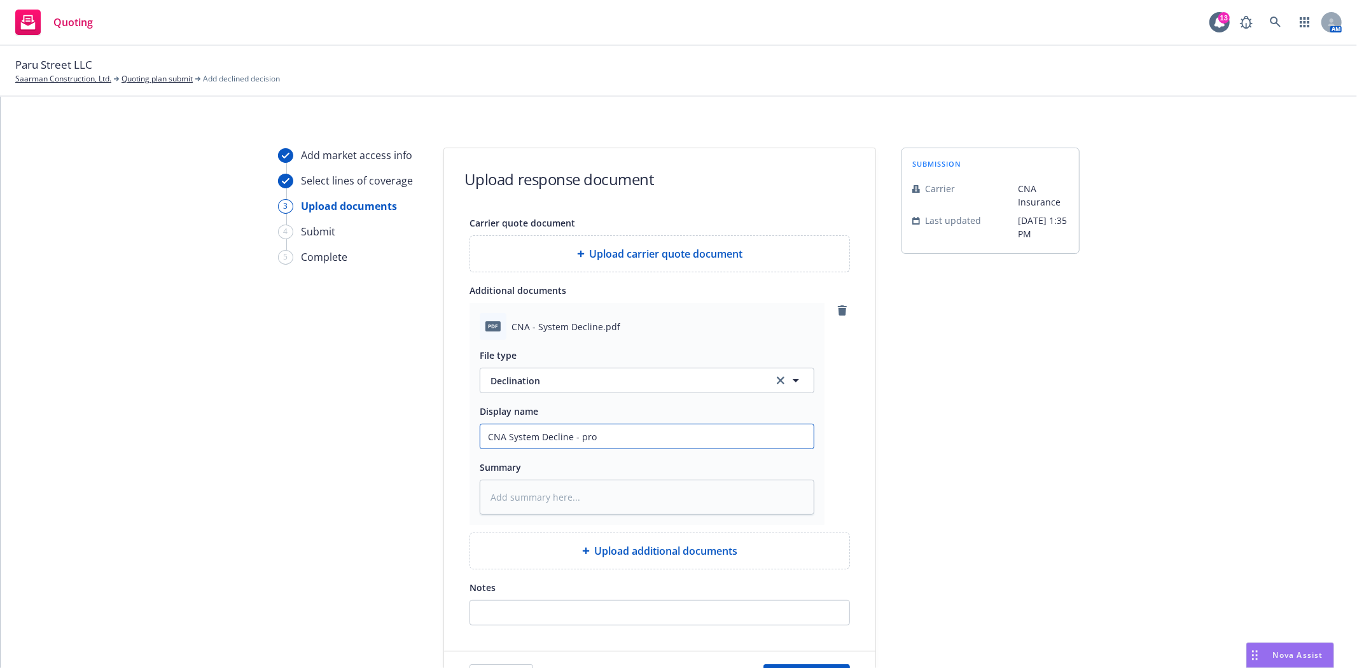
type input "CNA System Decline - prod"
type textarea "x"
type input "CNA System Decline - produ"
type textarea "x"
type input "CNA System Decline - produc"
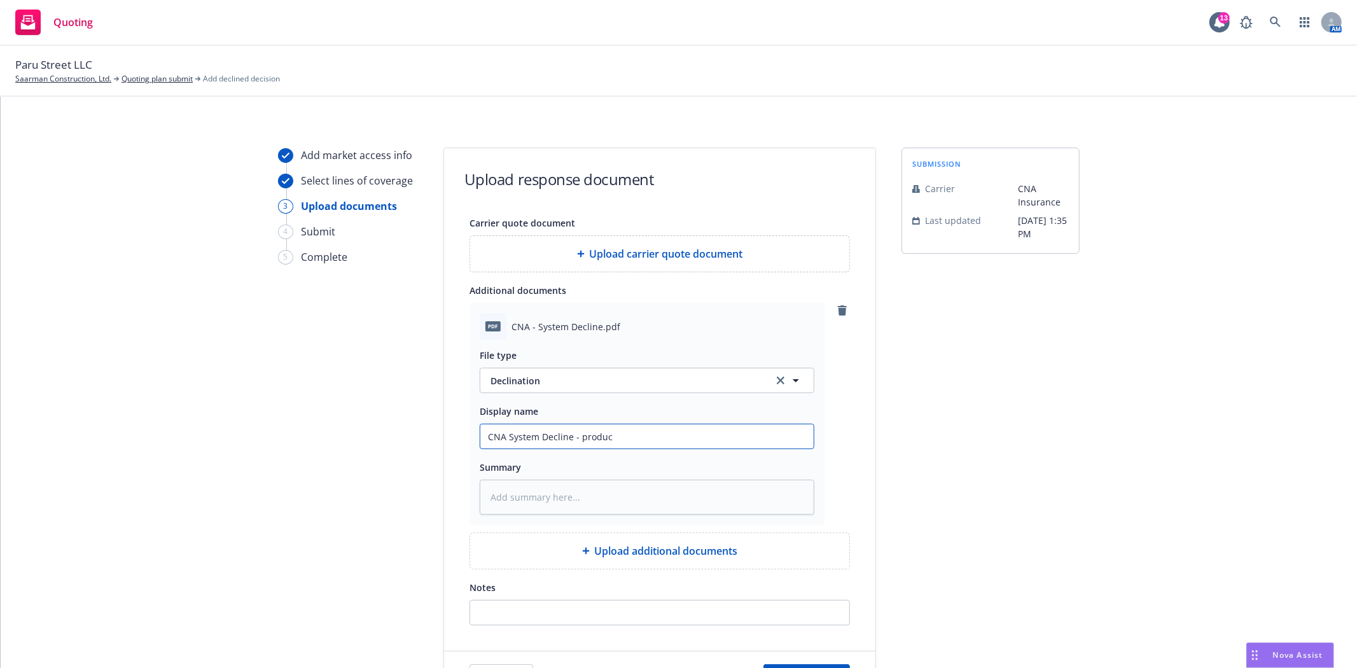
type textarea "x"
type input "CNA System Decline - product"
type textarea "x"
type input "CNA System Decline - product"
type textarea "x"
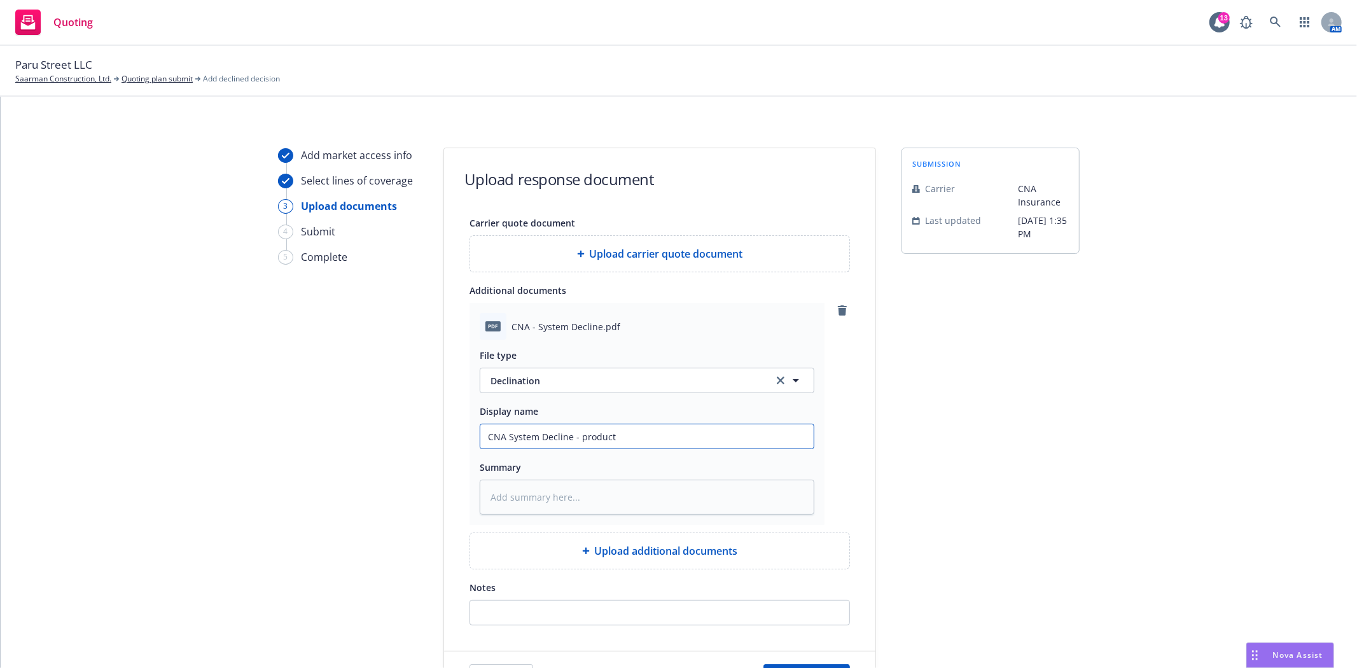
type input "CNA System Decline - product n"
type textarea "x"
type input "CNA System Decline - product no"
type textarea "x"
type input "CNA System Decline - product not"
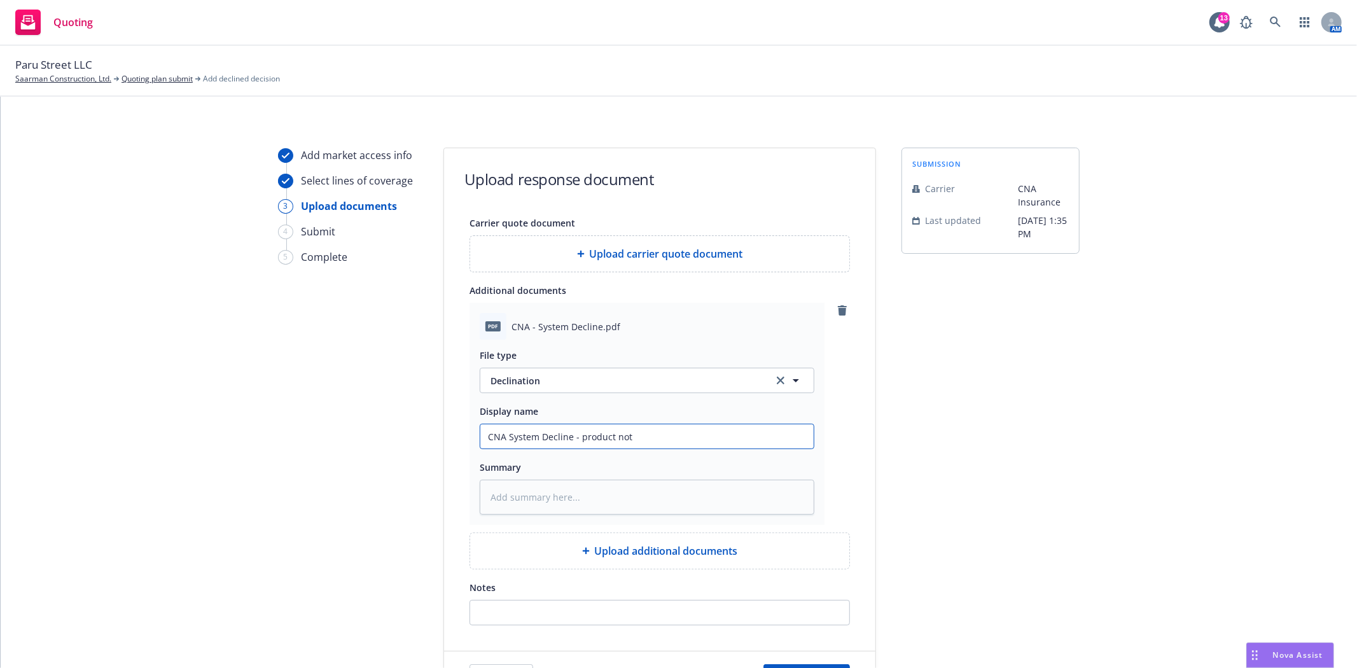
type textarea "x"
type input "CNA System Decline - product not"
type textarea "x"
type input "CNA System Decline - product not a"
type textarea "x"
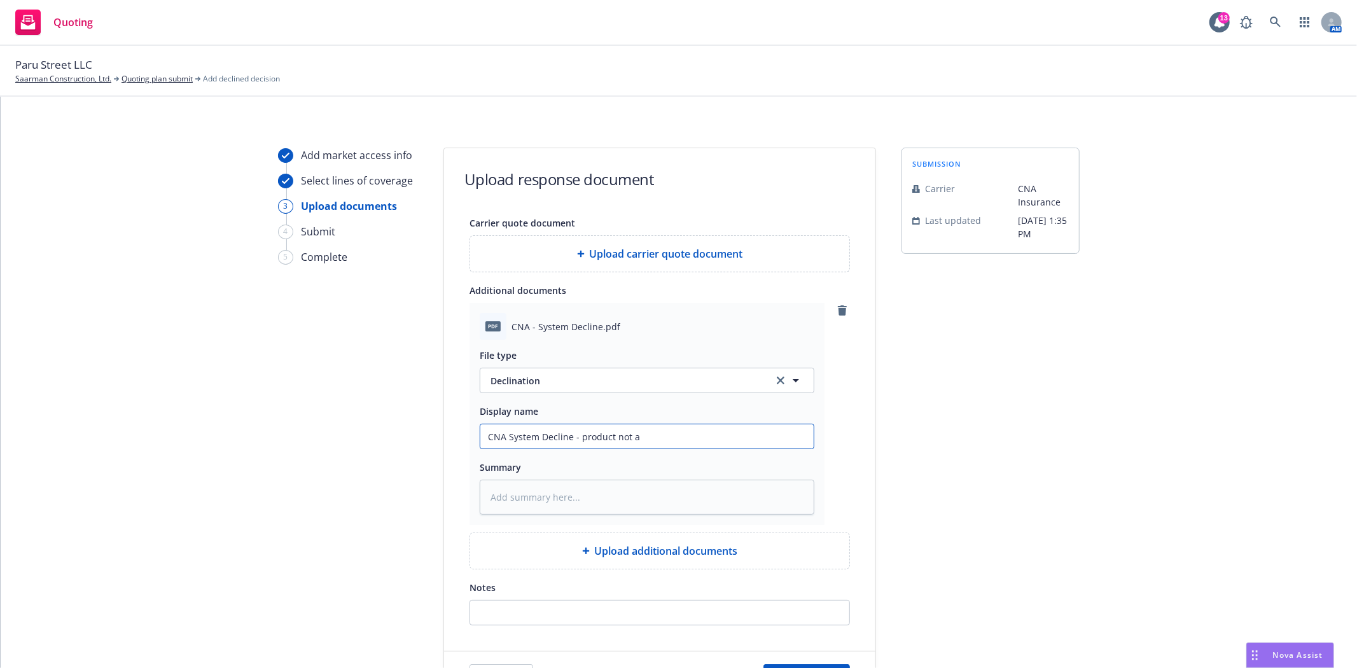
type input "CNA System Decline - product not av"
type textarea "x"
type input "CNA System Decline - product not ava"
type textarea "x"
type input "CNA System Decline - product not avai"
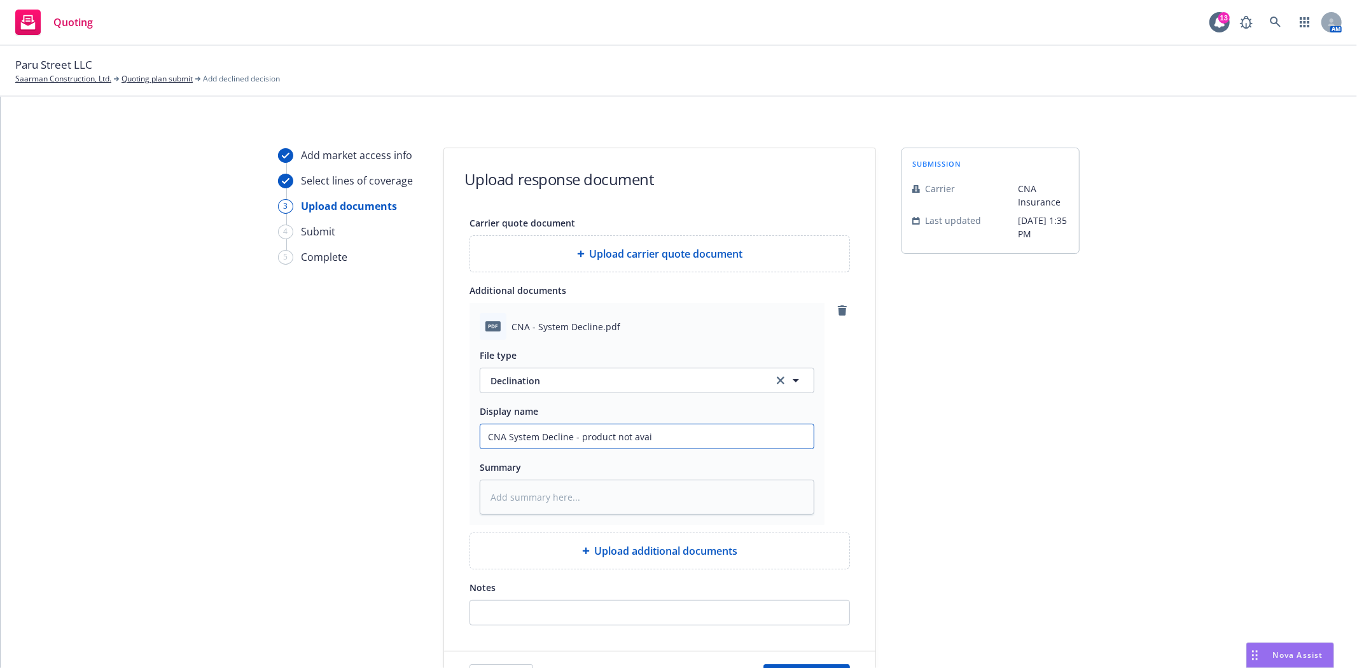
type textarea "x"
type input "CNA System Decline - product not avail"
type textarea "x"
type input "CNA System Decline - product not availa"
type textarea "x"
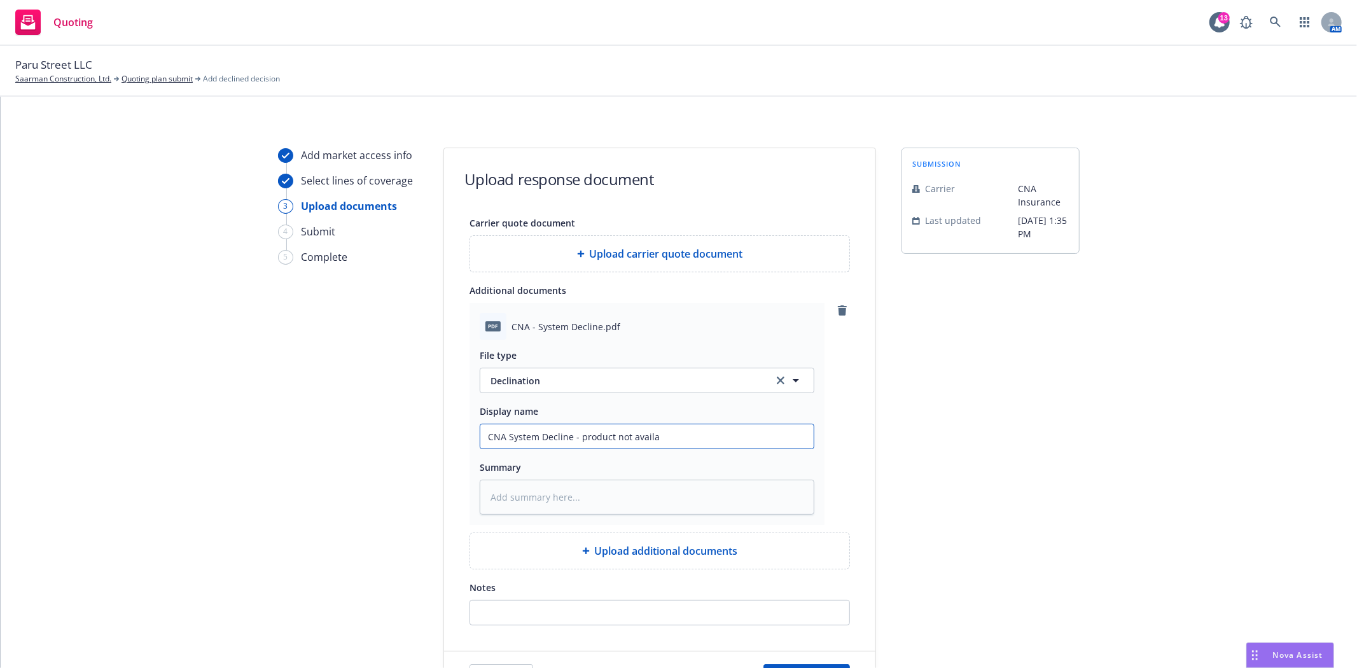
type input "CNA System Decline - product not availab"
type textarea "x"
type input "CNA System Decline - product not availabl"
type textarea "x"
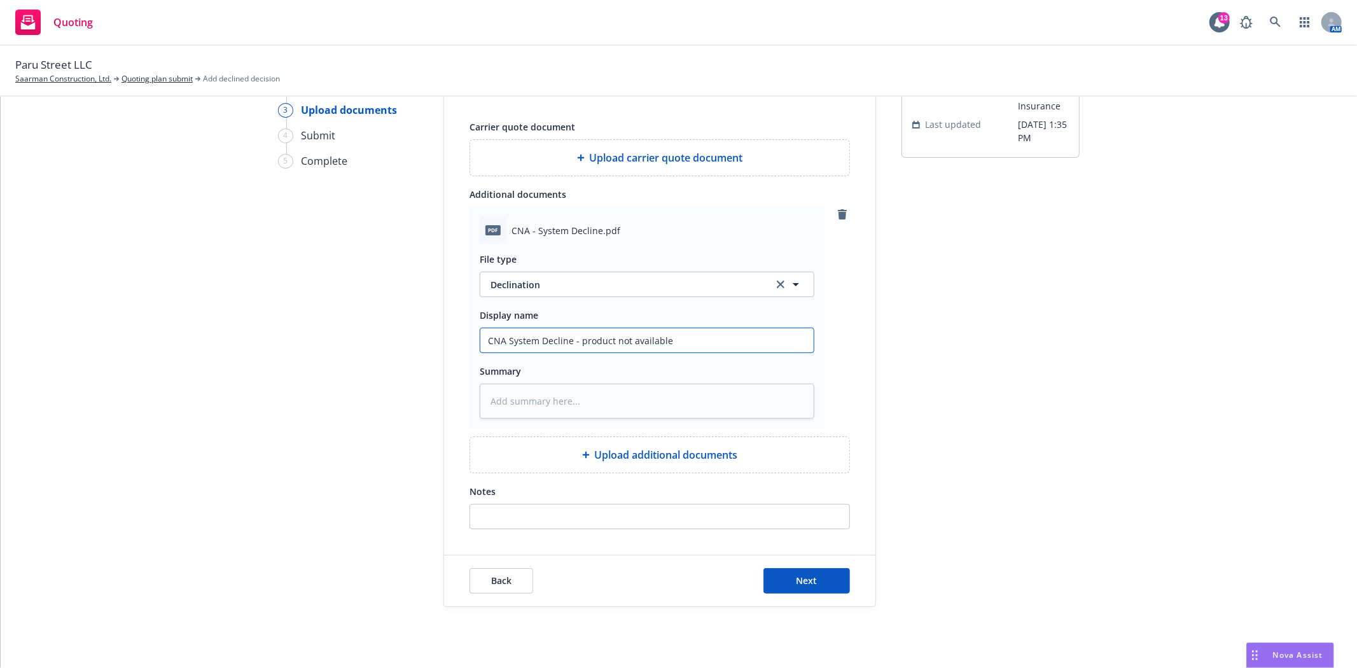
scroll to position [118, 0]
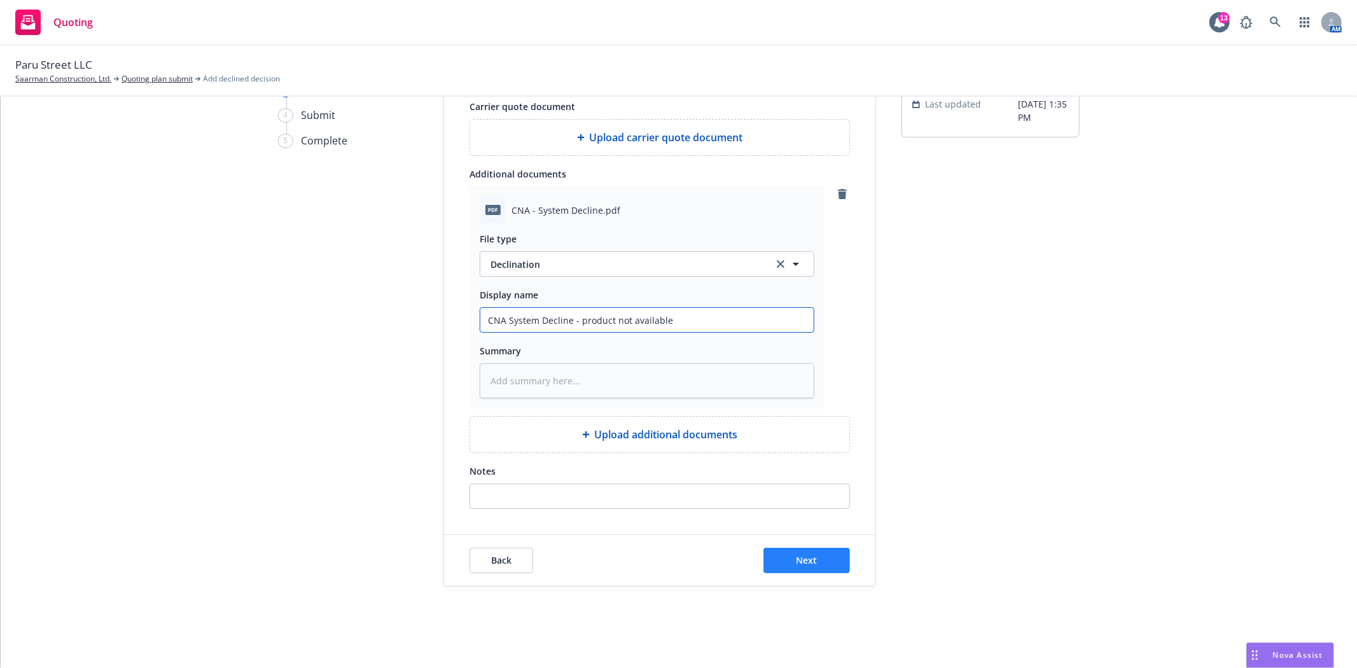
type input "CNA System Decline - product not available"
click at [796, 557] on span "Next" at bounding box center [806, 560] width 21 height 12
type textarea "x"
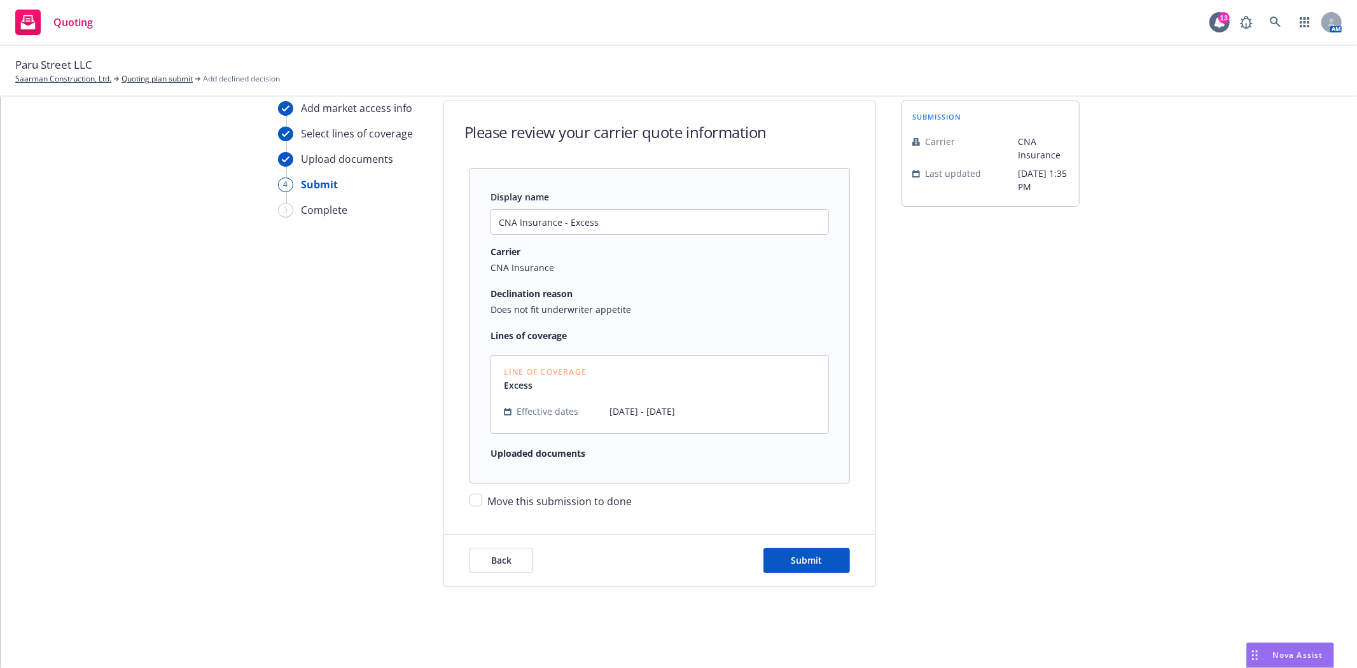
scroll to position [75, 0]
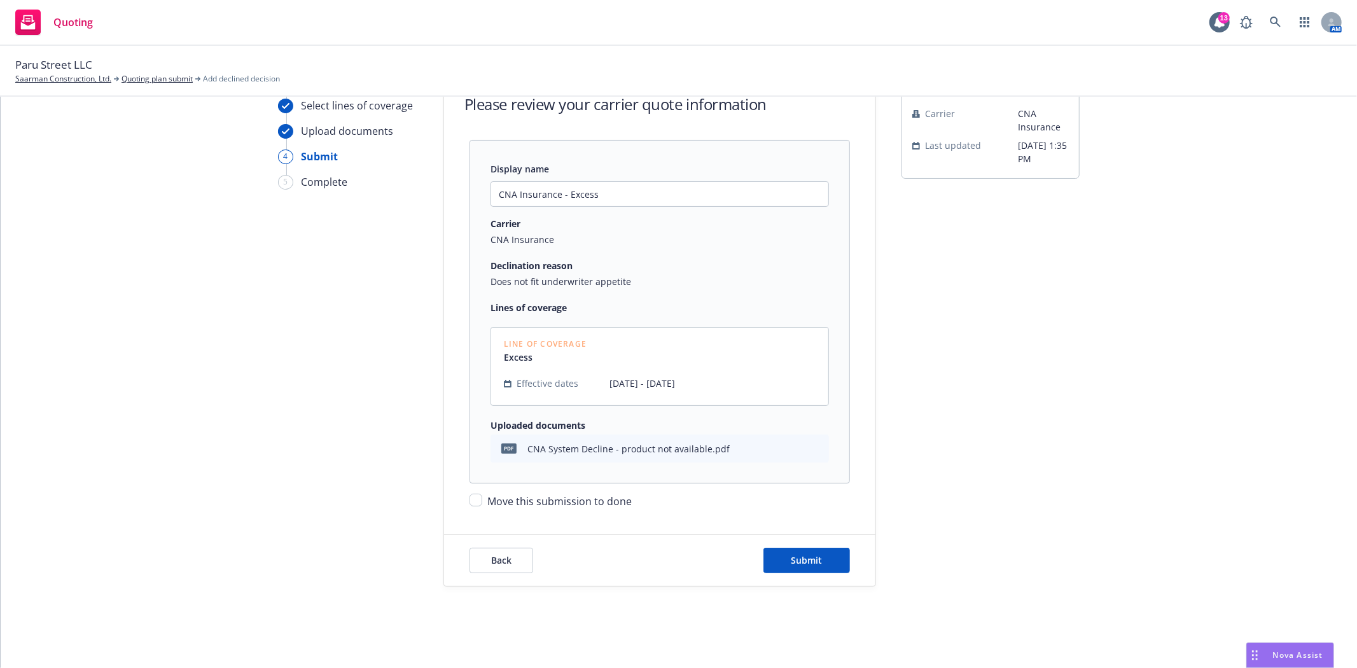
click at [551, 499] on span "Move this submission to done" at bounding box center [559, 501] width 144 height 14
click at [482, 499] on input "Move this submission to done" at bounding box center [475, 500] width 13 height 13
checkbox input "true"
click at [821, 566] on button "Submit" at bounding box center [806, 560] width 87 height 25
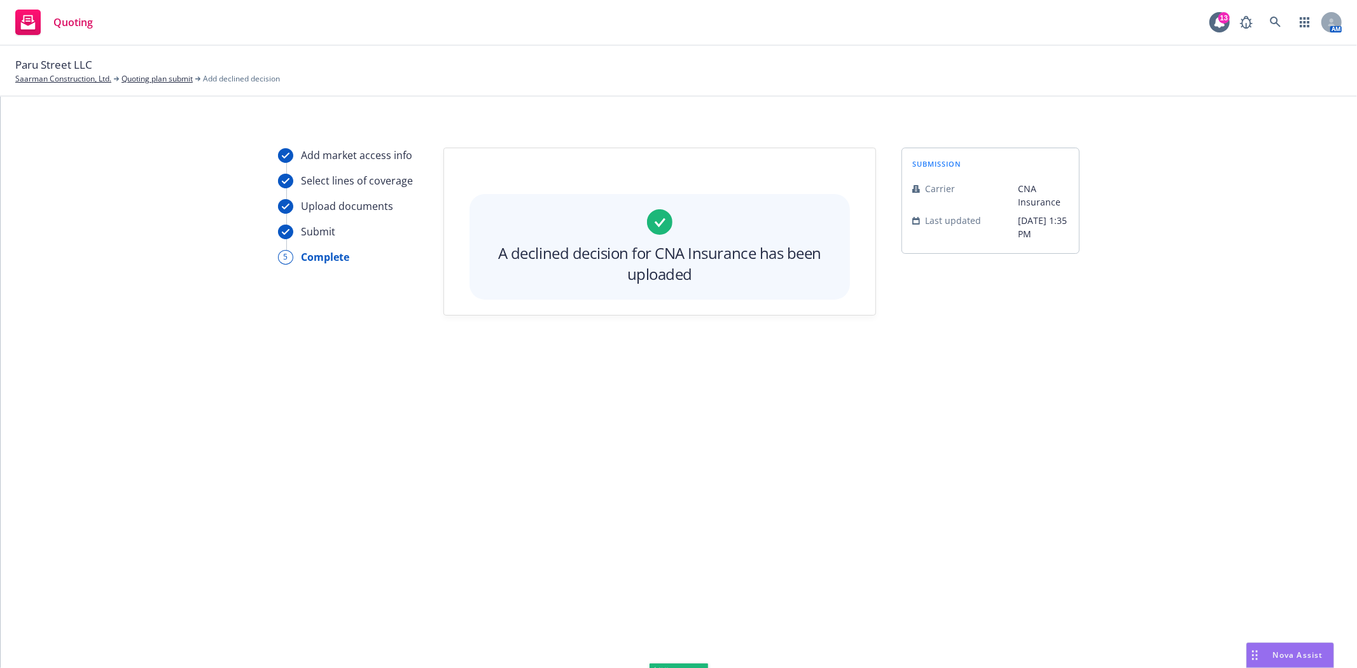
scroll to position [0, 0]
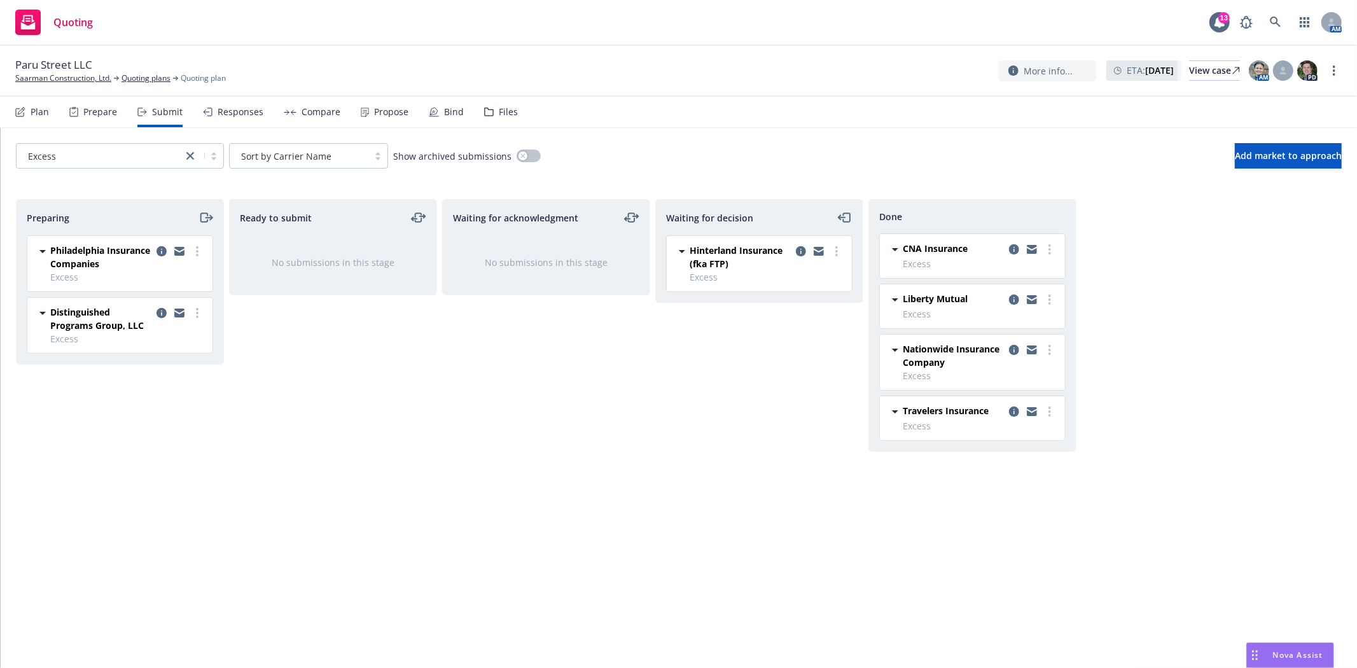
click at [505, 113] on div "Files" at bounding box center [508, 112] width 19 height 10
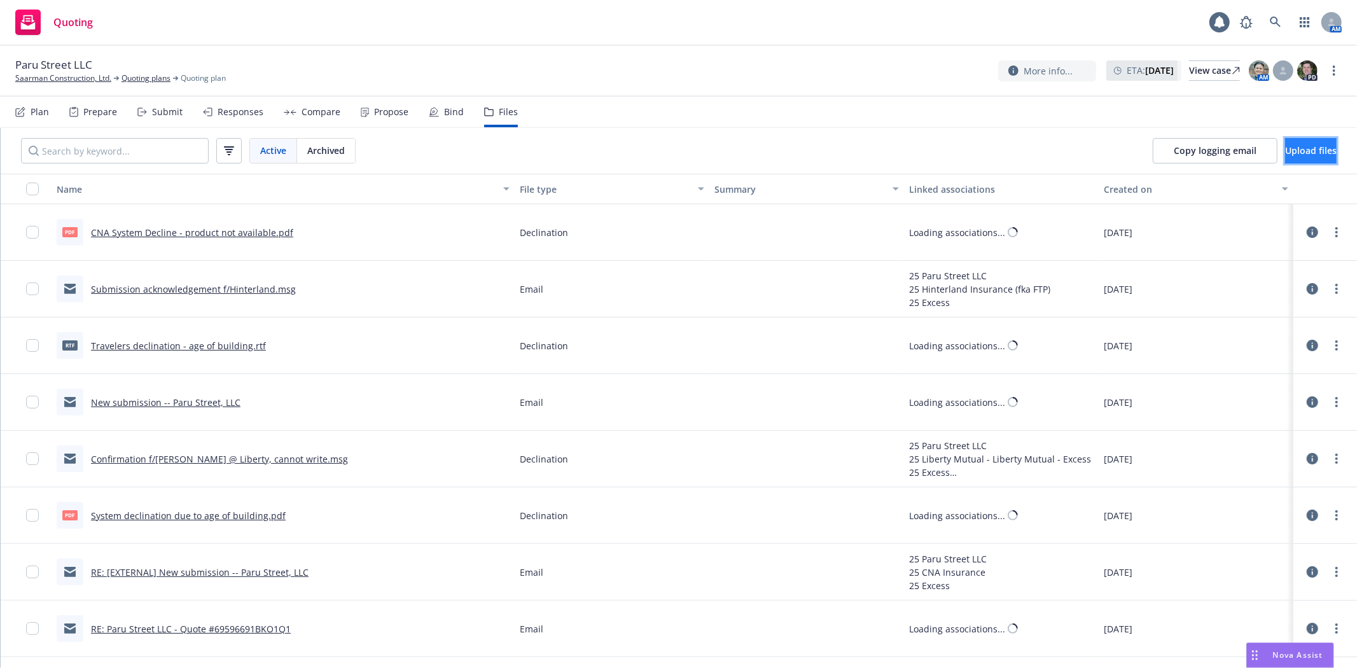
click at [1285, 147] on button "Upload files" at bounding box center [1311, 150] width 52 height 25
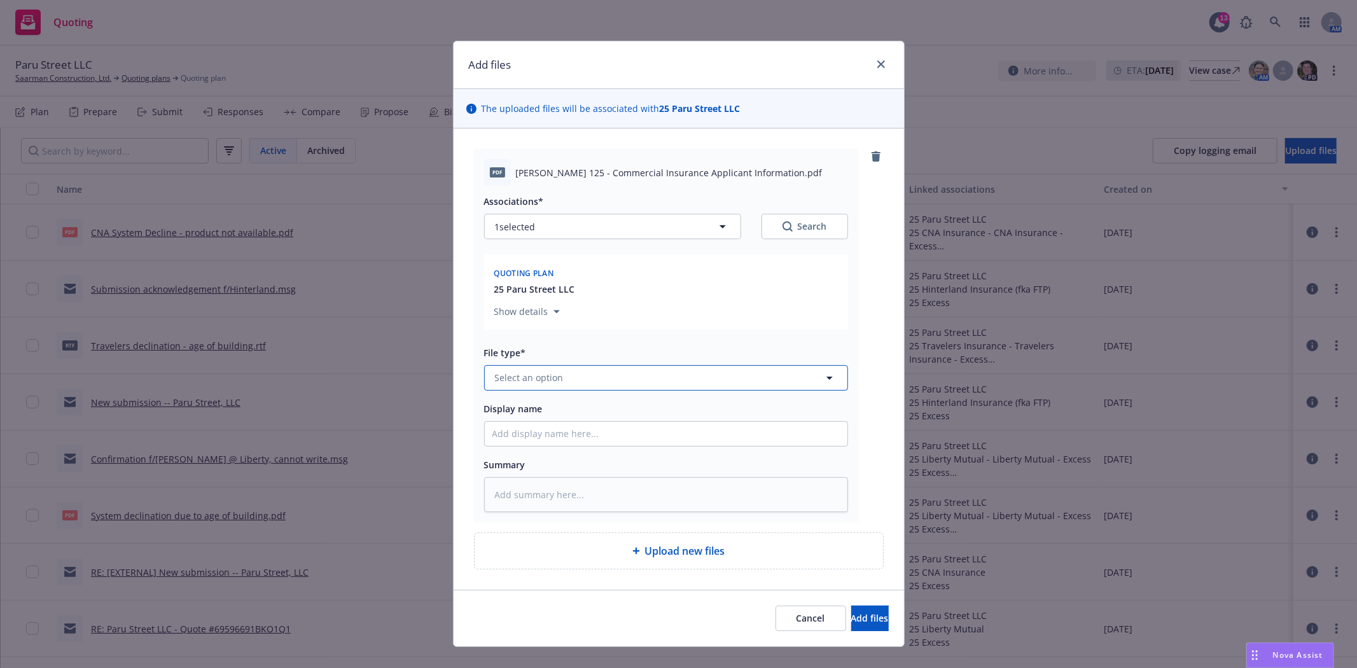
click at [592, 386] on button "Select an option" at bounding box center [666, 377] width 364 height 25
type input "Application"
click at [557, 309] on span "Application - unsigned" at bounding box center [546, 308] width 98 height 13
click at [549, 433] on input "Display name" at bounding box center [666, 434] width 363 height 24
type textarea "x"
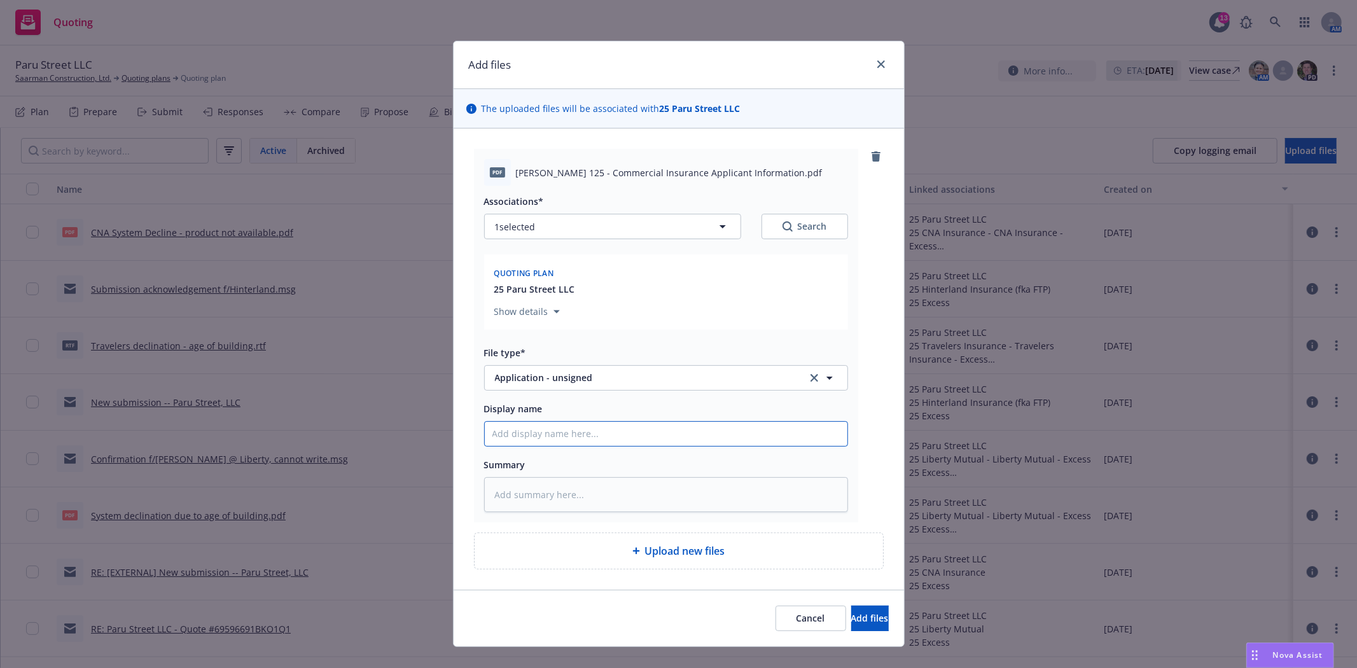
type input "A"
type textarea "x"
type input "AC"
type textarea "x"
type input "ACO"
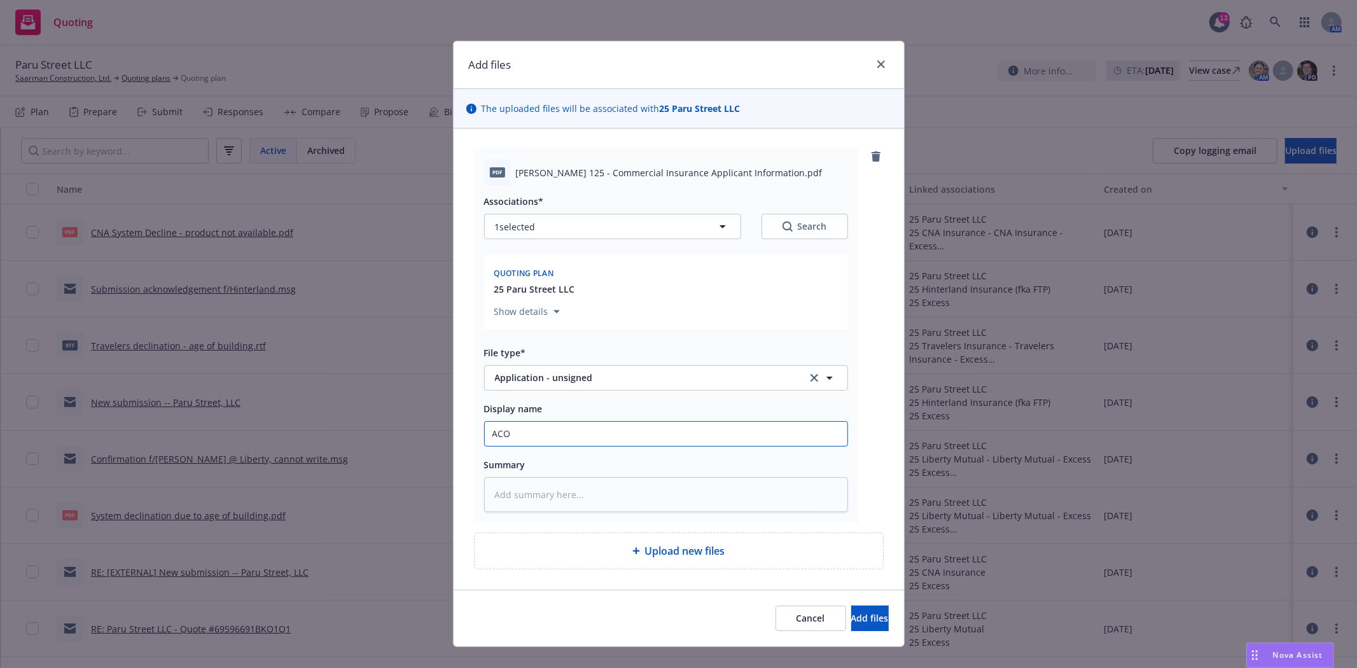
type textarea "x"
type input "ACOR"
type textarea "x"
type input "ACORD"
type textarea "x"
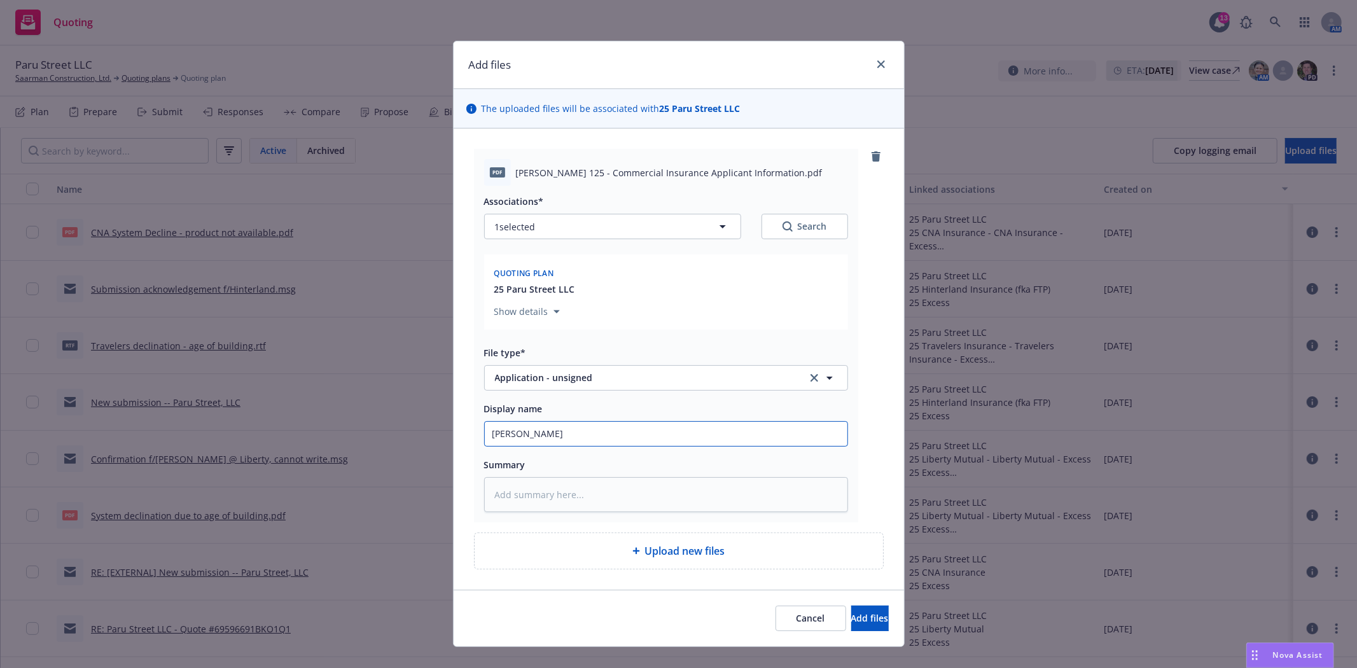
type input "ACORD"
type textarea "x"
type input "ACORD 1"
type textarea "x"
type input "ACORD 12"
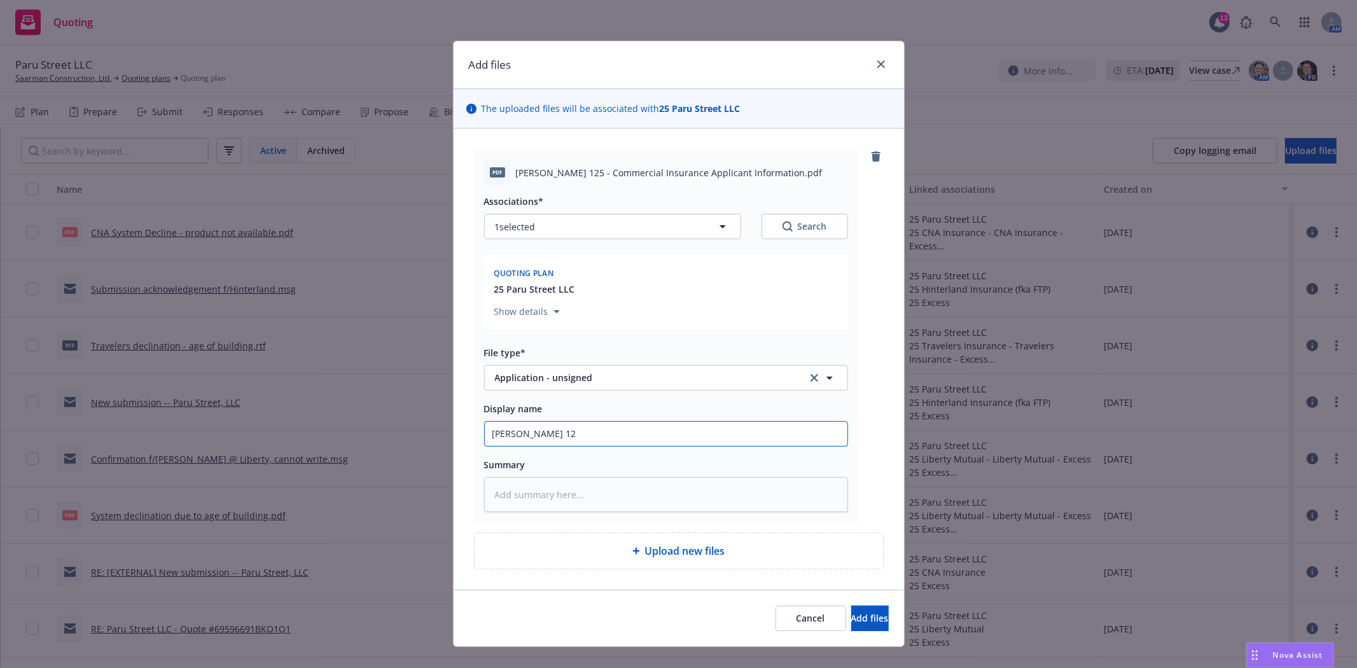
type textarea "x"
type input "ACORD 125"
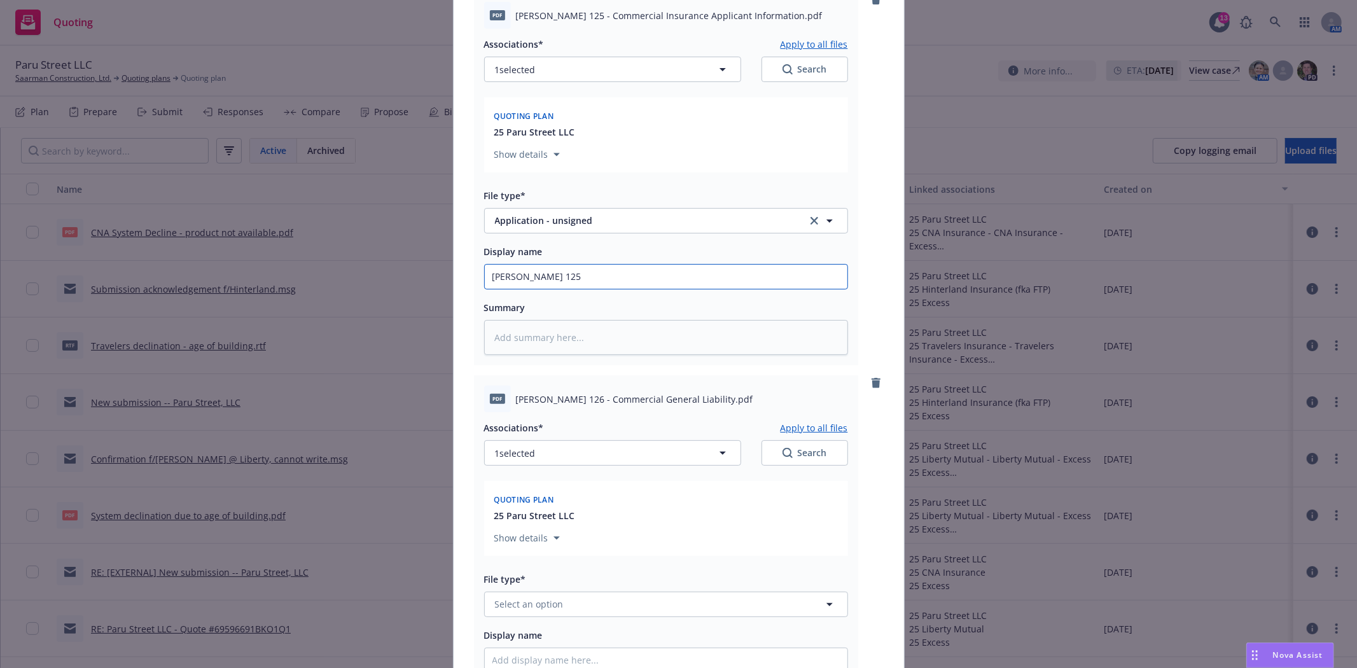
scroll to position [212, 0]
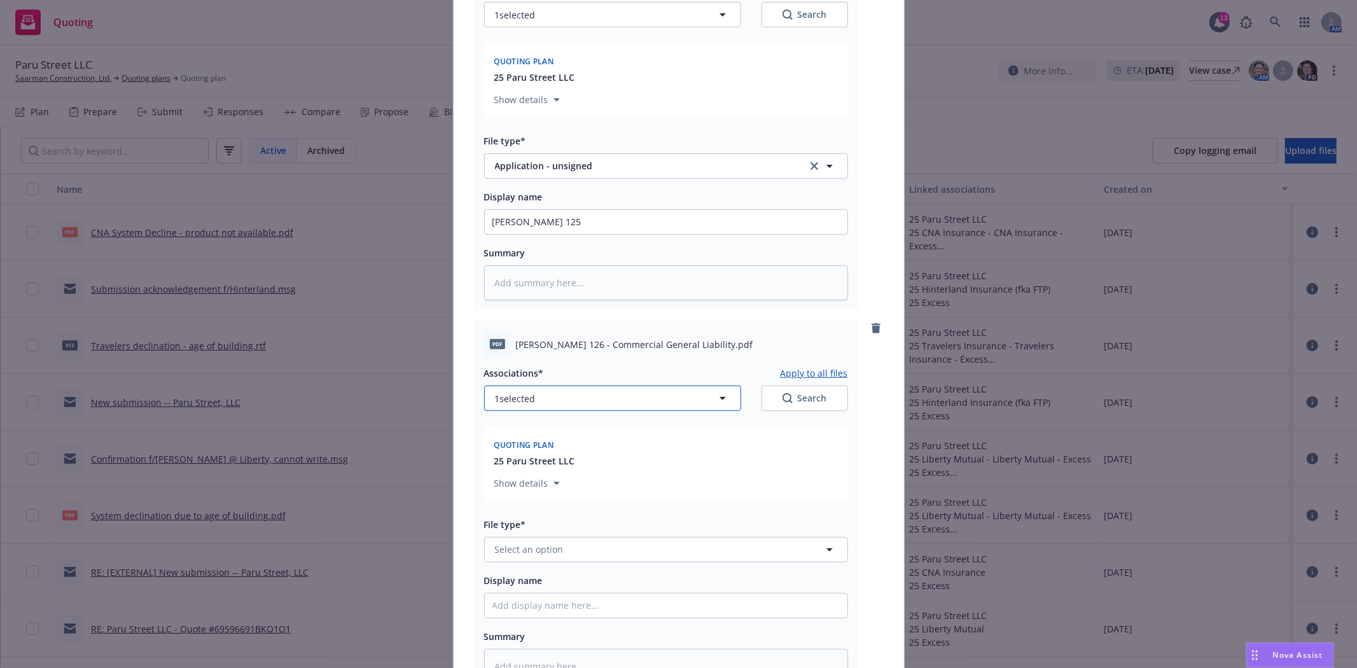
click at [558, 402] on button "1 selected" at bounding box center [612, 398] width 257 height 25
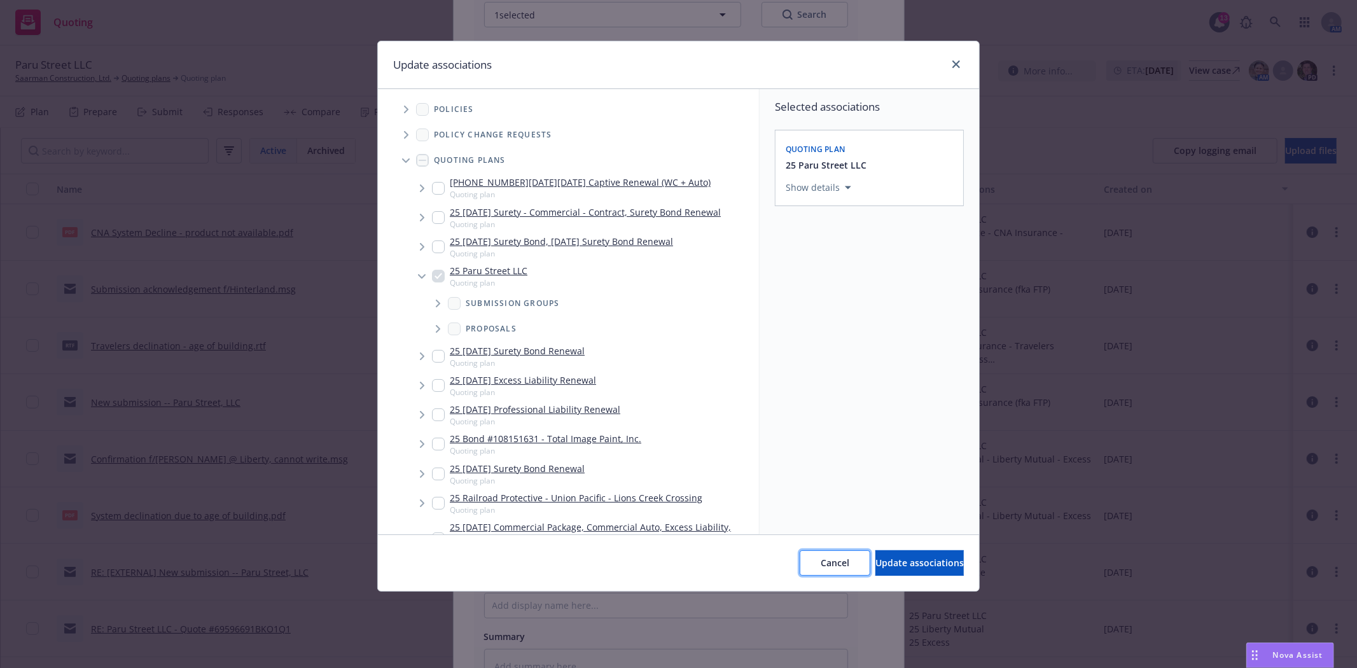
click at [821, 558] on span "Cancel" at bounding box center [835, 563] width 29 height 12
type textarea "x"
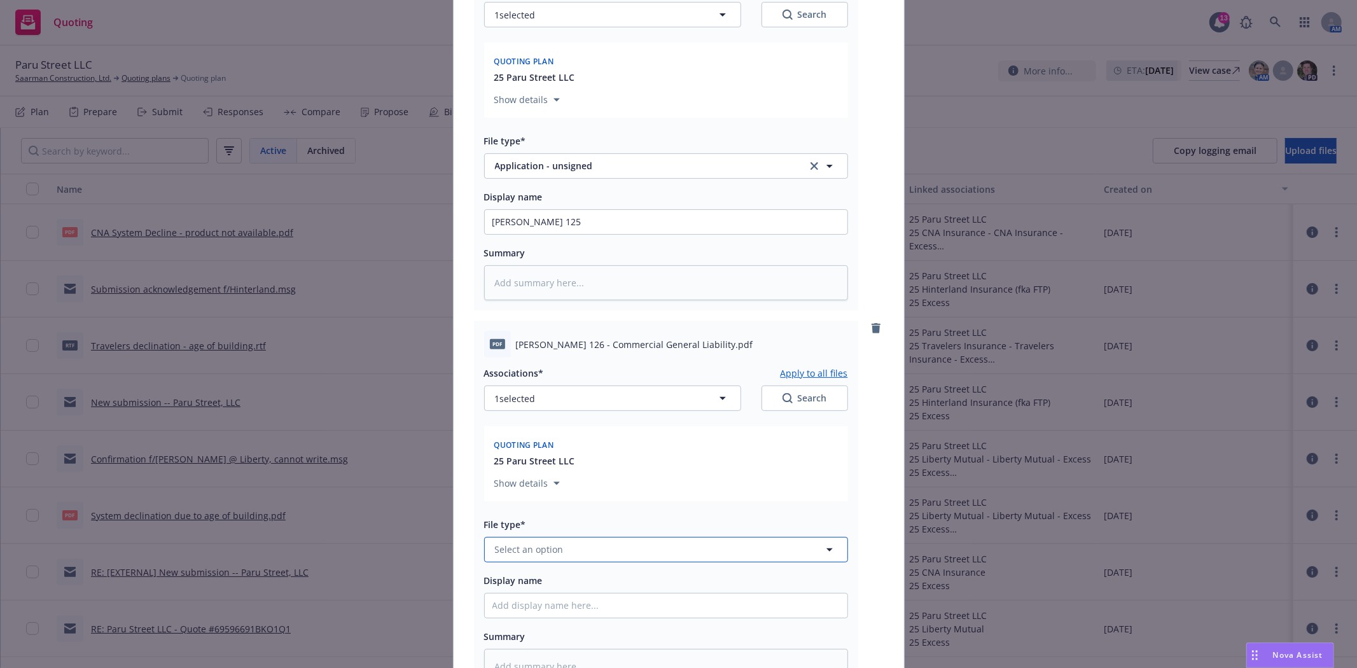
click at [529, 562] on button "Select an option" at bounding box center [666, 549] width 364 height 25
type input "application"
click at [541, 480] on span "Application - unsigned" at bounding box center [546, 480] width 98 height 13
click at [520, 234] on input "Display name" at bounding box center [666, 222] width 363 height 24
type textarea "x"
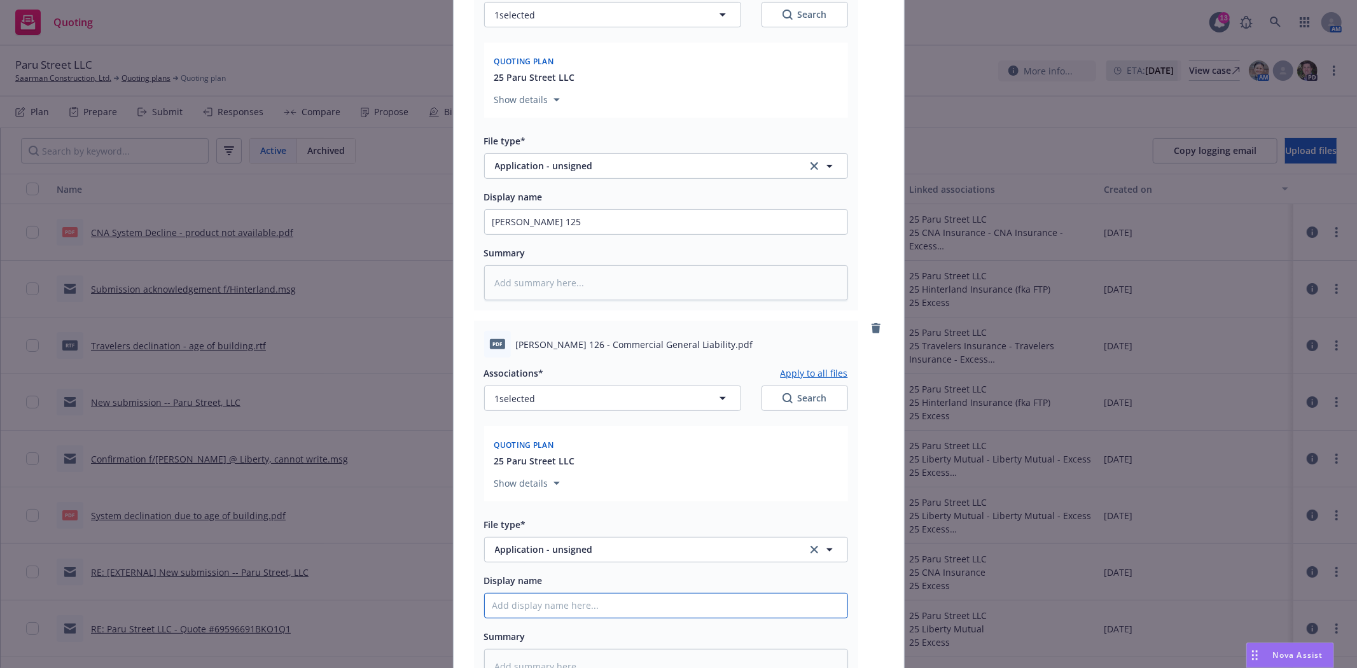
type input "A"
type textarea "x"
type input "AC"
type textarea "x"
type input "ACO"
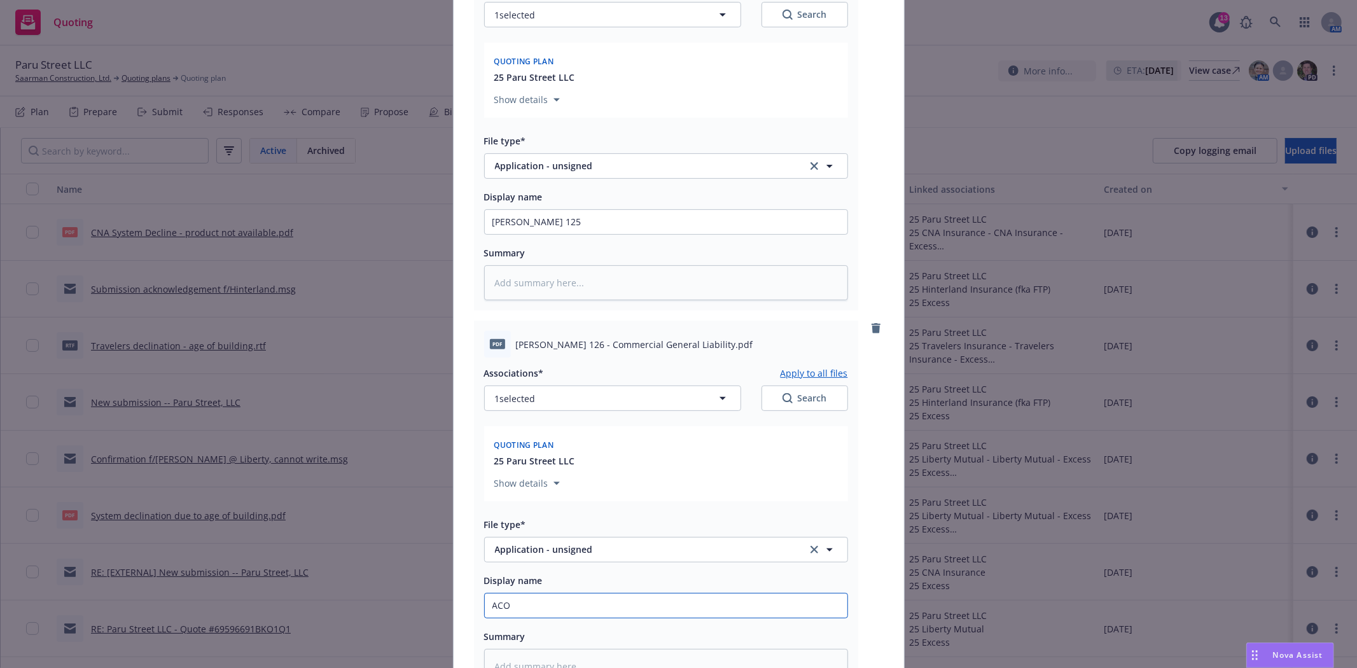
type textarea "x"
type input "ACOR"
type textarea "x"
type input "ACORD"
type textarea "x"
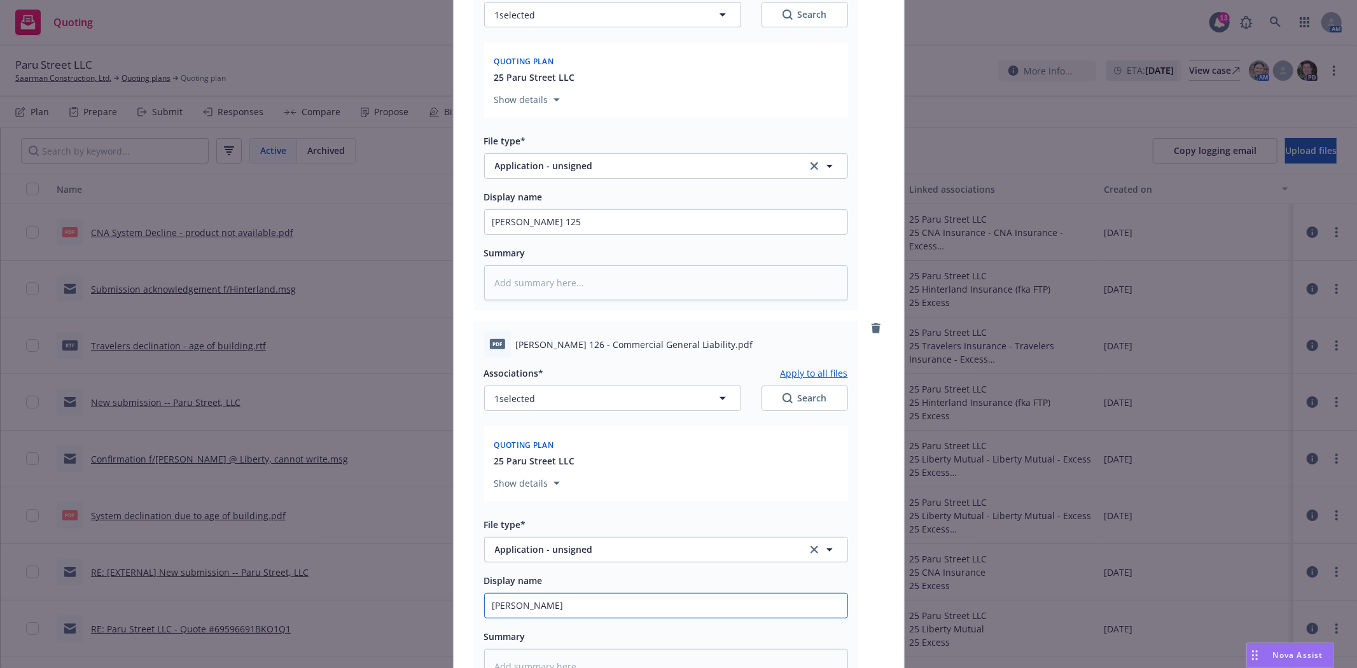
type input "ACORD"
type textarea "x"
type input "ACORD 1"
type textarea "x"
type input "ACORD 12"
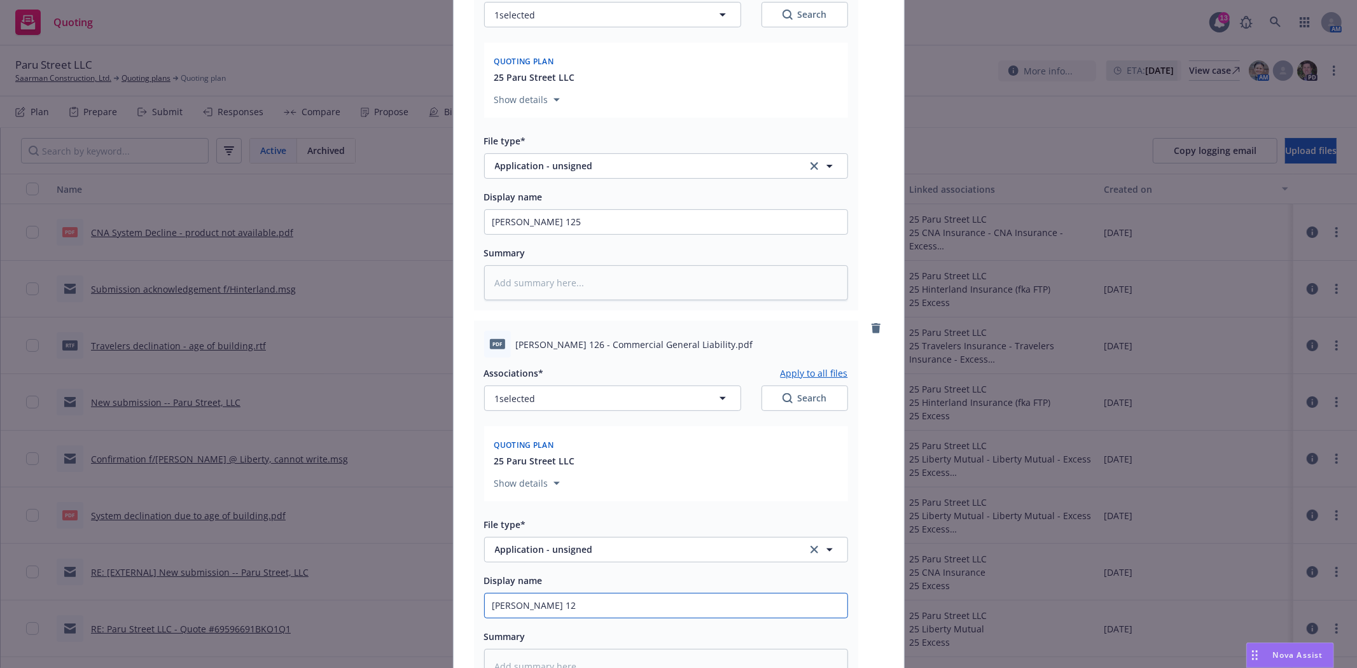
type textarea "x"
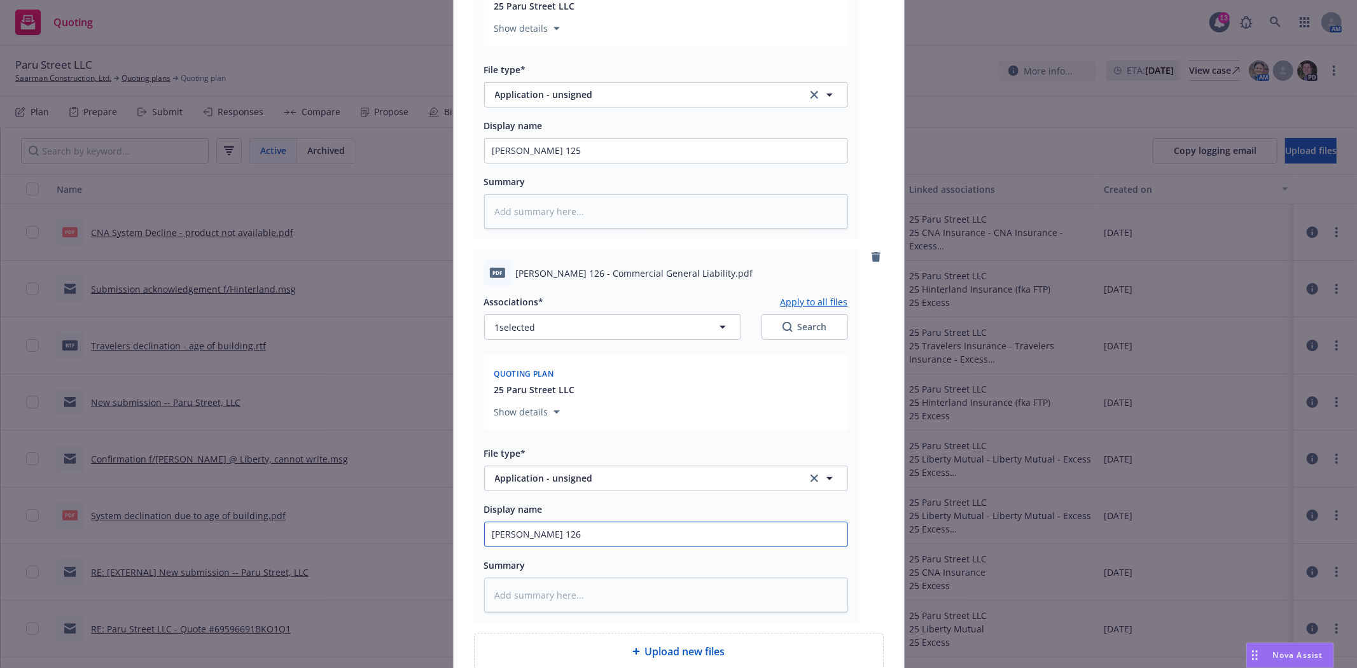
scroll to position [353, 0]
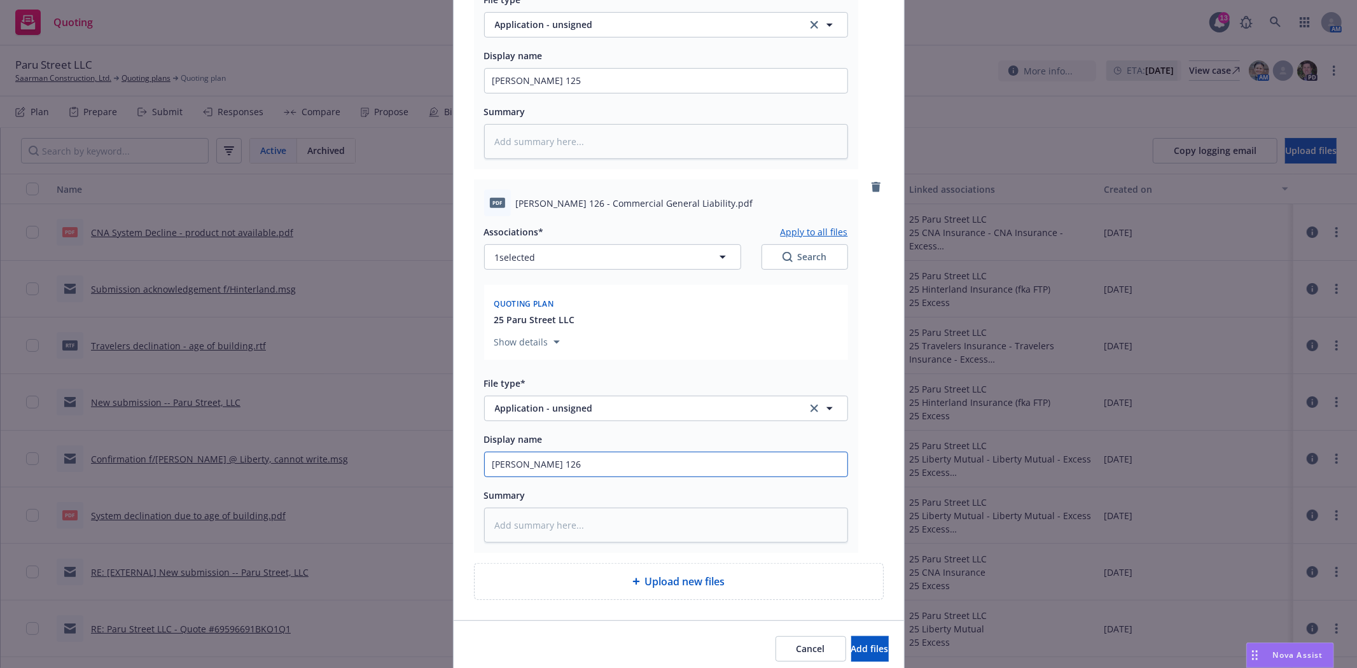
type input "ACORD 126"
type textarea "x"
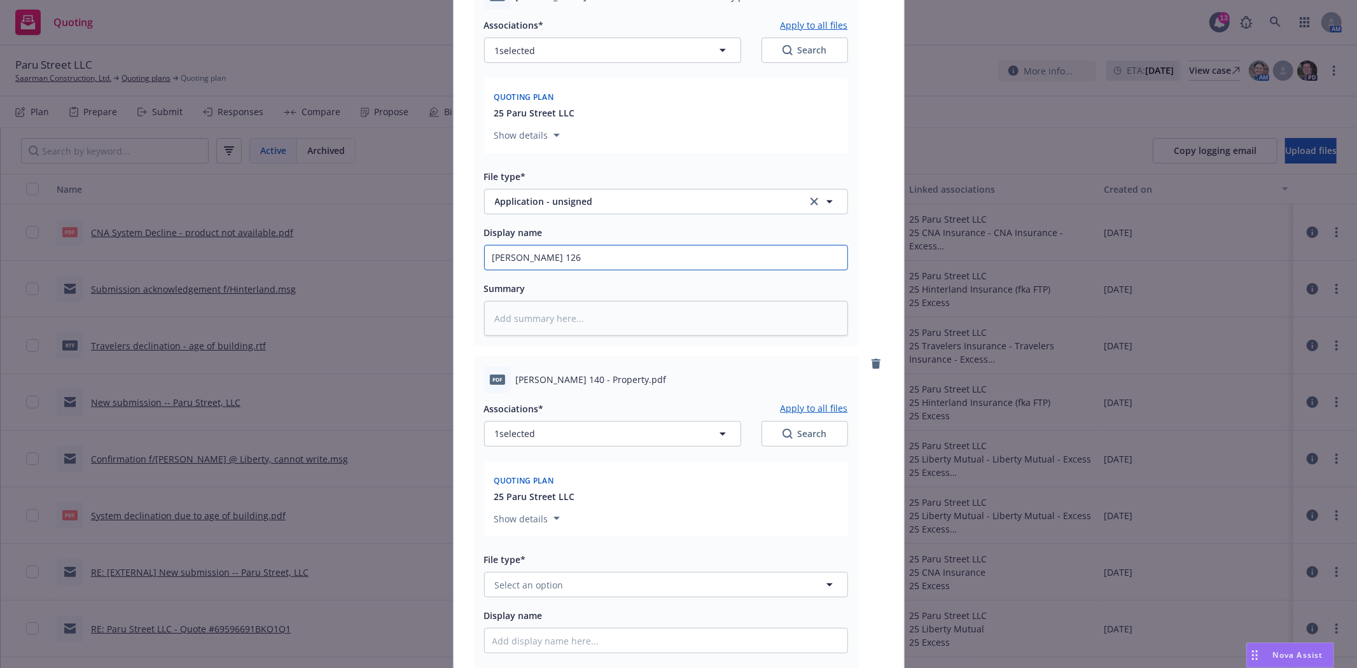
scroll to position [707, 0]
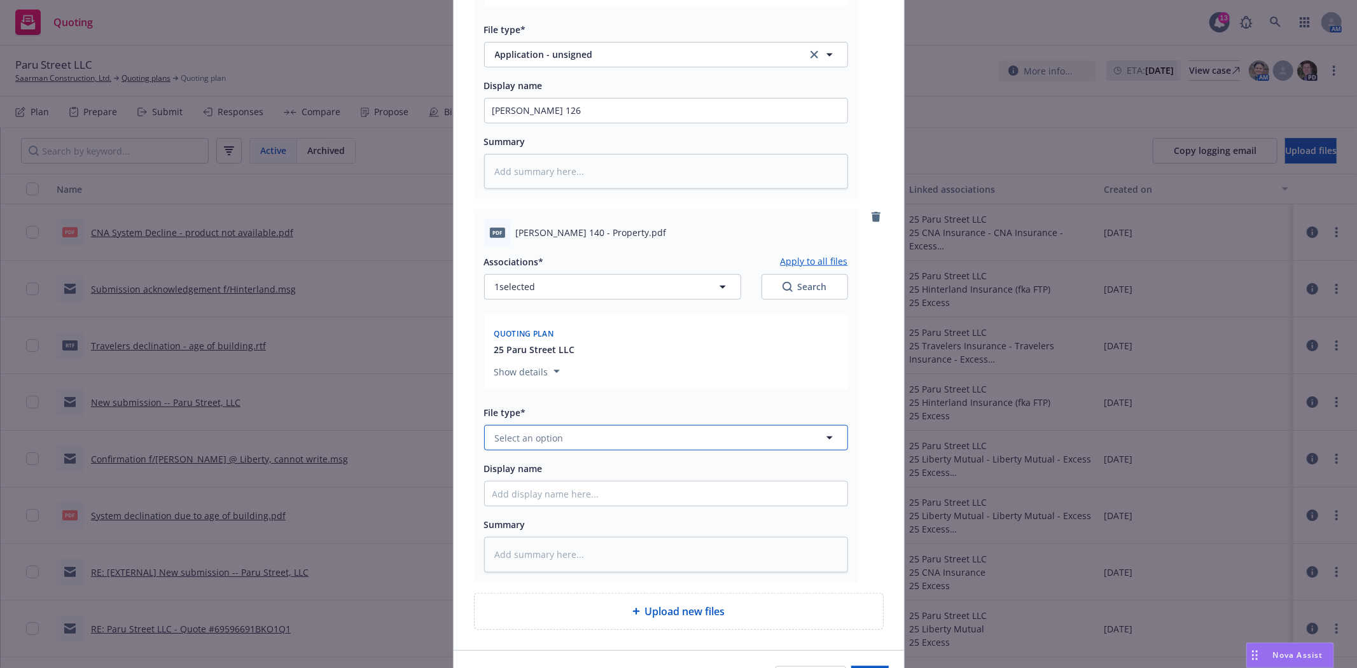
click at [543, 442] on span "Select an option" at bounding box center [529, 437] width 69 height 13
type input "application"
click at [552, 373] on span "Application - unsigned" at bounding box center [546, 369] width 98 height 13
type textarea "x"
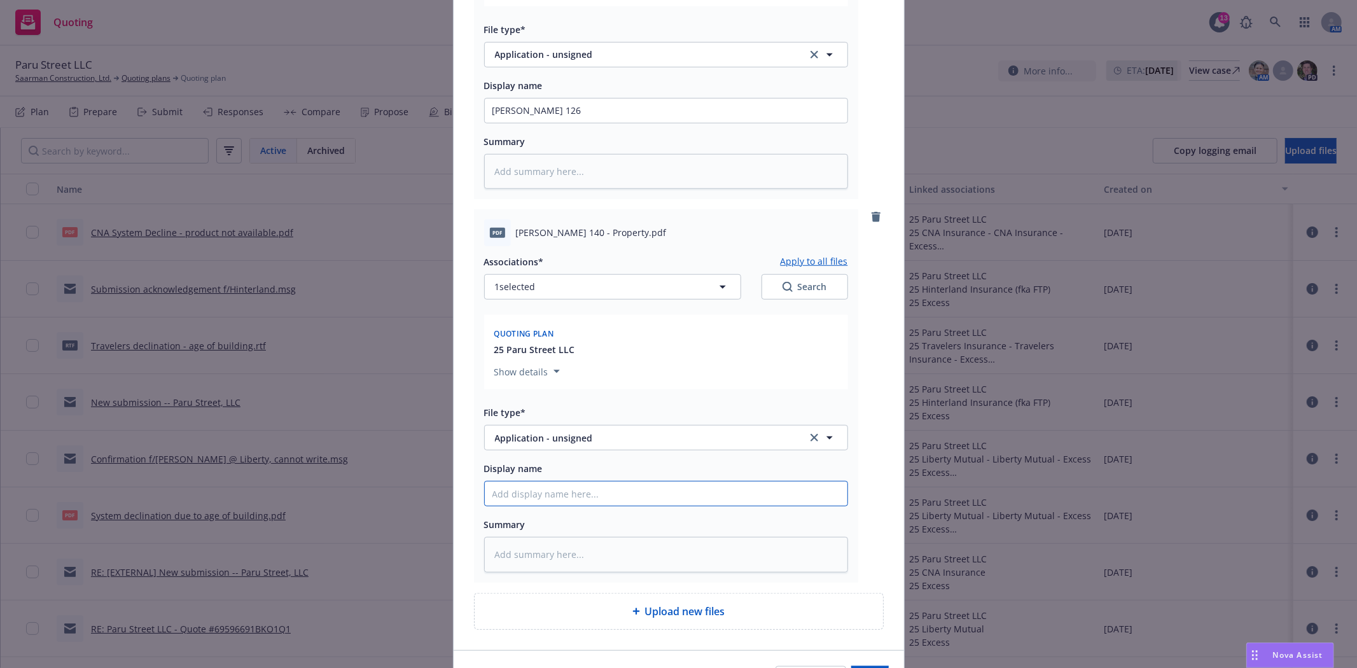
type input "A"
type textarea "x"
type input "AC"
type textarea "x"
type input "ACO"
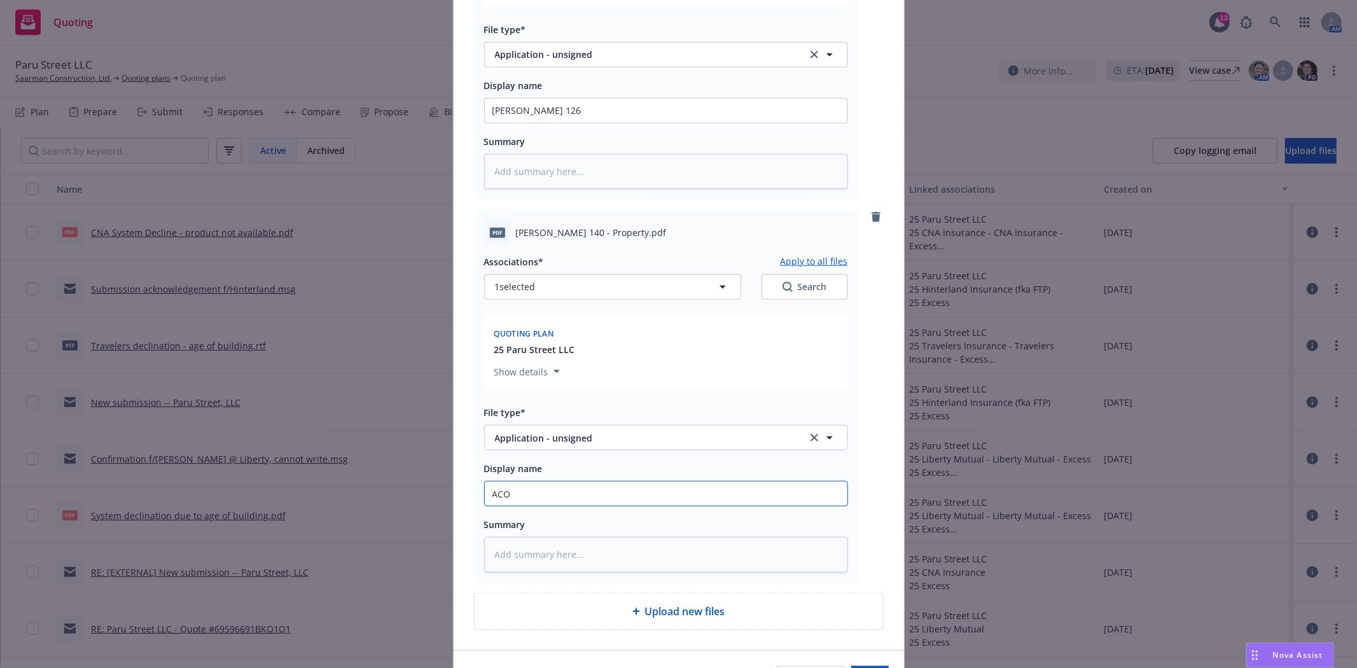
type textarea "x"
type input "ACOR"
type textarea "x"
type input "ACORD"
type textarea "x"
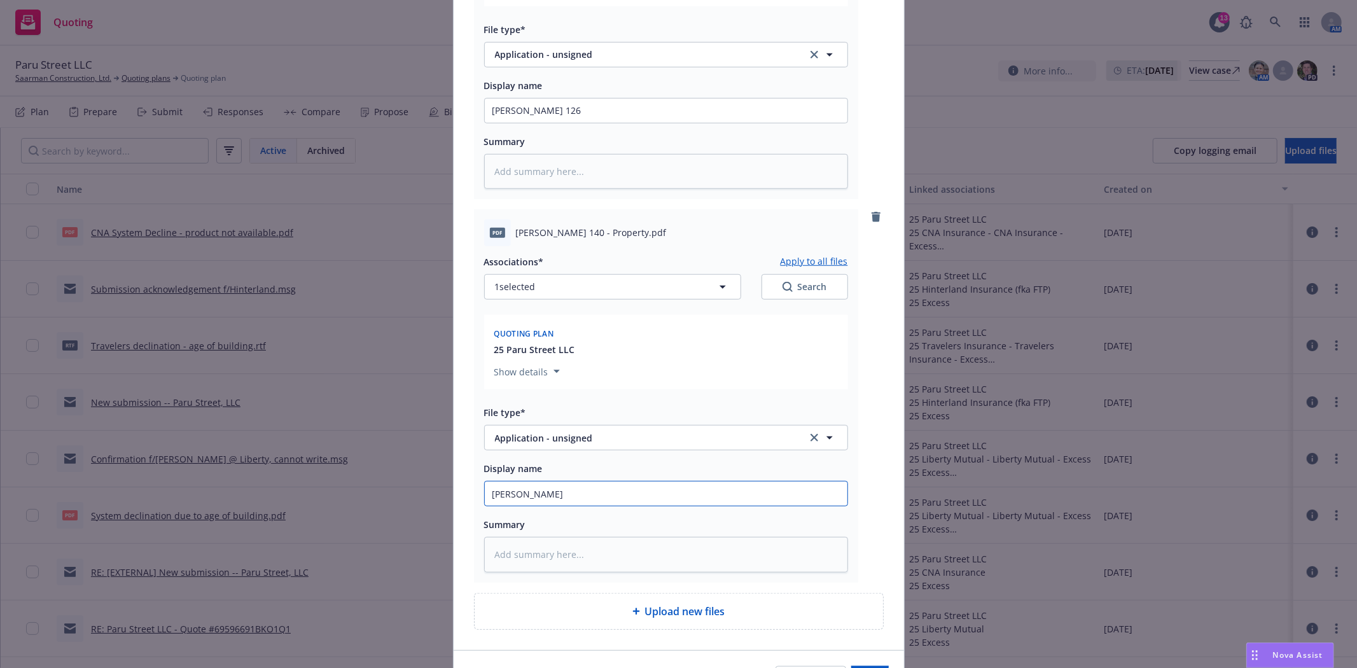
type input "ACORD"
type textarea "x"
type input "ACORD 1"
type textarea "x"
type input "ACORD 14"
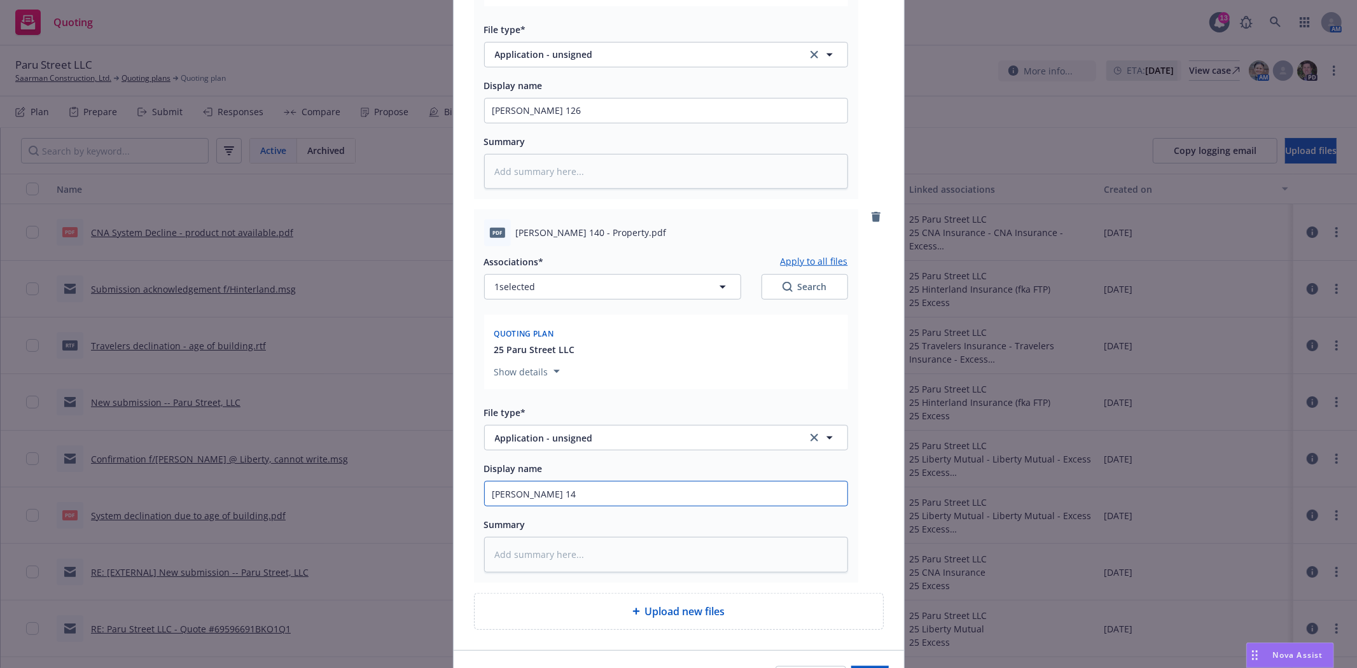
type textarea "x"
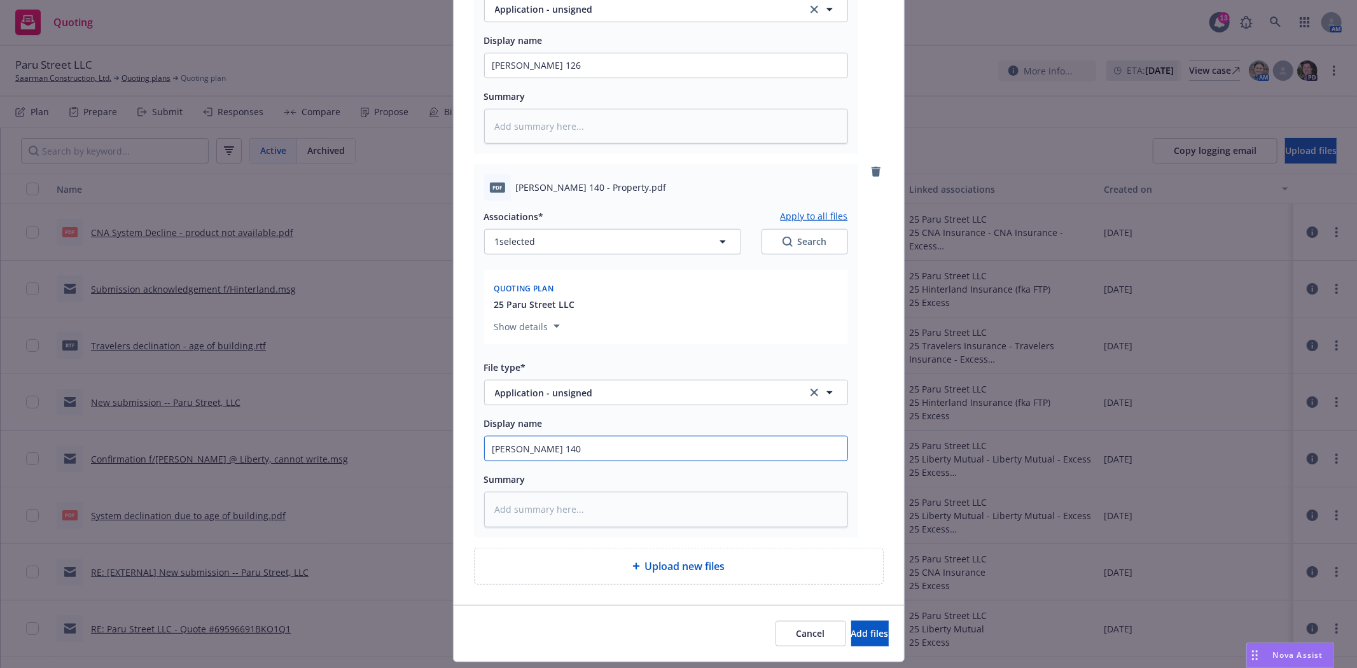
scroll to position [777, 0]
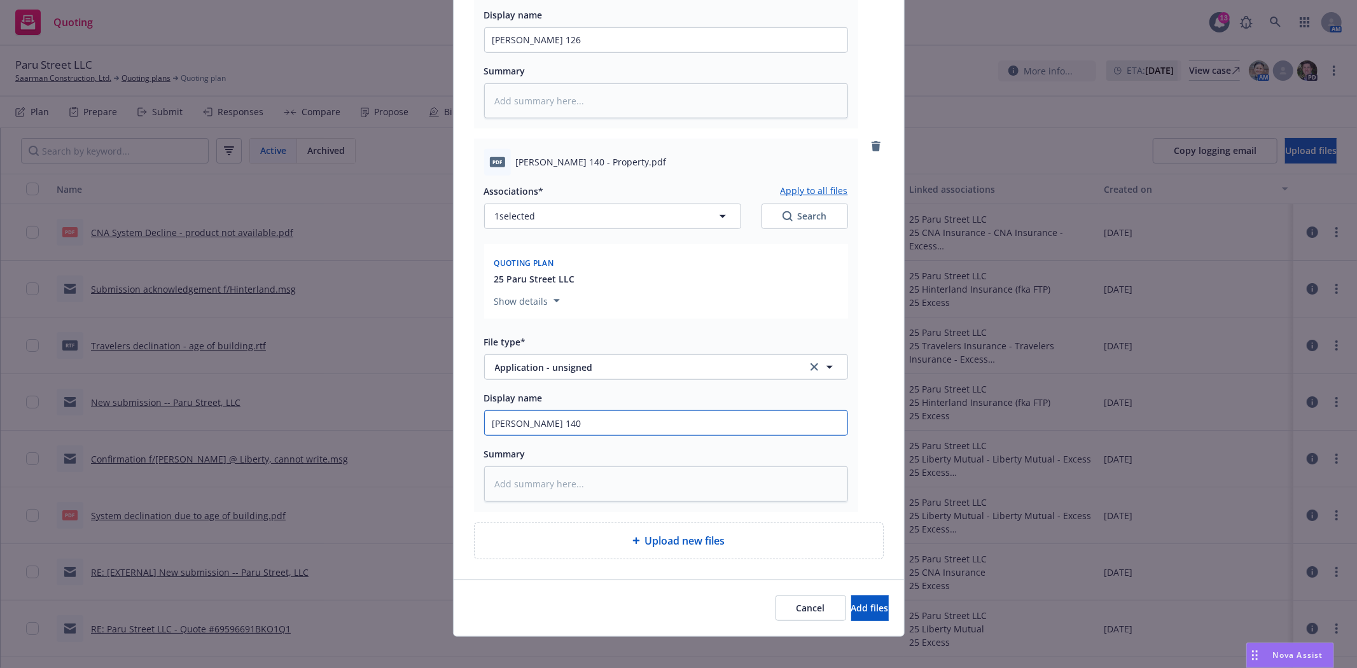
type input "ACORD 140"
type textarea "x"
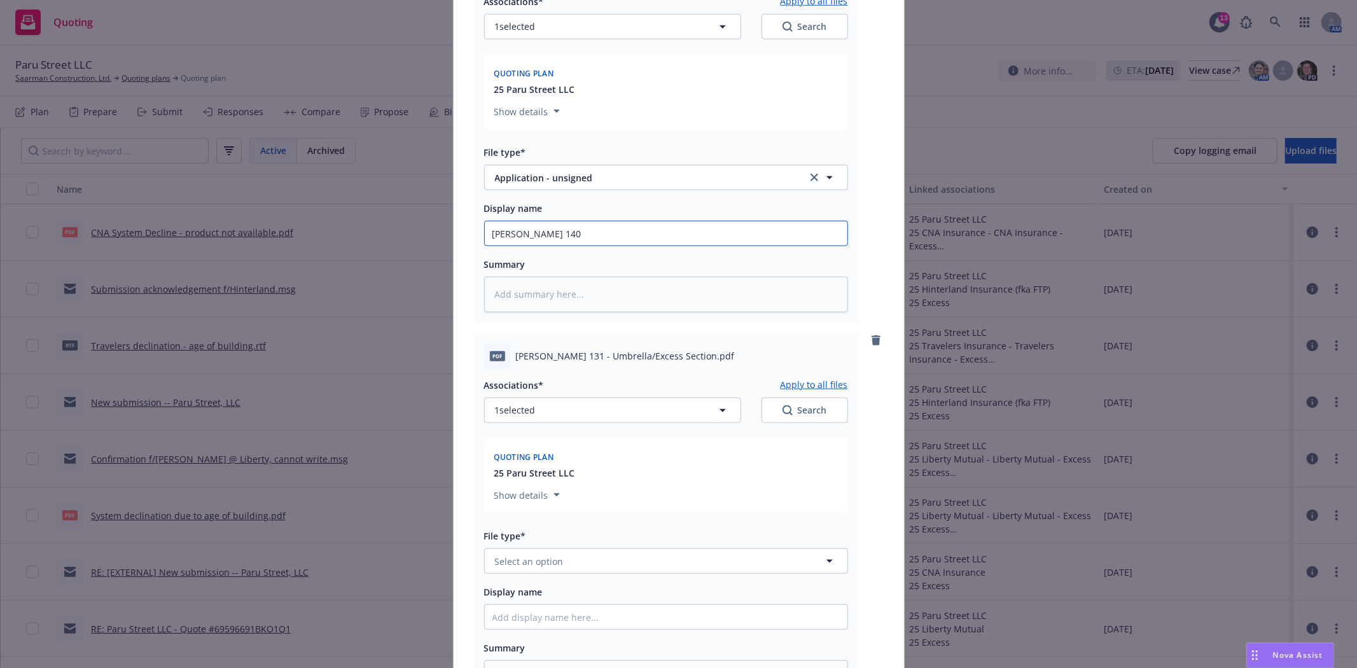
scroll to position [989, 0]
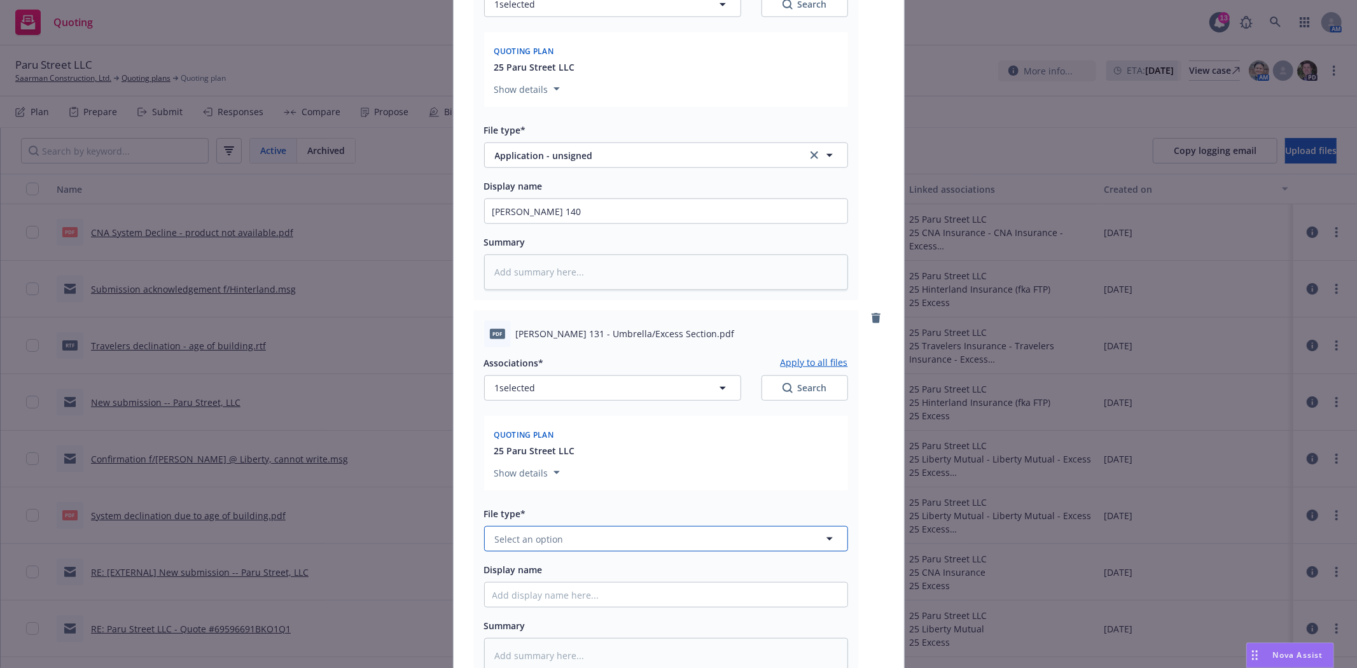
click at [665, 549] on button "Select an option" at bounding box center [666, 538] width 364 height 25
type input "application"
click at [560, 479] on div "Application - unsigned" at bounding box center [545, 470] width 106 height 18
type textarea "x"
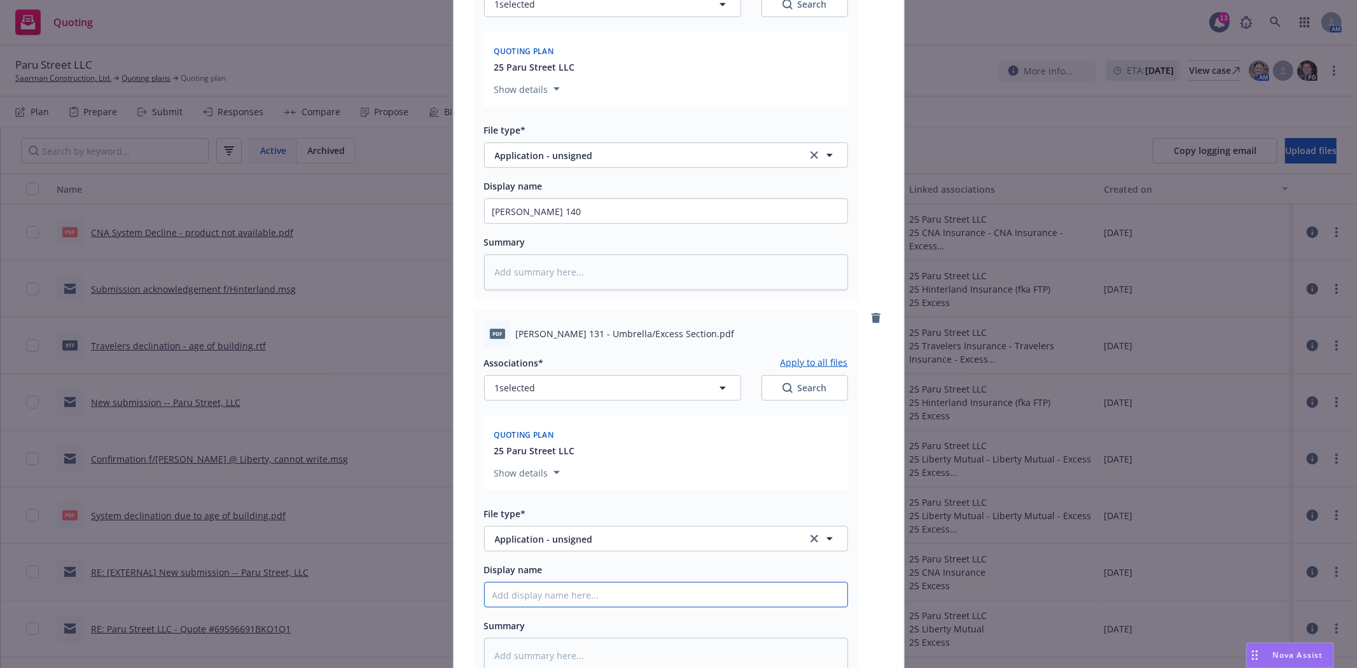
type input "A"
type textarea "x"
type input "AC"
type textarea "x"
type input "ACO"
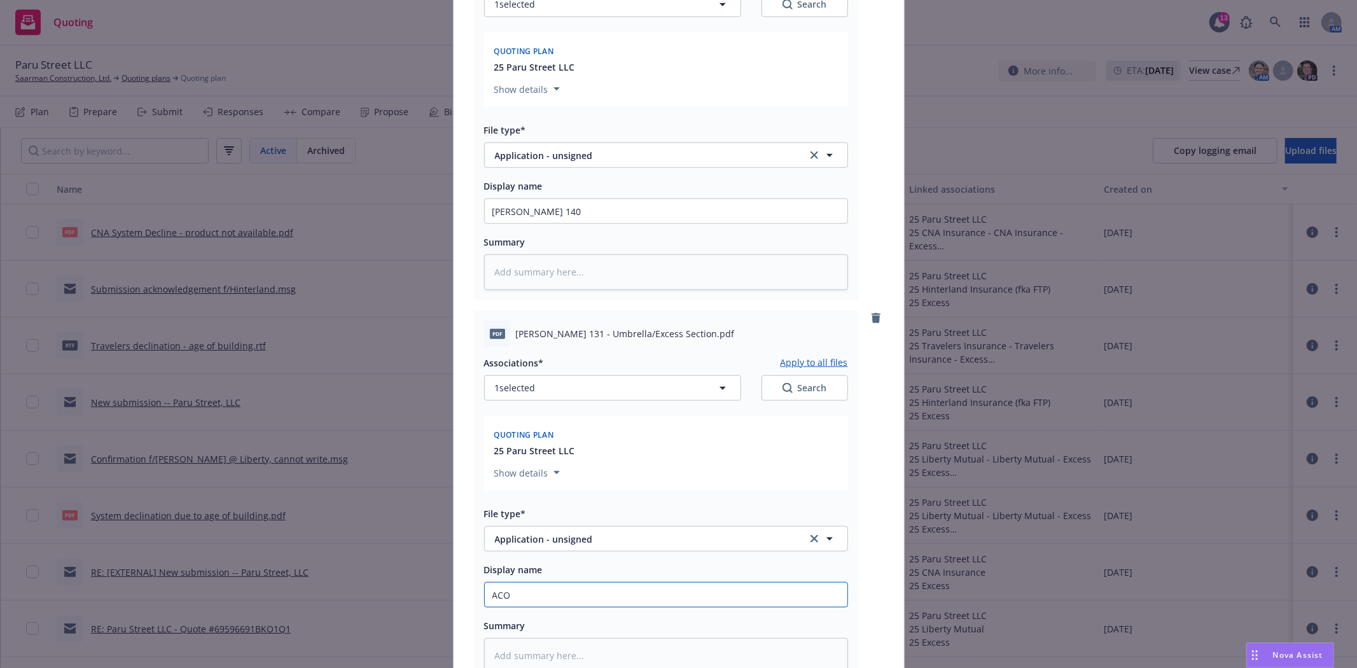
type textarea "x"
type input "ACOR"
type textarea "x"
type input "ACORD"
type textarea "x"
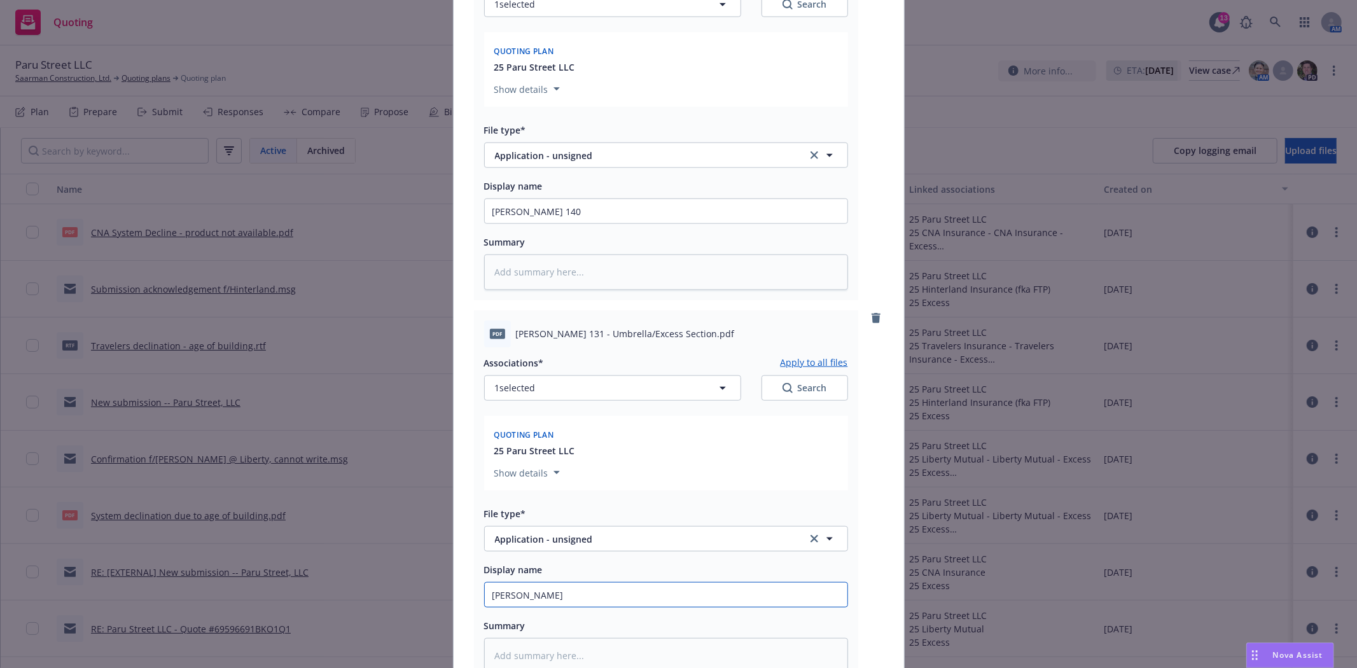
type input "ACORD"
type textarea "x"
type input "ACORD 1"
type textarea "x"
type input "ACORD 131"
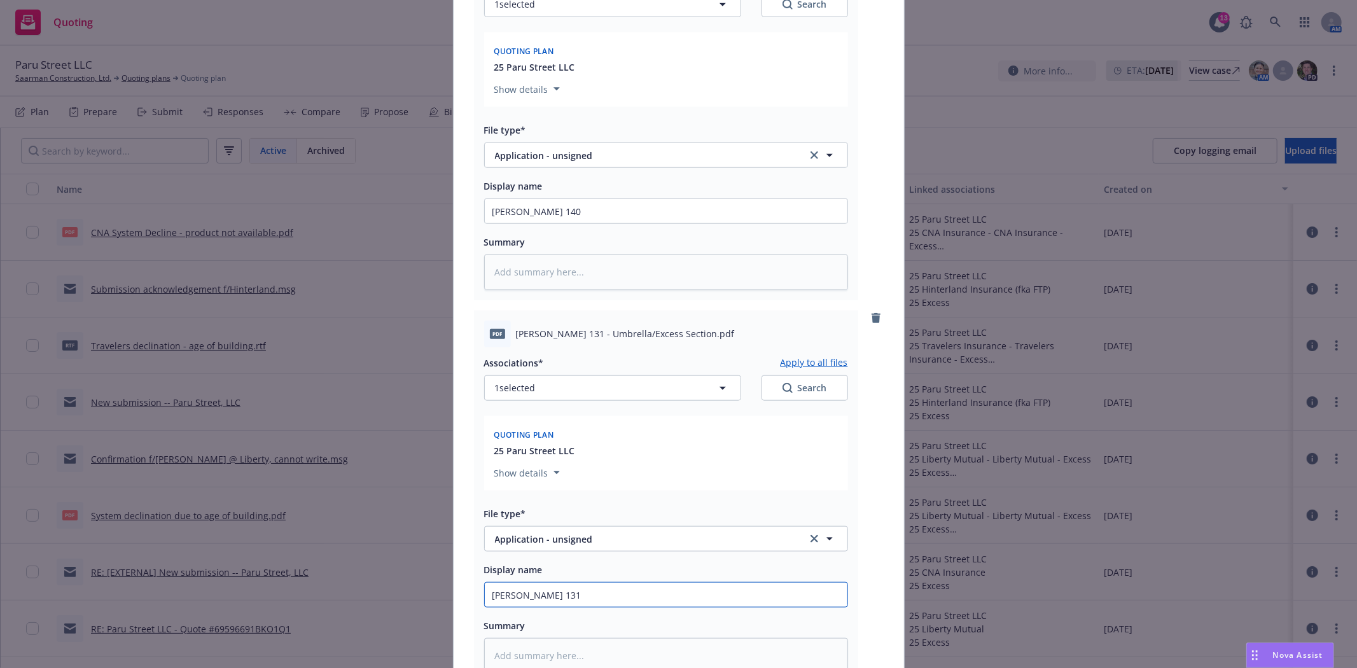
type textarea "x"
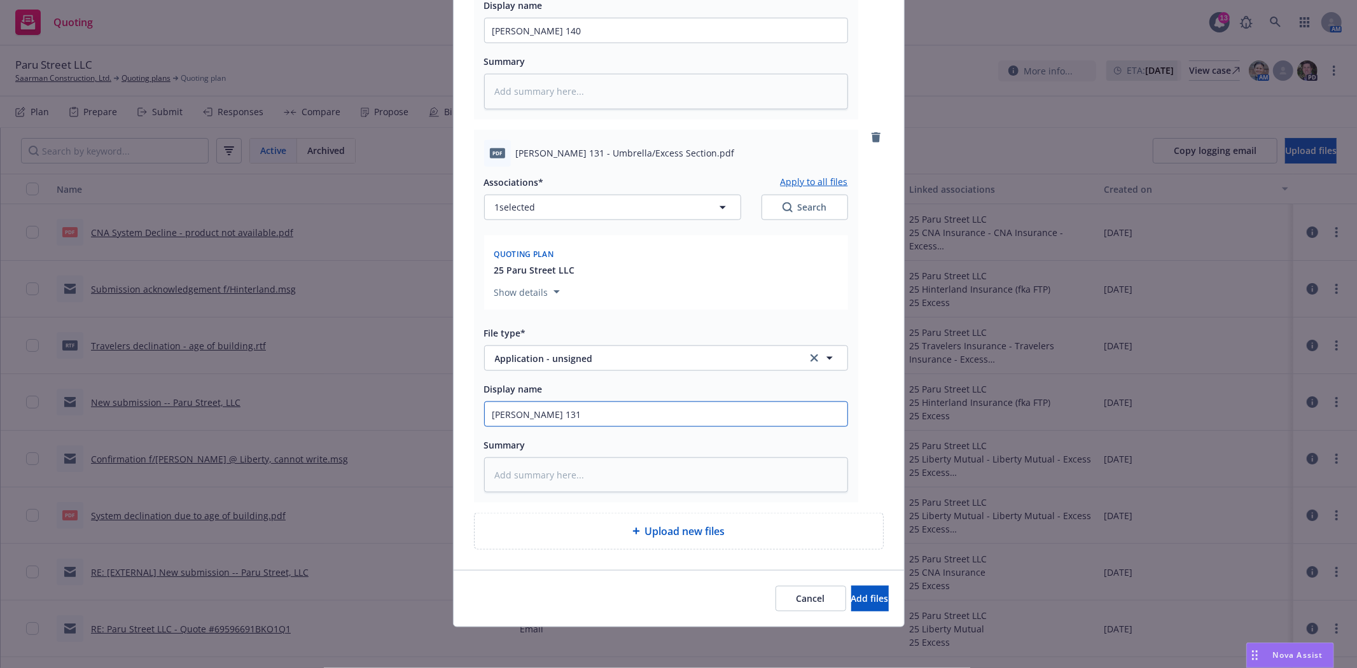
scroll to position [1177, 0]
type input "ACORD 131"
type textarea "x"
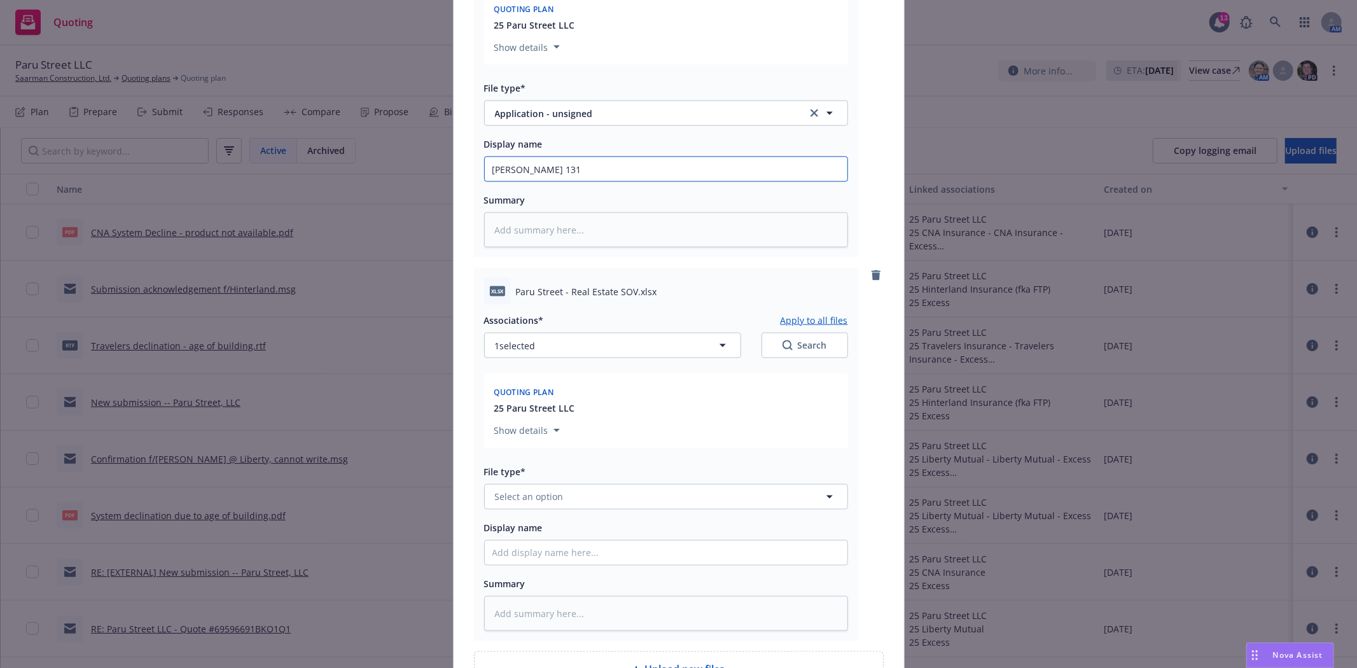
scroll to position [1530, 0]
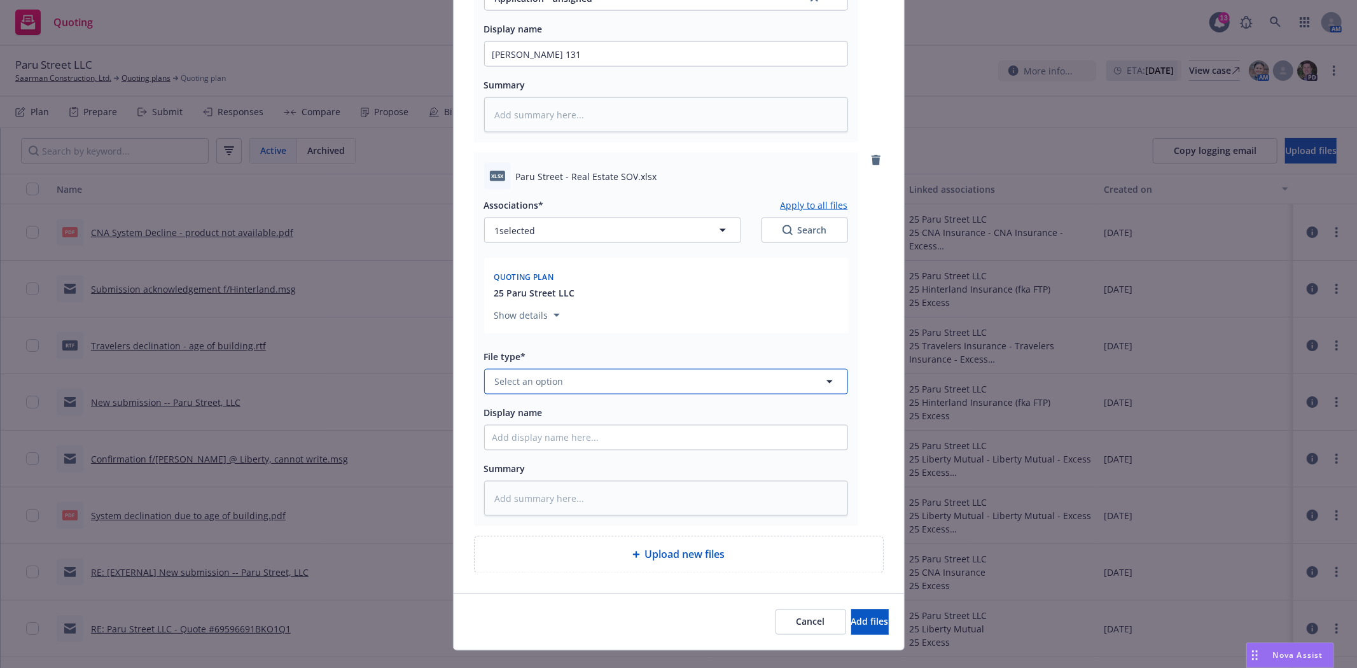
click at [611, 392] on button "Select an option" at bounding box center [666, 381] width 364 height 25
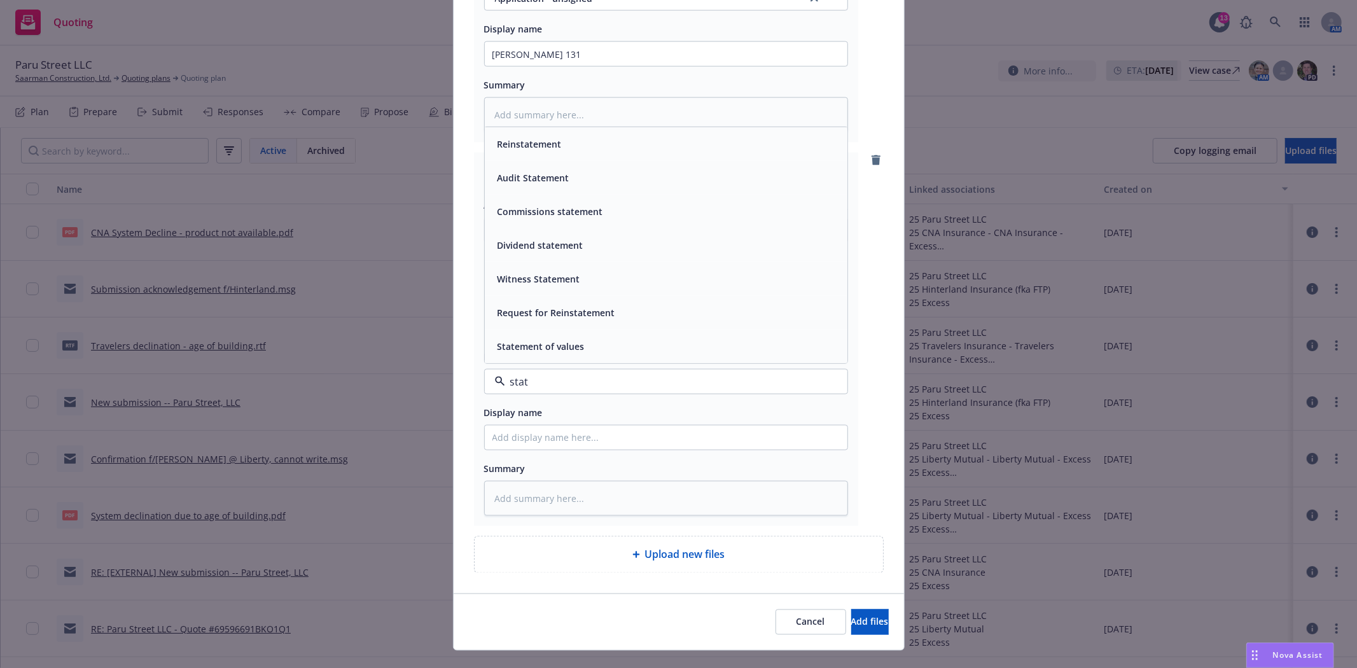
type input "state"
click at [583, 353] on div "Statement of values" at bounding box center [665, 346] width 347 height 18
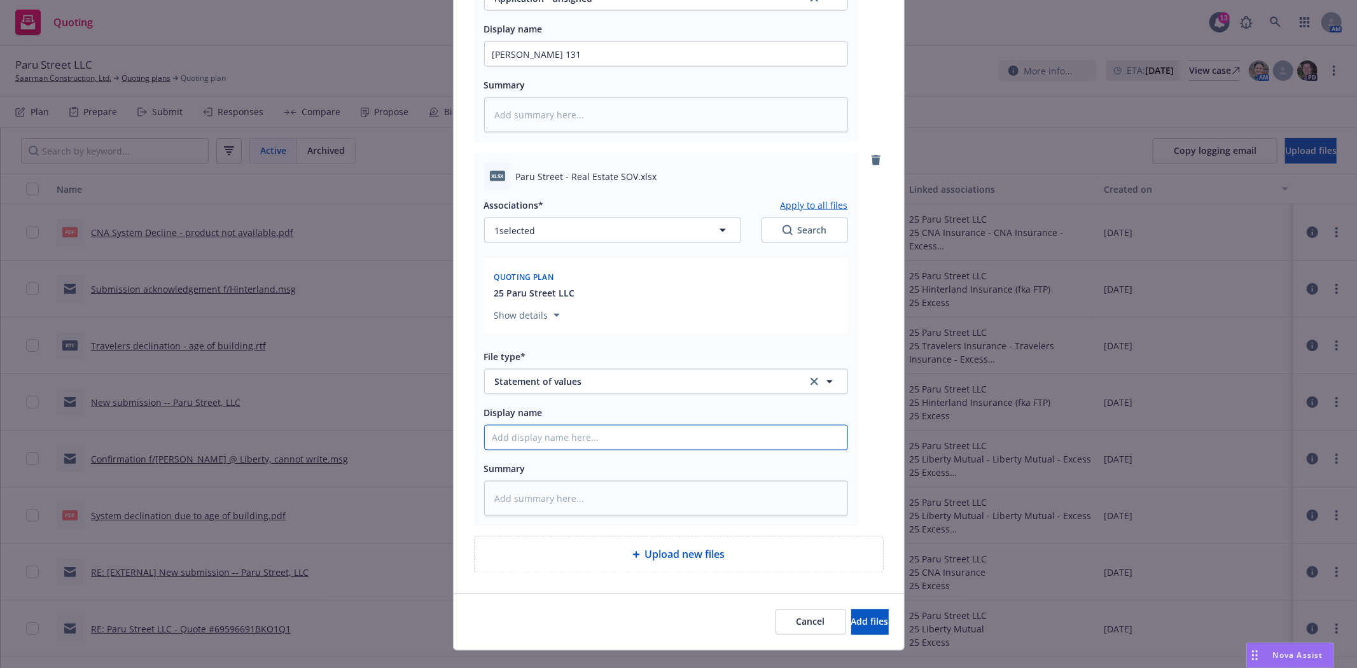
type textarea "x"
type input "P"
type textarea "x"
type input "Pa"
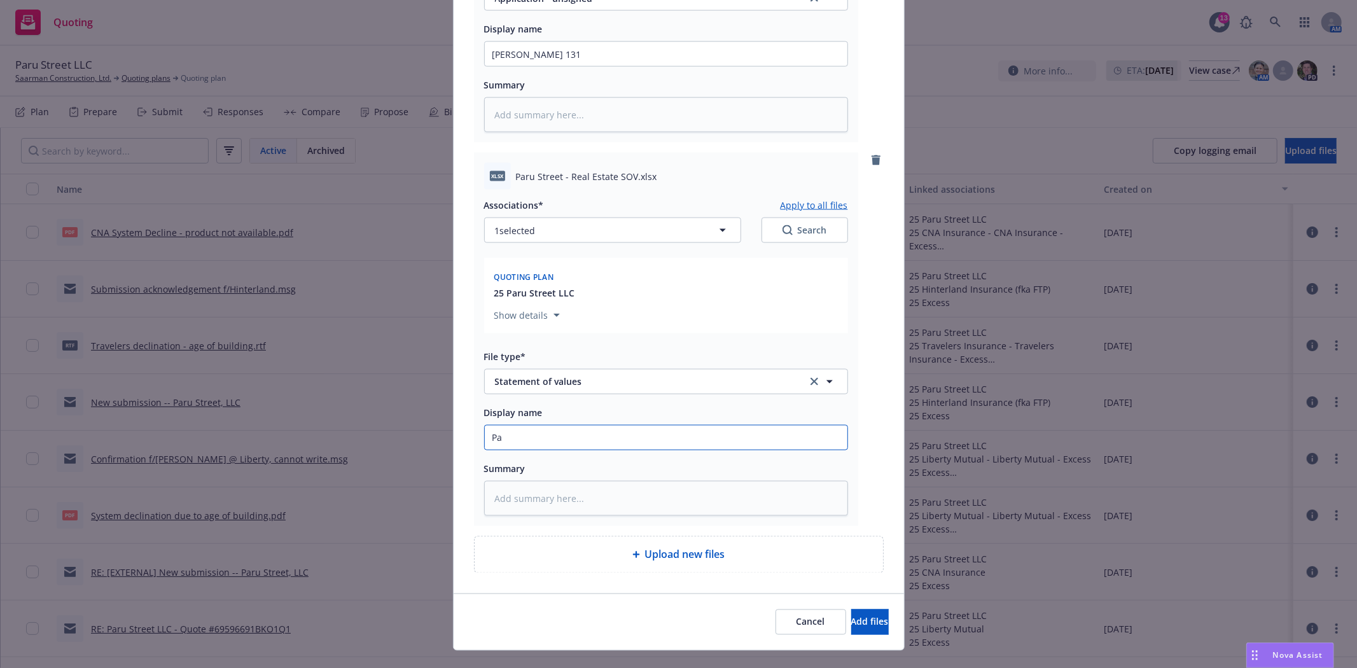
type textarea "x"
type input "Par"
type textarea "x"
type input "Paru"
type textarea "x"
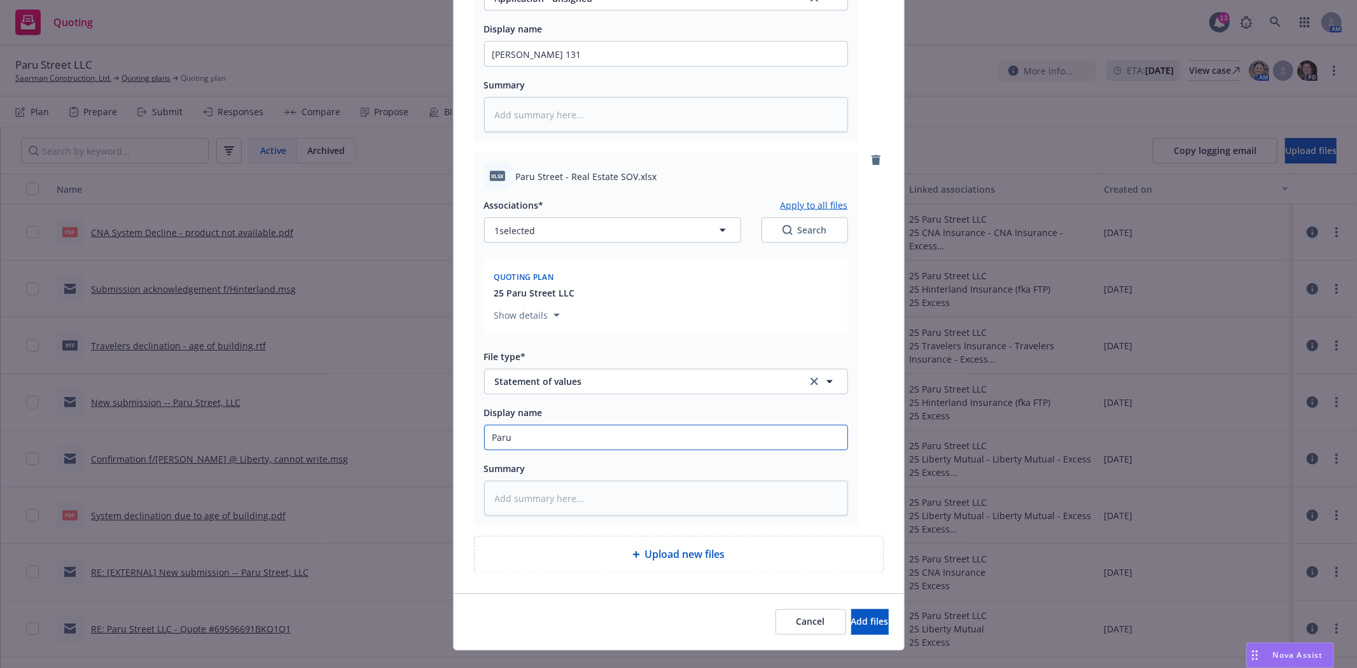
type input "Paru"
type textarea "x"
type input "Paru S"
type textarea "x"
type input "Paru SO"
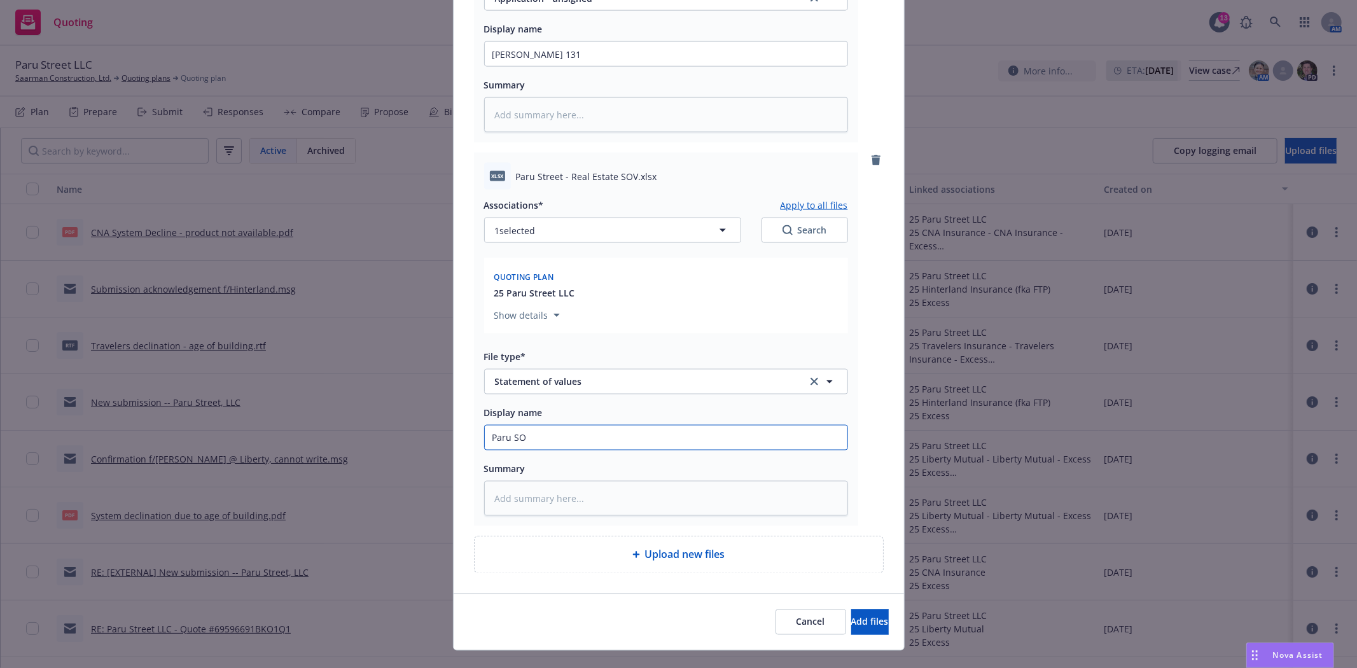
type textarea "x"
type input "Paru SOV"
type textarea "x"
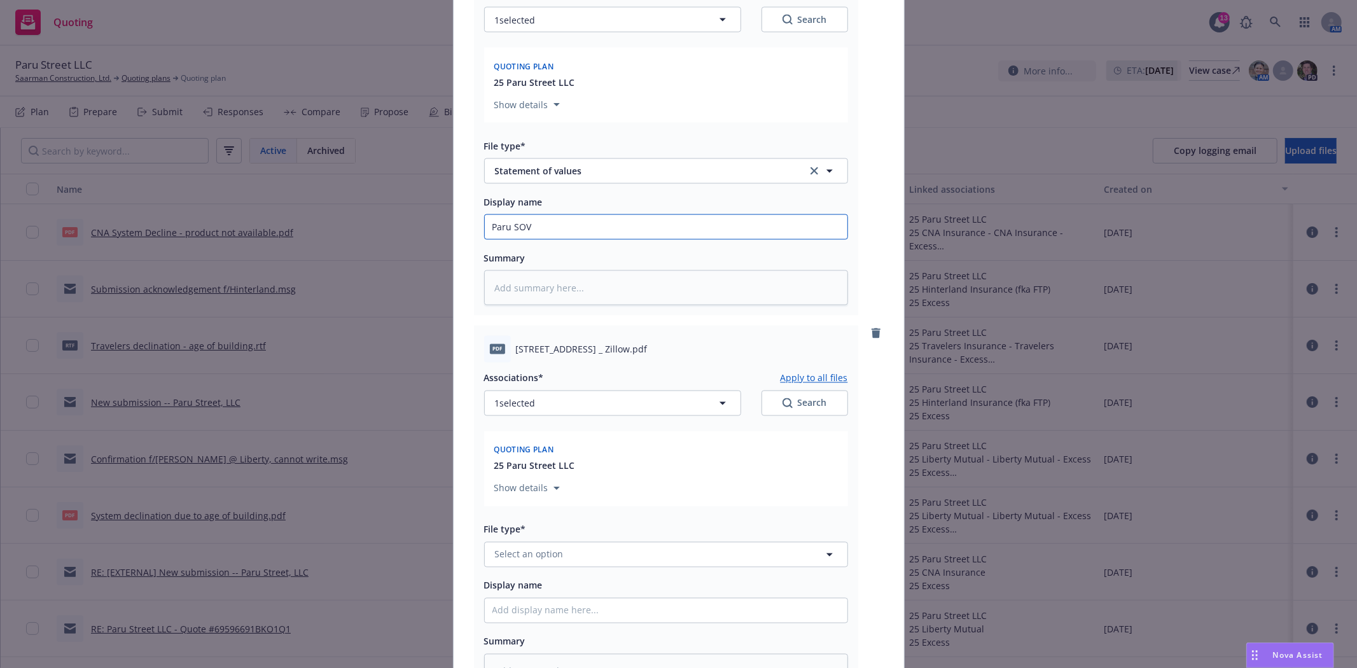
scroll to position [1742, 0]
click at [569, 550] on button "Select an option" at bounding box center [666, 553] width 364 height 25
type input "email"
click at [535, 561] on input "email" at bounding box center [663, 553] width 317 height 15
click at [535, 561] on input at bounding box center [663, 553] width 317 height 15
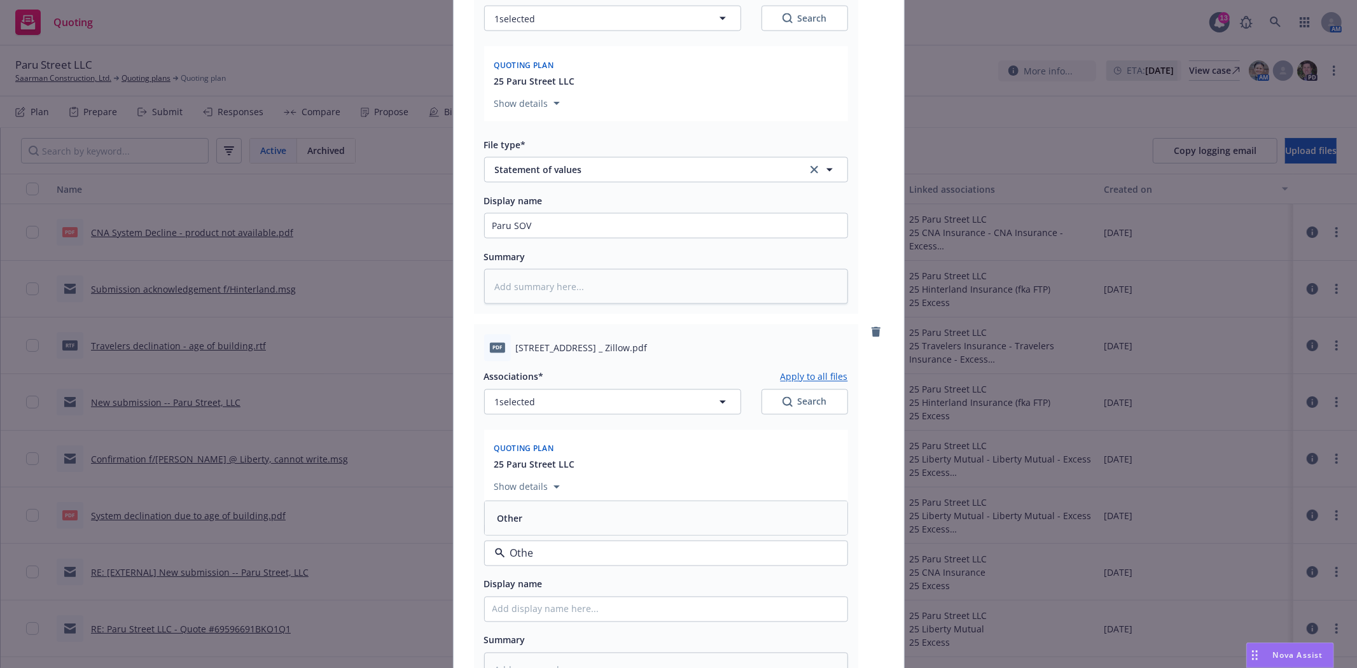
type input "Other"
click at [516, 525] on span "Other" at bounding box center [509, 517] width 25 height 13
type textarea "x"
type input "Z"
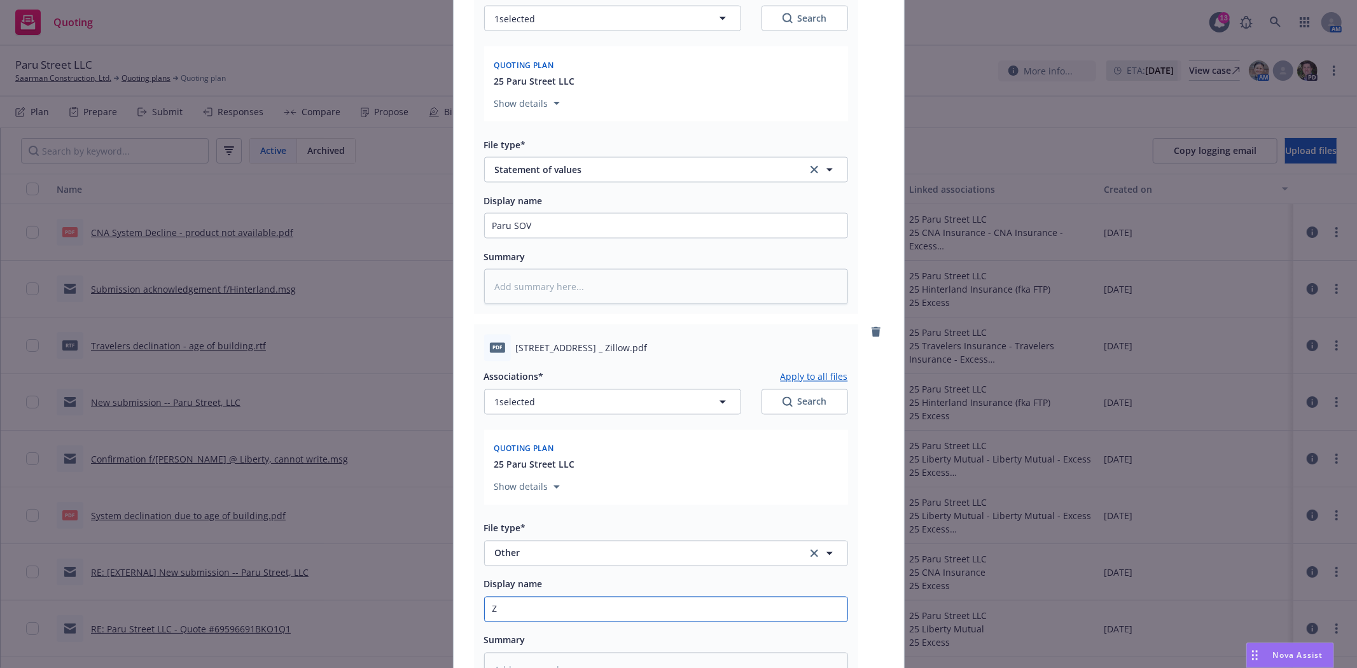
type textarea "x"
type input "Zi"
type textarea "x"
type input "Zil"
type textarea "x"
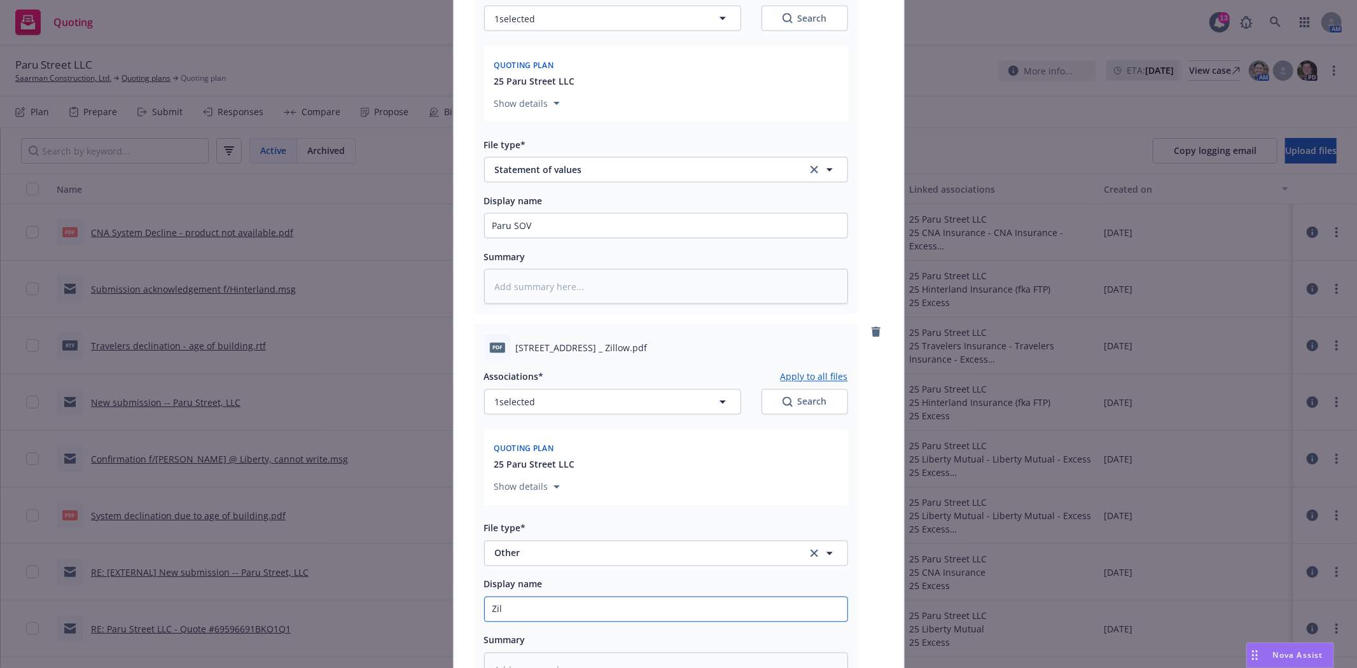
type input "Zill"
type textarea "x"
type input "Zillo"
type textarea "x"
type input "Zillow"
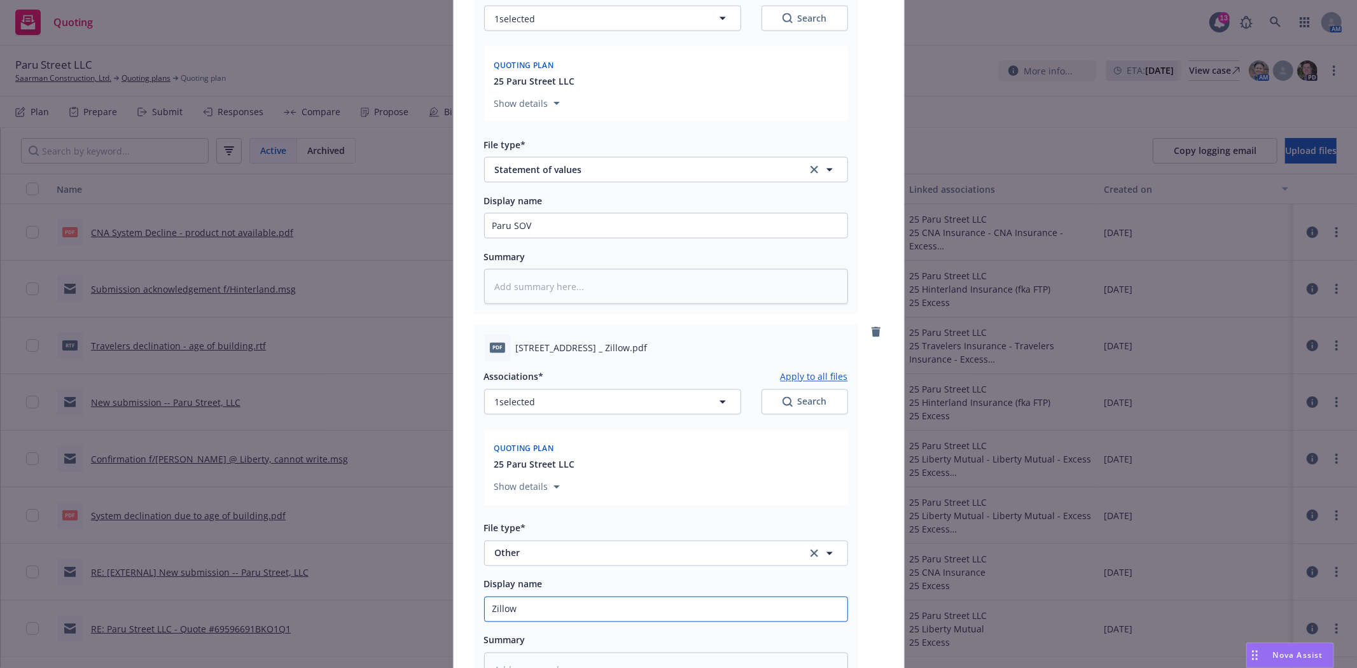
type textarea "x"
type input "Zillow"
type textarea "x"
type input "Zillow L"
type textarea "x"
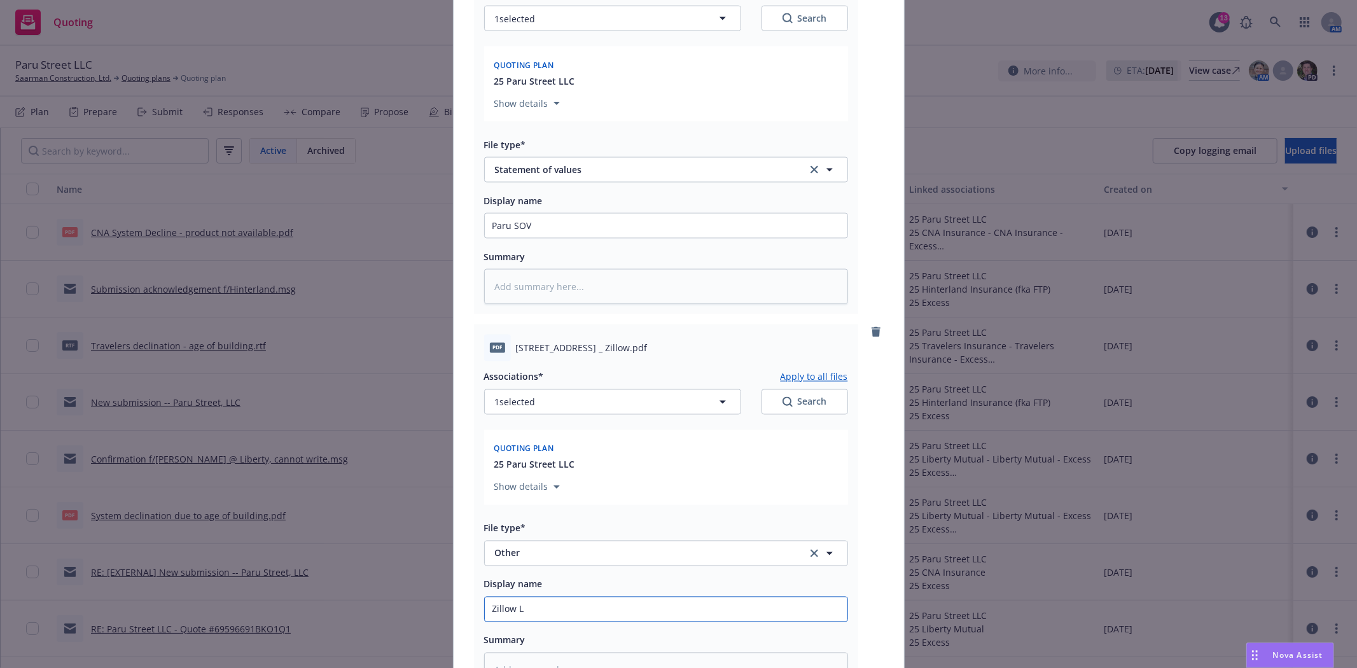
type input "Zillow Li"
type textarea "x"
type input "Zillow Lis"
type textarea "x"
type input "Zillow List"
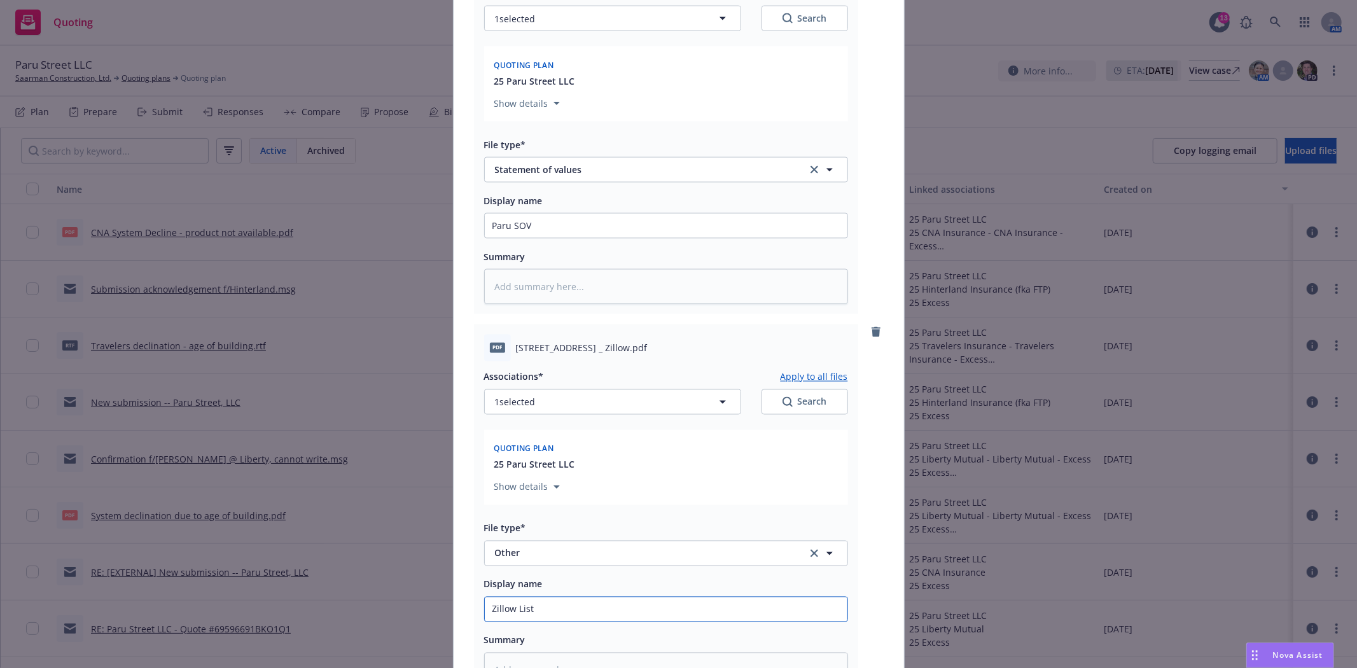
type textarea "x"
type input "Zillow Listin"
type textarea "x"
type input "Zillow Listing"
type textarea "x"
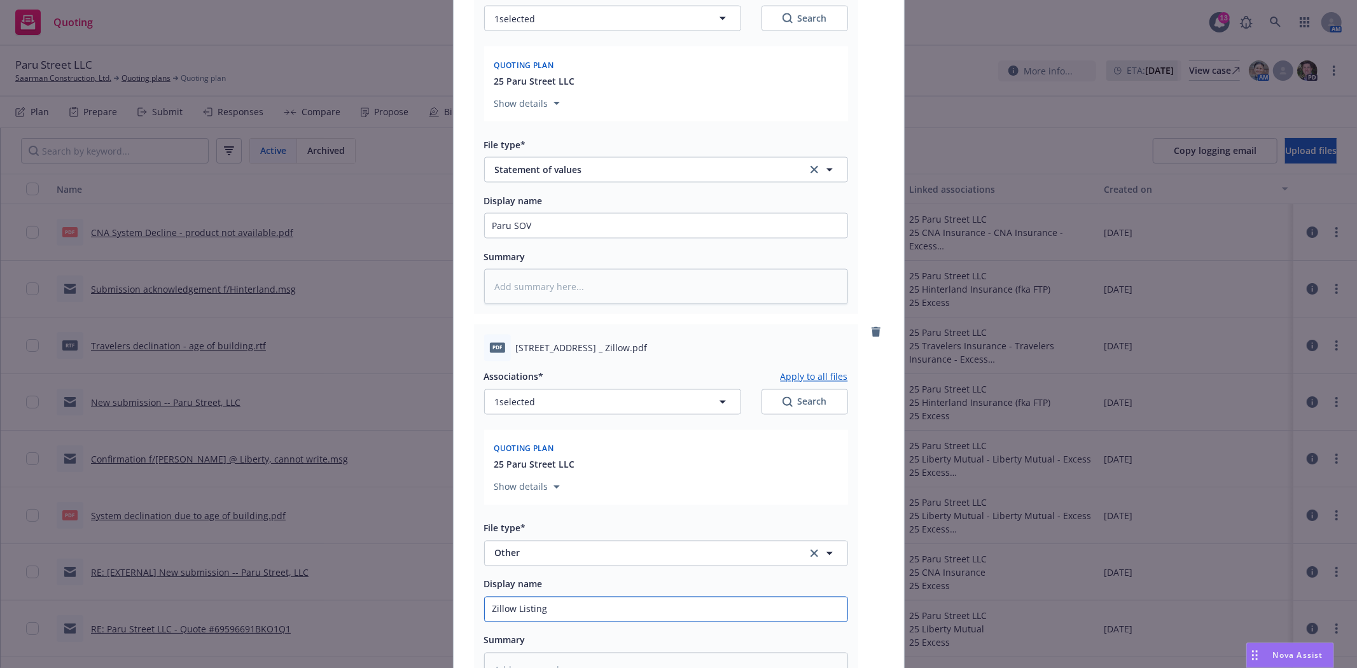
type input "Zillow Listing"
type textarea "x"
type input "Zillow Listing -"
type textarea "x"
type input "Zillow Listing --"
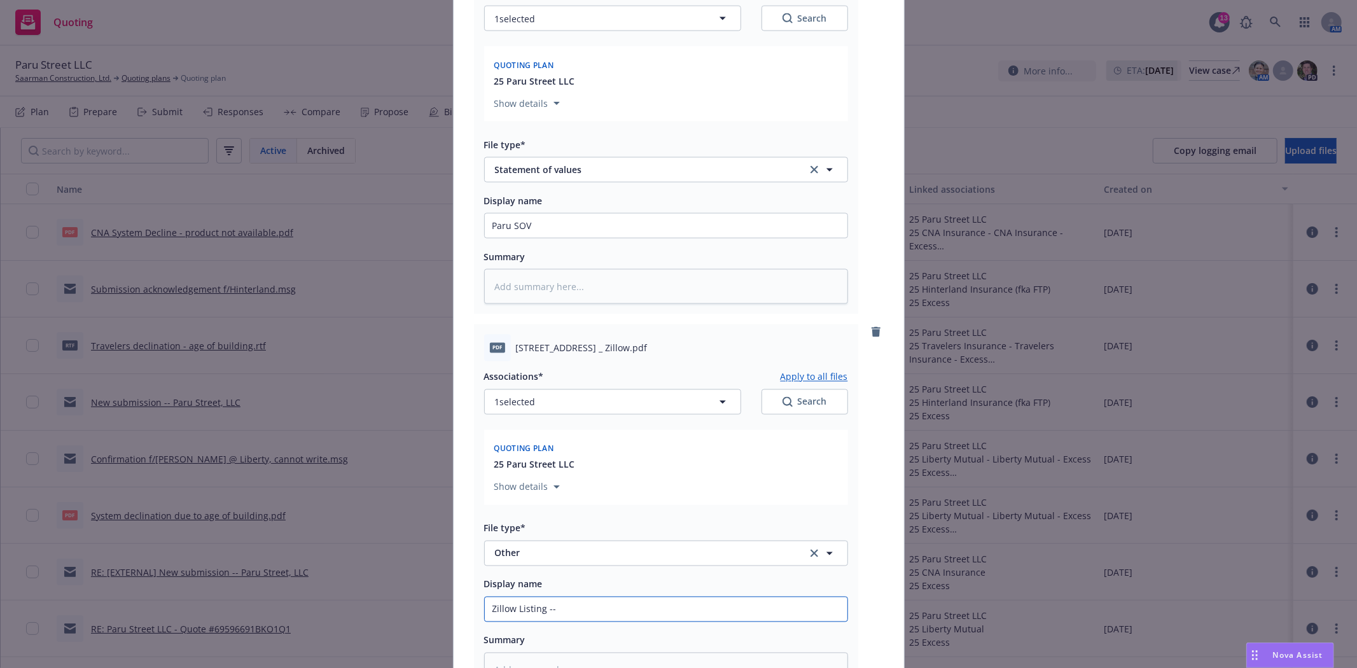
type textarea "x"
type input "Zillow Listing --"
type textarea "x"
type input "Zillow Listing -- 1"
type textarea "x"
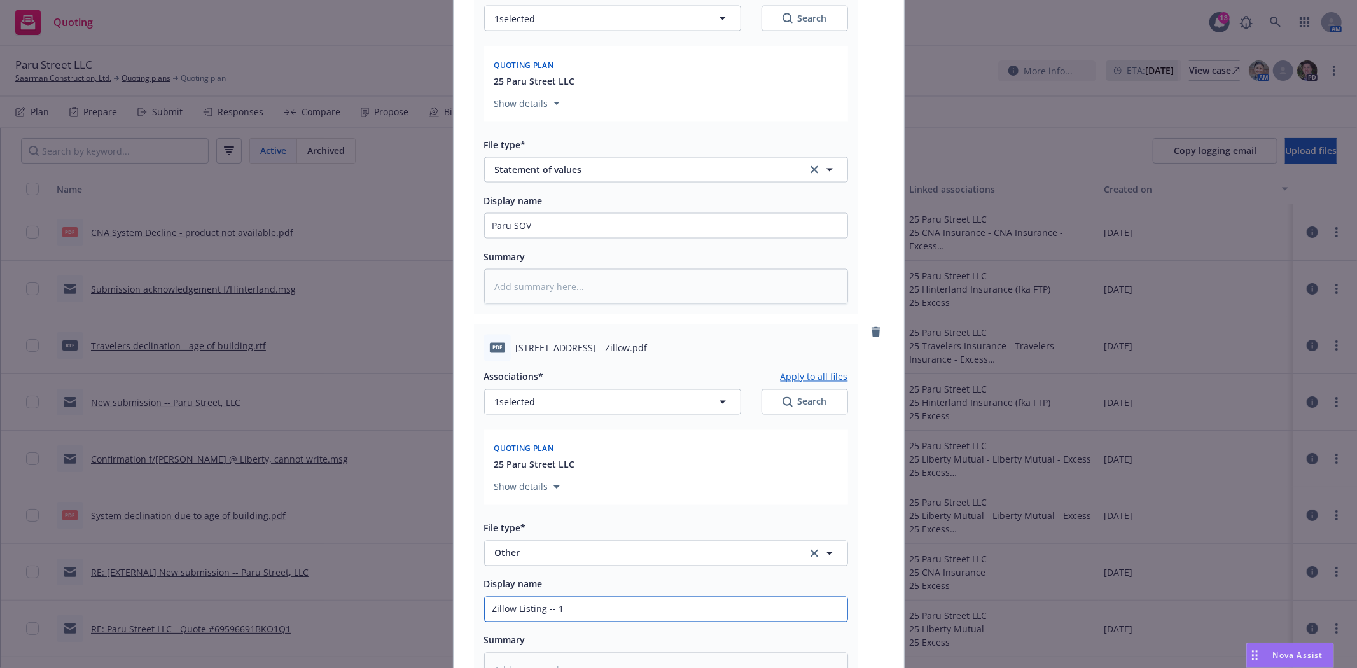
type input "Zillow Listing -- 13"
type textarea "x"
type input "Zillow Listing -- 131"
type textarea "x"
type input "Zillow Listing -- 1319"
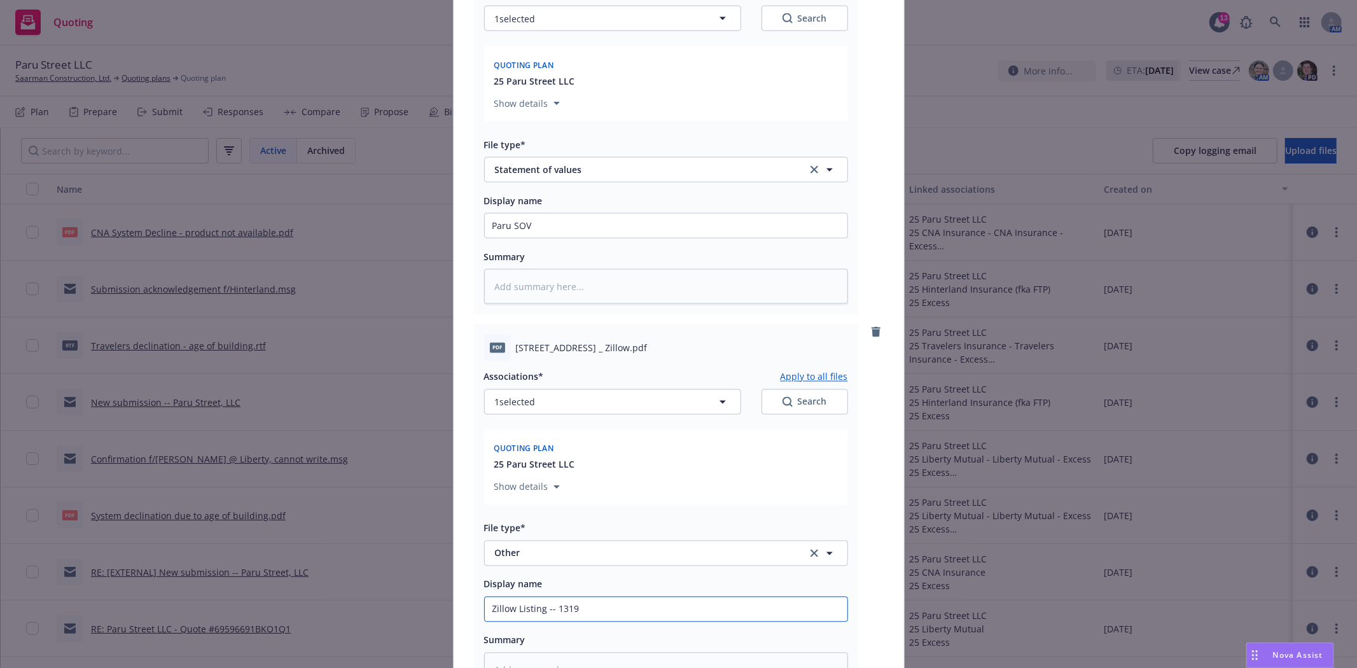
type textarea "x"
type input "Zillow Listing -- 1319"
type textarea "x"
type input "Zillow Listing -- 1319 P"
type textarea "x"
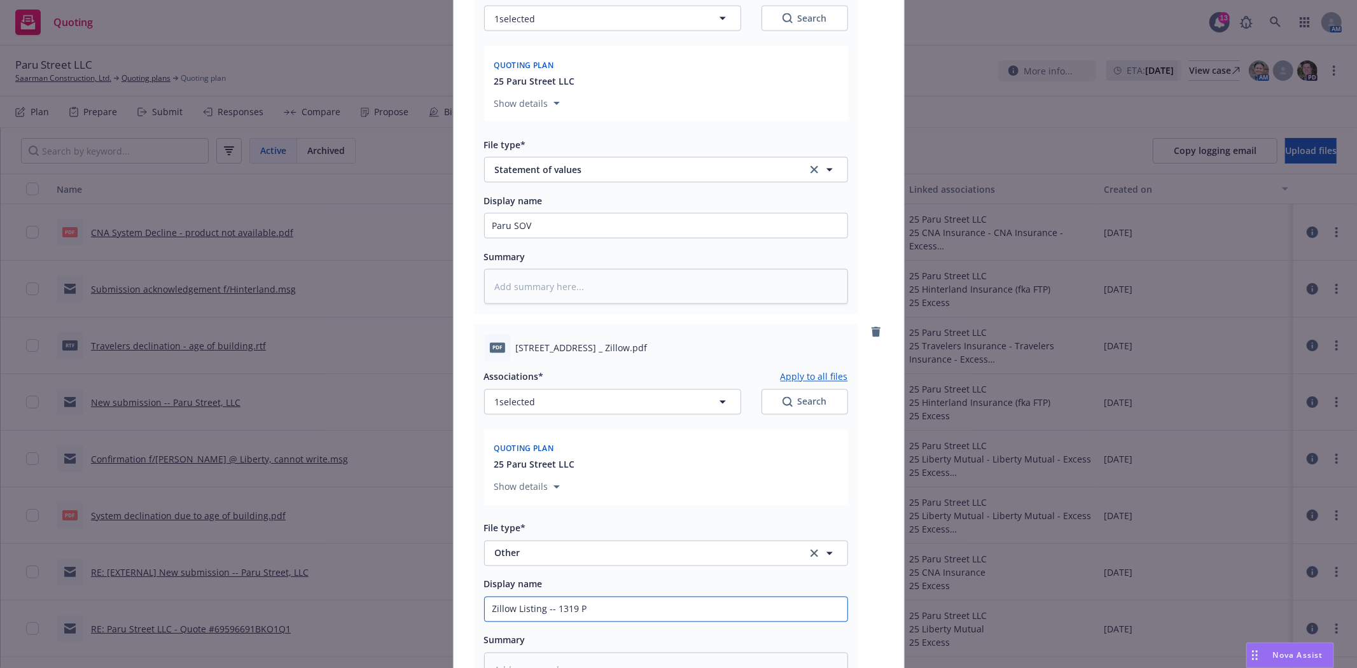
type input "Zillow Listing -- 1319 Pa"
type textarea "x"
type input "Zillow Listing -- 1319 Par"
type textarea "x"
type input "Zillow Listing -- 1319 Paru"
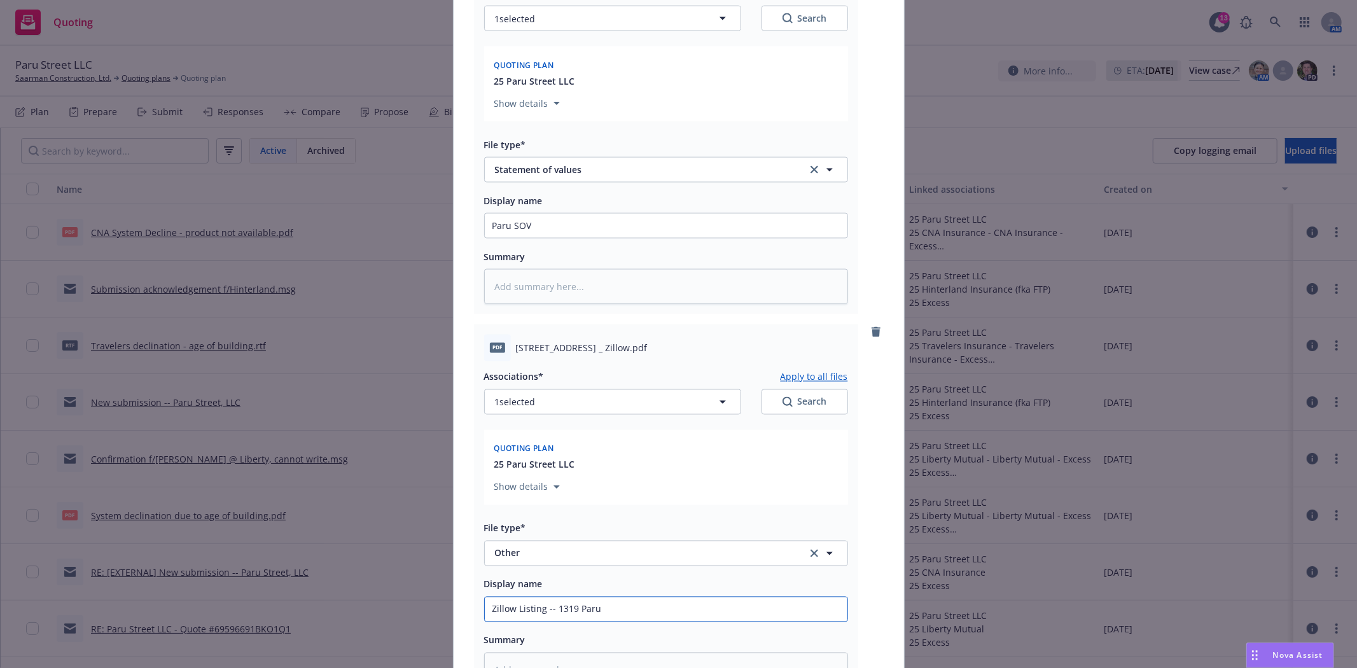
type textarea "x"
type input "Zillow Listing -- 1319 Paru S"
type textarea "x"
type input "Zillow Listing -- 1319 Paru St"
type textarea "x"
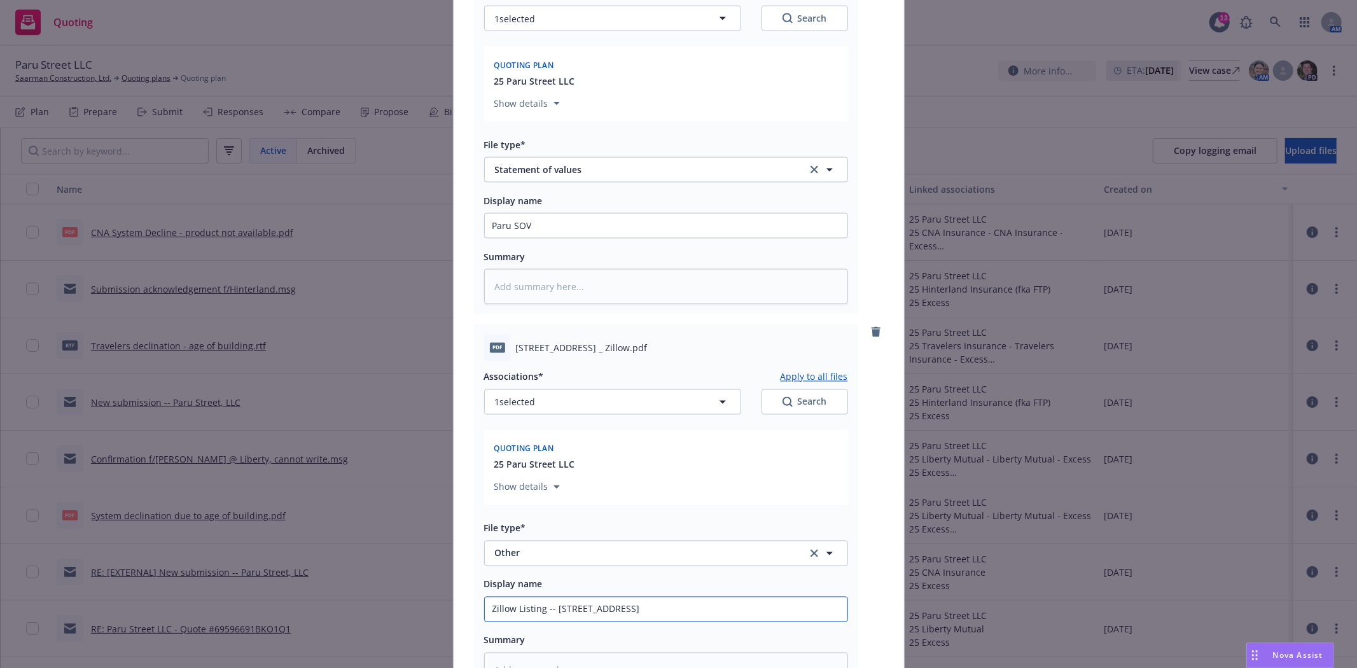
type input "Zillow Listing -- 1319 Paru Str"
type textarea "x"
type input "Zillow Listing -- 1319 Paru Stre"
type textarea "x"
type input "Zillow Listing -- 1319 Paru Stree"
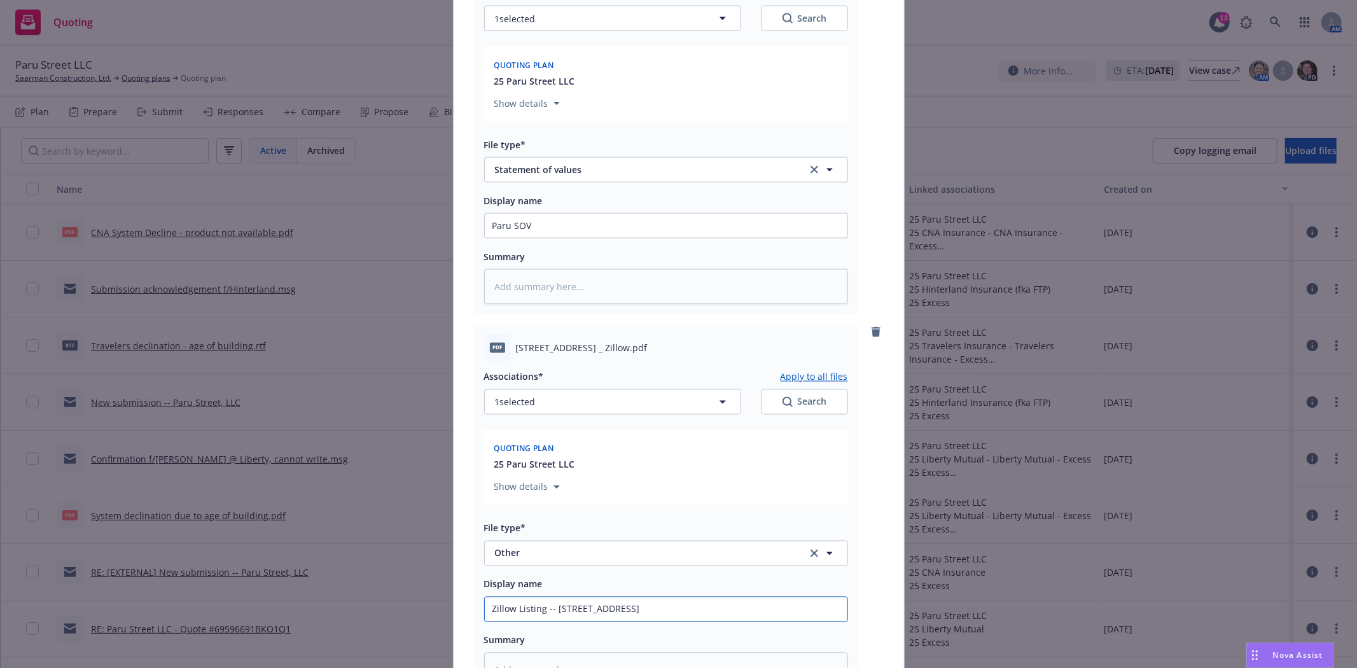
type textarea "x"
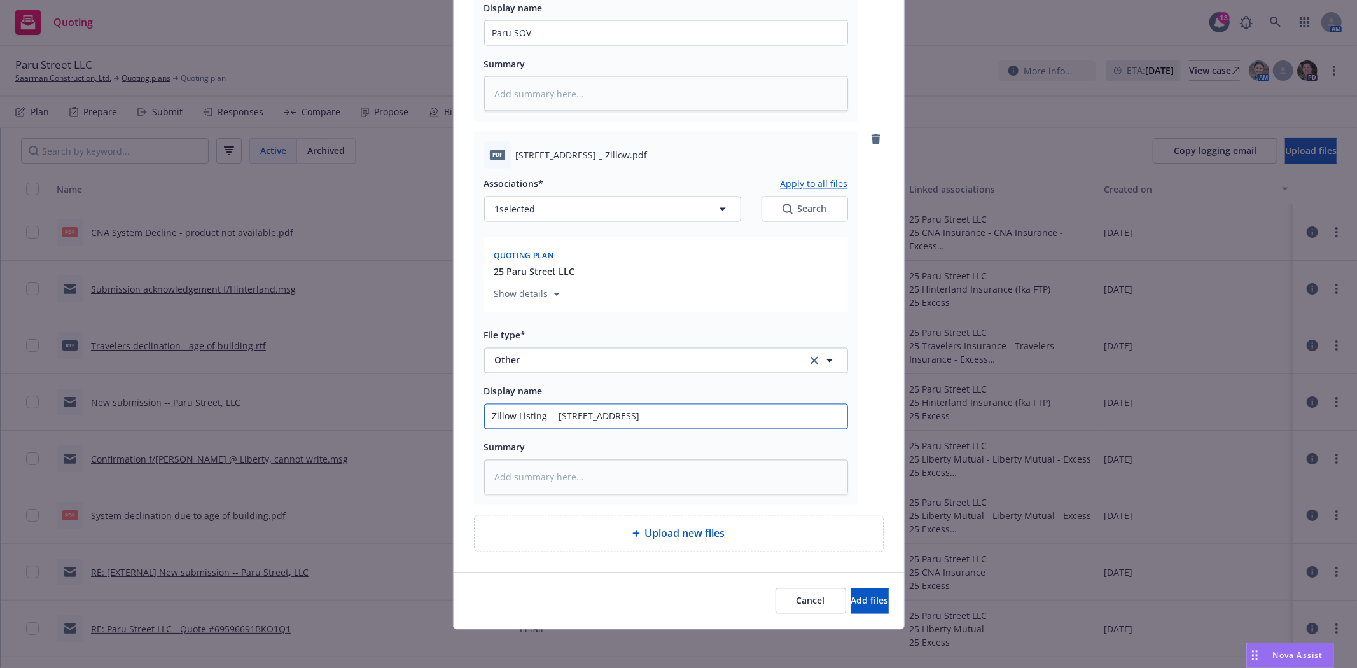
scroll to position [1947, 0]
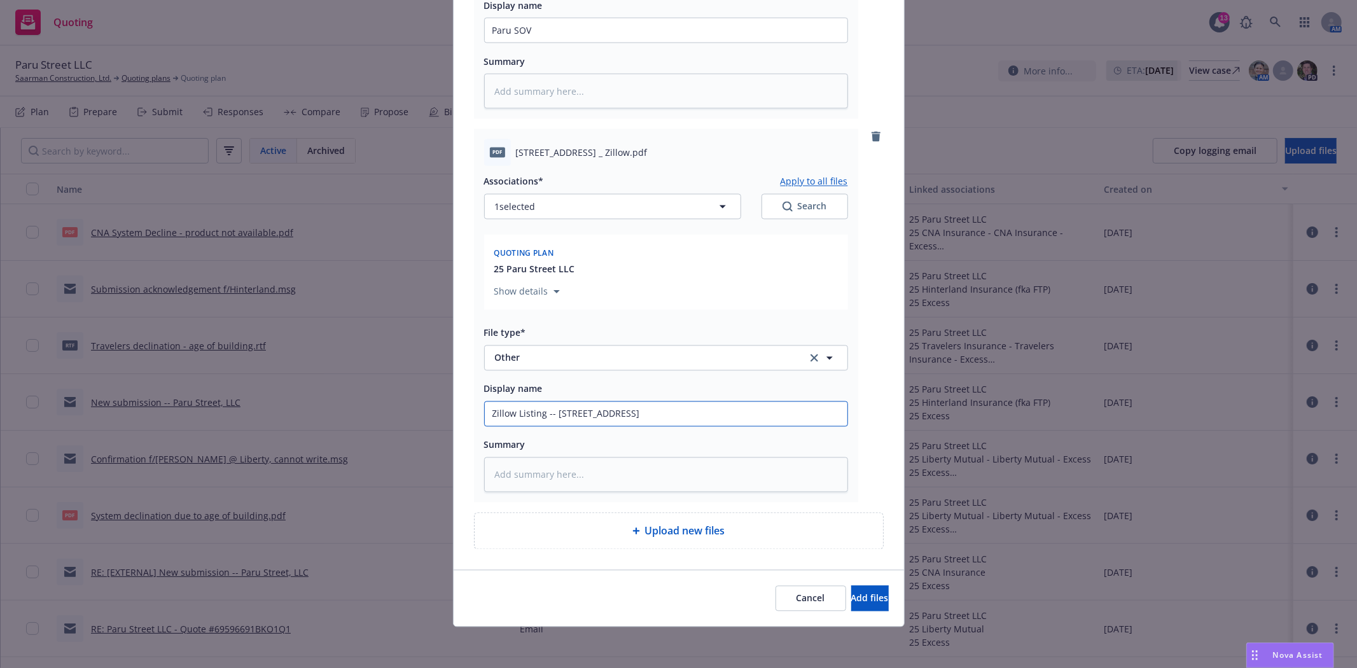
type input "Zillow Listing -- 1319 Paru Street"
type textarea "x"
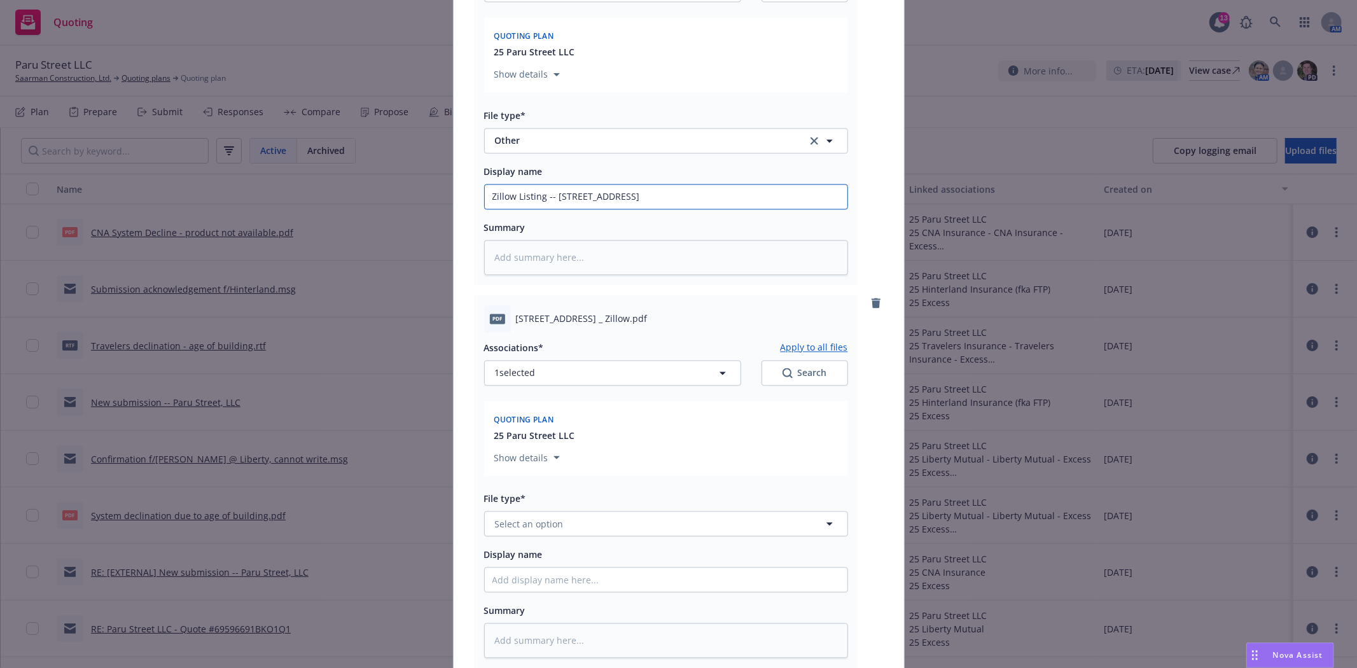
scroll to position [2158, 0]
click at [619, 528] on button "Select an option" at bounding box center [666, 519] width 364 height 25
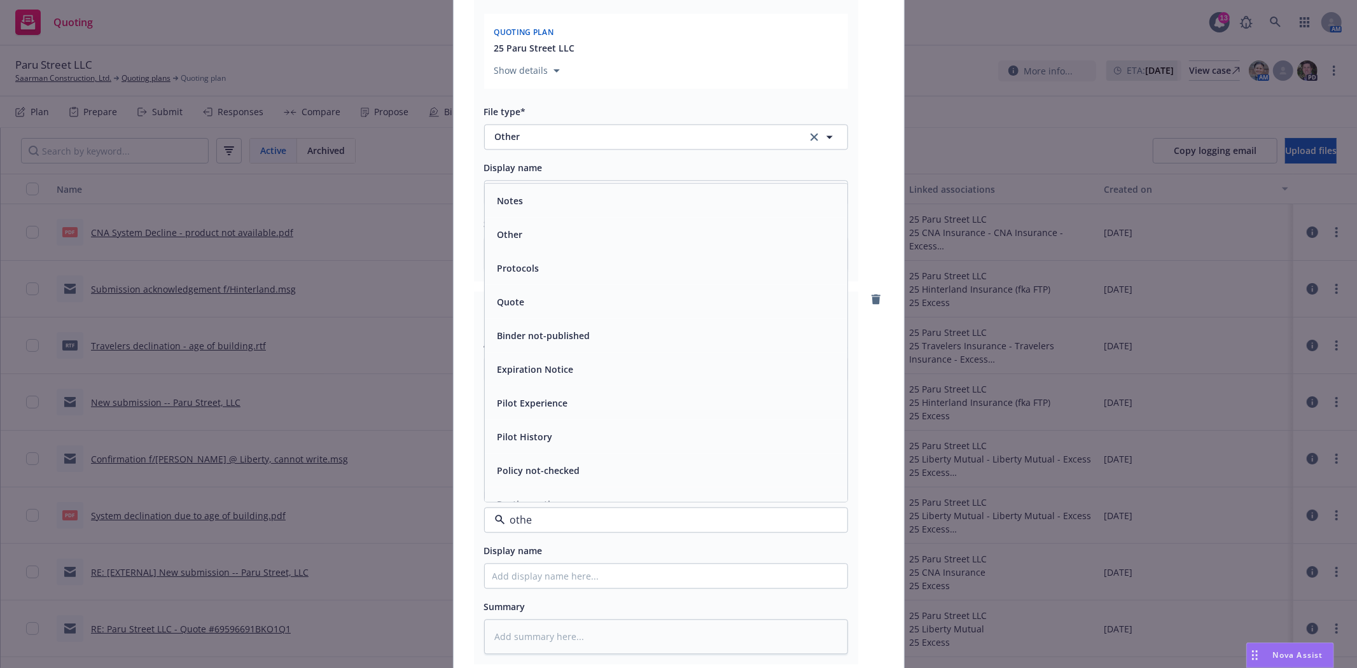
type input "other"
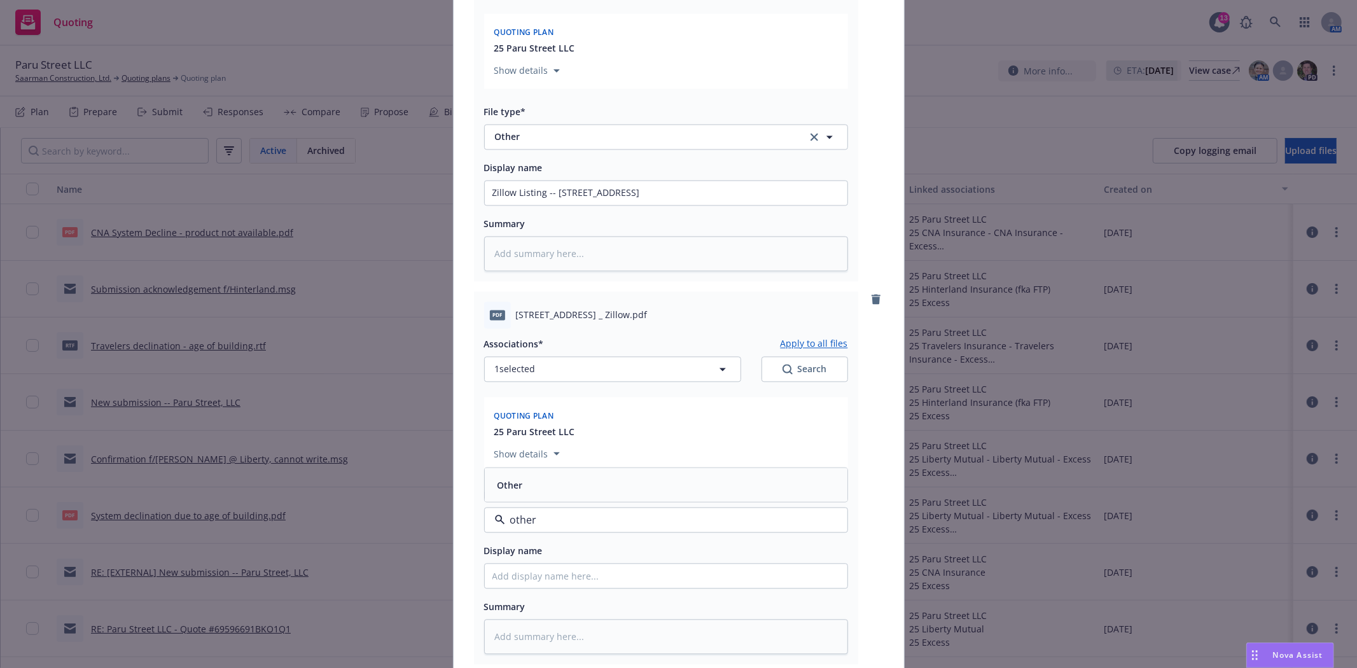
click at [622, 492] on div "Other" at bounding box center [665, 484] width 347 height 18
paste input "Zillow Listing -- 1319 Paru Street"
type textarea "x"
type input "Zillow Listing -- 1319 Paru Street"
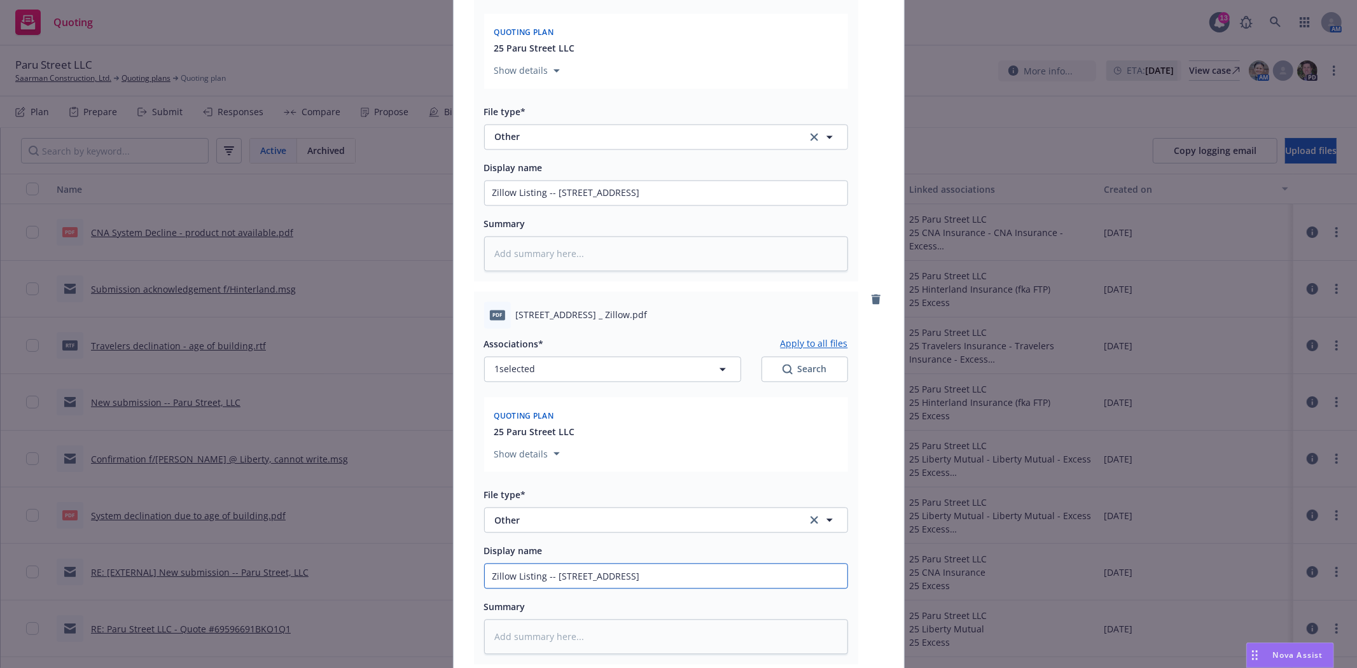
drag, startPoint x: 560, startPoint y: 586, endPoint x: 569, endPoint y: 586, distance: 8.9
type textarea "x"
type input "Zillow Listing -- 130 Paru Street"
type textarea "x"
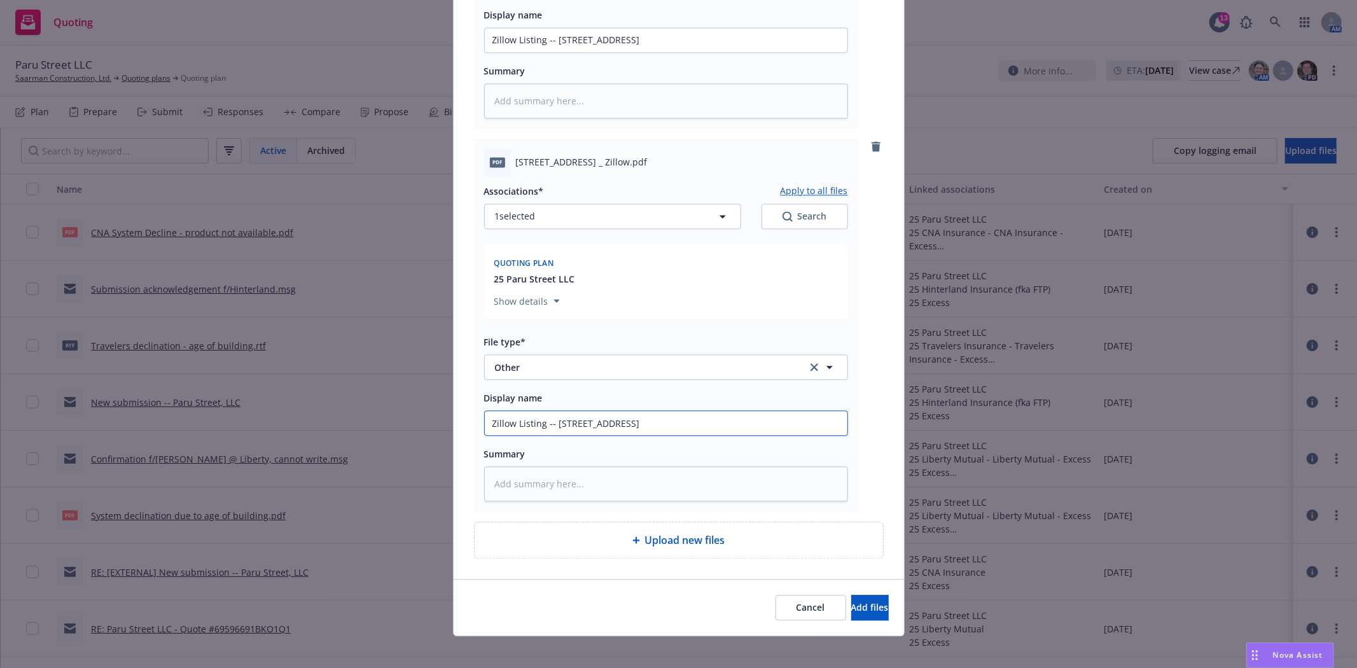
scroll to position [2331, 0]
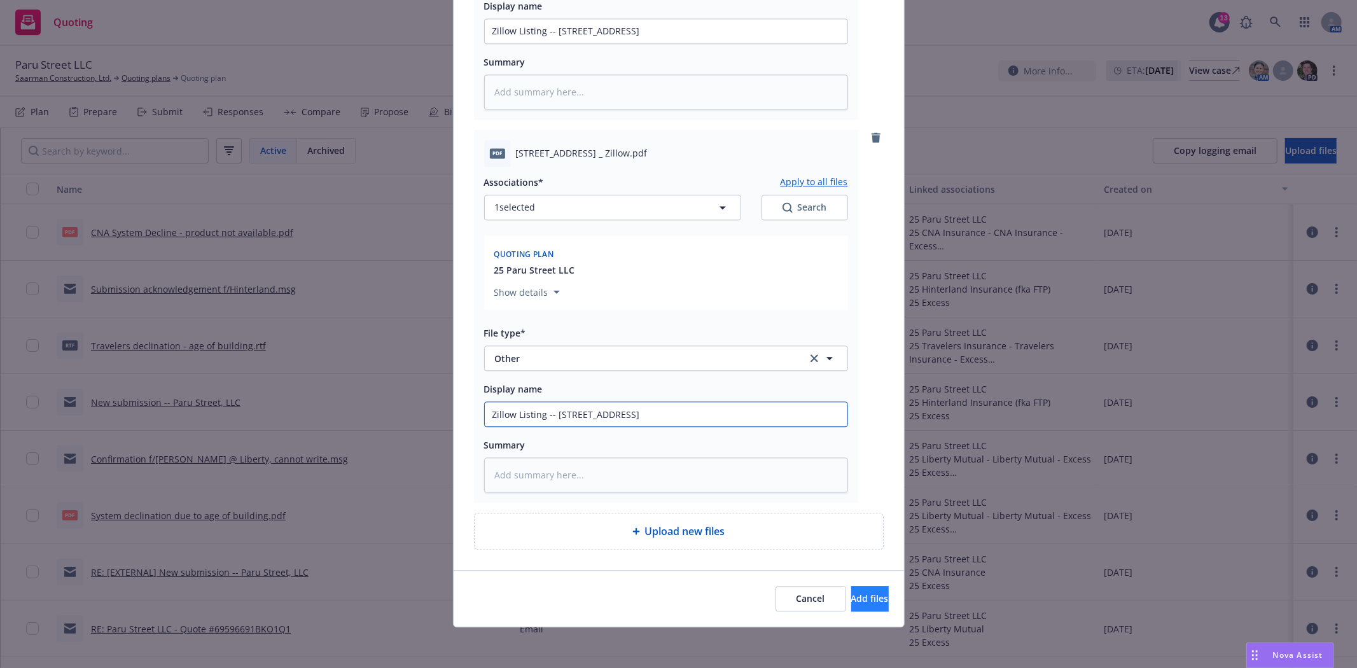
type input "Zillow Listing -- 1303 Paru Street"
click at [851, 602] on span "Add files" at bounding box center [870, 598] width 38 height 12
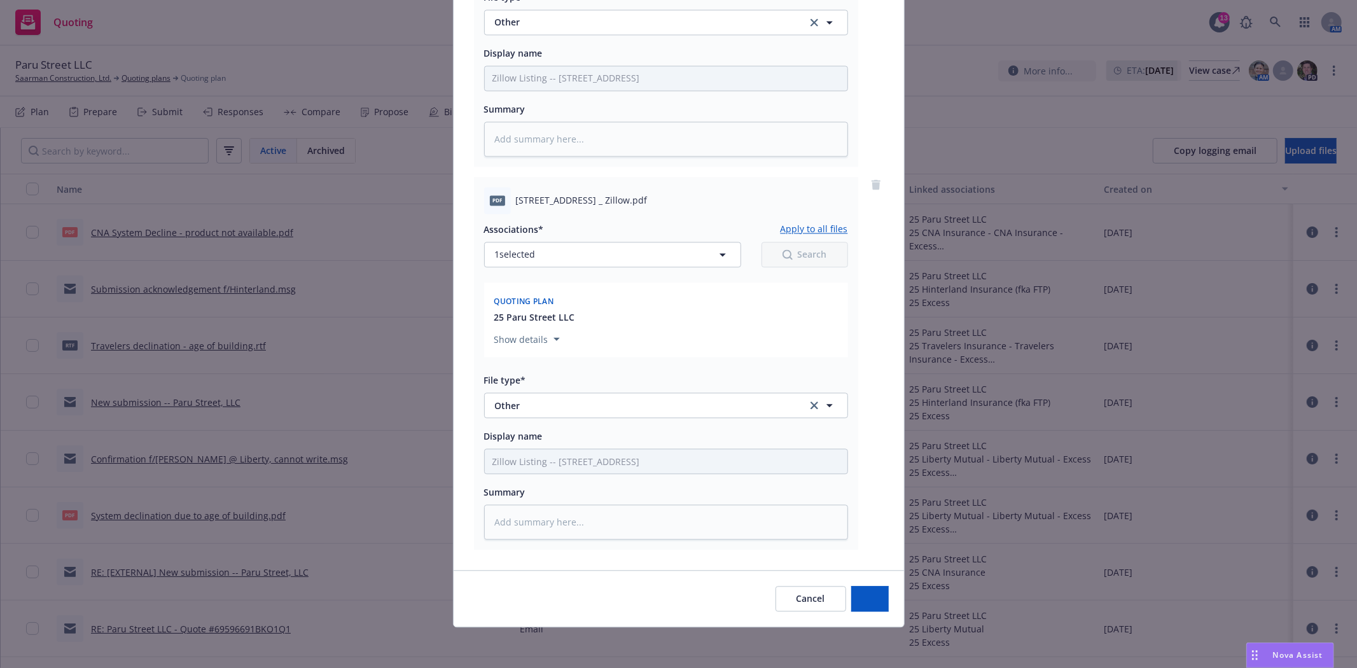
scroll to position [2284, 0]
type textarea "x"
